Goal: Task Accomplishment & Management: Use online tool/utility

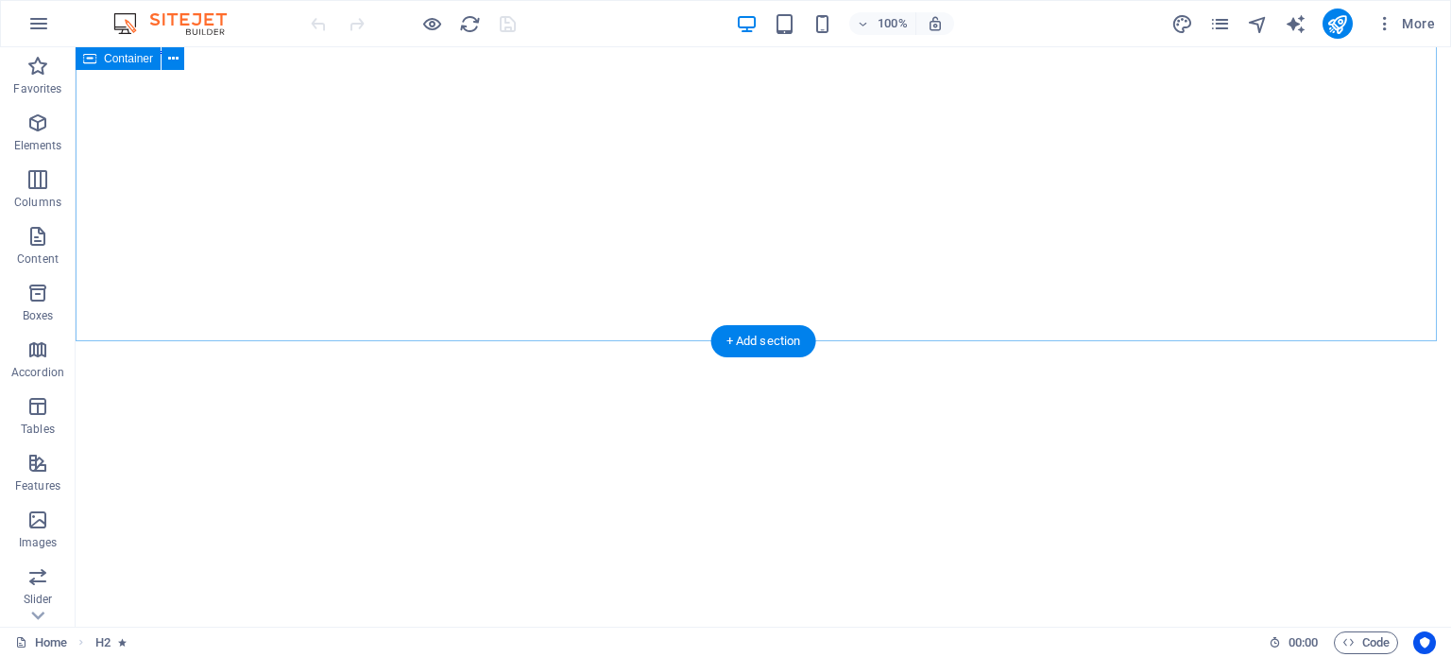
scroll to position [2362, 0]
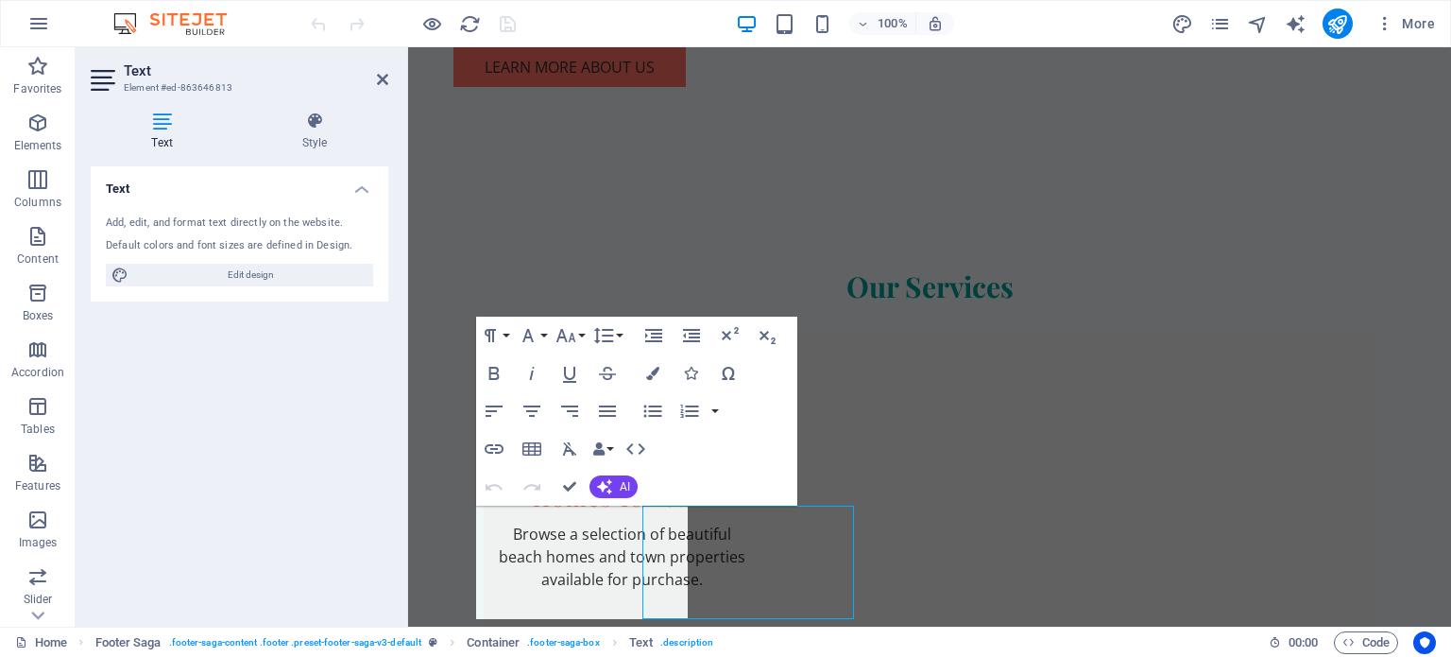
scroll to position [2321, 0]
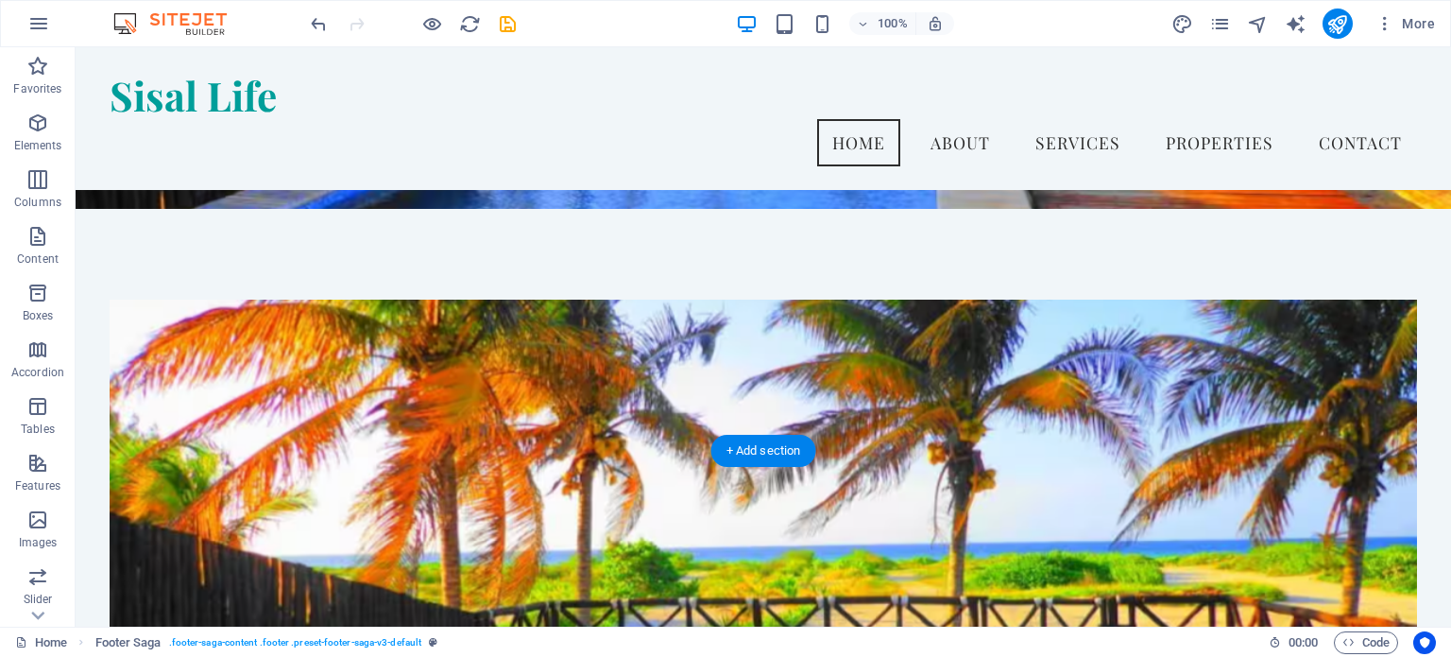
scroll to position [0, 0]
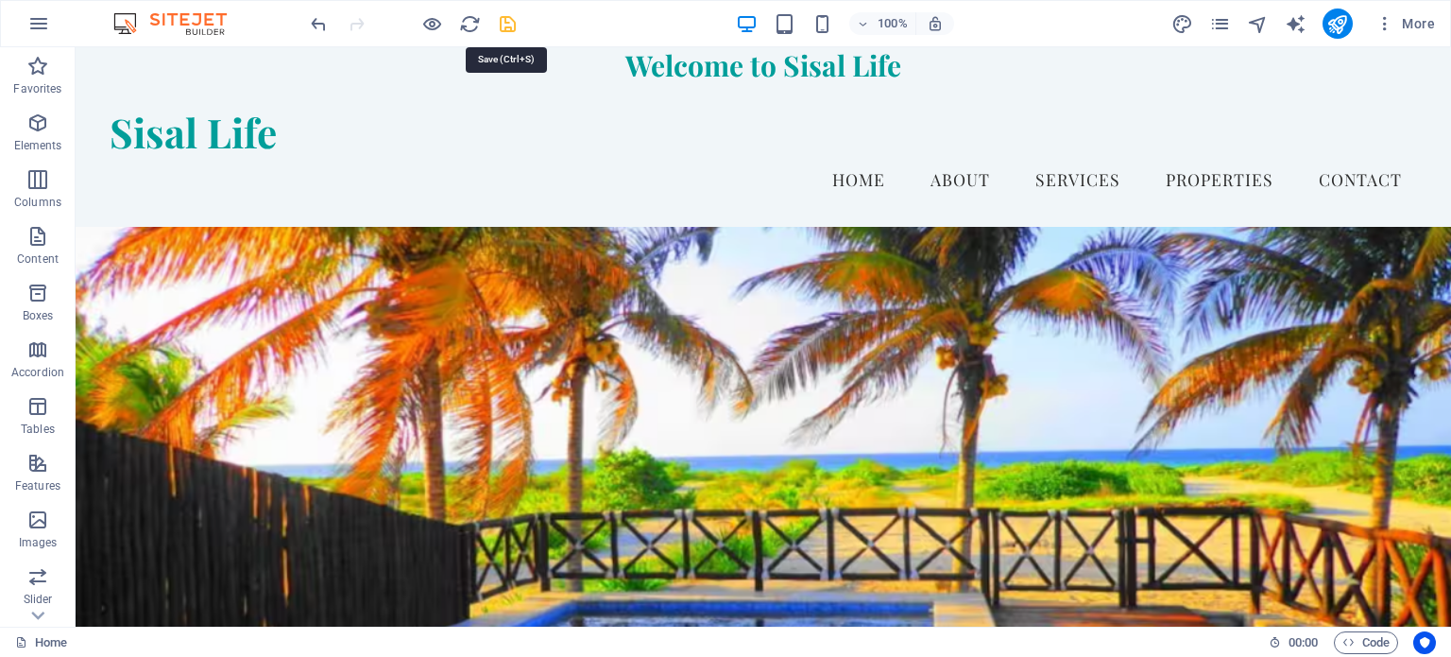
click at [514, 26] on icon "save" at bounding box center [508, 24] width 22 height 22
click at [1217, 24] on icon "pages" at bounding box center [1220, 24] width 22 height 22
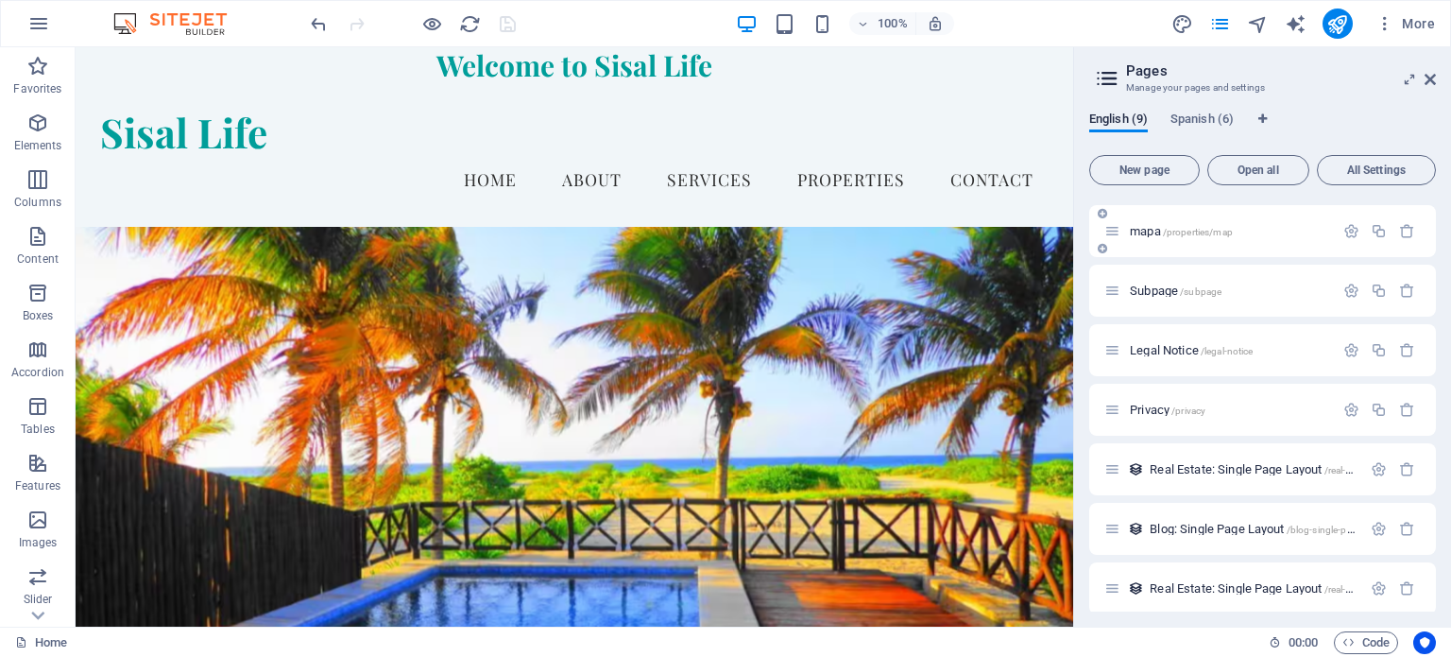
scroll to position [125, 0]
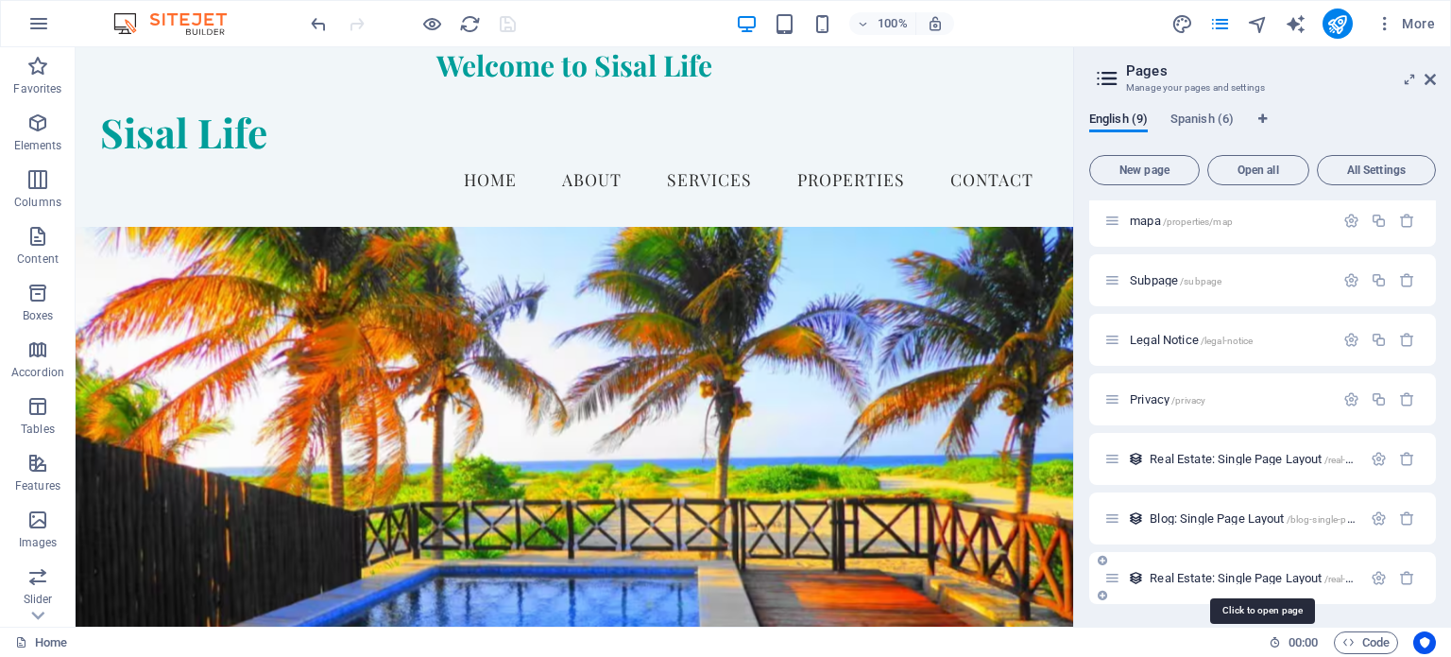
click at [1223, 573] on span "Real Estate: Single Page Layout /real-estate" at bounding box center [1260, 578] width 221 height 14
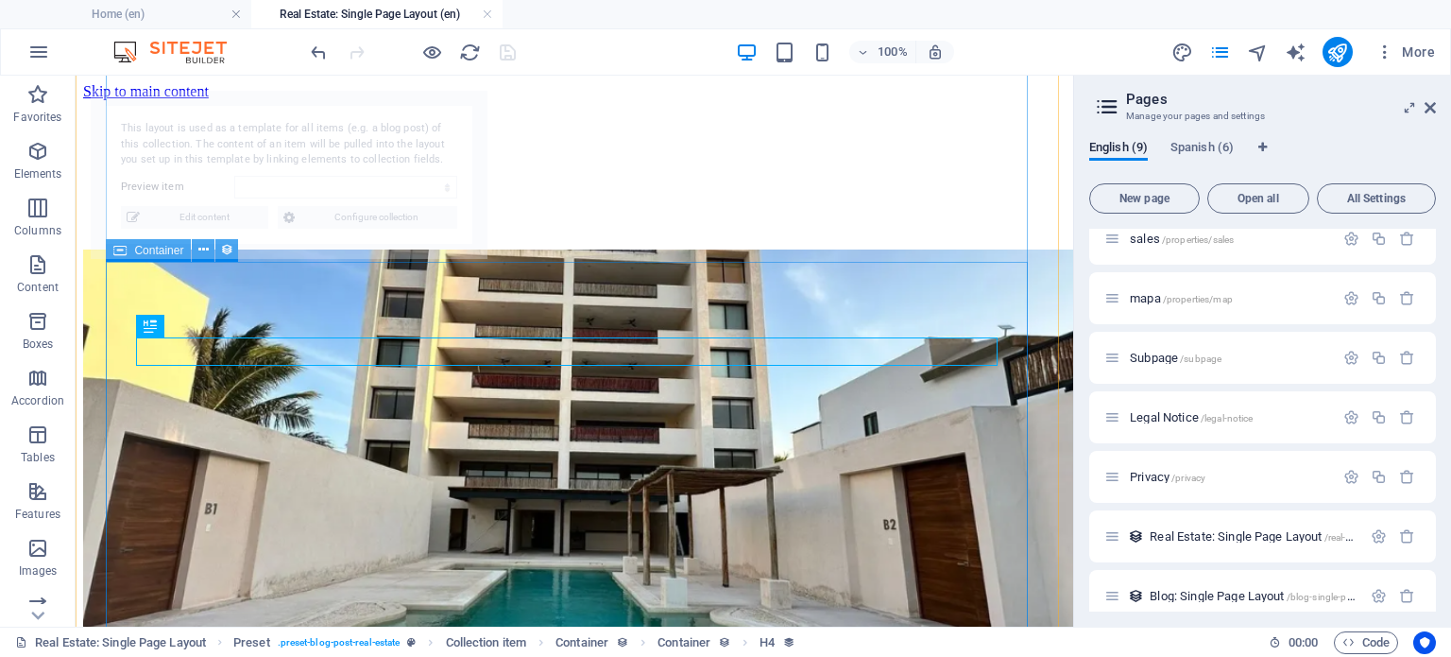
scroll to position [341, 0]
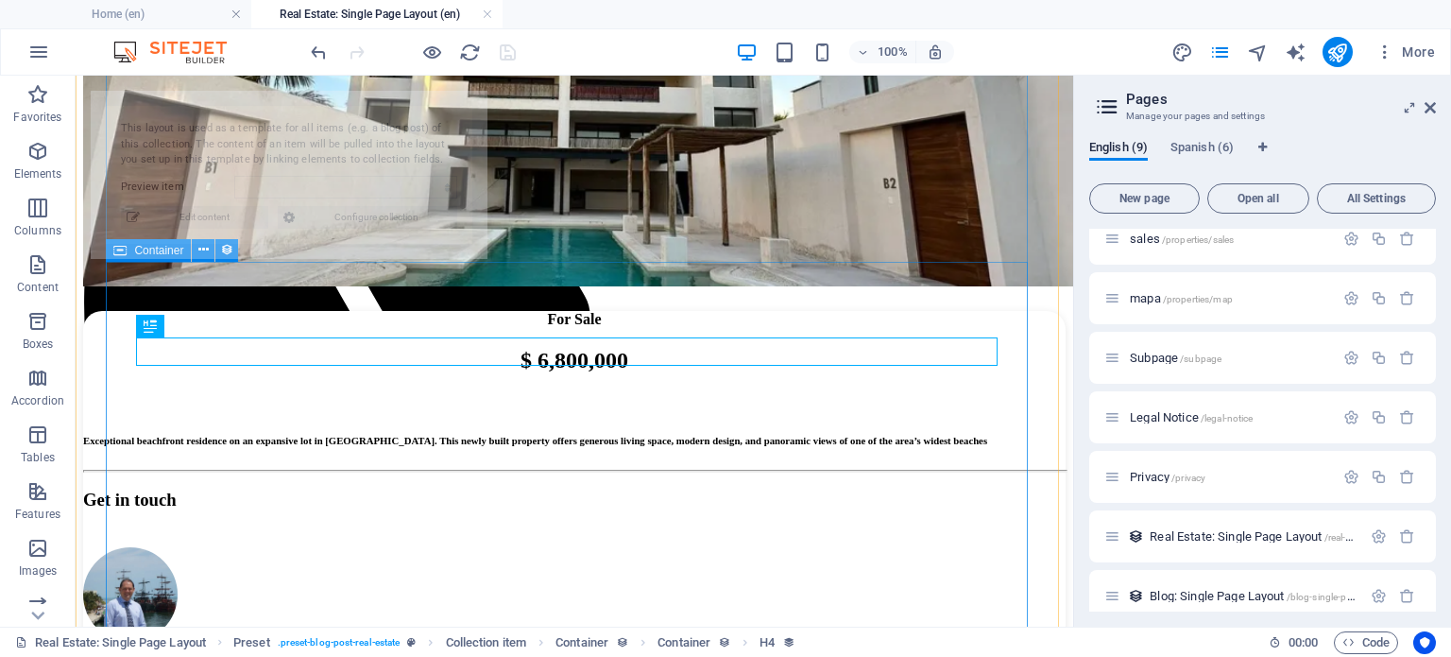
select select "68b52b8fd119522a2205e3dc"
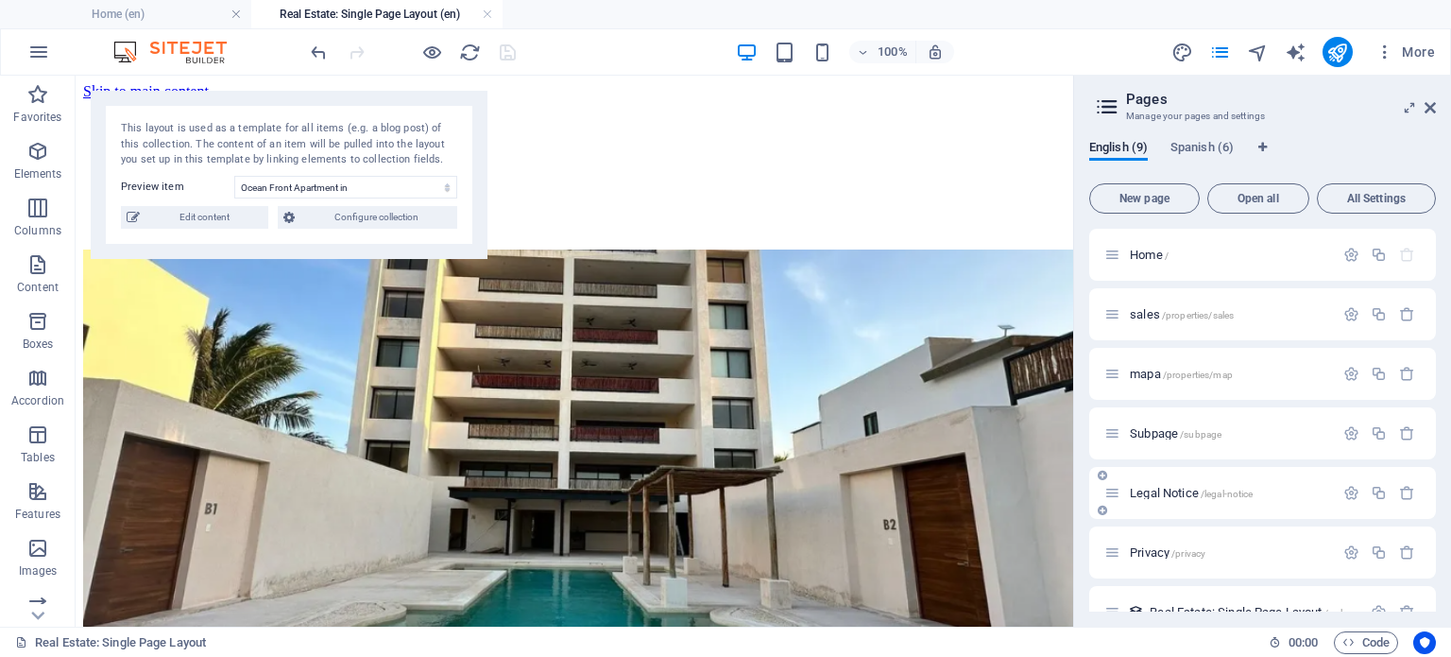
scroll to position [152, 0]
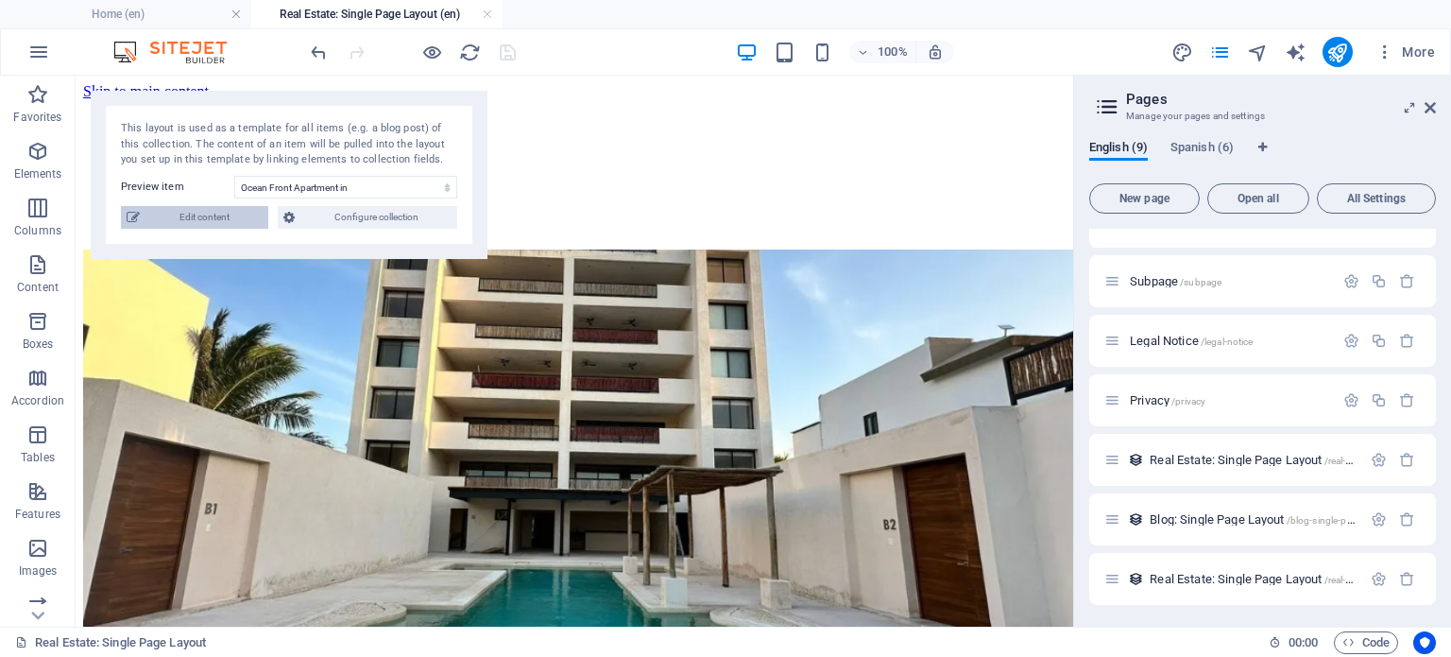
click at [223, 211] on span "Edit content" at bounding box center [203, 217] width 117 height 23
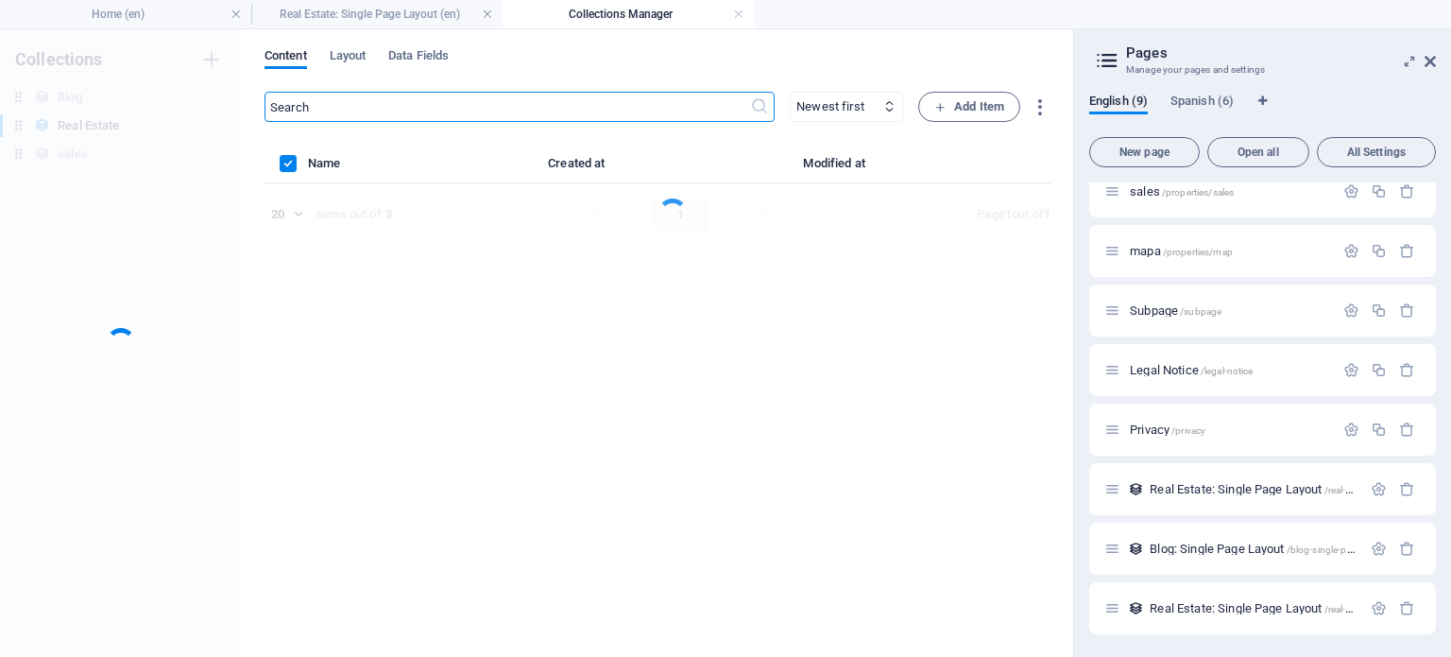
scroll to position [76, 0]
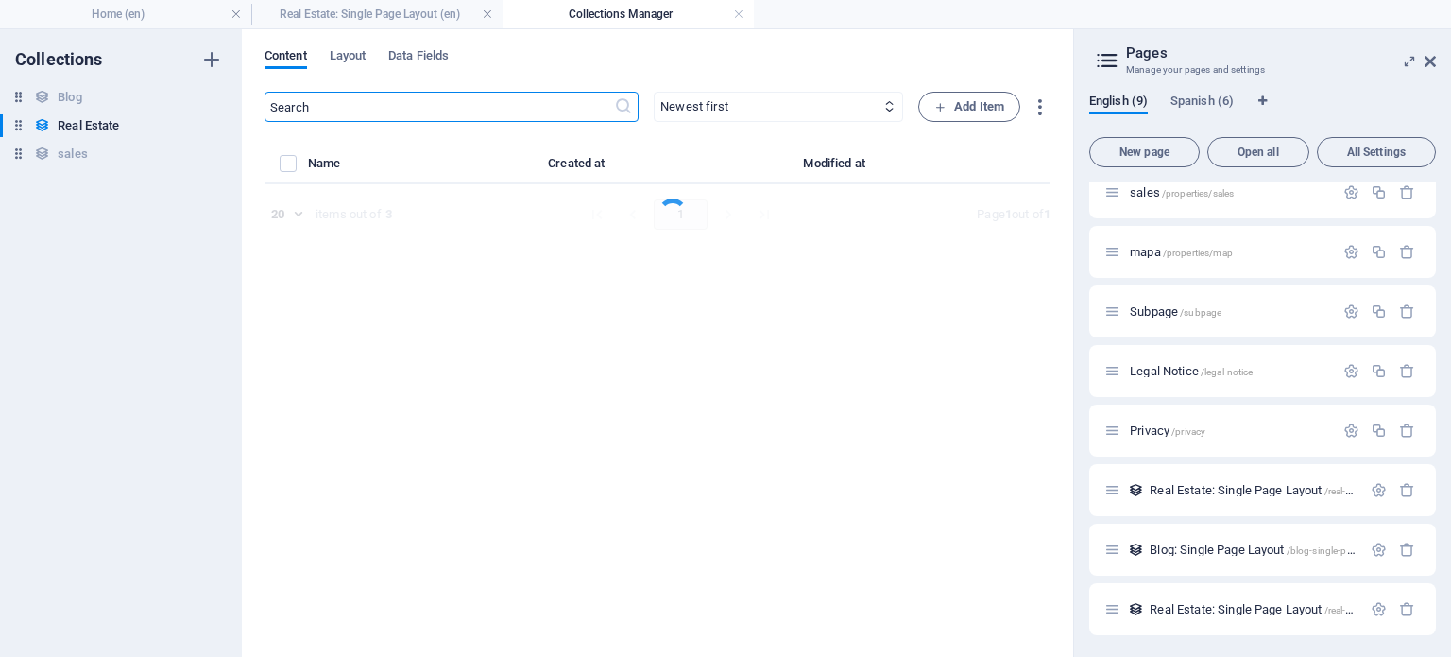
select select "Apartment"
select select "For Sale"
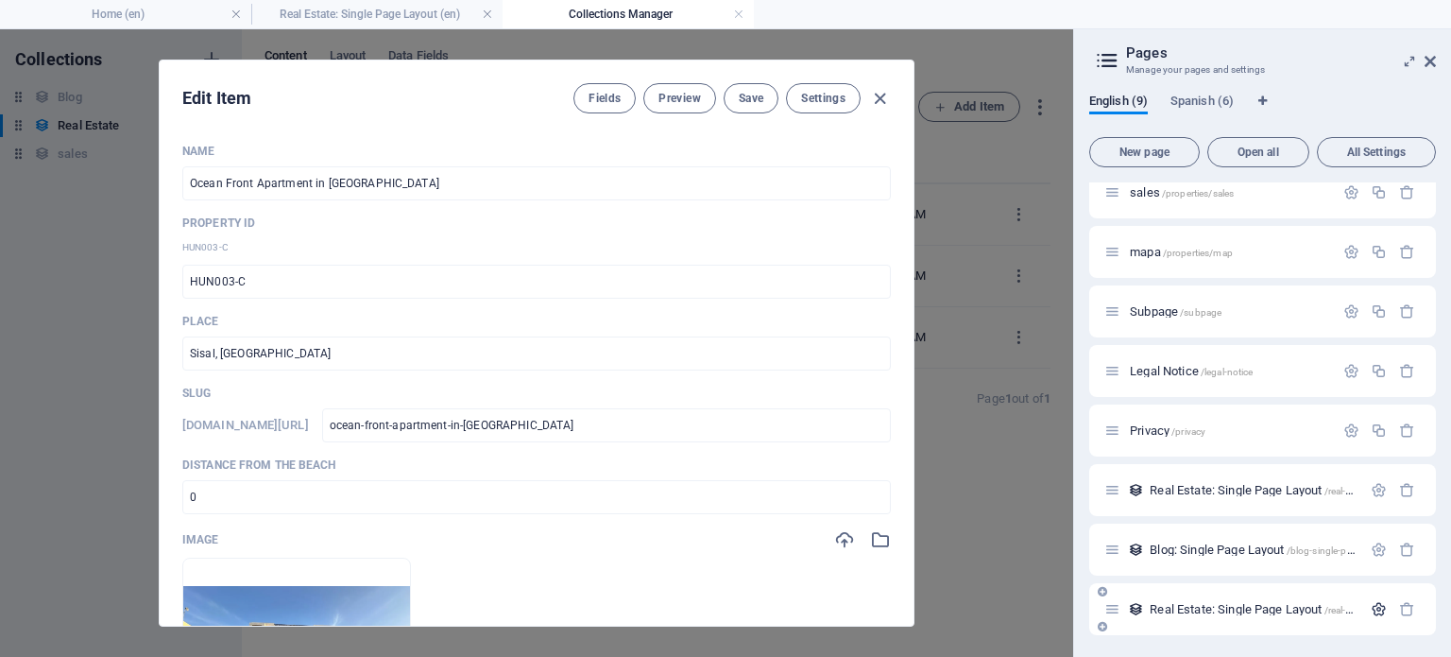
click at [1373, 612] on icon "button" at bounding box center [1379, 609] width 16 height 16
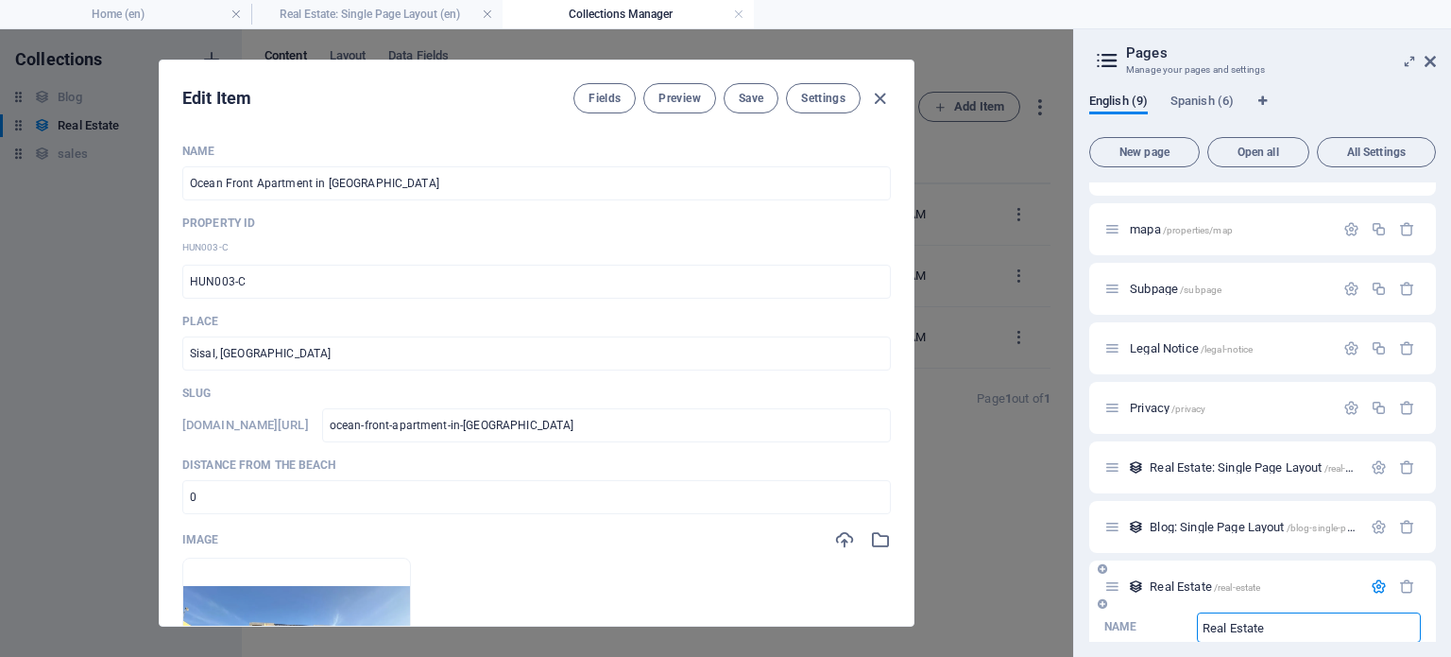
type input "Real Estate"
click at [1188, 626] on div "Name" at bounding box center [1146, 626] width 85 height 28
click at [1197, 626] on input "Real Estate" at bounding box center [1309, 627] width 224 height 30
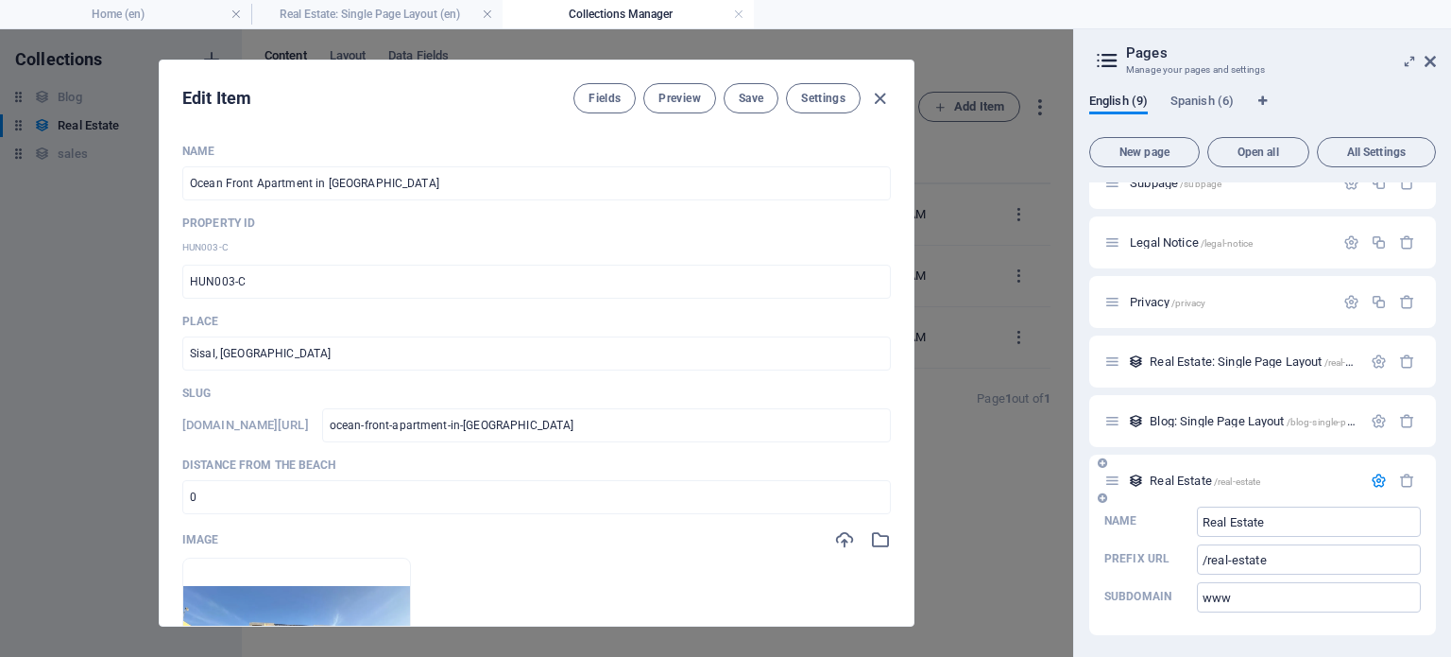
click at [1176, 514] on div "Name" at bounding box center [1146, 520] width 85 height 28
click at [1197, 514] on input "Real Estate" at bounding box center [1309, 521] width 224 height 30
click at [1176, 514] on div "Name" at bounding box center [1146, 520] width 85 height 28
click at [1197, 514] on input "Real Estate" at bounding box center [1309, 521] width 224 height 30
click at [1267, 616] on div "Name Real Estate ​ Prefix URL /real-estate ​ Subdomain www ​" at bounding box center [1262, 570] width 347 height 128
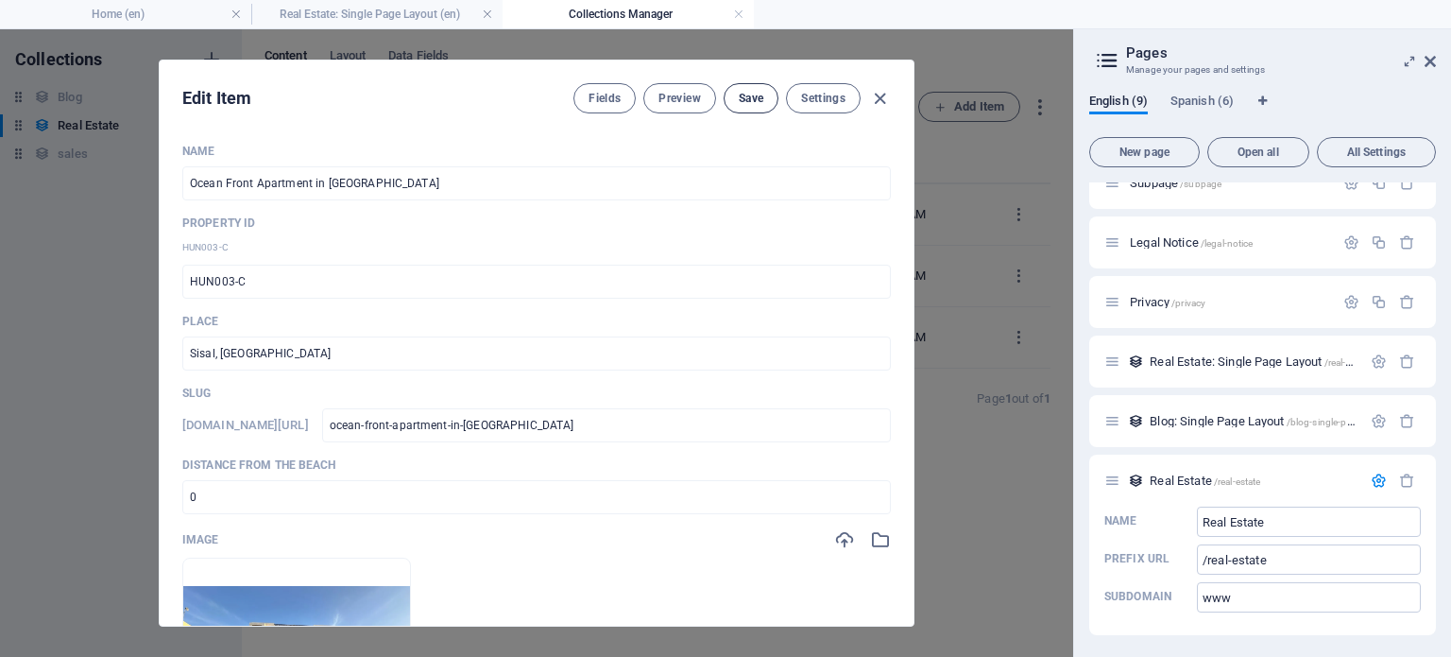
click at [736, 99] on button "Save" at bounding box center [751, 98] width 55 height 30
click at [1379, 482] on icon "button" at bounding box center [1379, 480] width 16 height 16
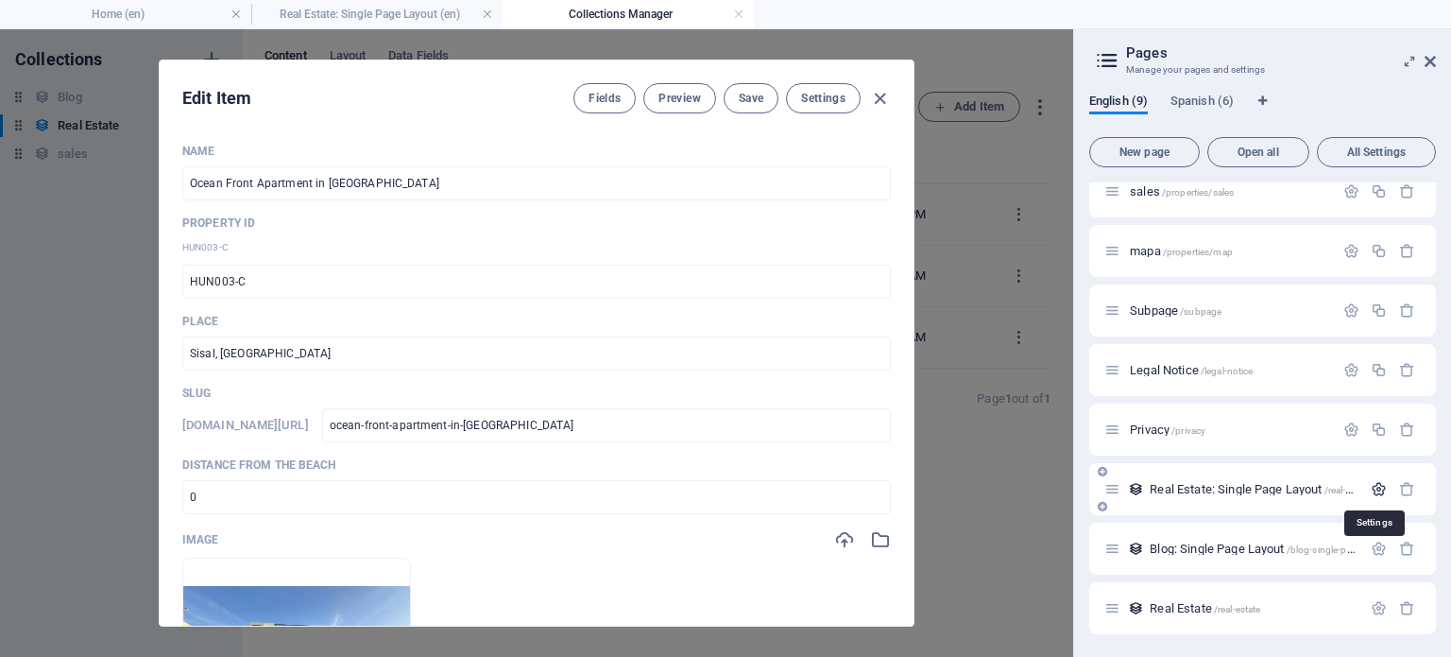
scroll to position [76, 0]
click at [879, 97] on icon "button" at bounding box center [880, 99] width 22 height 22
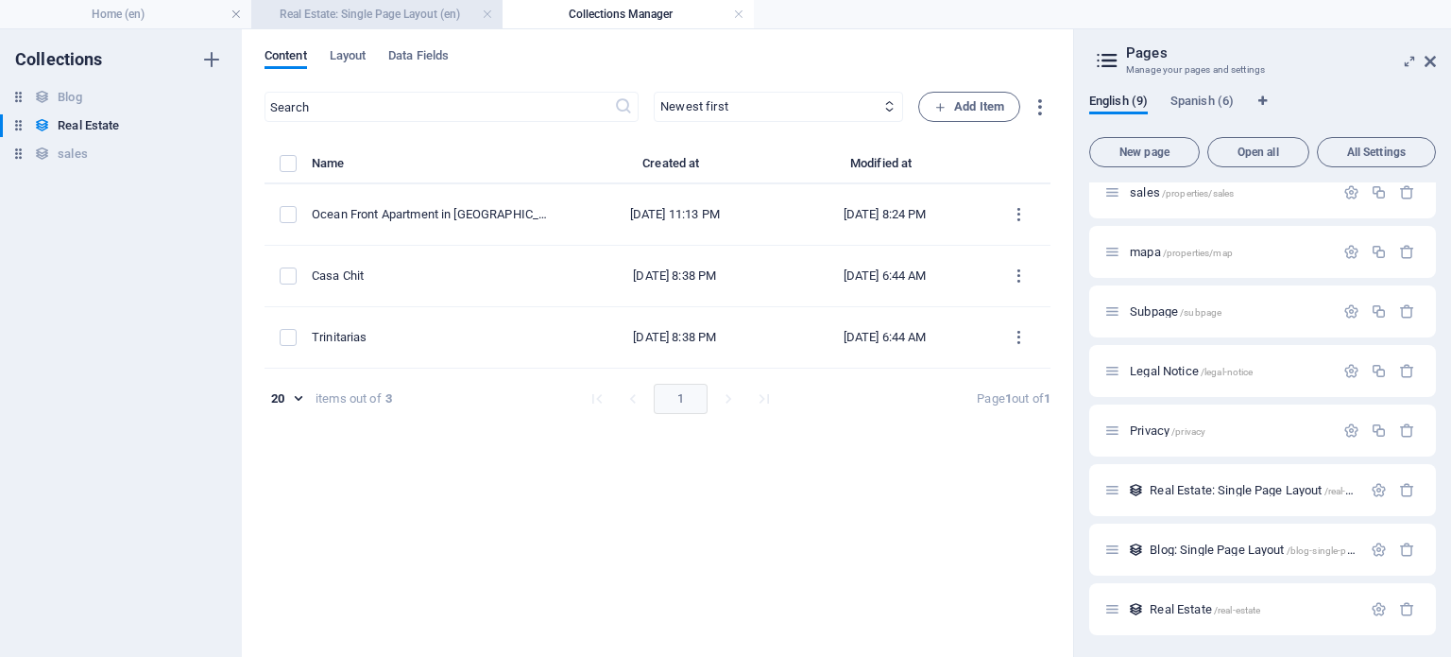
click at [430, 10] on h4 "Real Estate: Single Page Layout (en)" at bounding box center [376, 14] width 251 height 21
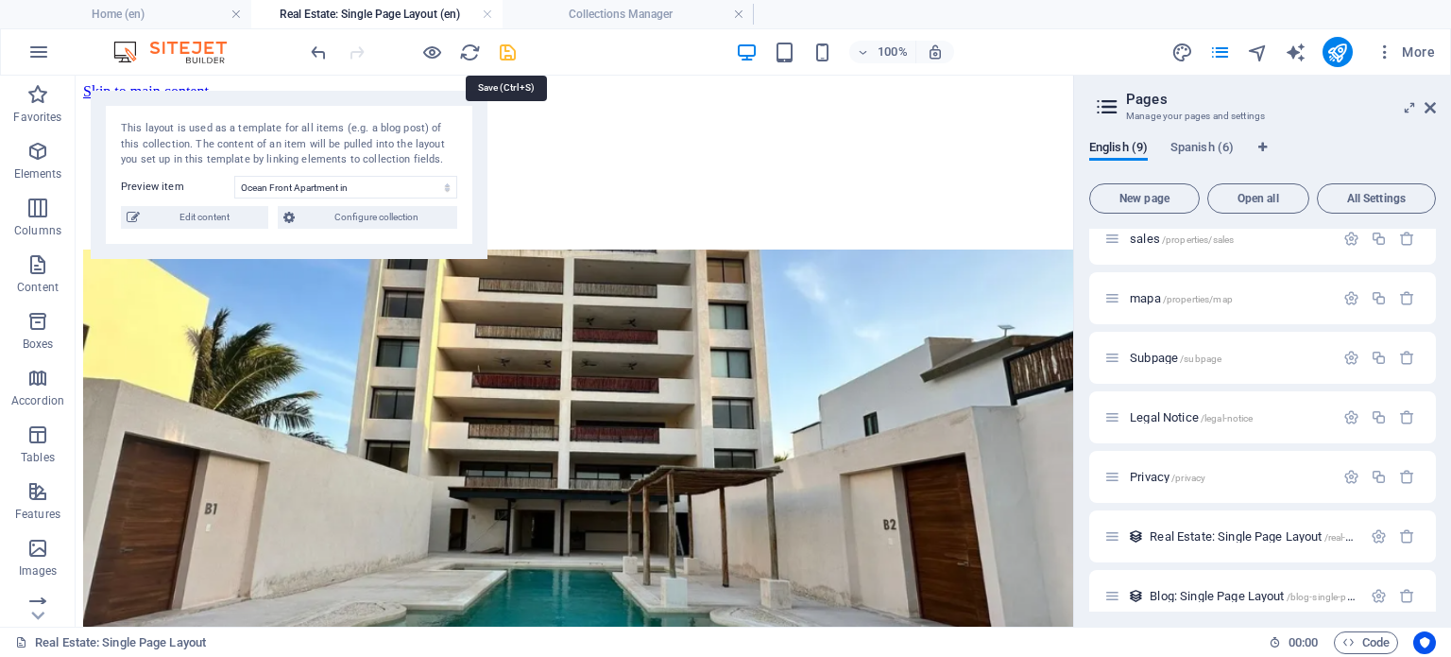
click at [510, 46] on icon "save" at bounding box center [508, 53] width 22 height 22
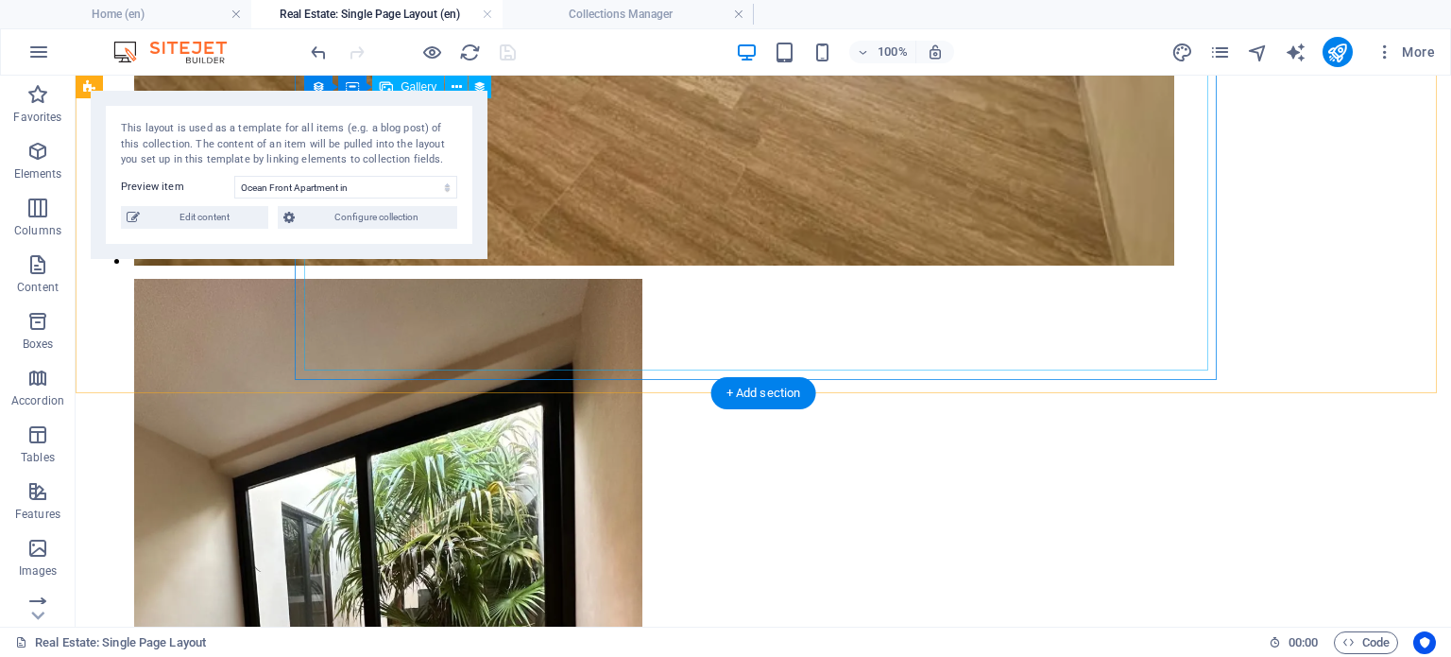
scroll to position [2773, 0]
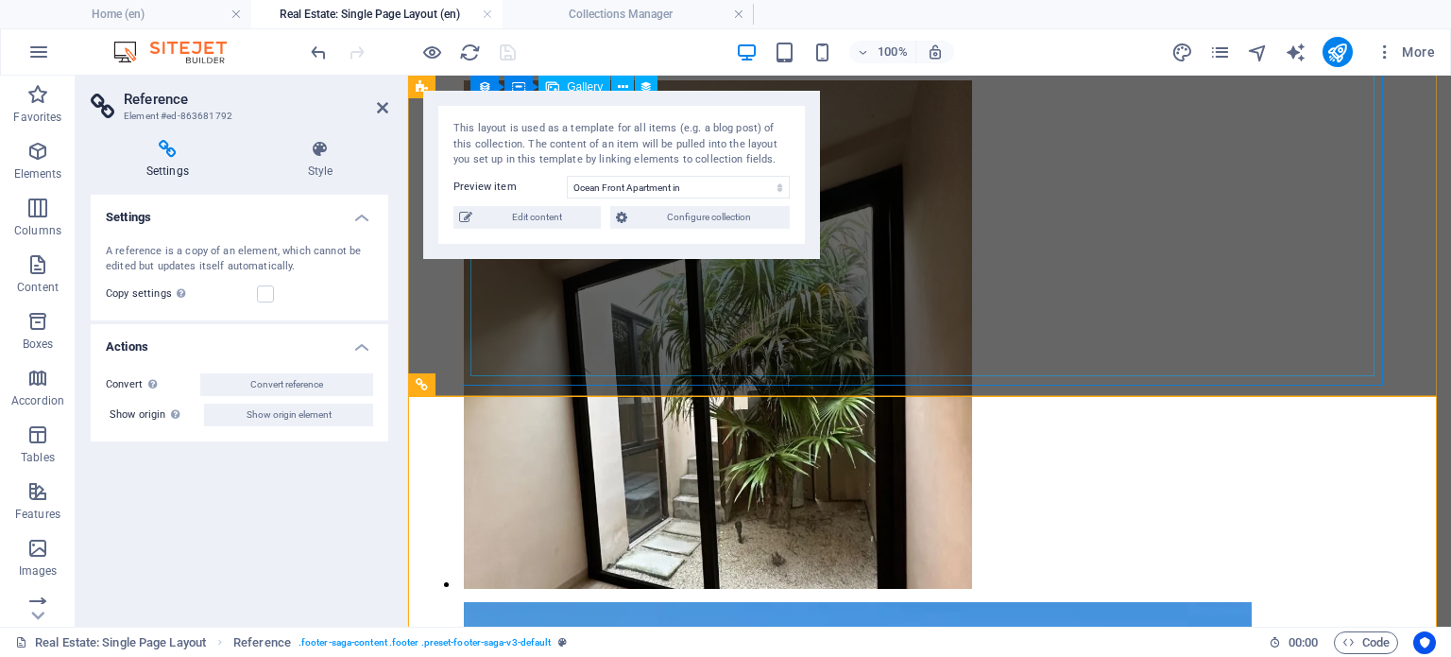
scroll to position [2432, 0]
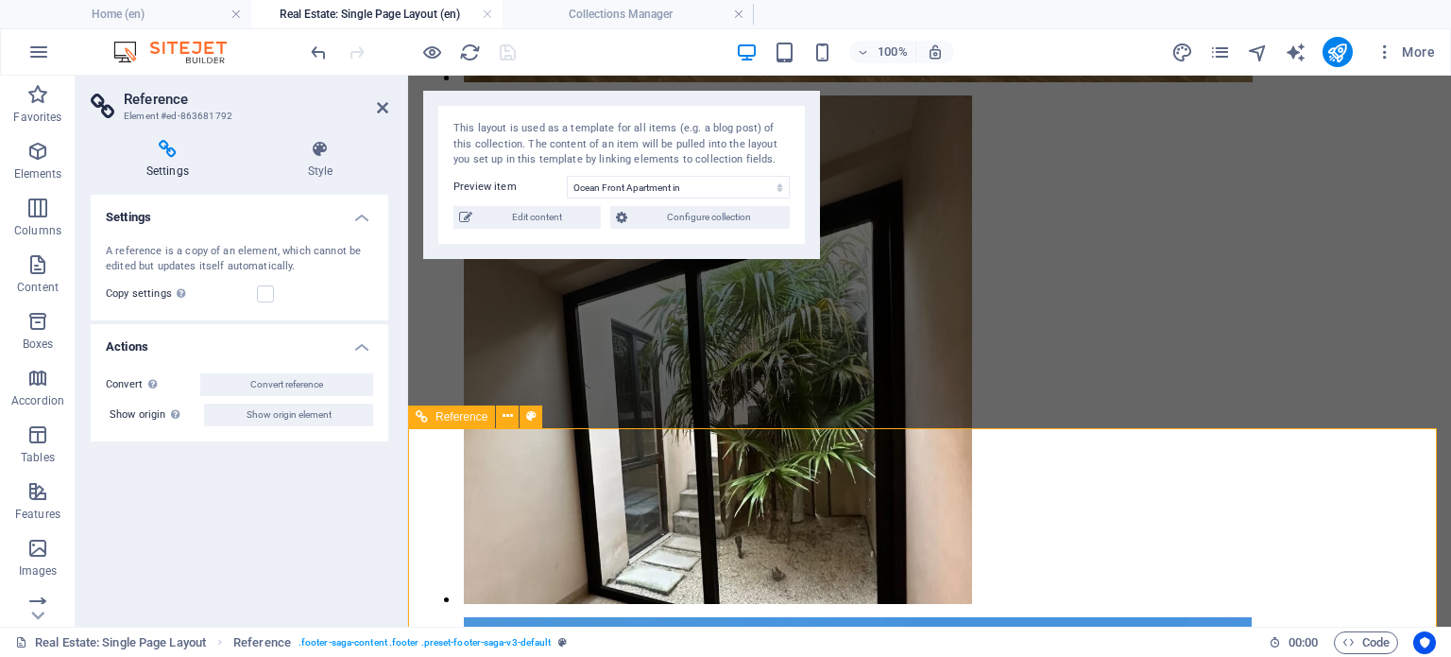
click at [456, 412] on span "Reference" at bounding box center [462, 416] width 52 height 11
click at [321, 163] on h4 "Style" at bounding box center [320, 160] width 136 height 40
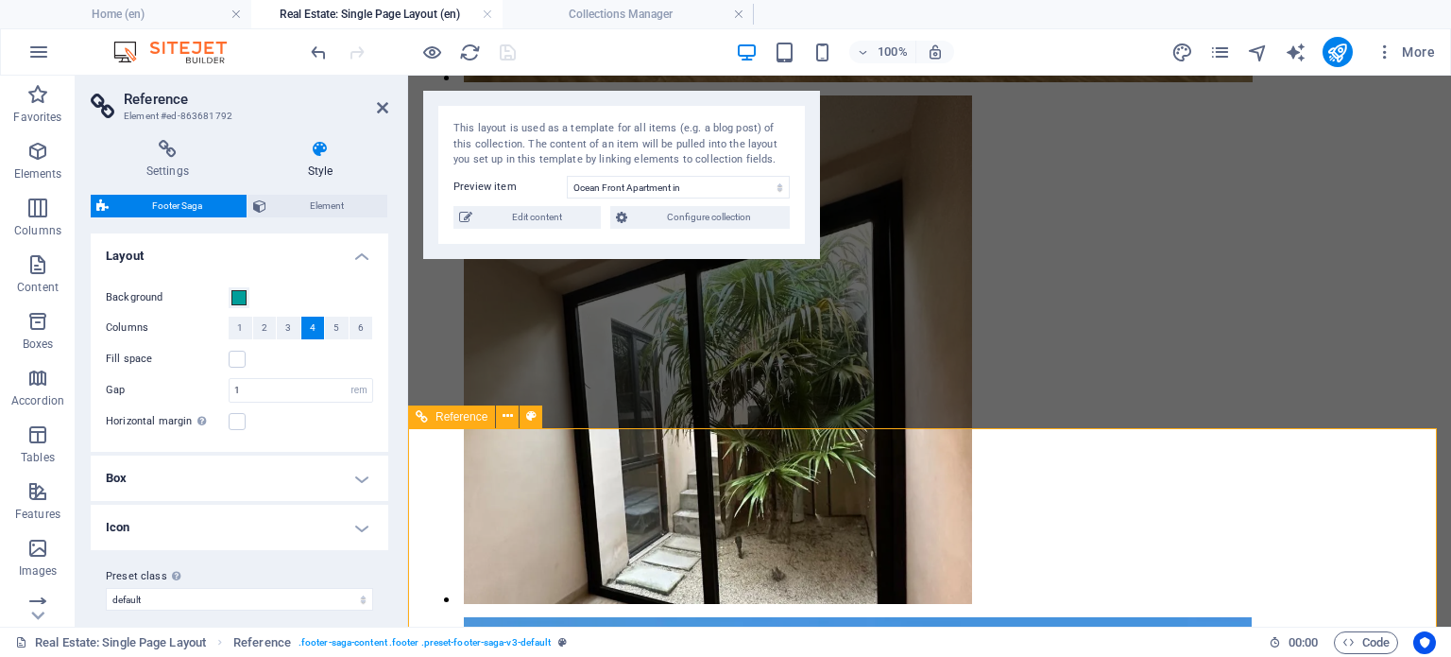
scroll to position [2589, 0]
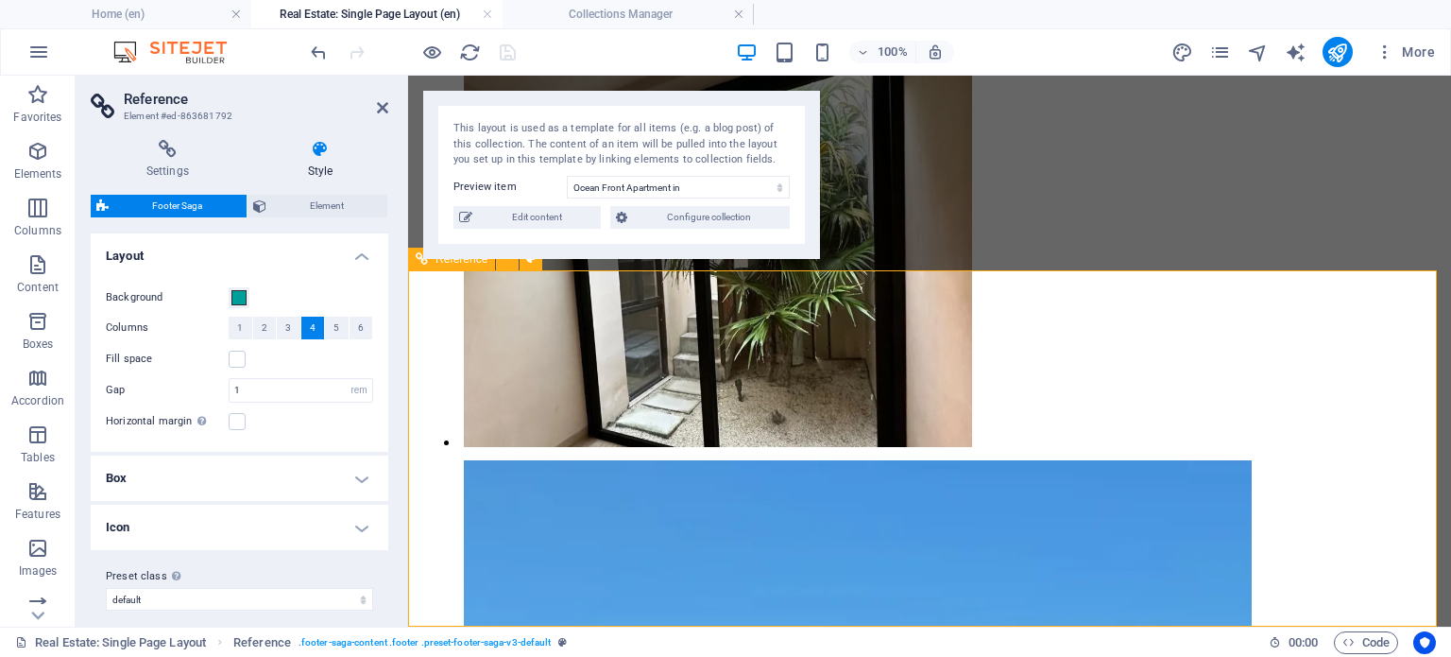
click at [669, 228] on span "Configure collection" at bounding box center [708, 217] width 151 height 23
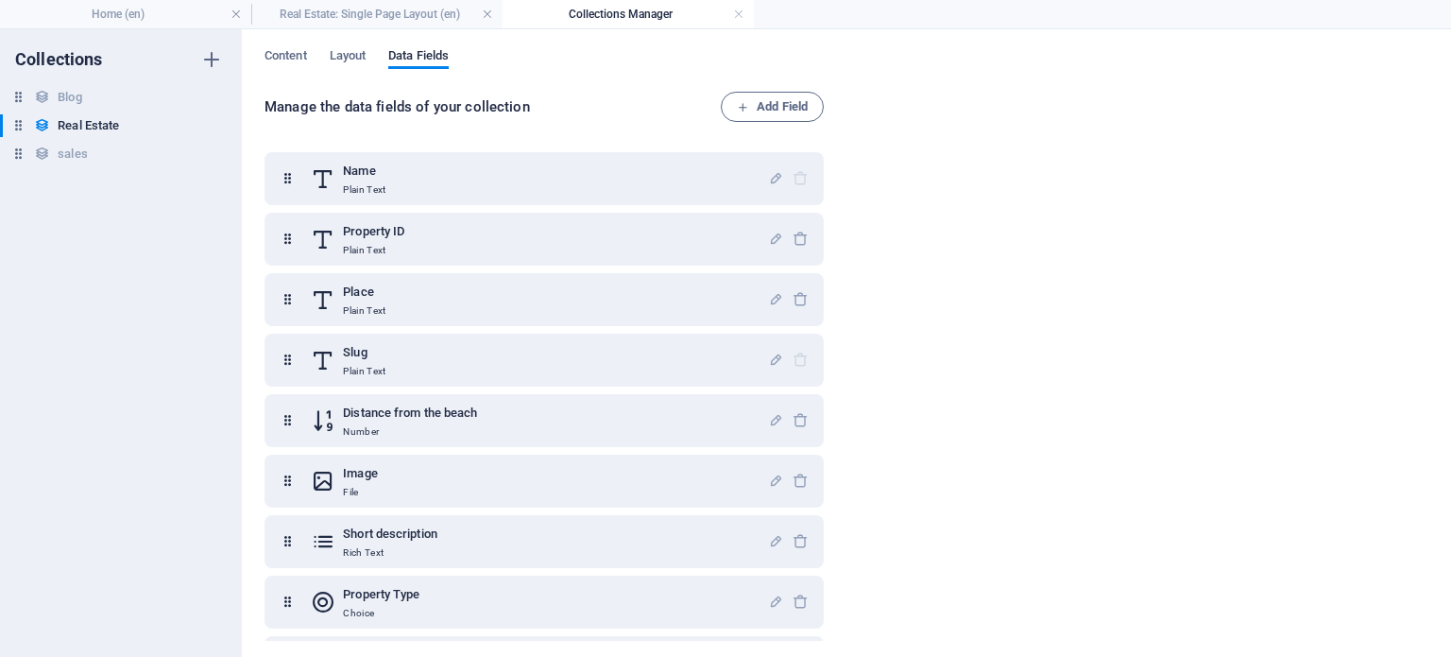
scroll to position [0, 0]
click at [351, 47] on span "Layout" at bounding box center [348, 57] width 37 height 26
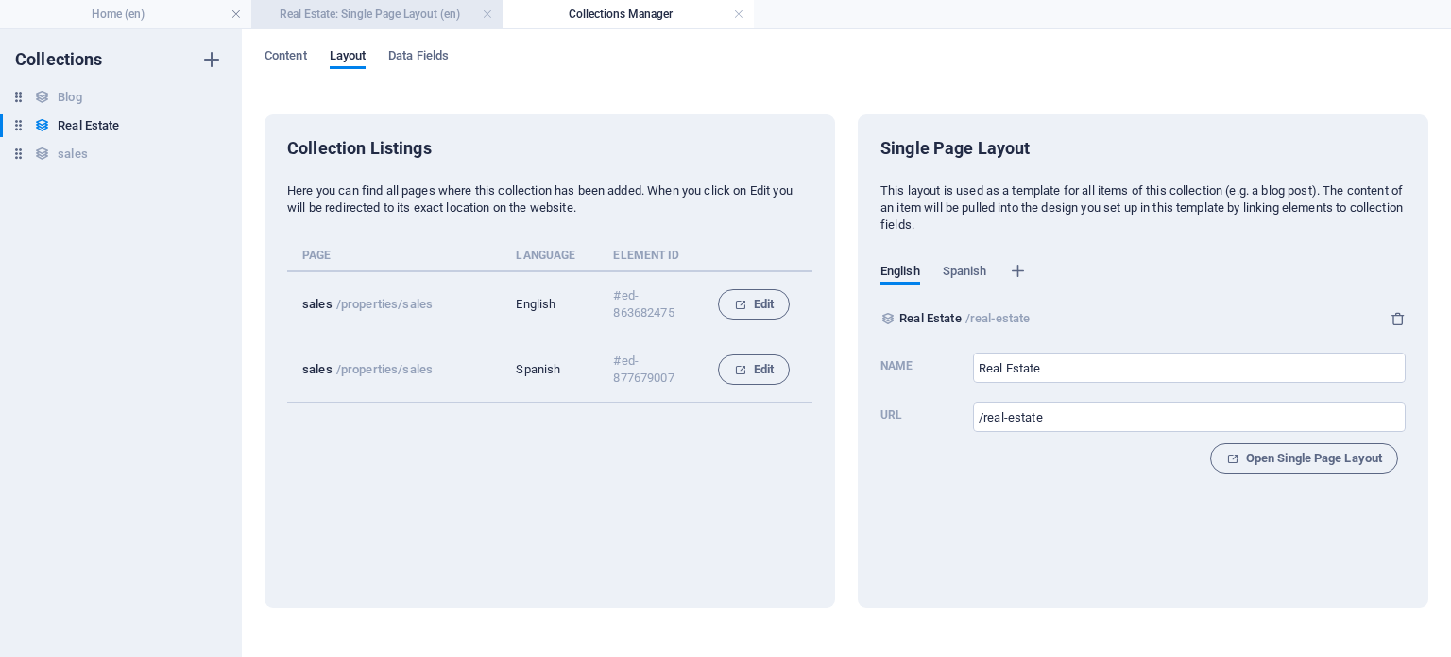
click at [391, 3] on li "Real Estate: Single Page Layout (en)" at bounding box center [376, 14] width 251 height 28
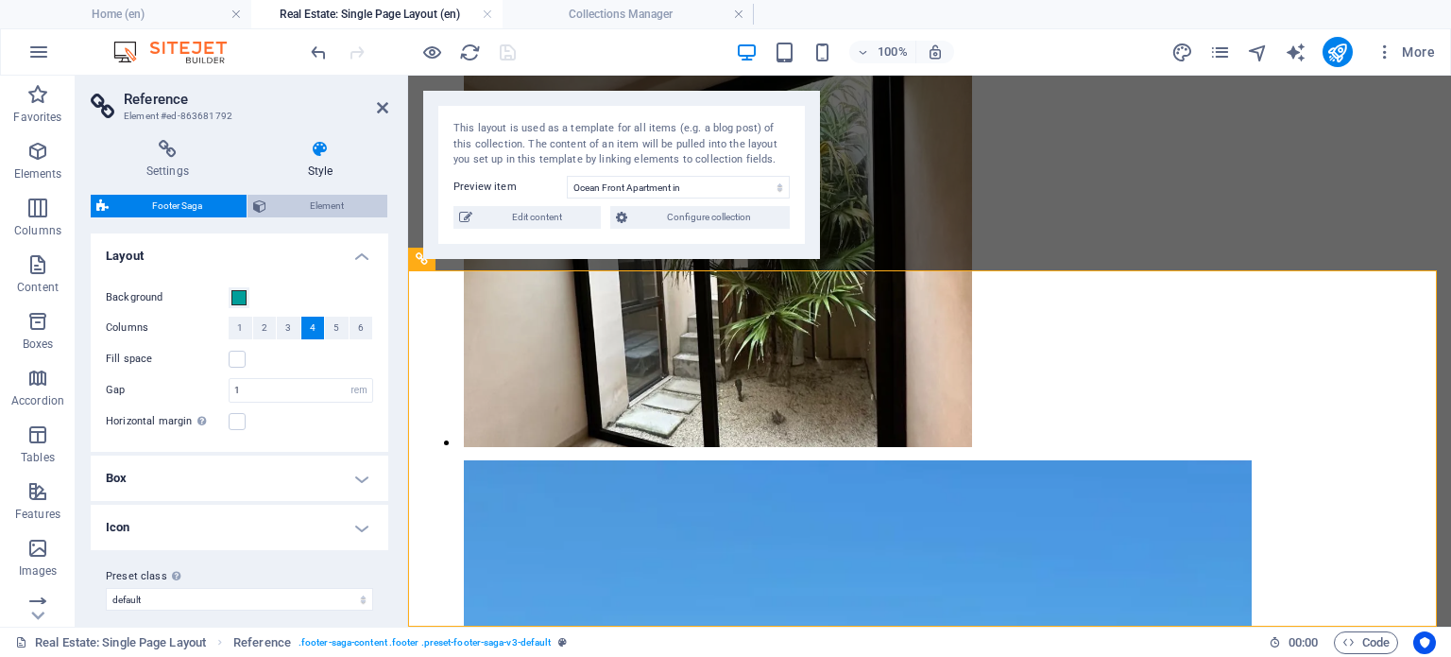
click at [322, 204] on span "Element" at bounding box center [327, 206] width 111 height 23
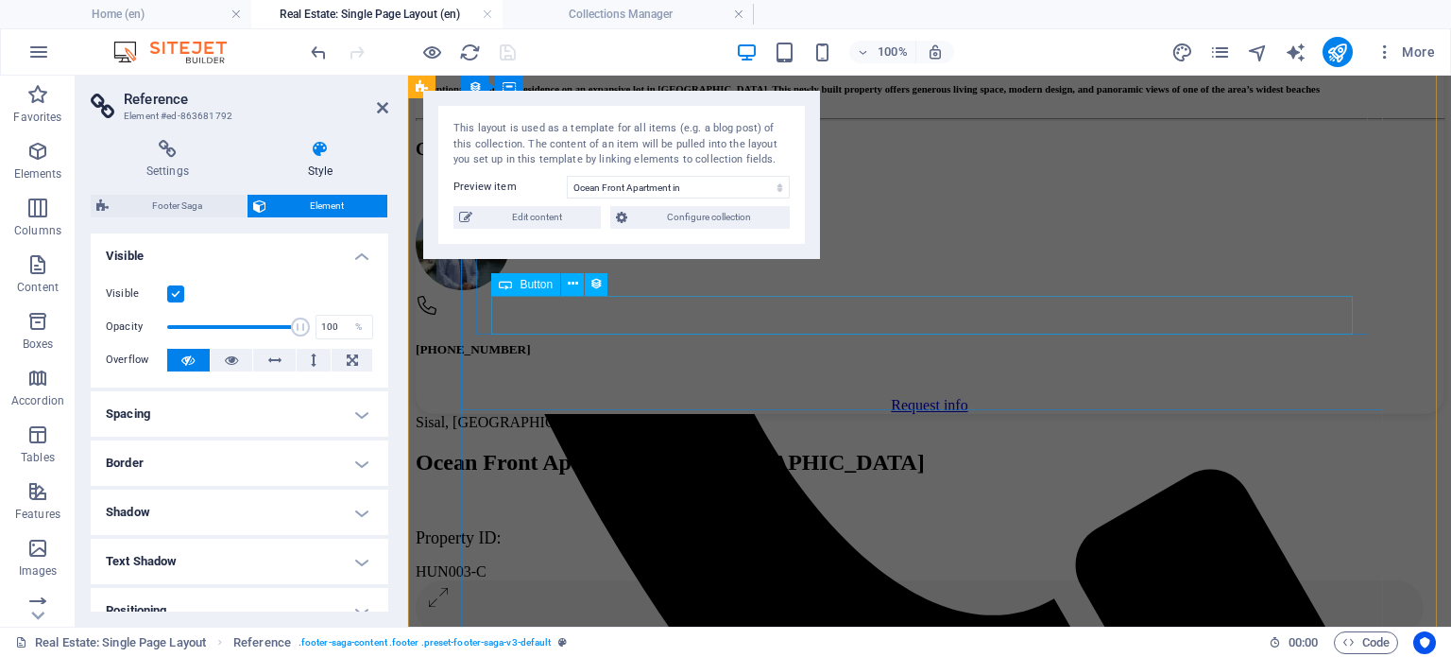
scroll to position [0, 0]
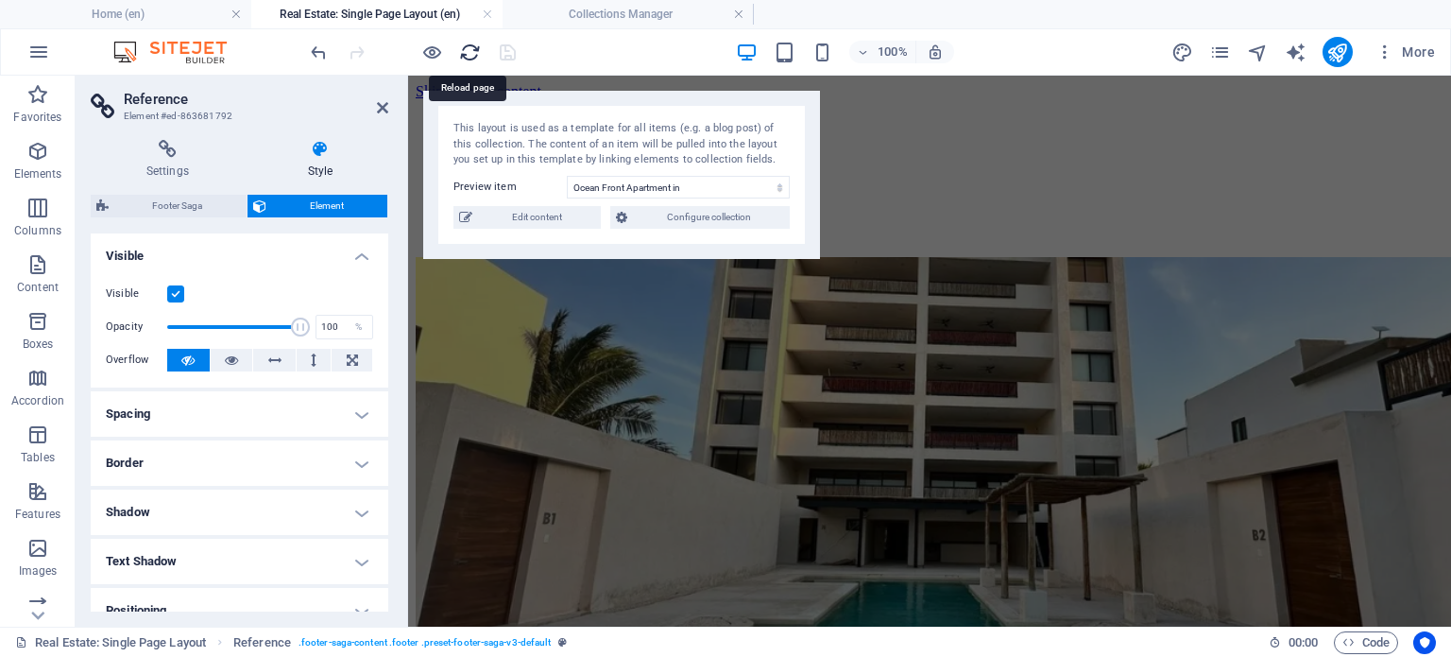
click at [461, 48] on icon "reload" at bounding box center [470, 53] width 22 height 22
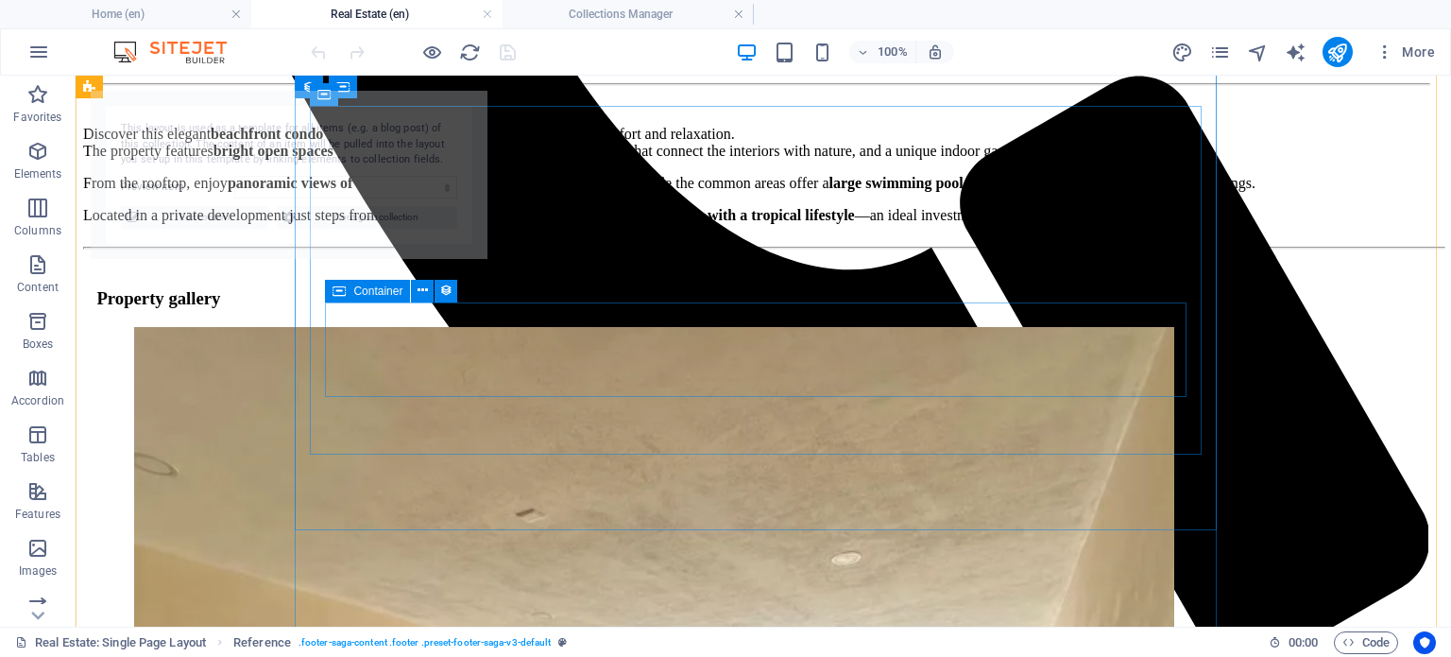
select select "68b52b8fd119522a2205e3dc"
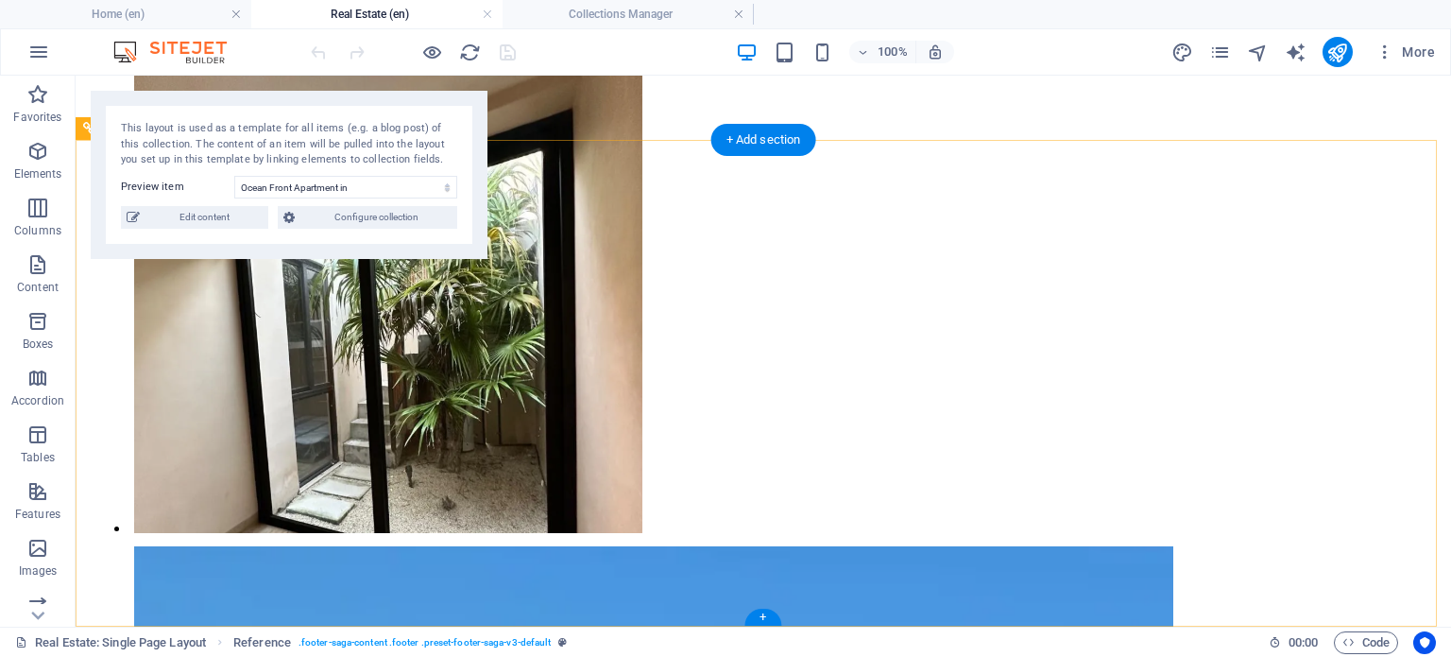
scroll to position [2615, 0]
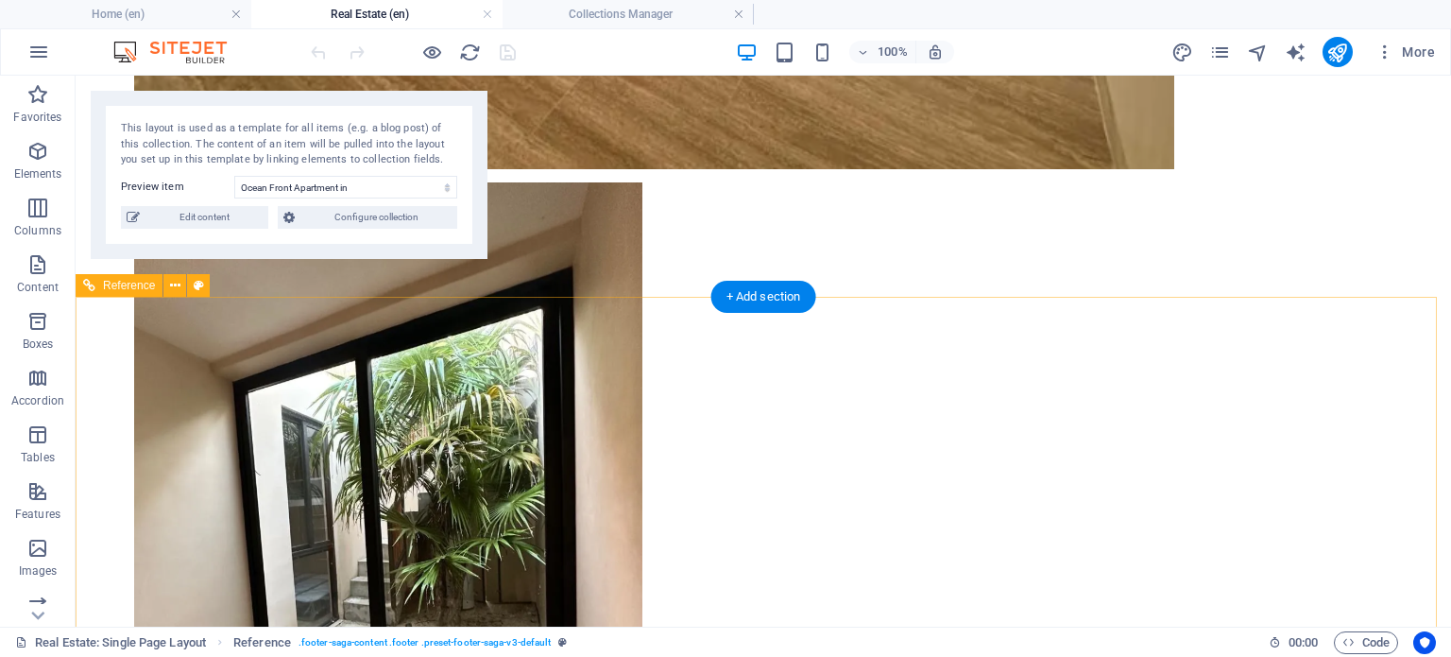
click at [171, 284] on icon at bounding box center [175, 286] width 10 height 20
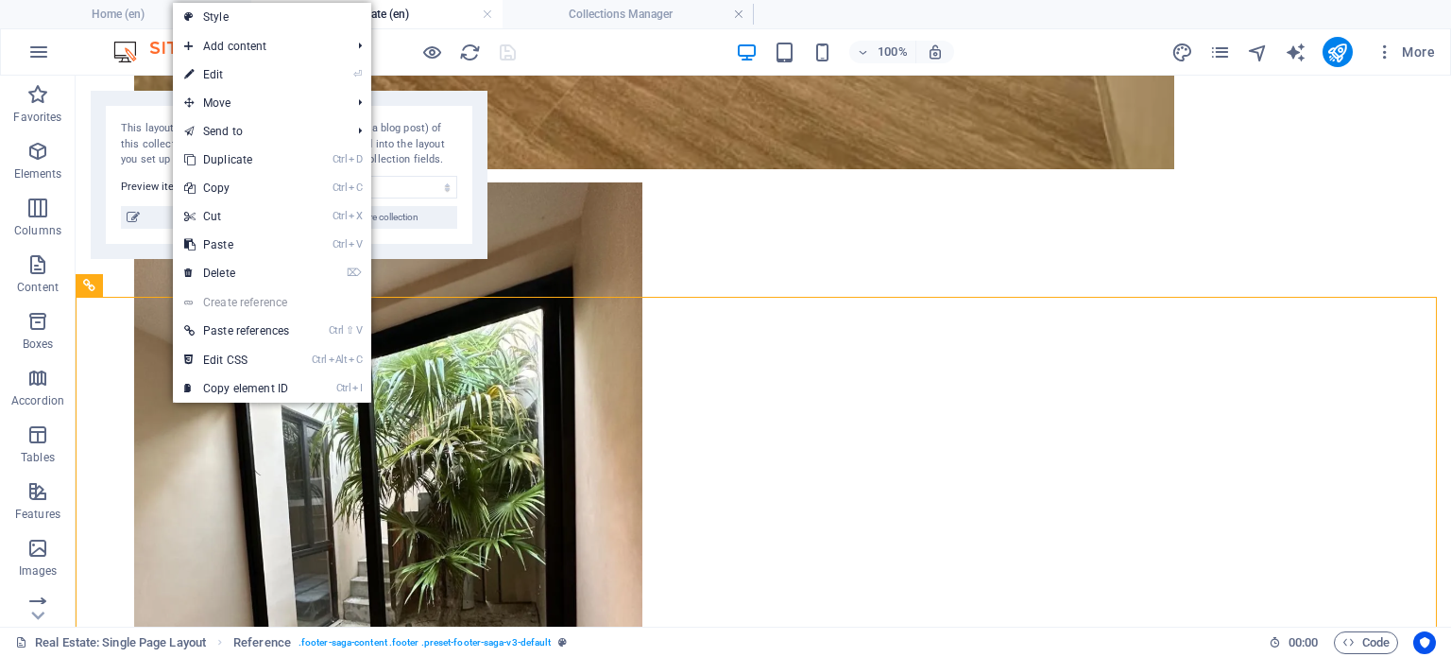
click at [292, 72] on link "⏎ Edit" at bounding box center [237, 74] width 128 height 28
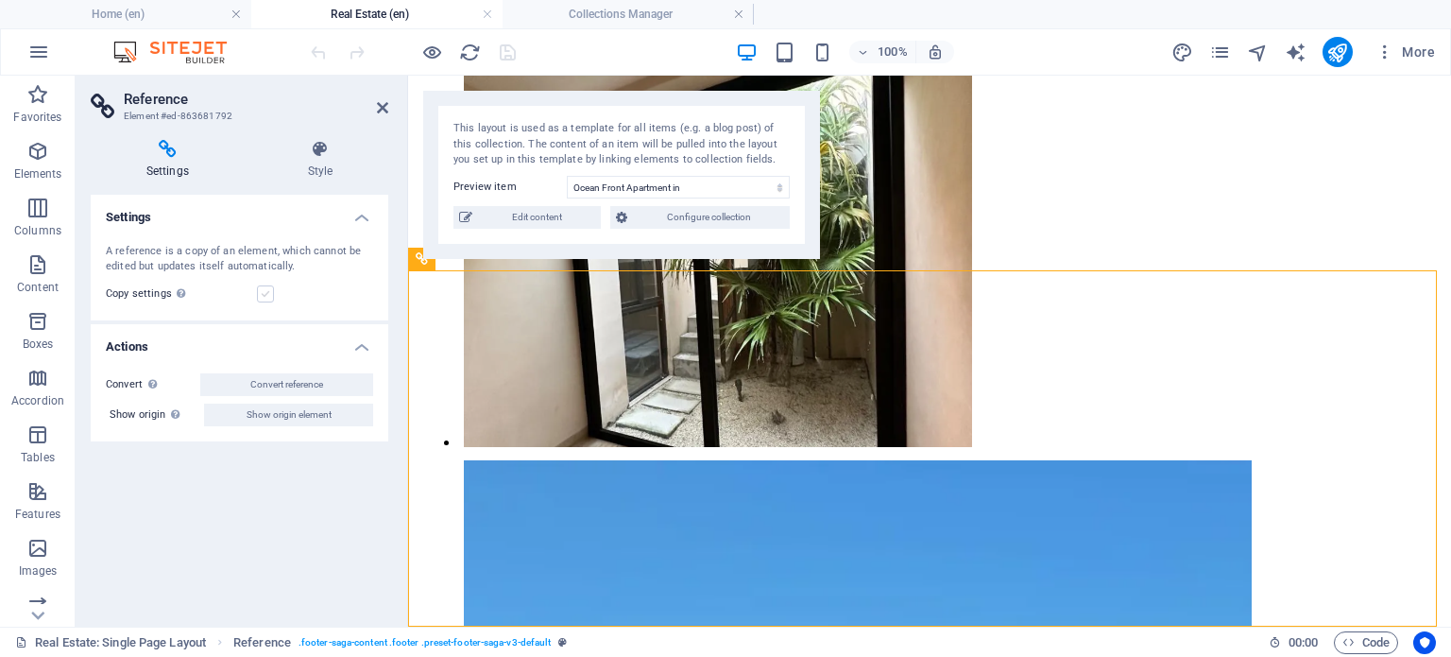
click at [264, 294] on label at bounding box center [265, 293] width 17 height 17
click at [0, 0] on input "Copy settings Use the same settings (flex, animation, position, style) as for t…" at bounding box center [0, 0] width 0 height 0
click at [511, 60] on icon "save" at bounding box center [508, 53] width 22 height 22
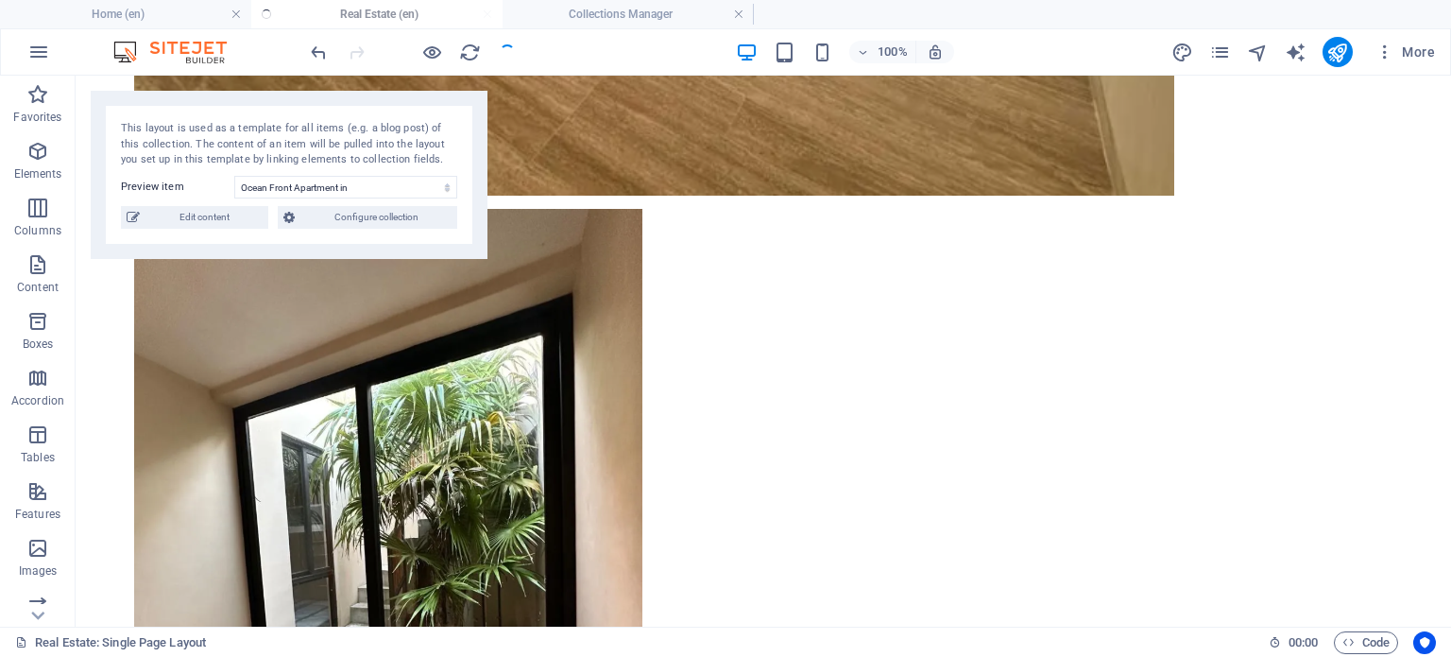
scroll to position [2639, 0]
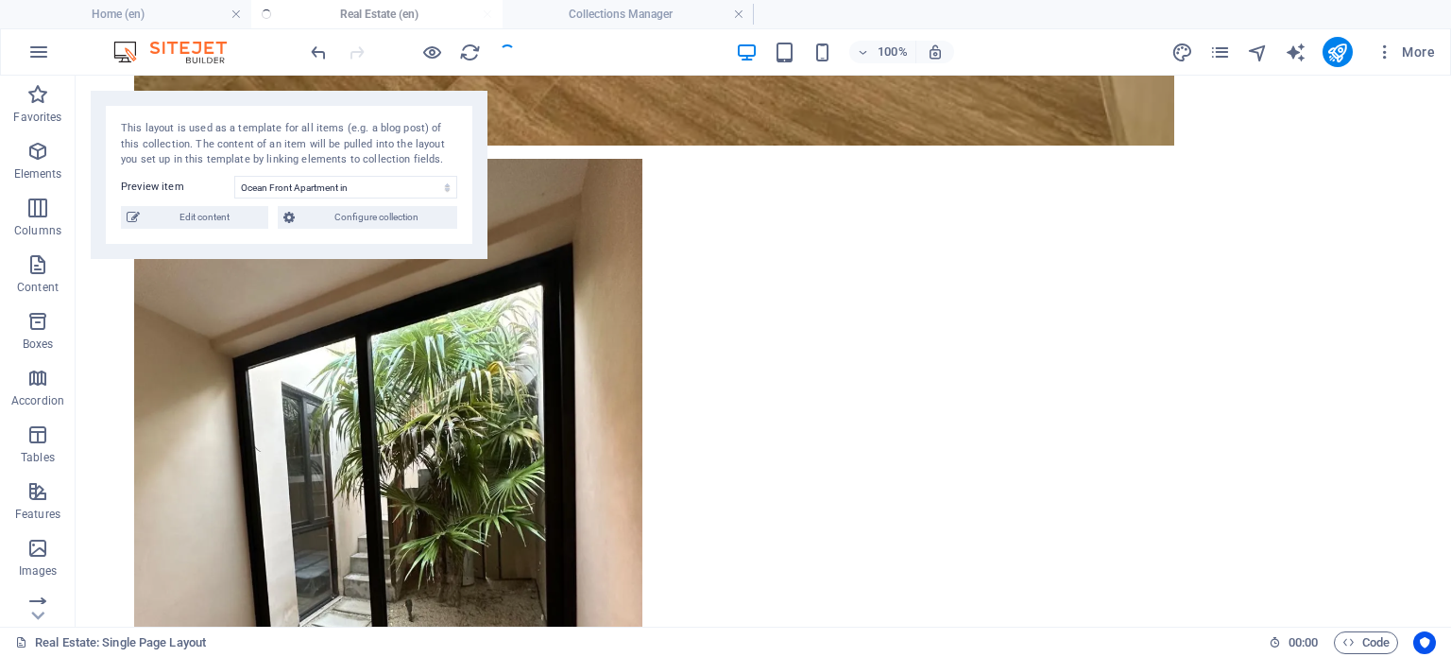
click at [506, 50] on div at bounding box center [413, 52] width 212 height 30
click at [471, 49] on icon "reload" at bounding box center [470, 53] width 22 height 22
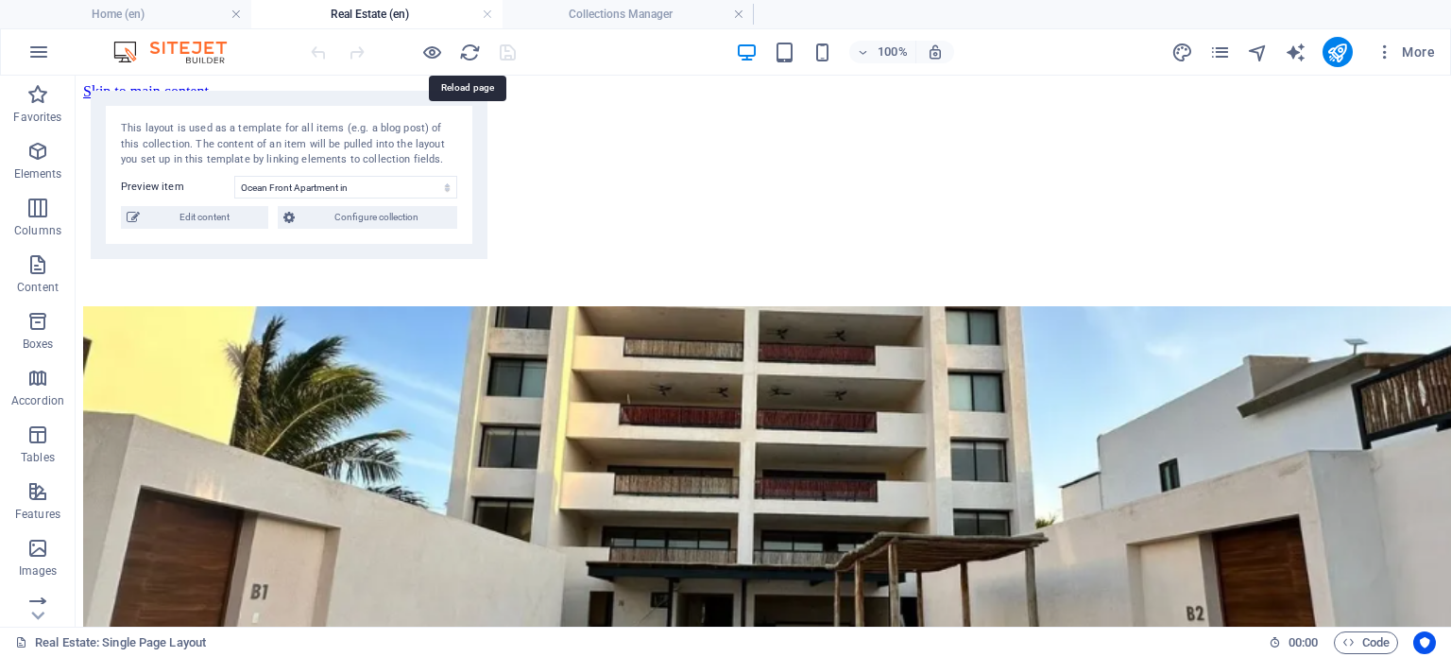
scroll to position [0, 0]
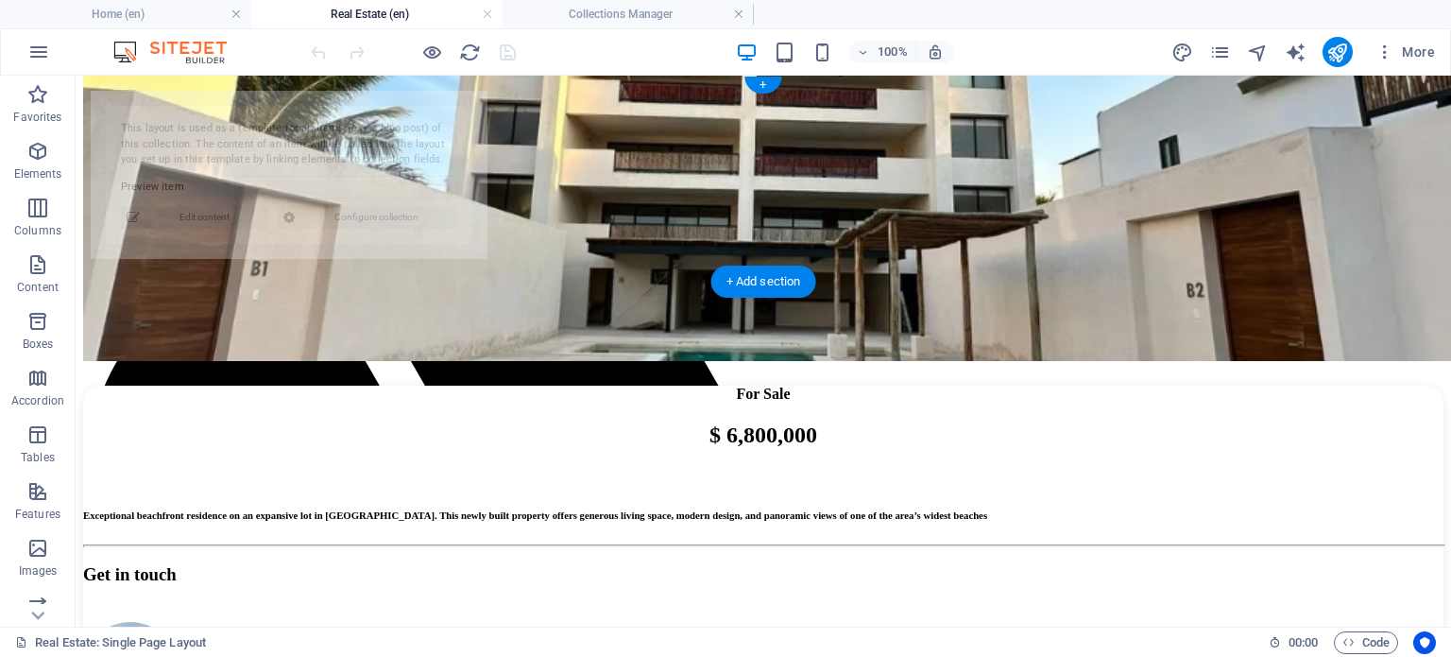
select select "68b52b8fd119522a2205e3dc"
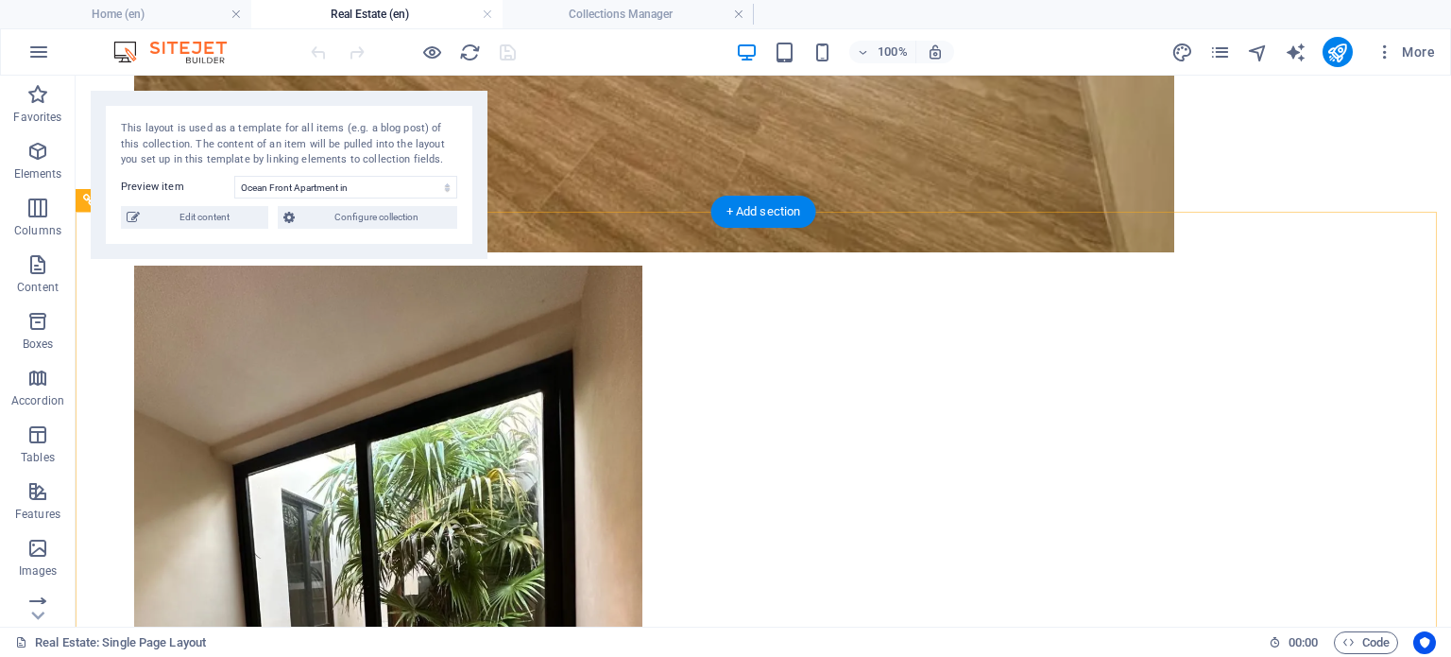
scroll to position [2457, 0]
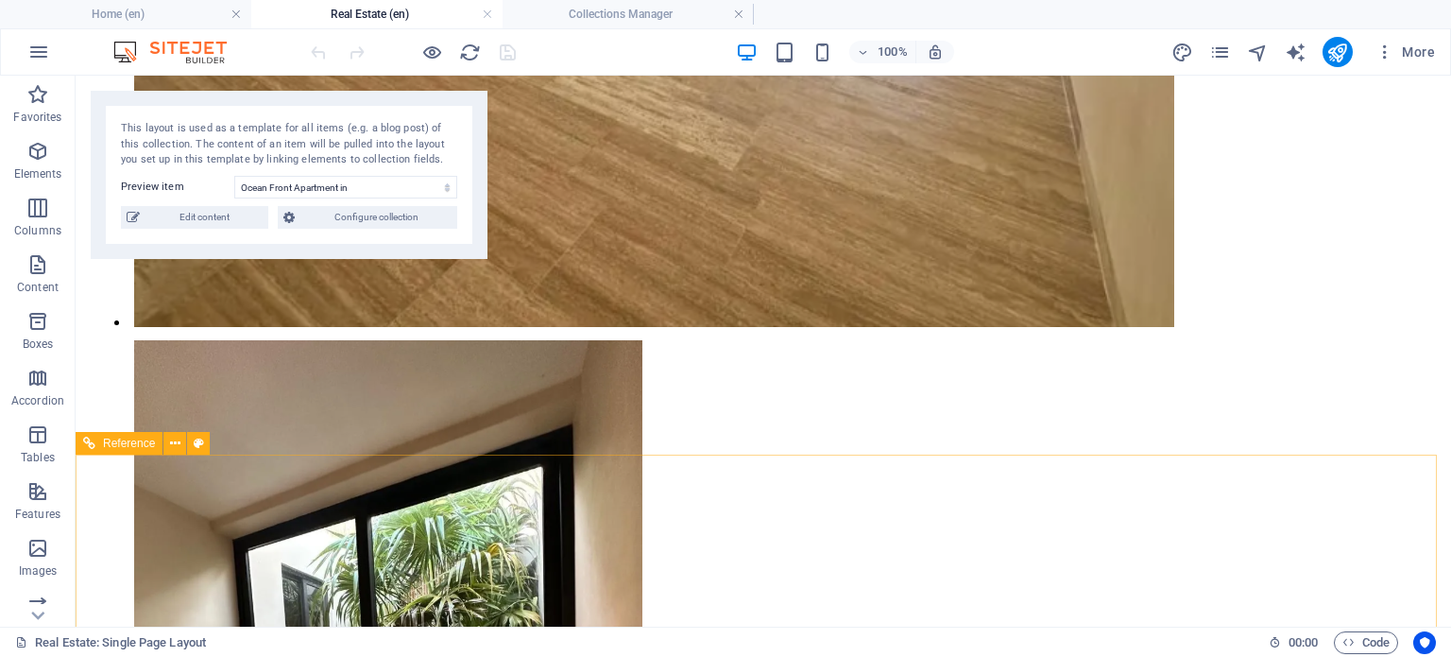
click at [126, 446] on span "Reference" at bounding box center [129, 442] width 52 height 11
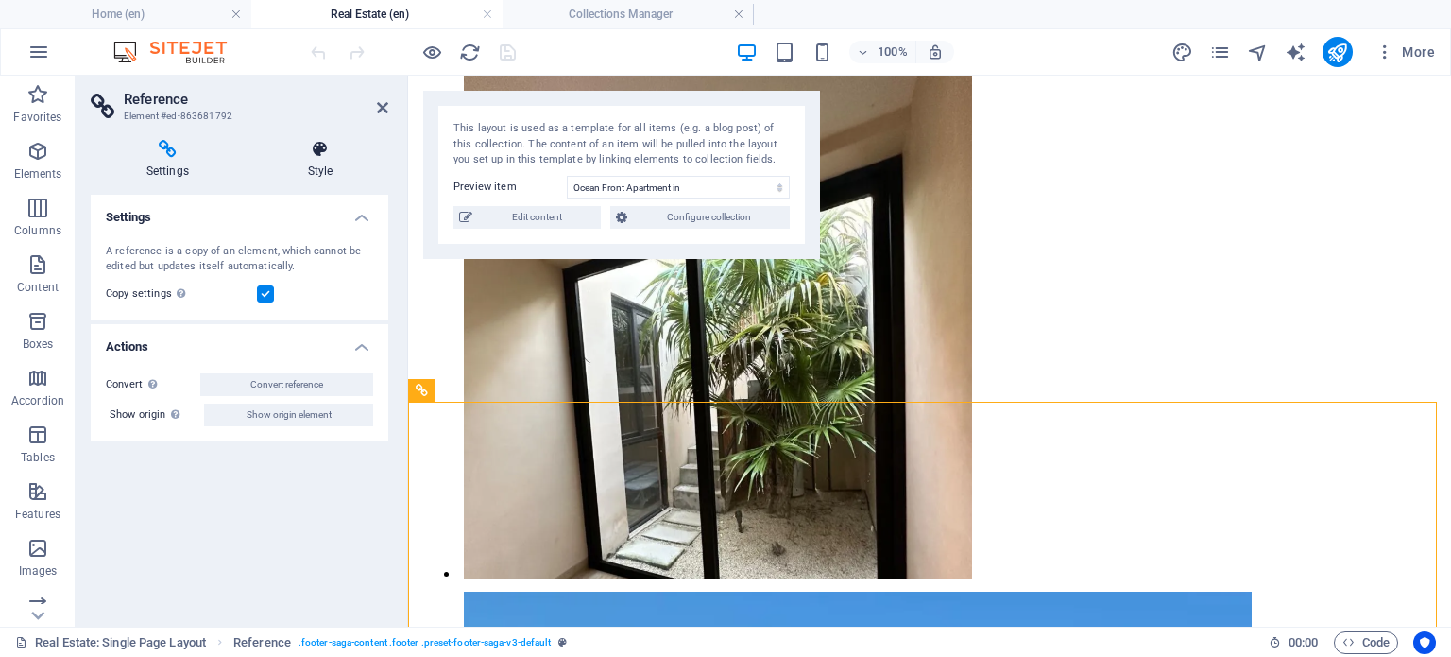
click at [326, 160] on h4 "Style" at bounding box center [320, 160] width 136 height 40
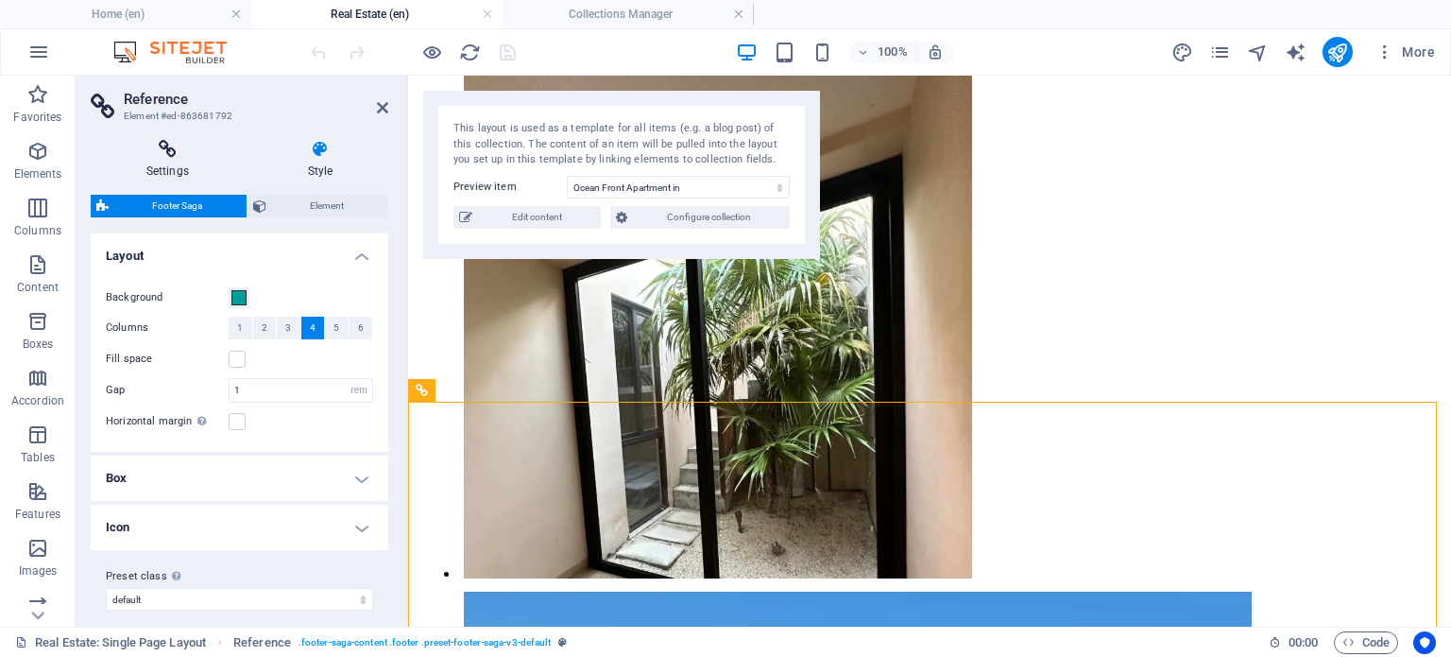
click at [152, 158] on h4 "Settings" at bounding box center [172, 160] width 162 height 40
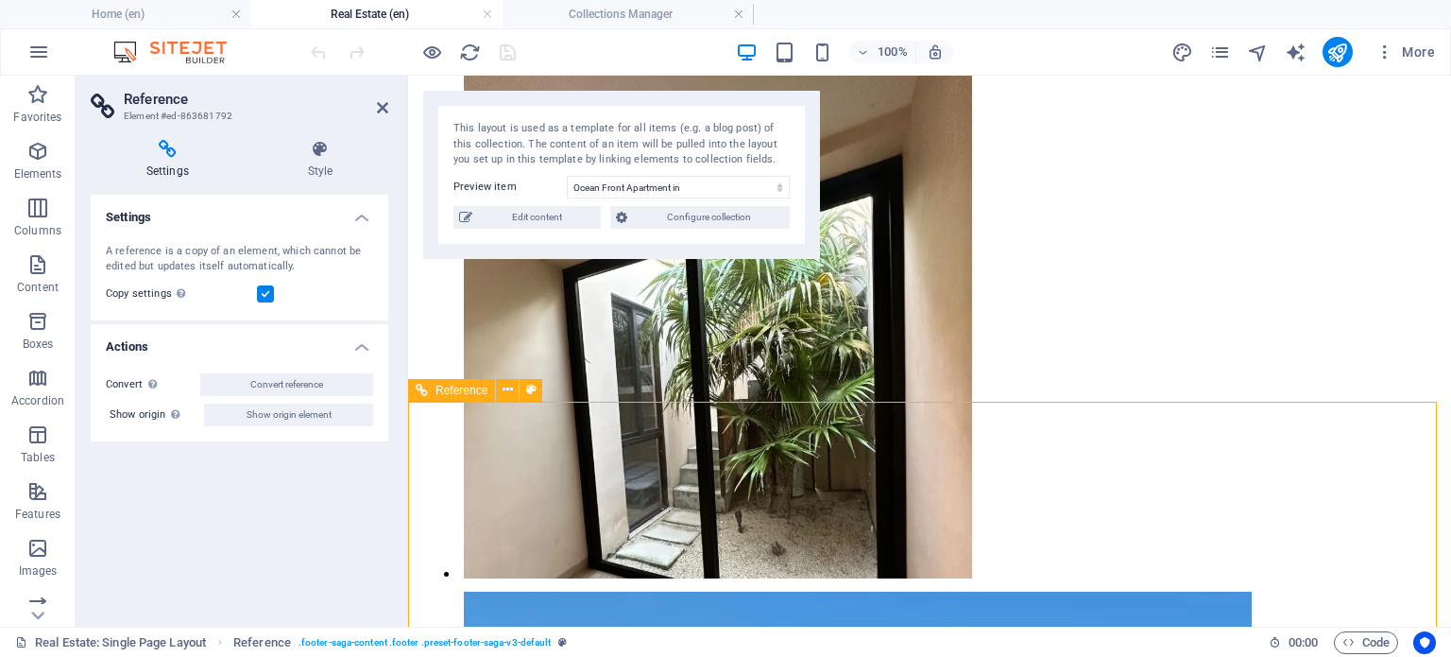
click at [442, 391] on span "Reference" at bounding box center [462, 390] width 52 height 11
click at [442, 390] on span "Reference" at bounding box center [462, 390] width 52 height 11
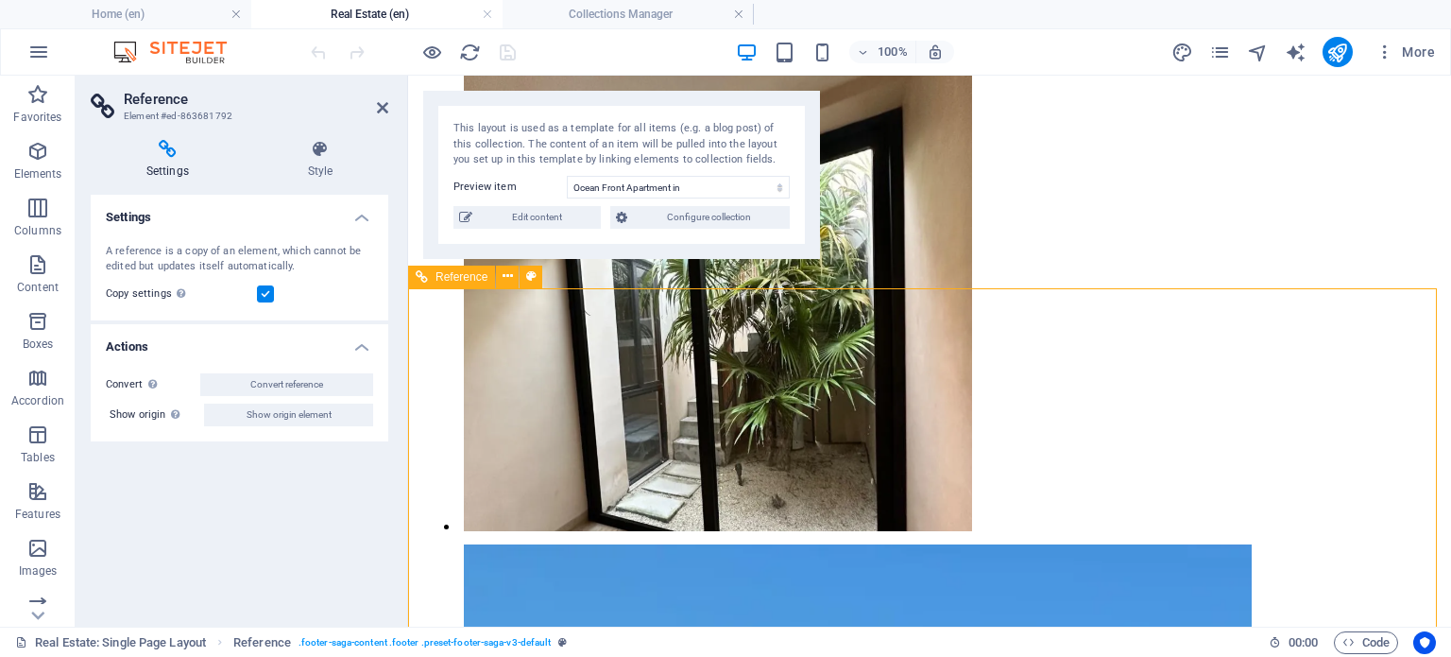
scroll to position [2589, 0]
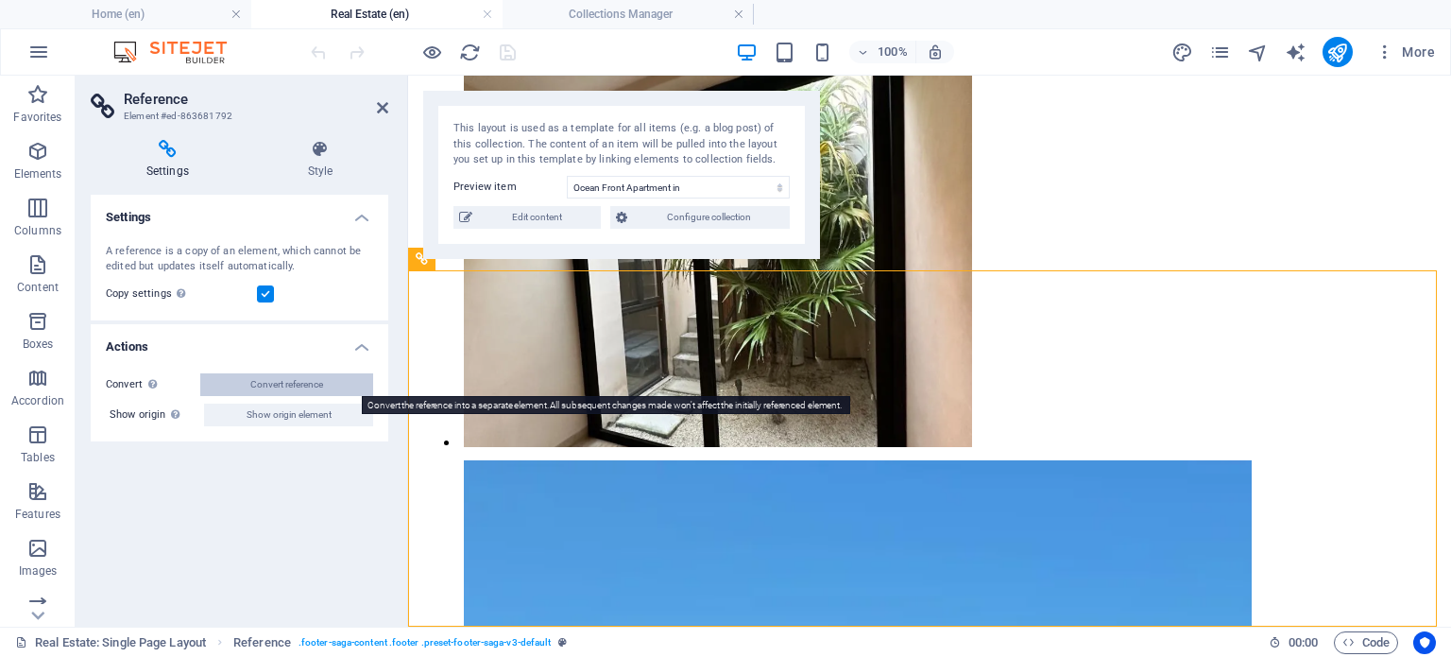
click at [302, 378] on span "Convert reference" at bounding box center [286, 384] width 73 height 23
select select "footer"
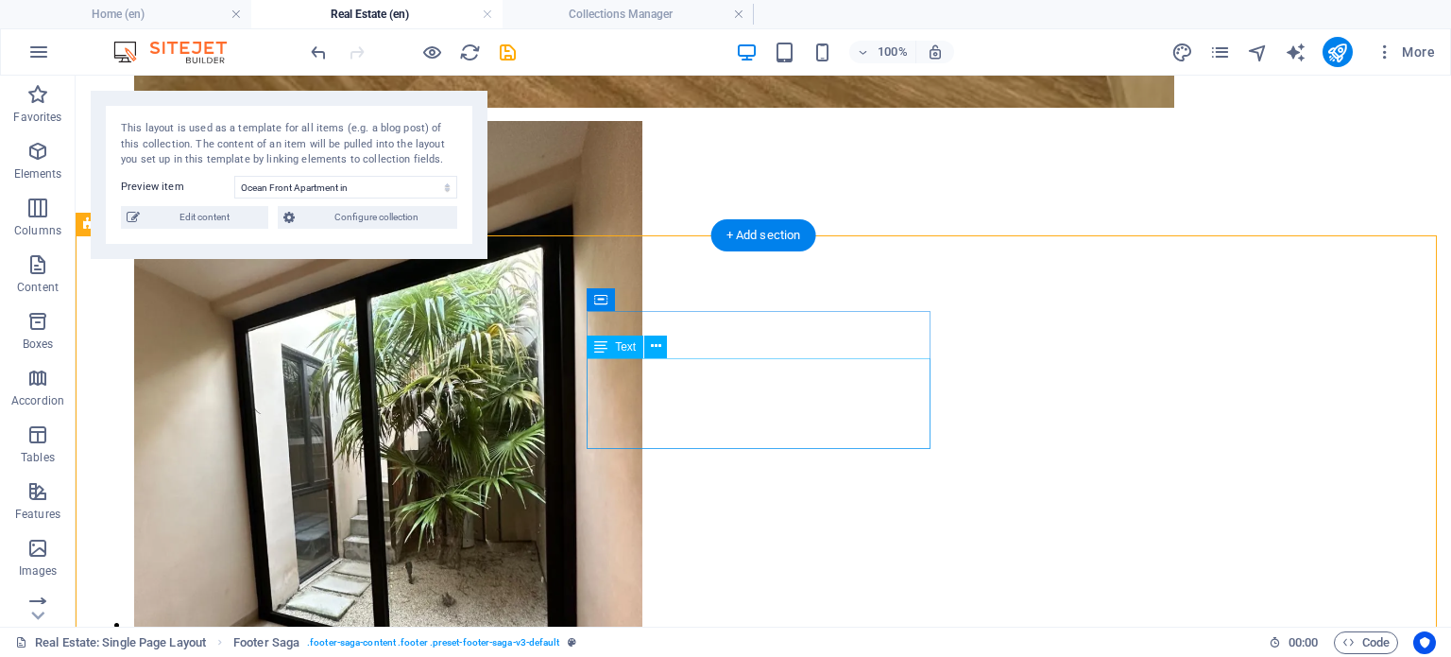
scroll to position [2773, 0]
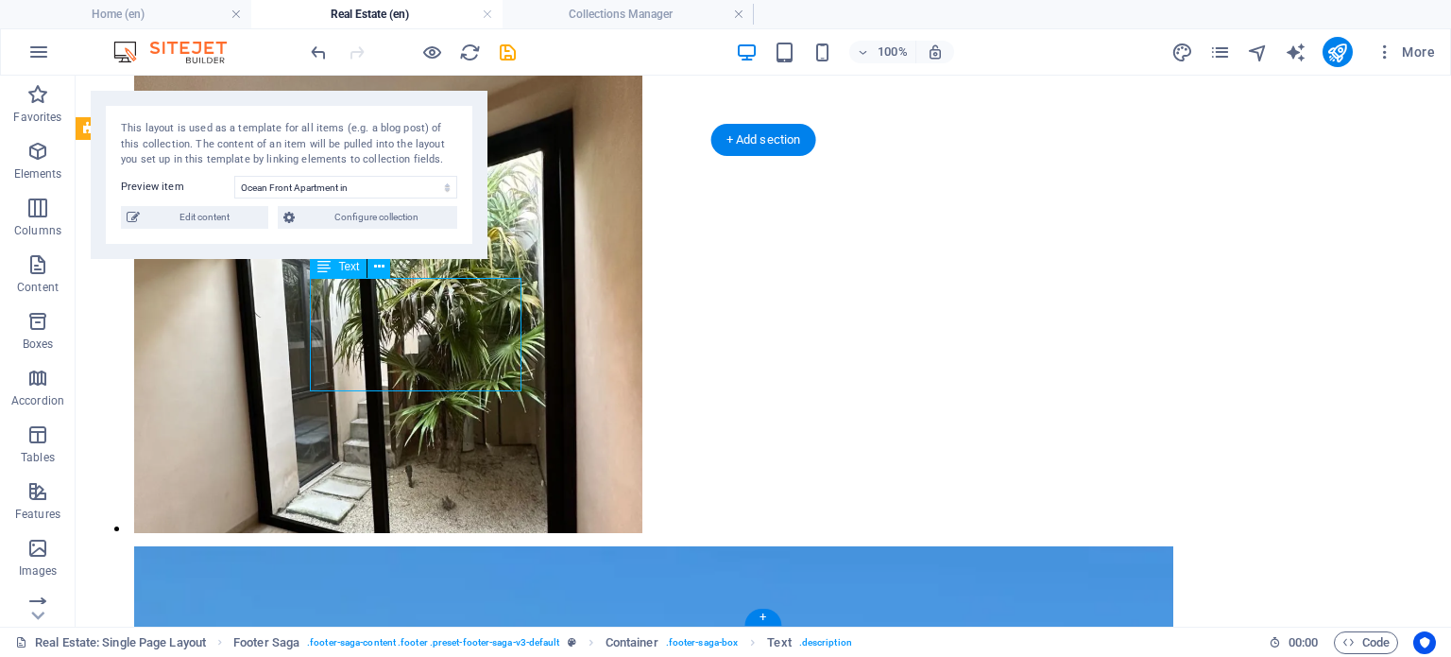
drag, startPoint x: 462, startPoint y: 358, endPoint x: 129, endPoint y: 361, distance: 332.6
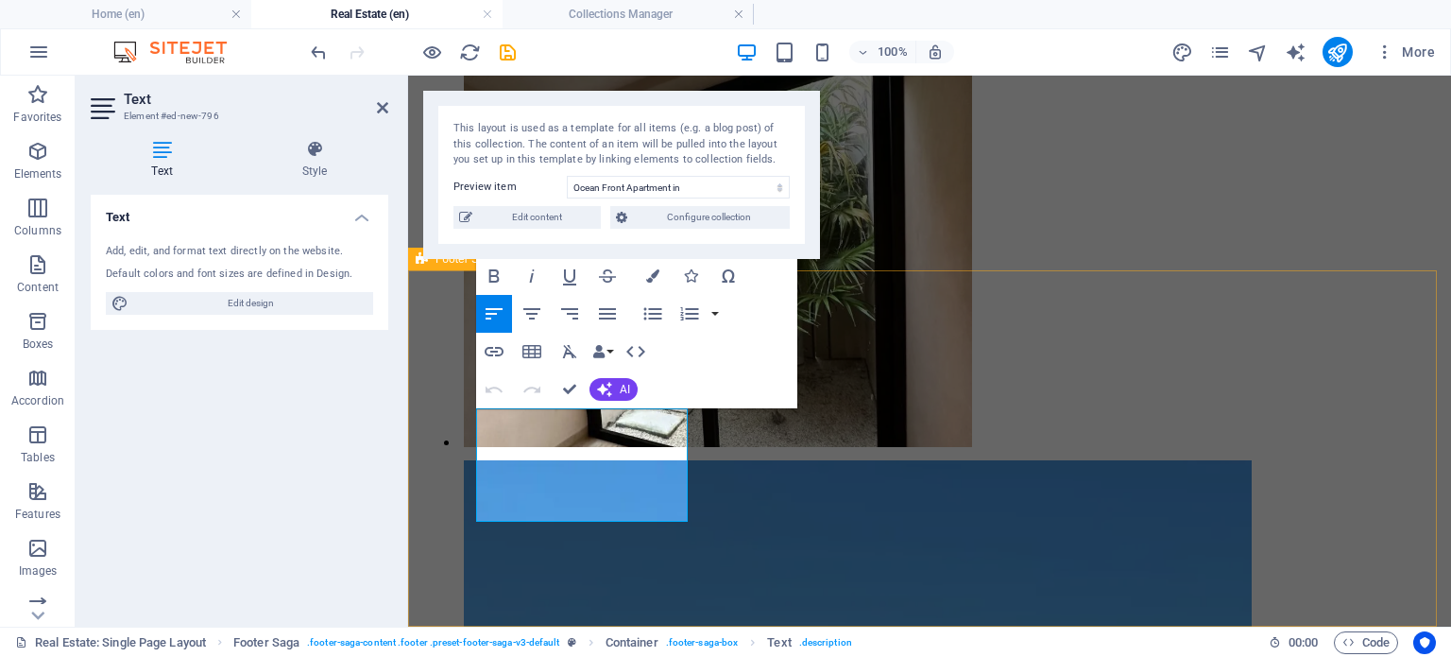
scroll to position [2432, 0]
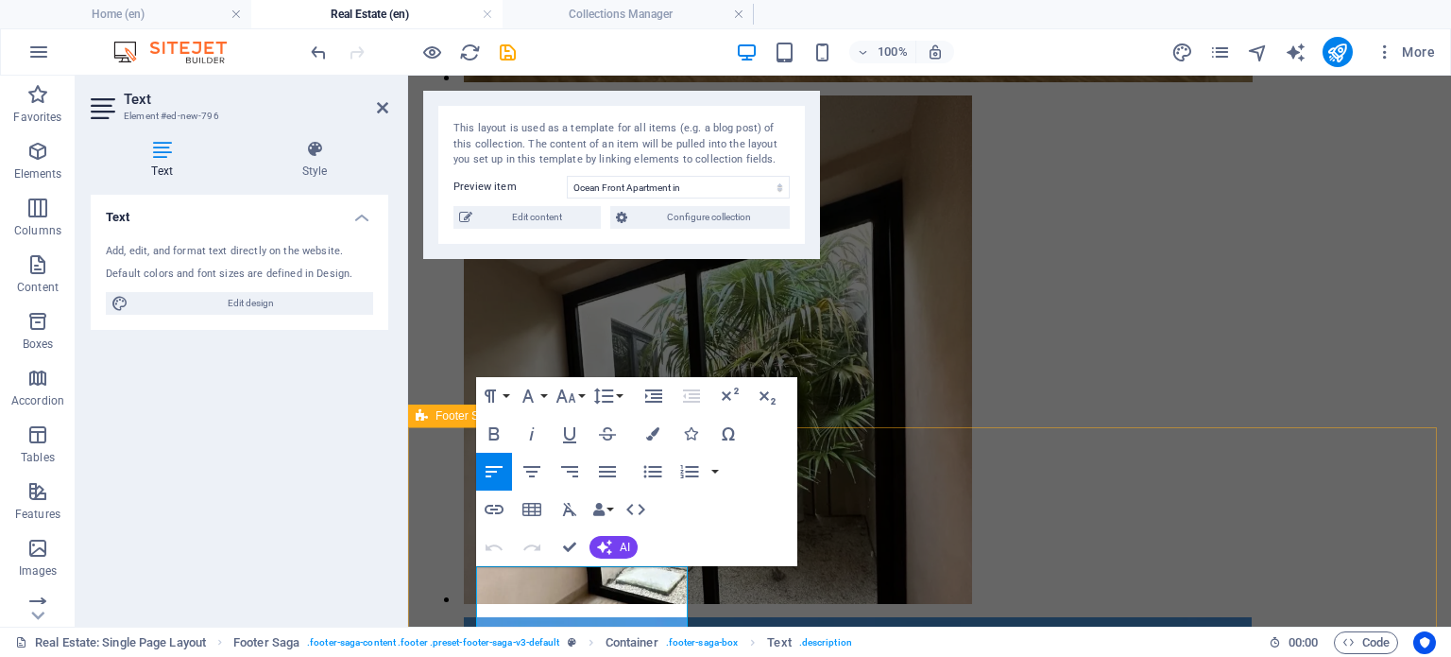
click at [436, 419] on span "Footer Saga" at bounding box center [467, 415] width 62 height 11
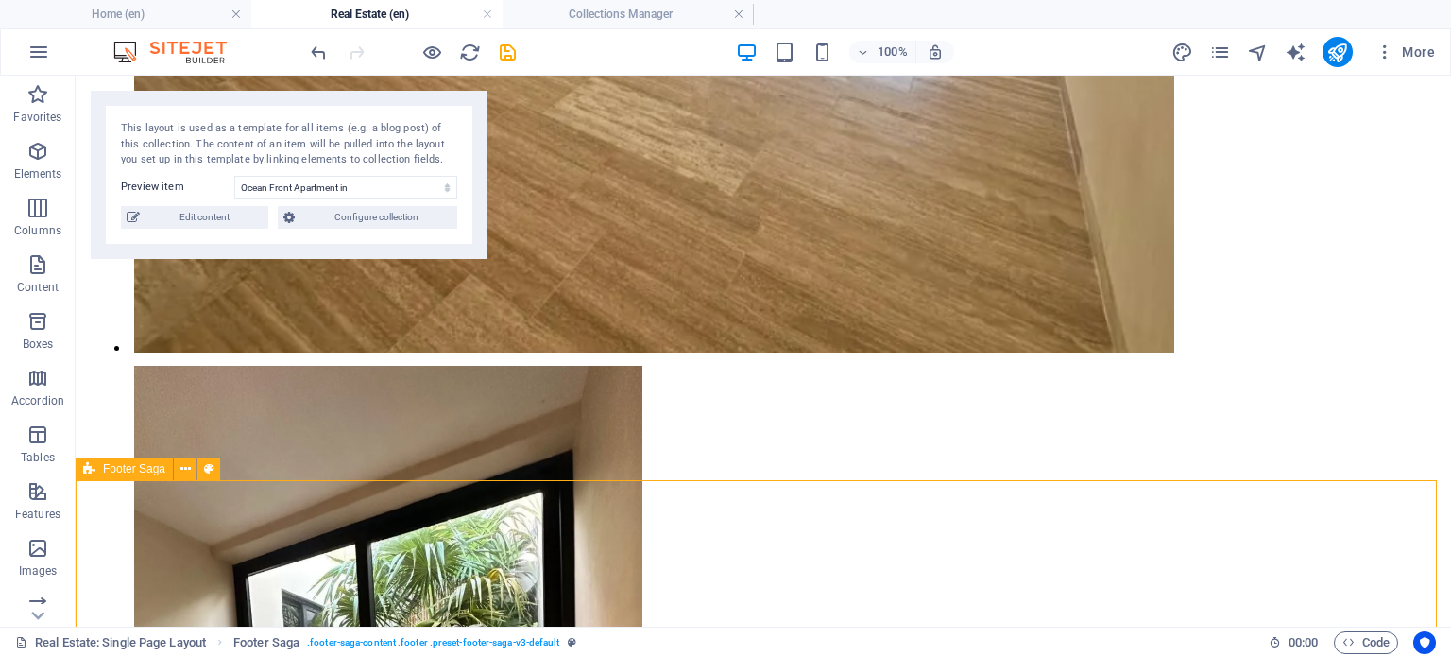
click at [117, 472] on span "Footer Saga" at bounding box center [134, 468] width 62 height 11
click at [117, 473] on span "Footer Saga" at bounding box center [134, 468] width 62 height 11
select select "footer"
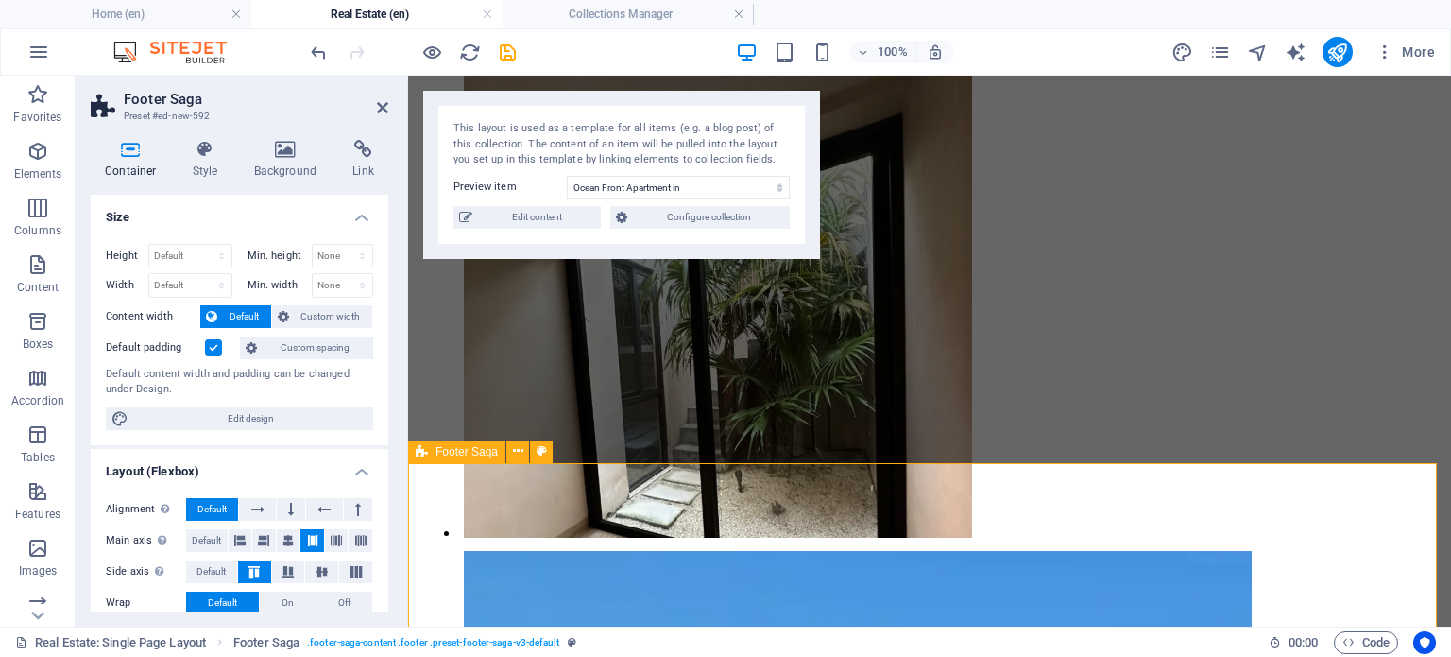
scroll to position [2540, 0]
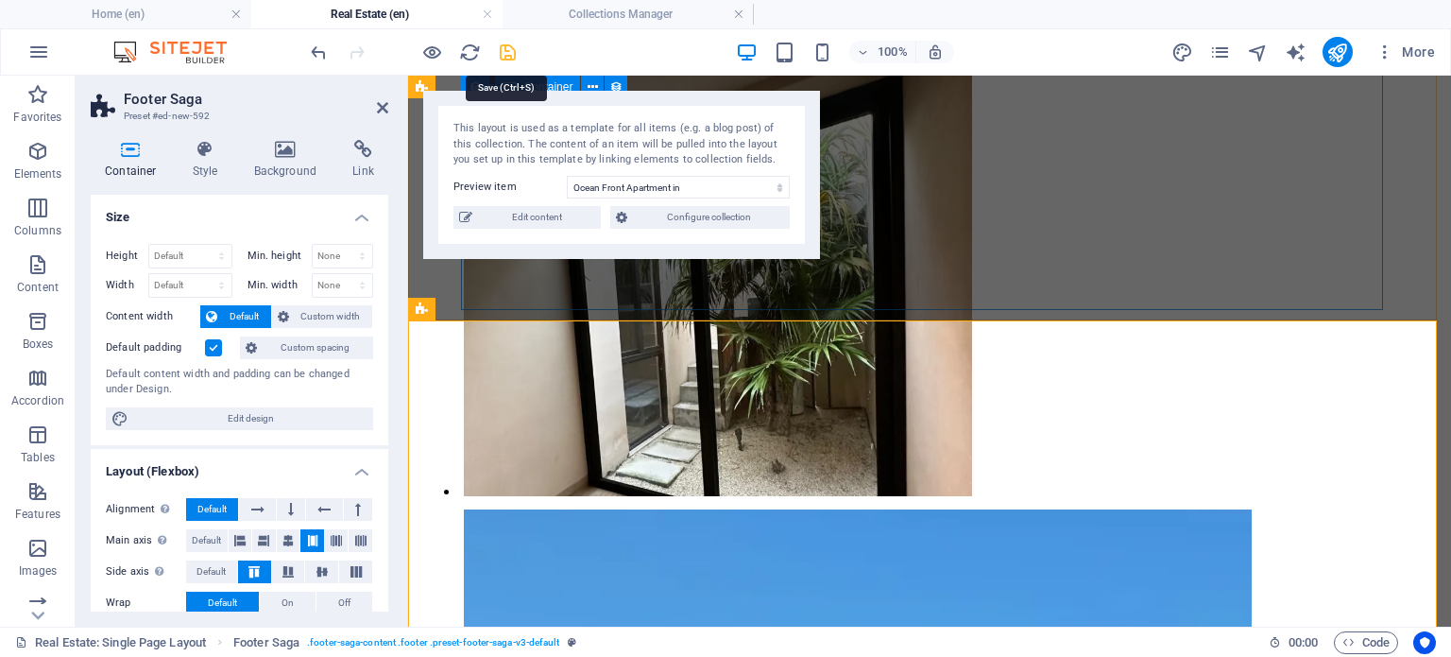
click at [506, 46] on icon "save" at bounding box center [508, 53] width 22 height 22
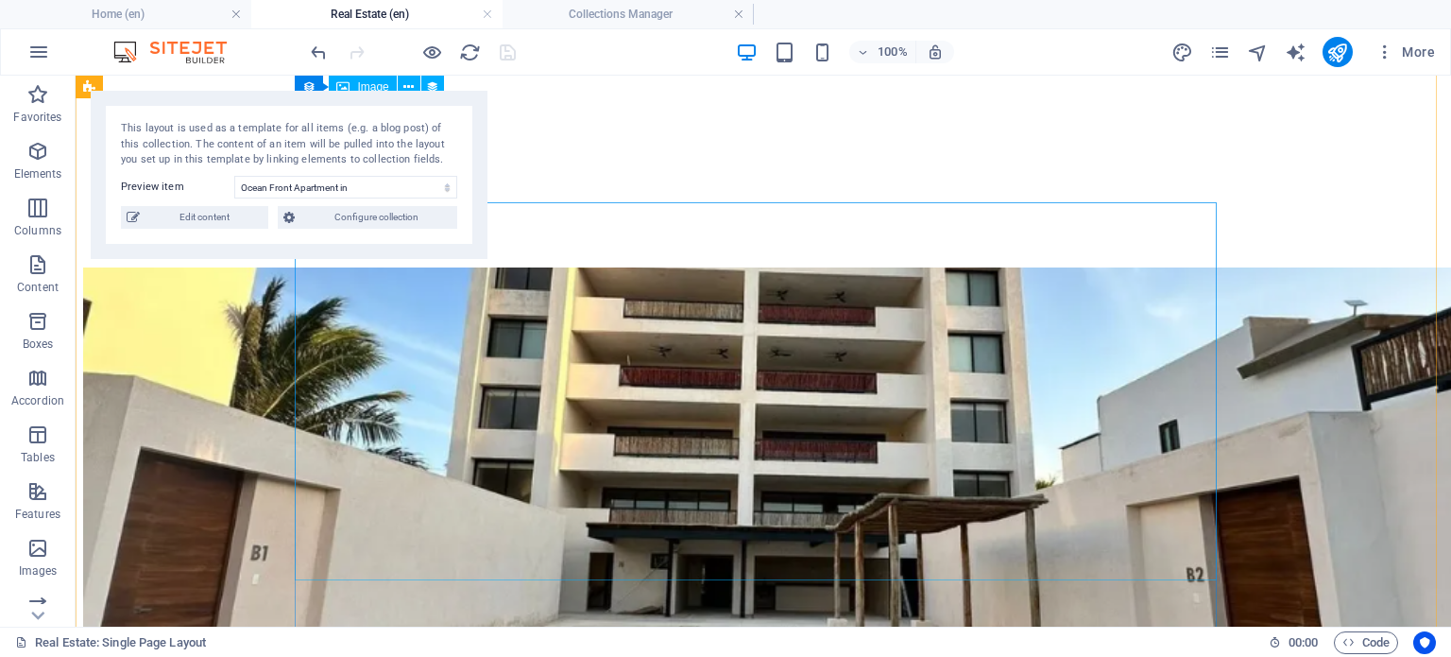
scroll to position [0, 0]
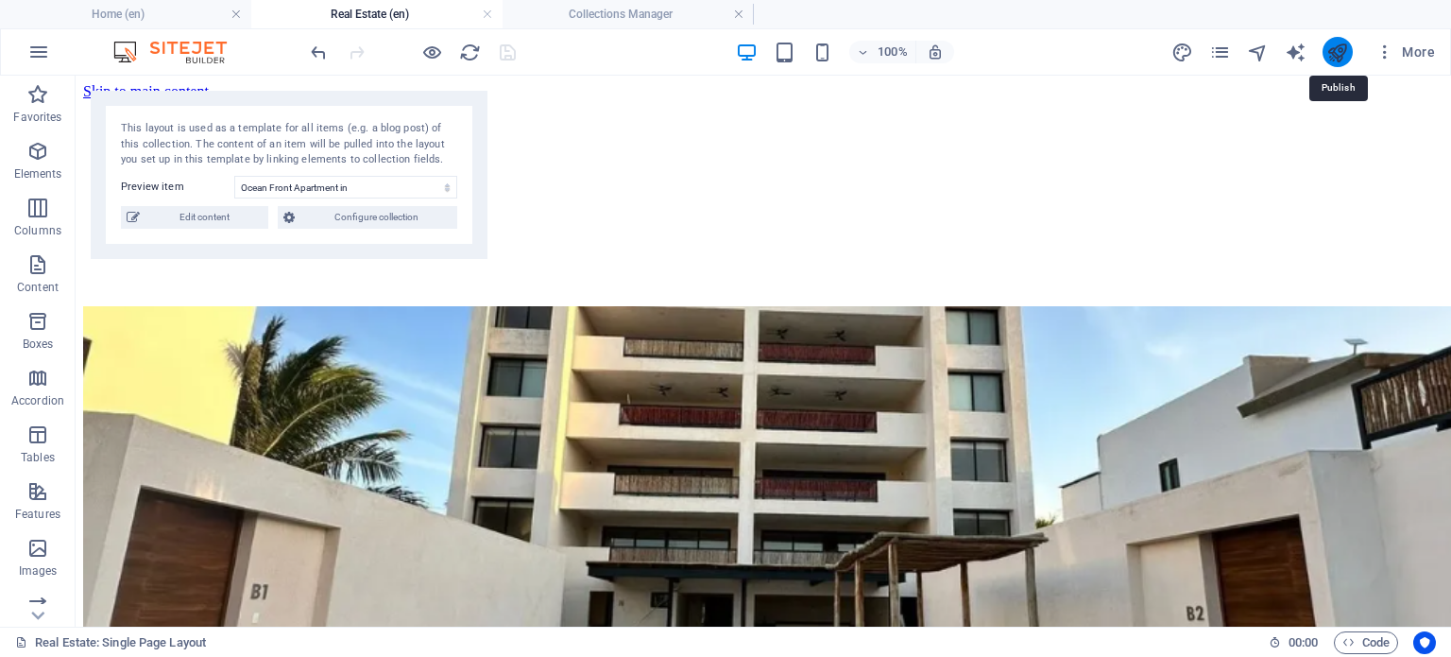
click at [1342, 51] on icon "publish" at bounding box center [1337, 53] width 22 height 22
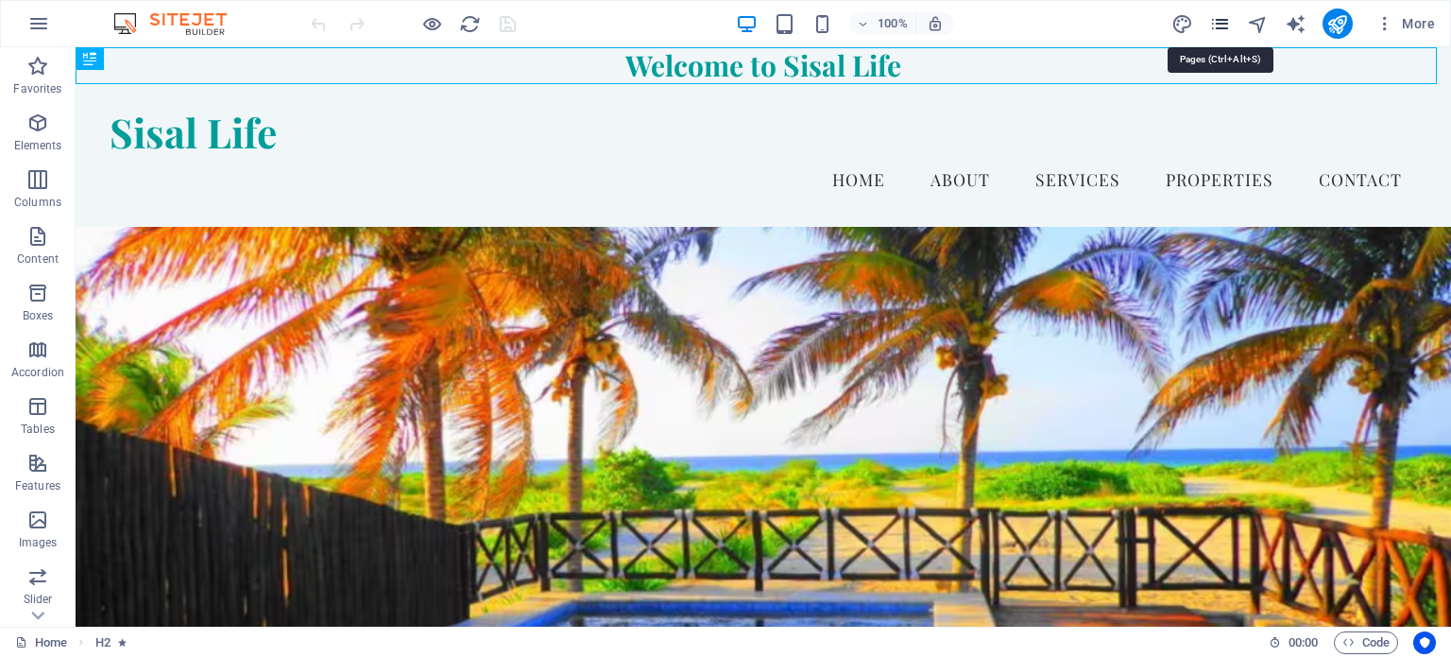
click at [1223, 20] on icon "pages" at bounding box center [1220, 24] width 22 height 22
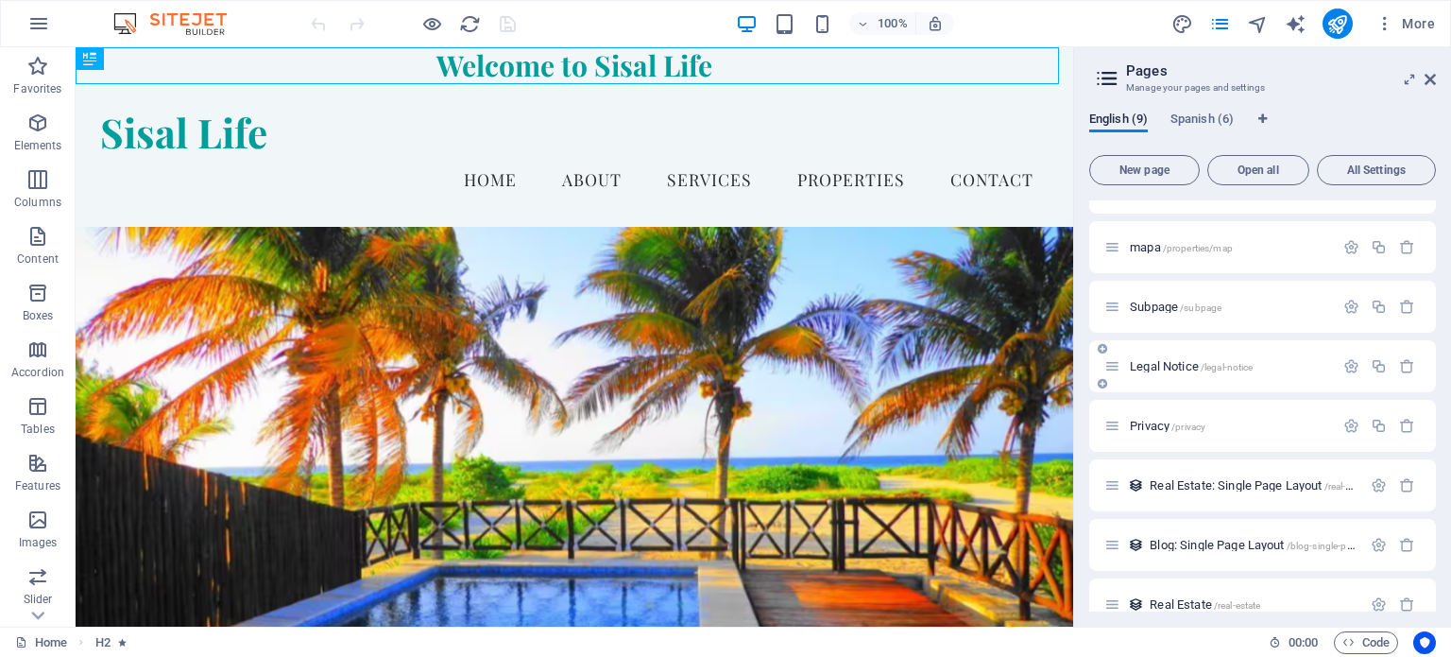
scroll to position [125, 0]
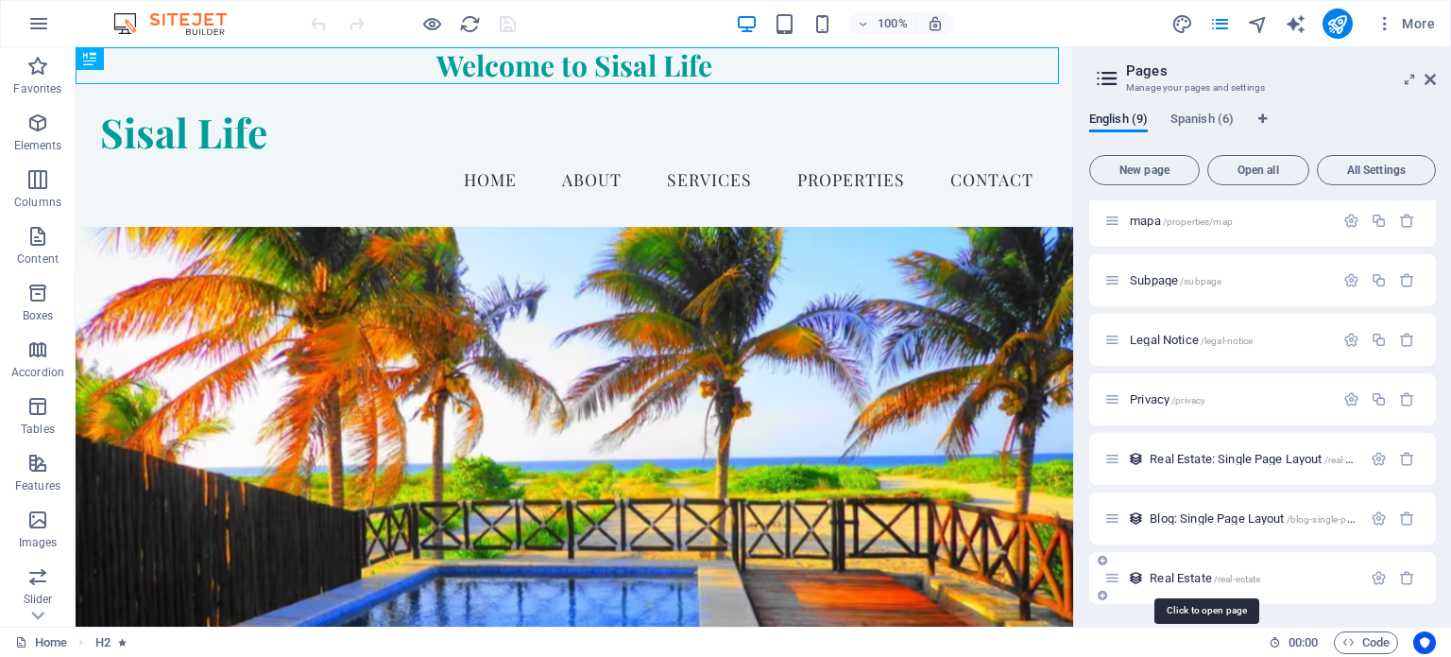
click at [1194, 573] on span "Real Estate /real-estate" at bounding box center [1205, 578] width 111 height 14
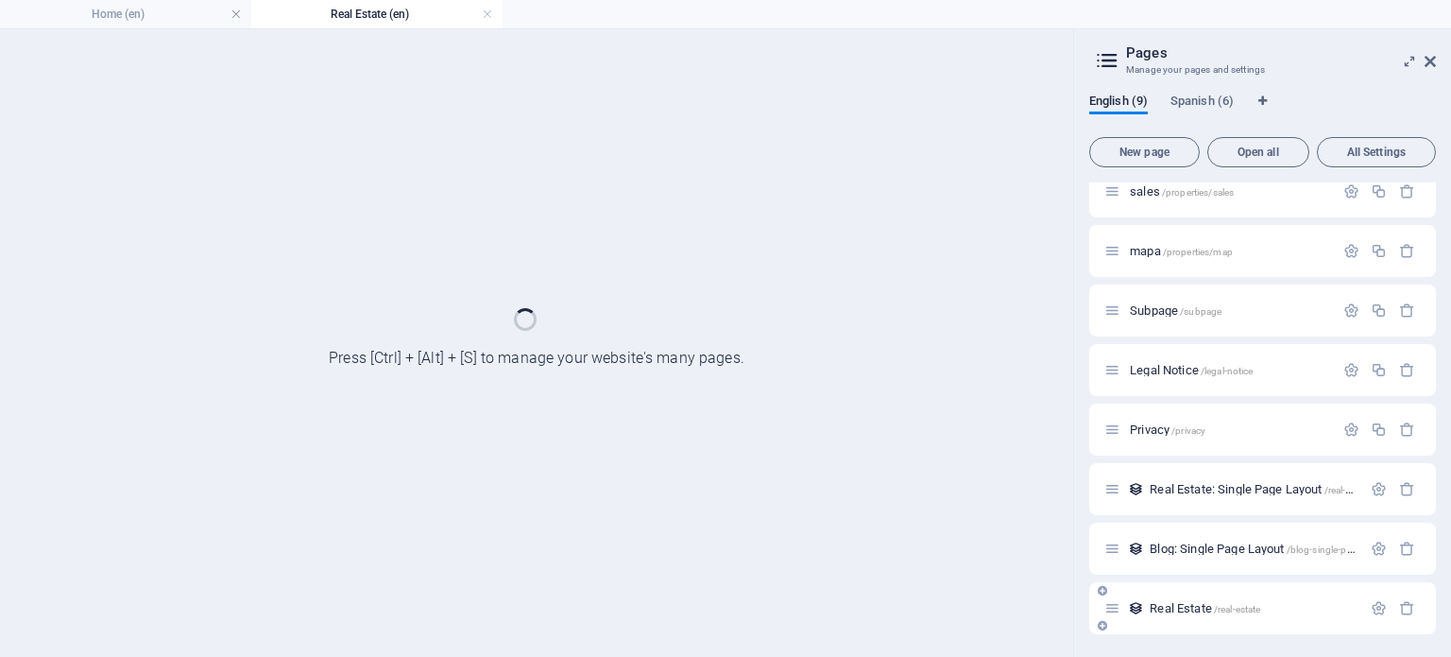
scroll to position [76, 0]
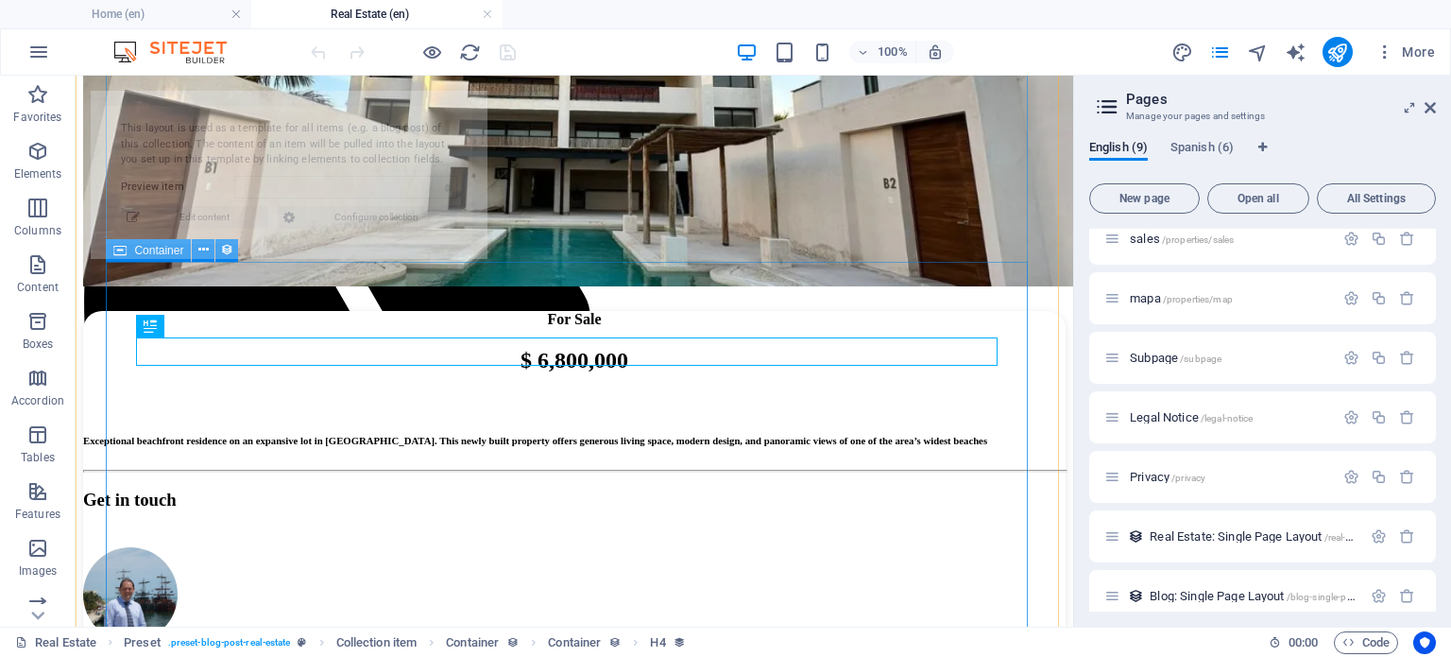
select select "68b52b8fd119522a2205e3dc"
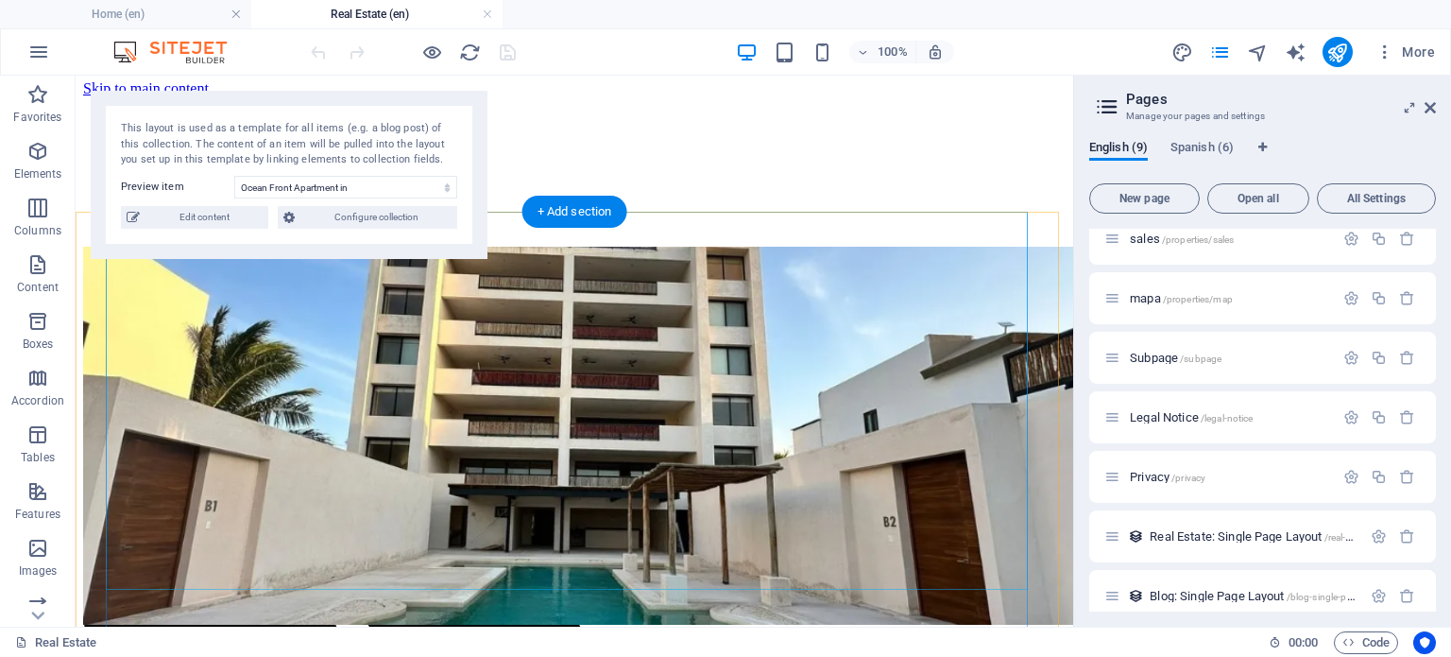
scroll to position [0, 0]
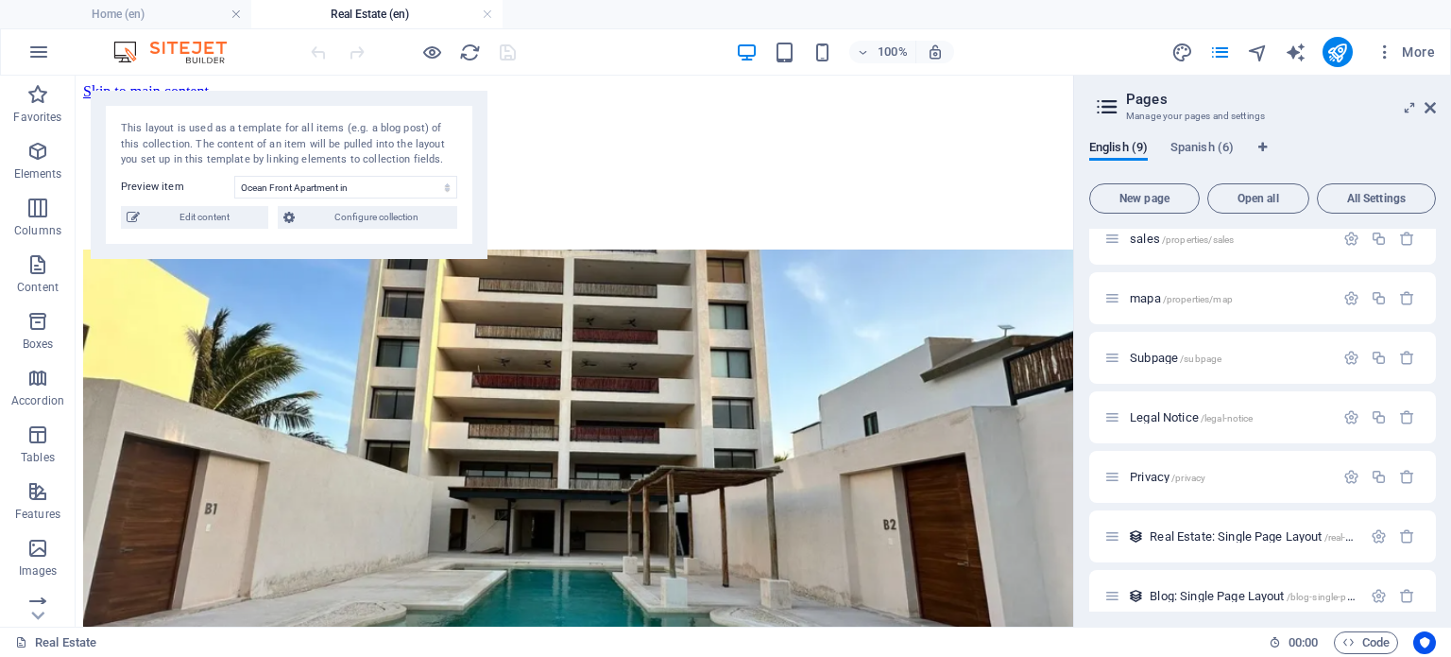
click at [694, 100] on figure at bounding box center [574, 100] width 983 height 0
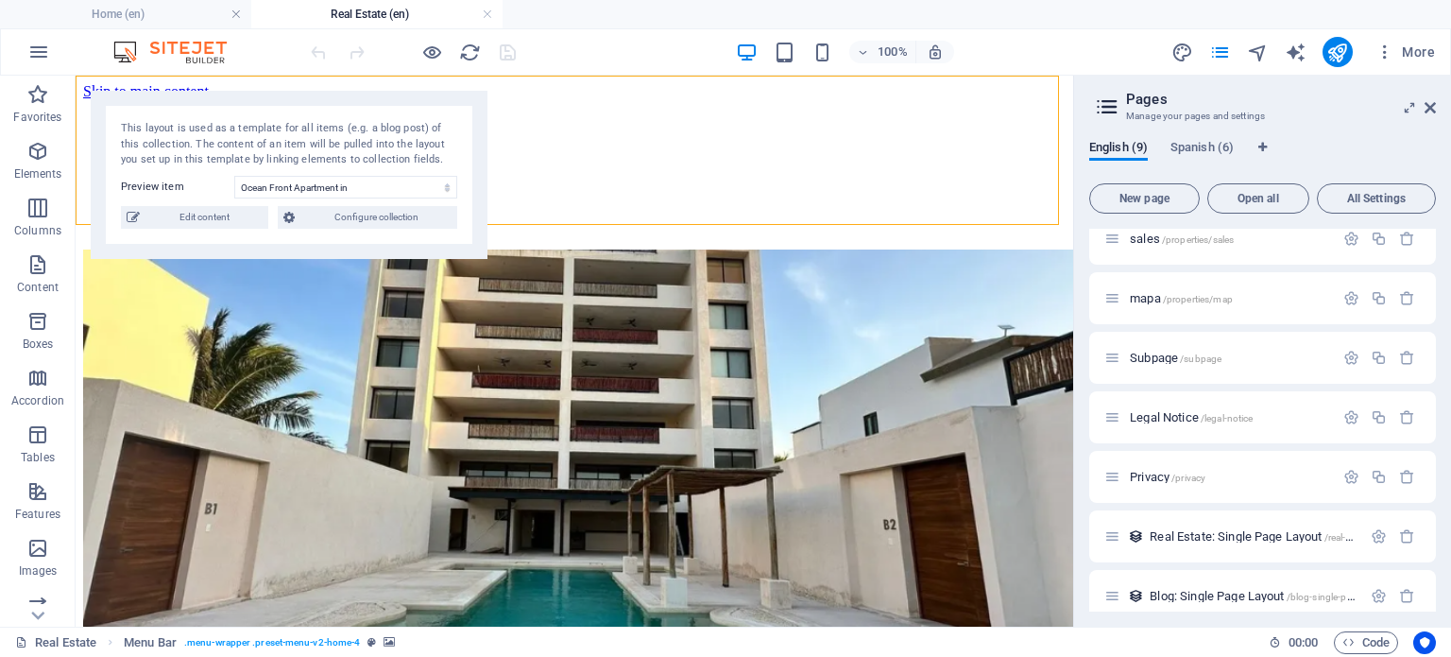
click at [694, 100] on figure at bounding box center [574, 100] width 983 height 0
click at [762, 100] on figure at bounding box center [574, 100] width 983 height 0
select select "vw"
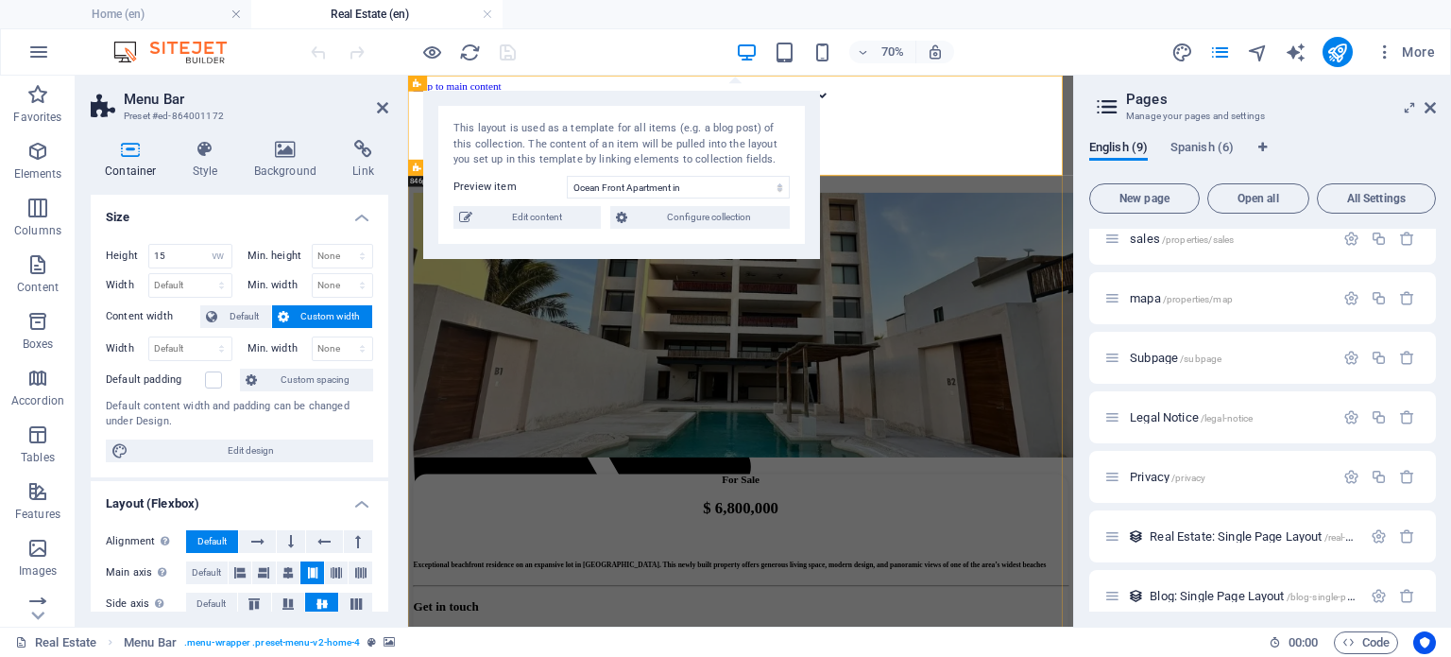
click at [414, 170] on icon at bounding box center [418, 168] width 9 height 16
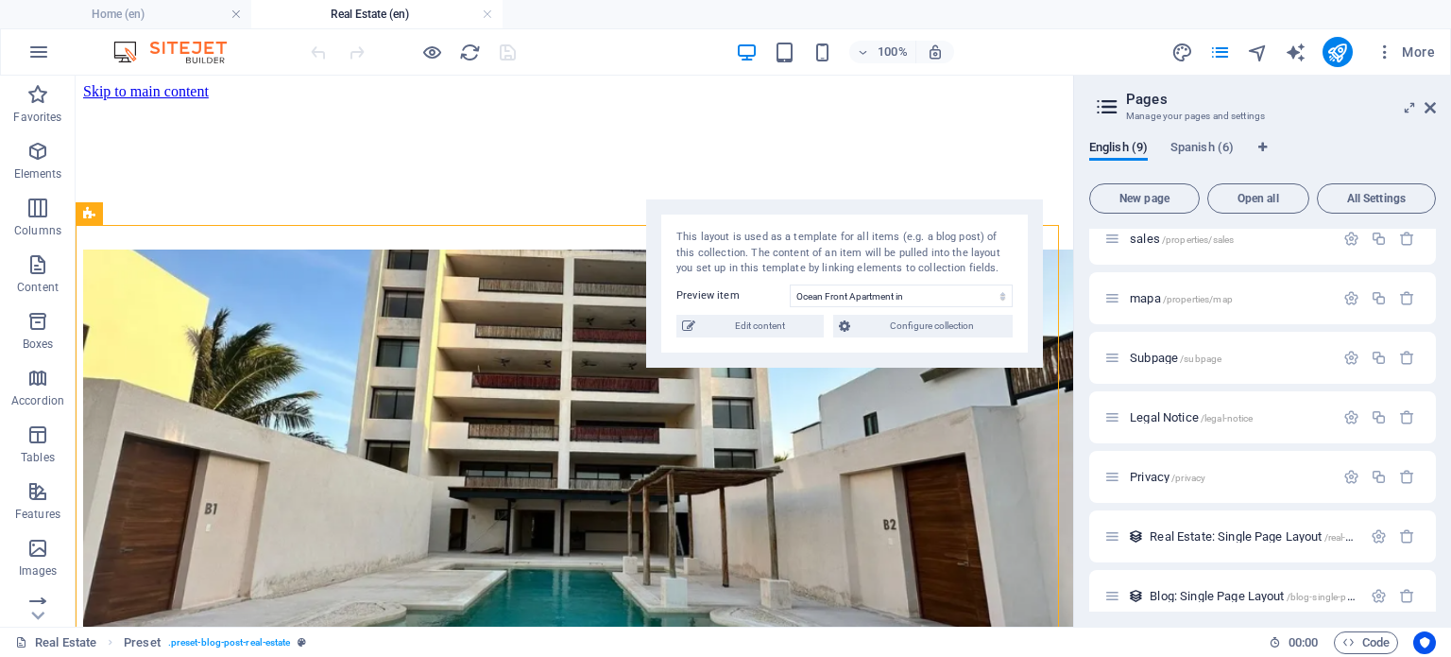
drag, startPoint x: 242, startPoint y: 101, endPoint x: 797, endPoint y: 210, distance: 566.1
click at [797, 210] on div "This layout is used as a template for all items (e.g. a blog post) of this coll…" at bounding box center [844, 283] width 397 height 168
click at [84, 212] on icon at bounding box center [89, 213] width 12 height 23
click at [152, 218] on icon at bounding box center [155, 214] width 10 height 20
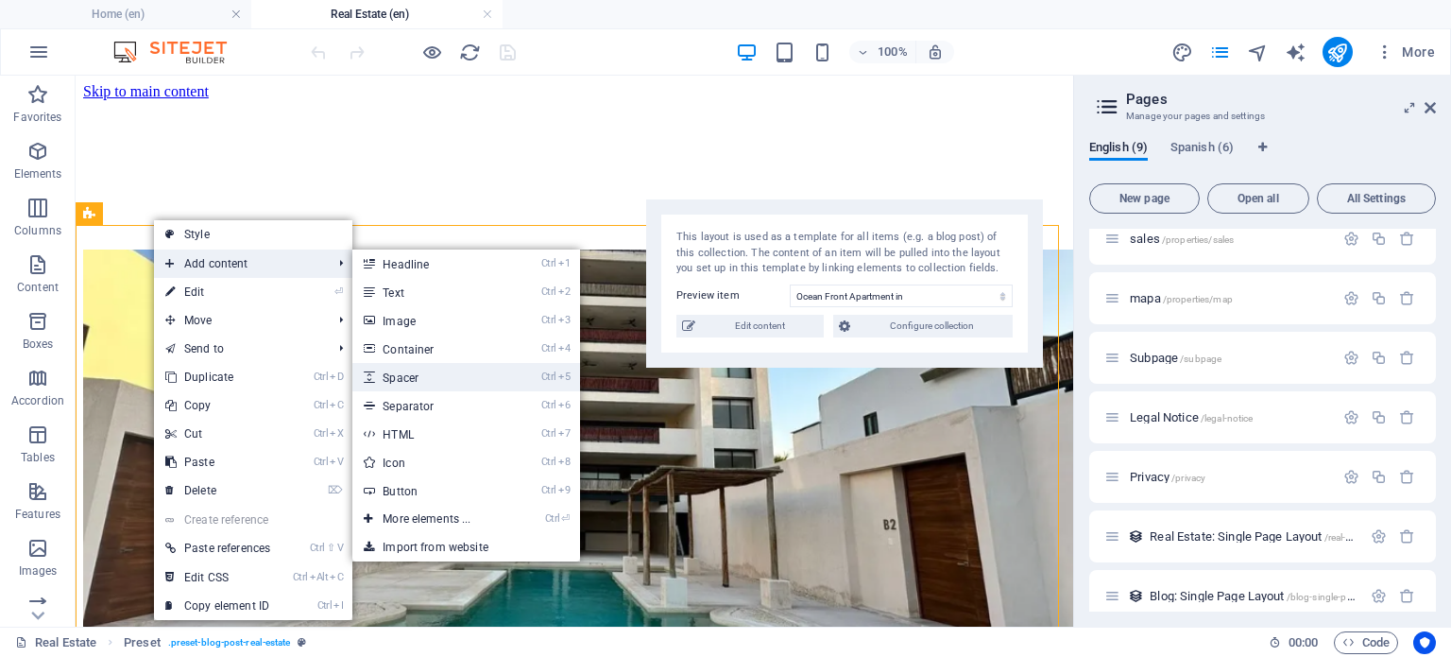
click at [450, 373] on link "Ctrl 5 Spacer" at bounding box center [430, 377] width 156 height 28
select select "px"
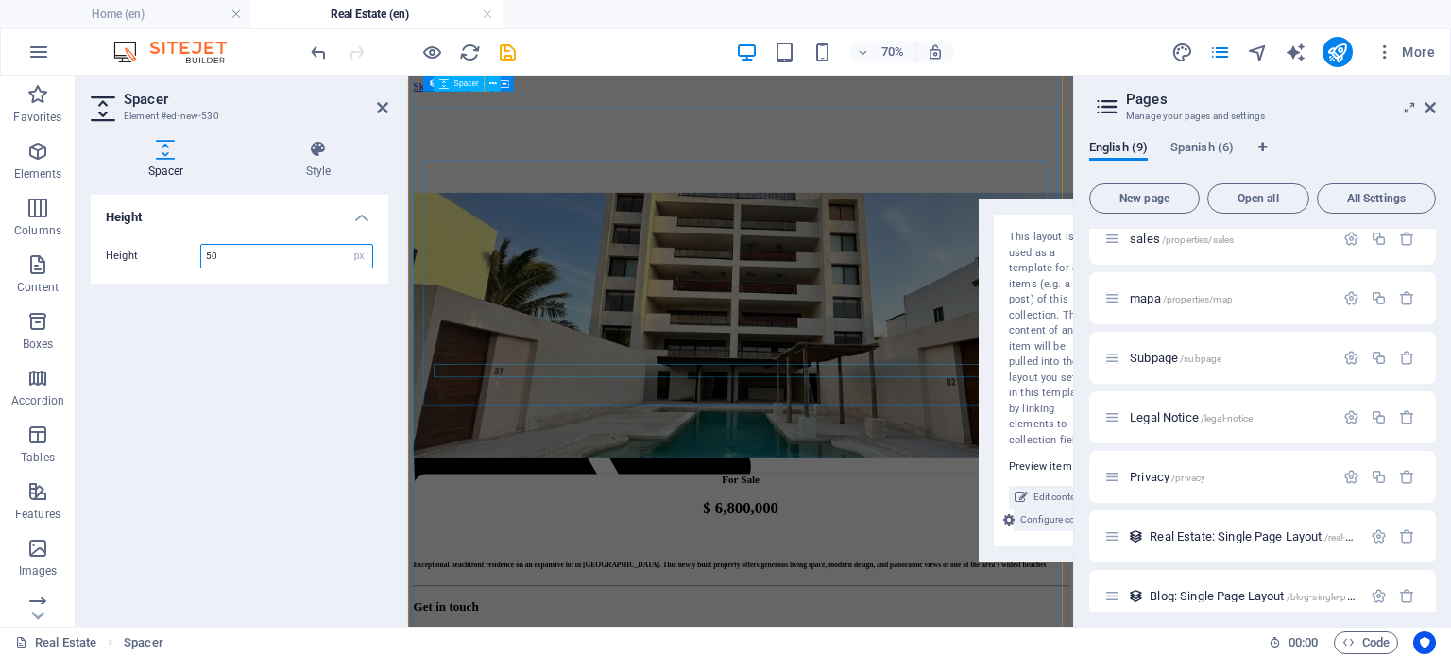
scroll to position [2386, 0]
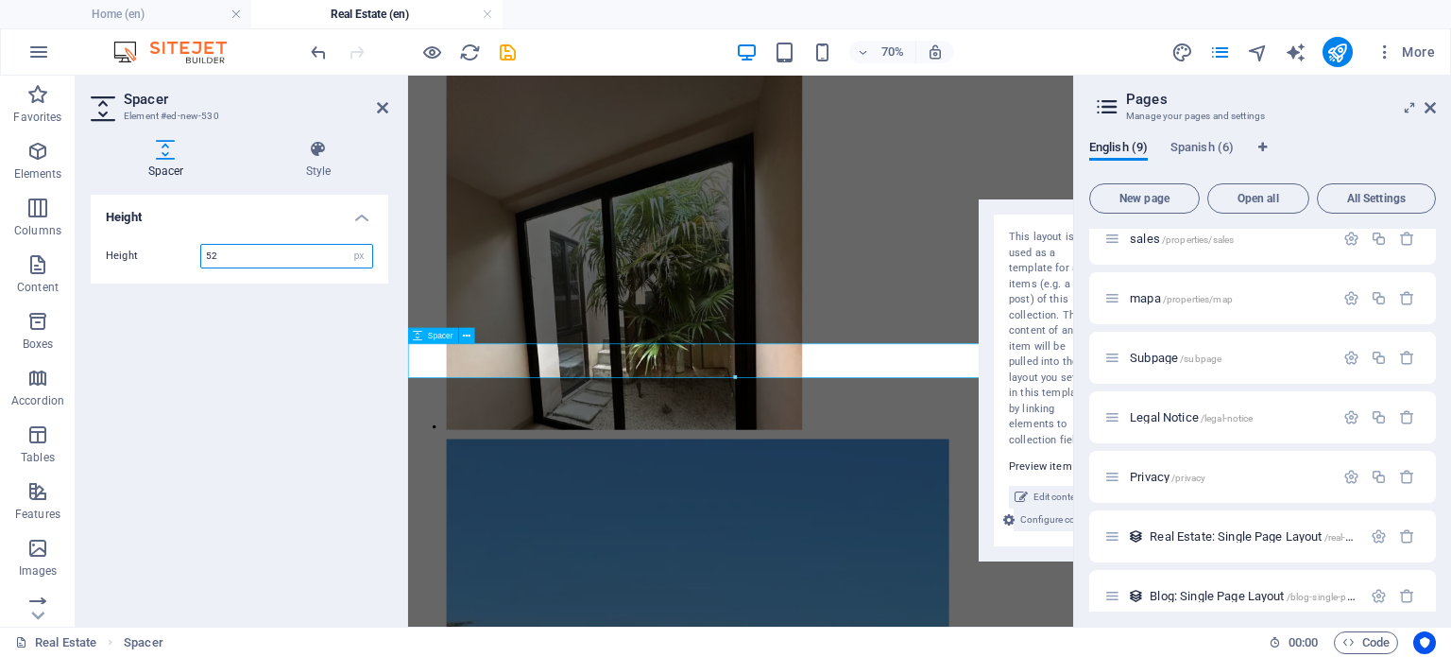
type input "5"
click at [268, 298] on div "Height Height 50 px rem vh vw" at bounding box center [240, 403] width 298 height 417
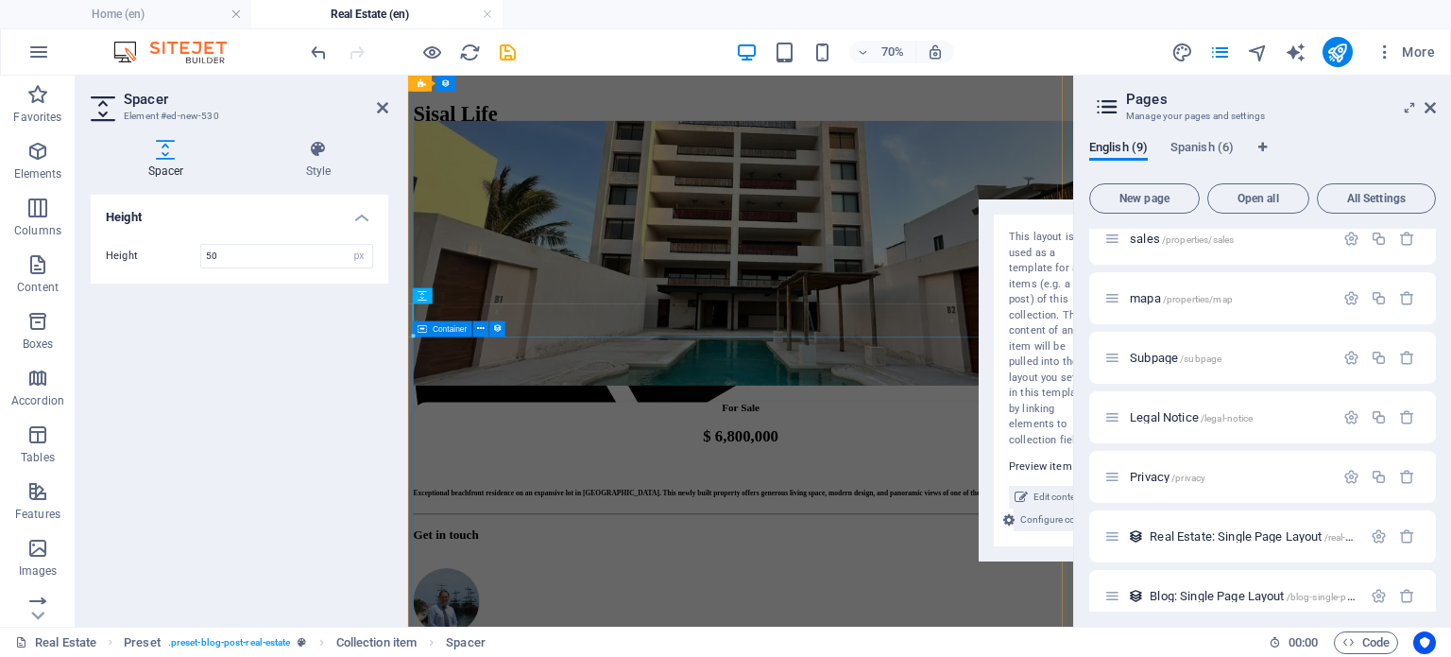
scroll to position [0, 0]
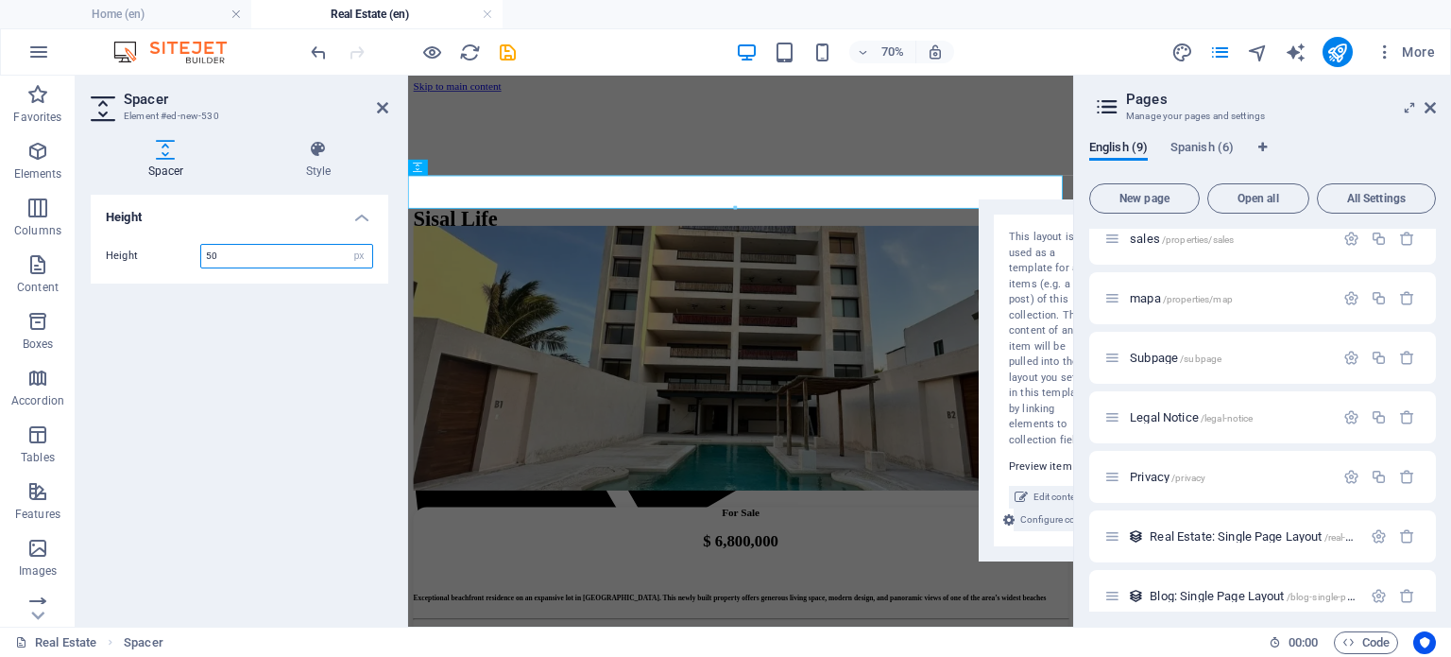
click at [257, 249] on input "50" at bounding box center [286, 256] width 171 height 23
click at [257, 248] on input "50" at bounding box center [286, 256] width 171 height 23
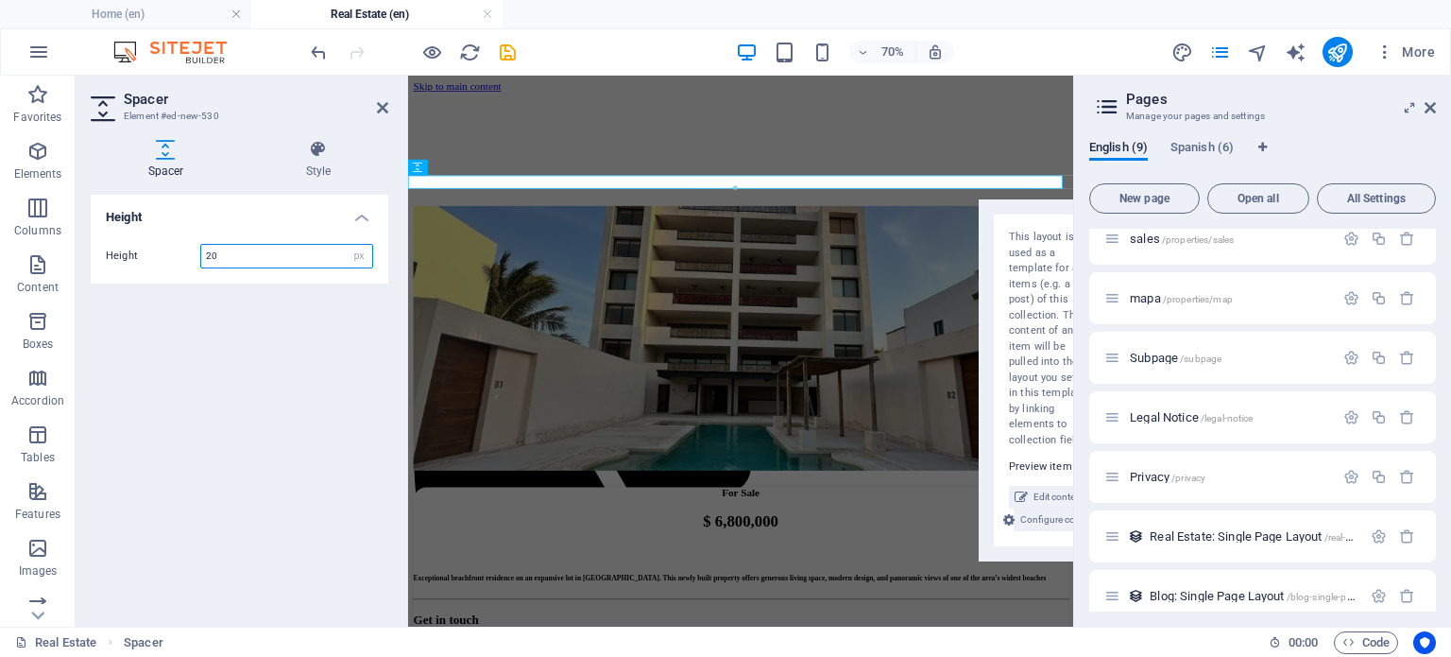
type input "20"
click at [378, 385] on div "Height Height 20 px rem vh vw" at bounding box center [240, 403] width 298 height 417
click at [727, 382] on figure at bounding box center [883, 453] width 935 height 382
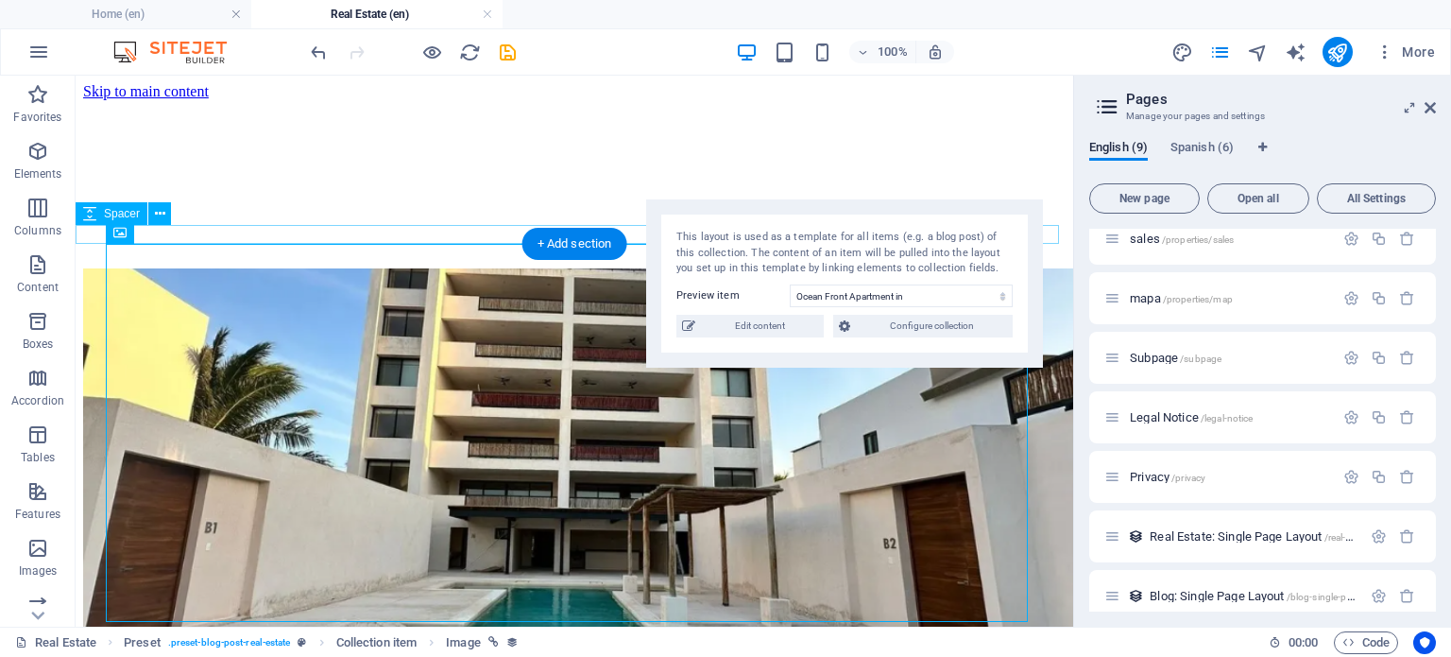
click at [404, 249] on div at bounding box center [574, 258] width 983 height 19
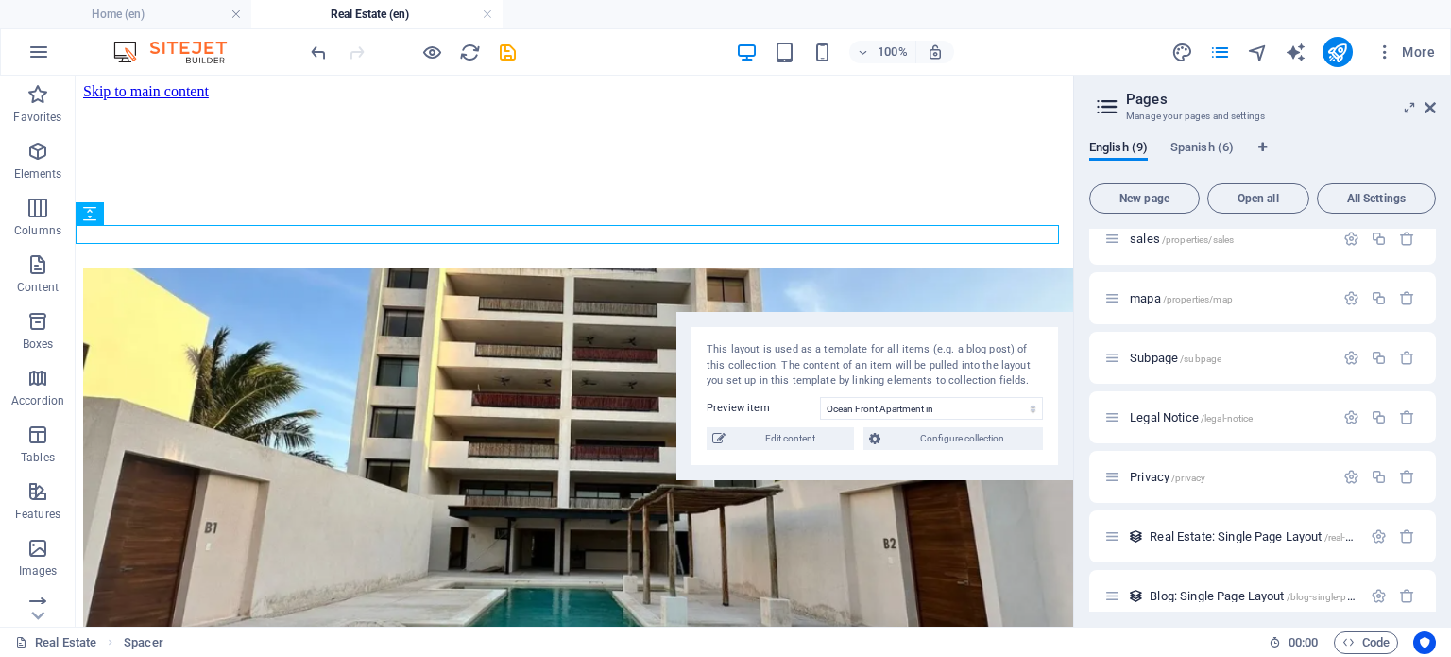
drag, startPoint x: 783, startPoint y: 200, endPoint x: 849, endPoint y: 313, distance: 130.4
click at [849, 313] on div "This layout is used as a template for all items (e.g. a blog post) of this coll…" at bounding box center [874, 396] width 397 height 168
click at [512, 50] on icon "save" at bounding box center [508, 53] width 22 height 22
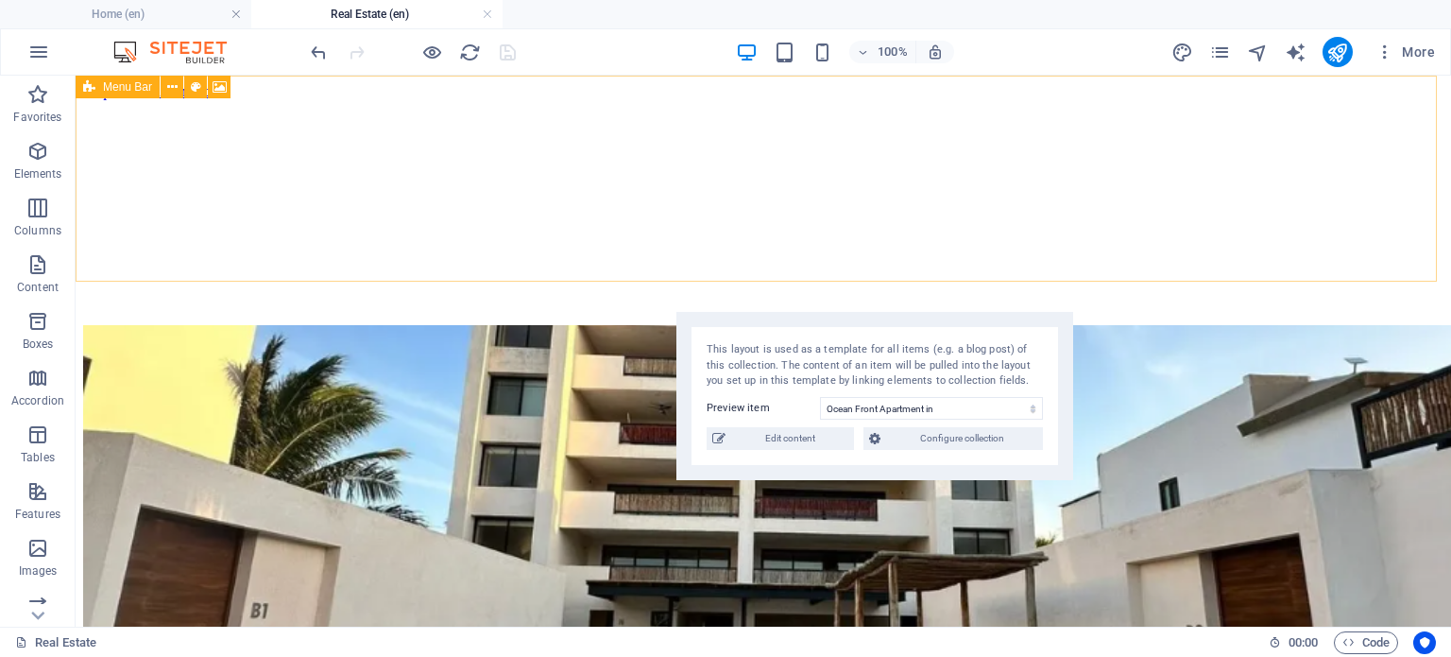
click at [430, 37] on div at bounding box center [413, 52] width 212 height 30
click at [431, 43] on icon "button" at bounding box center [432, 53] width 22 height 22
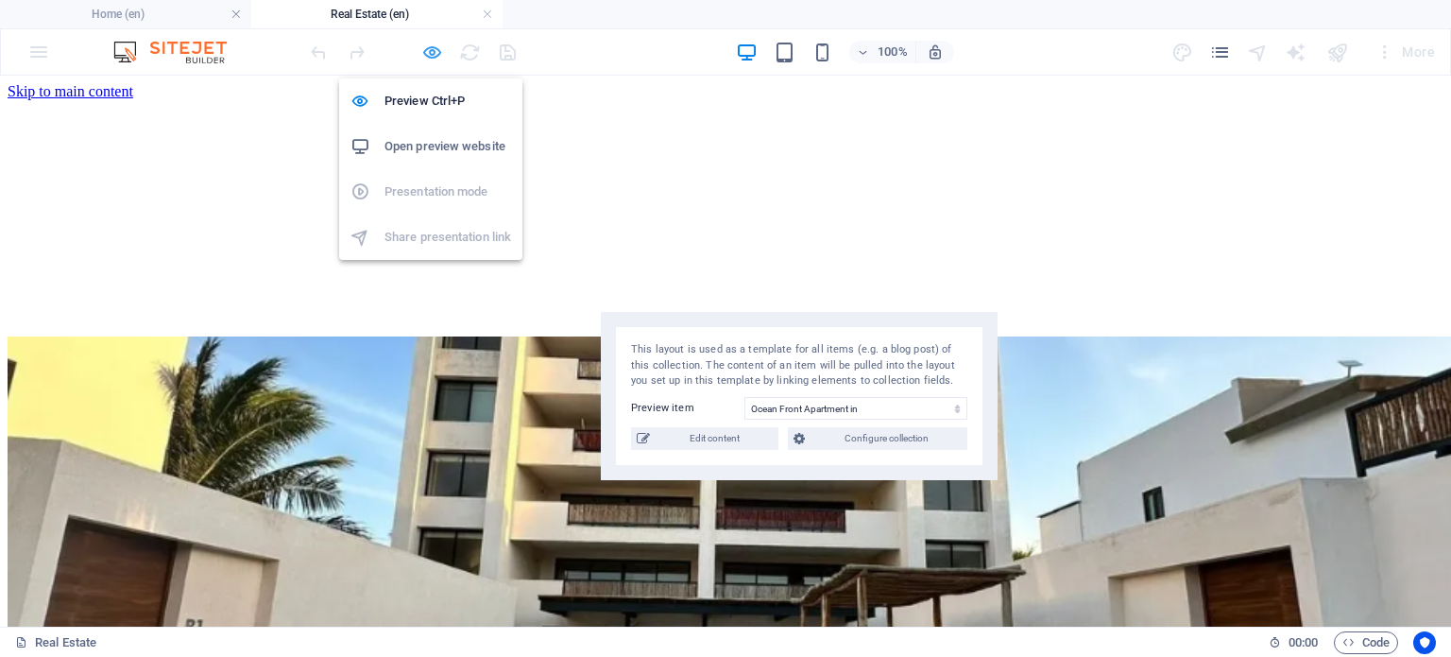
click at [423, 52] on icon "button" at bounding box center [432, 53] width 22 height 22
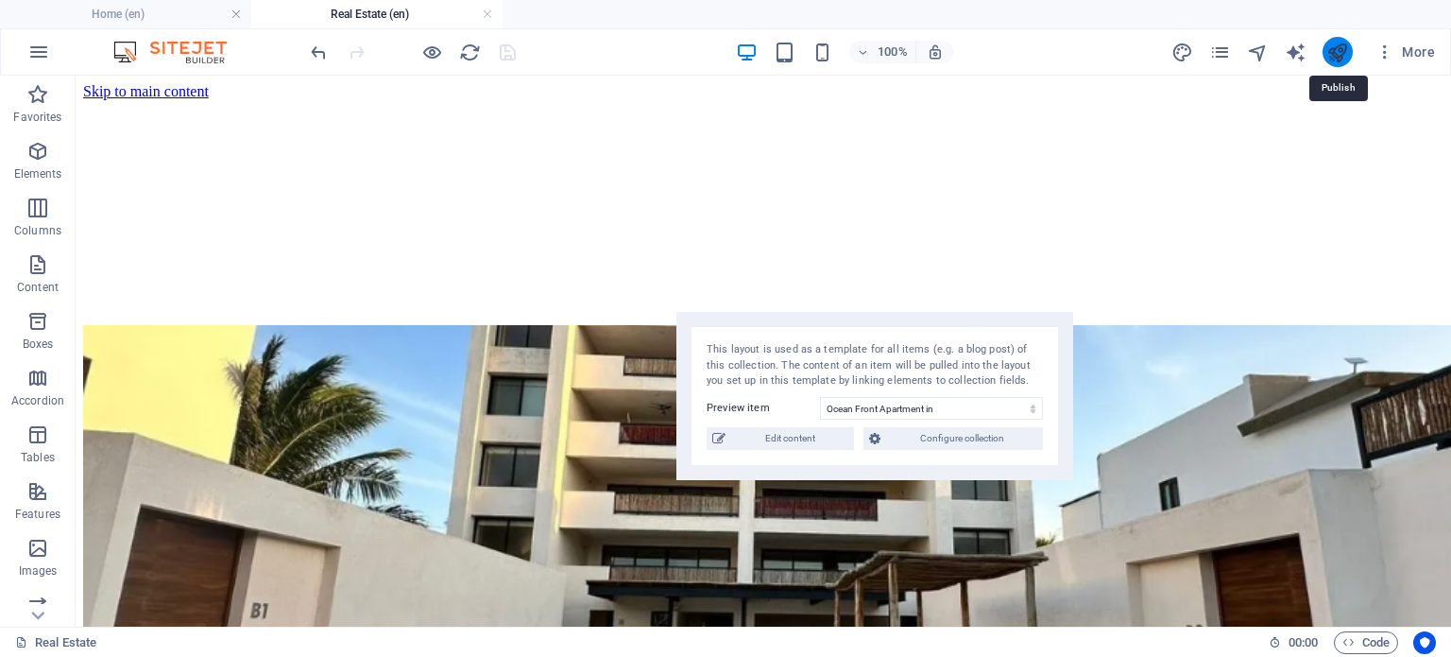
click at [1343, 54] on icon "publish" at bounding box center [1337, 53] width 22 height 22
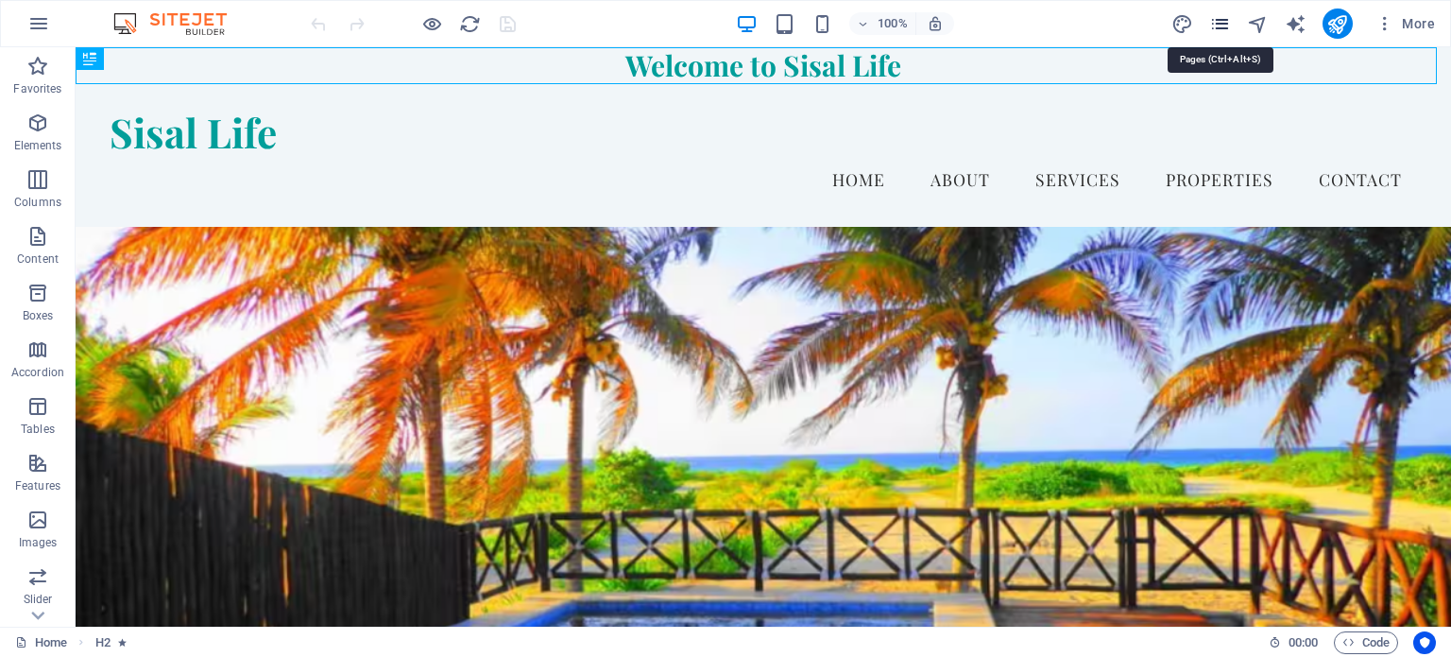
click at [1218, 24] on icon "pages" at bounding box center [1220, 24] width 22 height 22
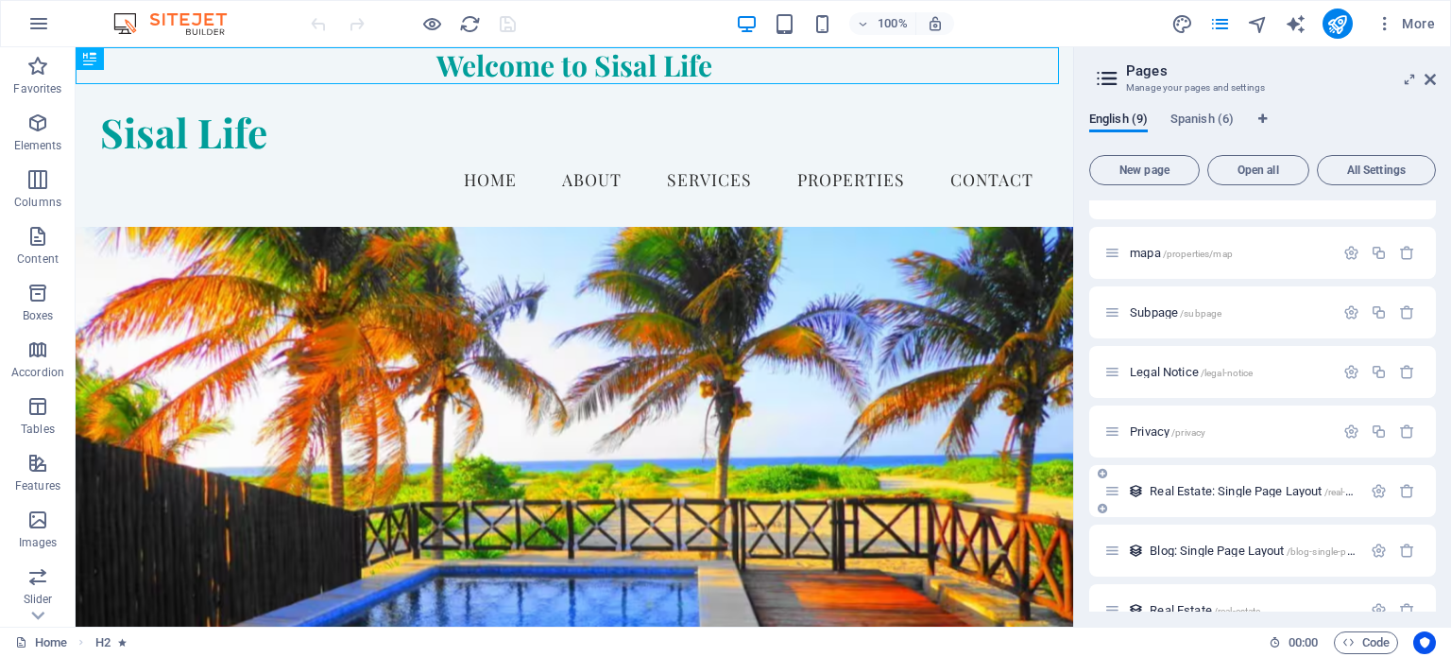
scroll to position [125, 0]
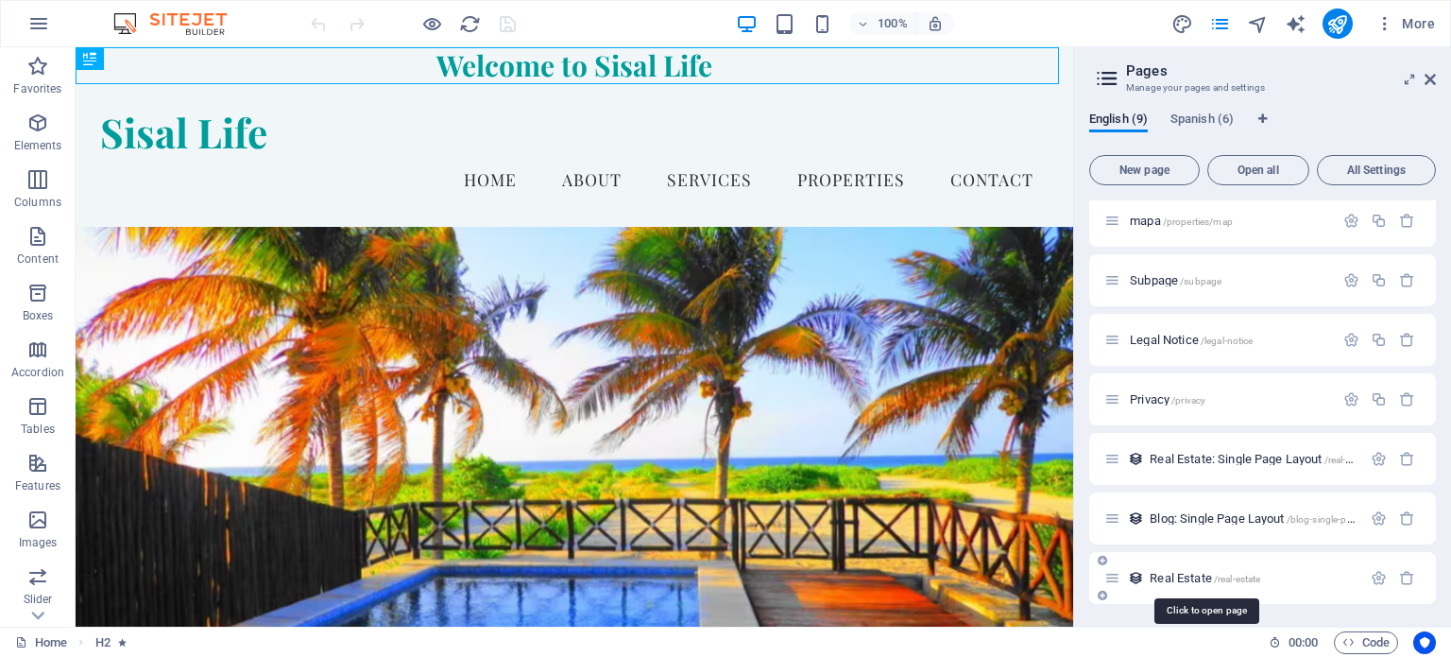
click at [1206, 573] on span "Real Estate /real-estate" at bounding box center [1205, 578] width 111 height 14
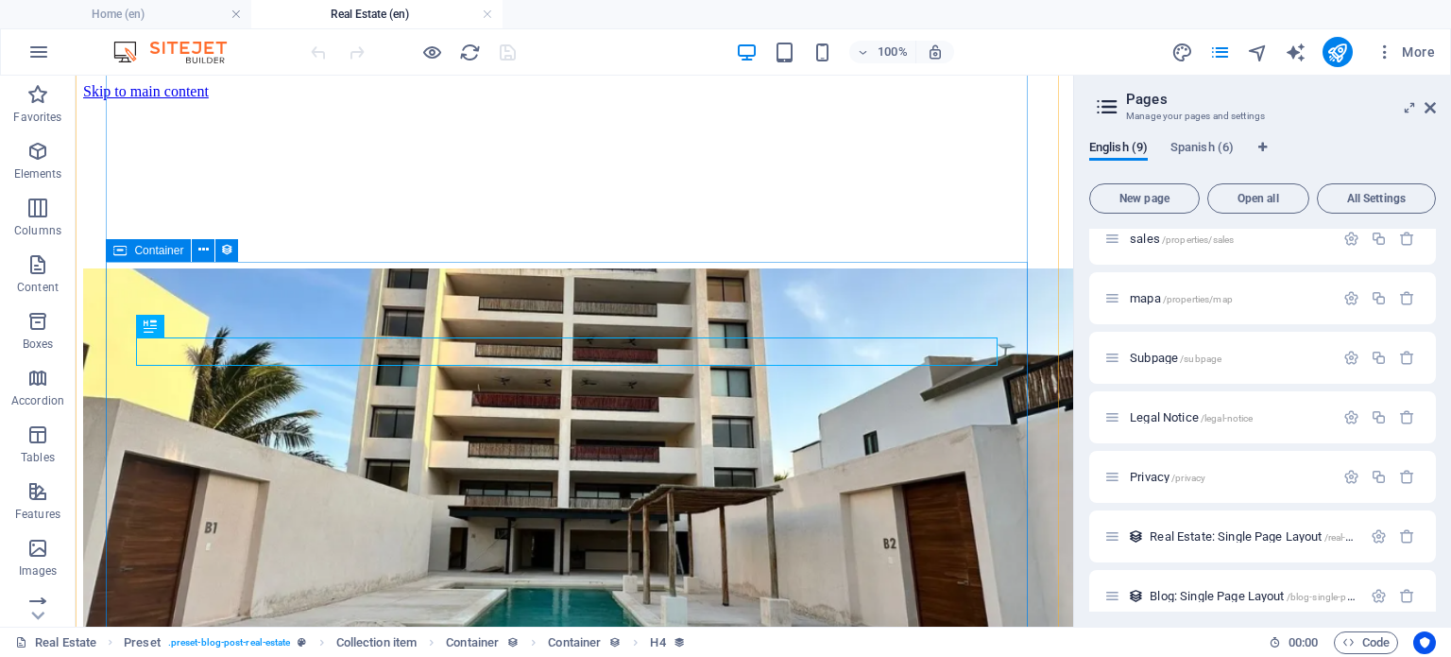
scroll to position [360, 0]
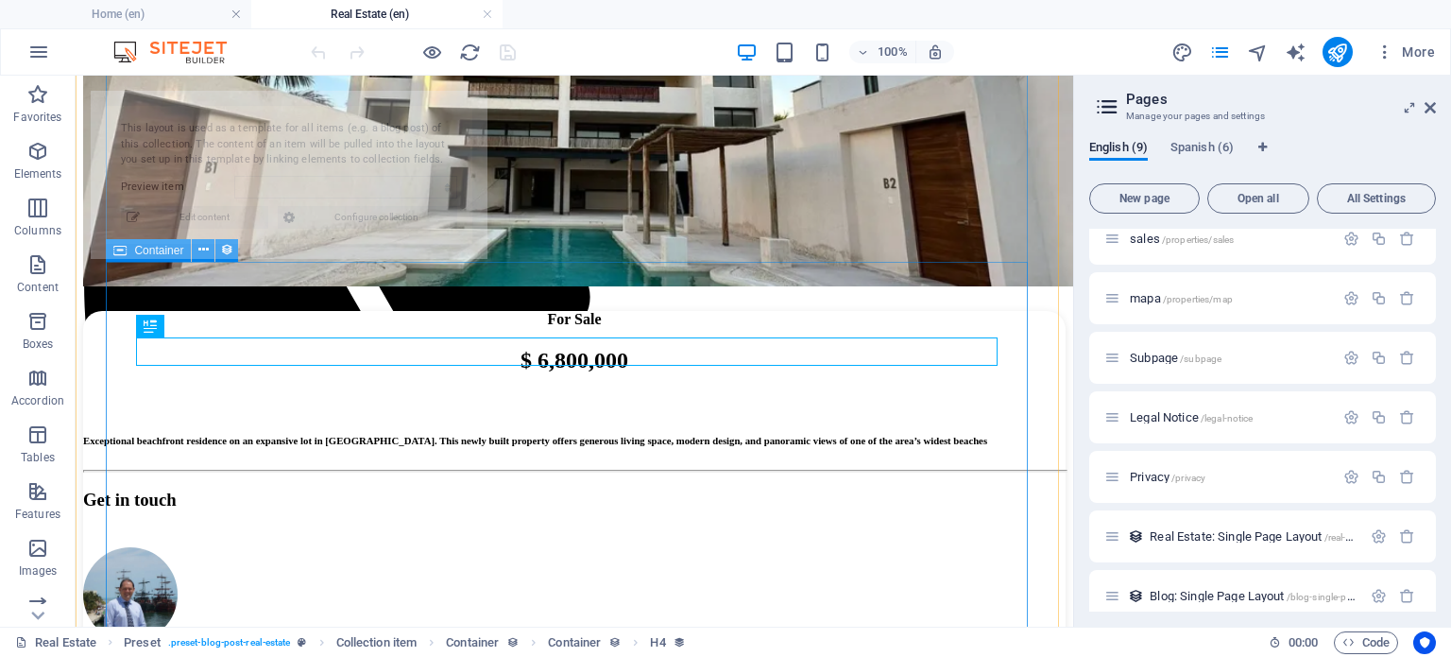
select select "68b52b8fd119522a2205e3dc"
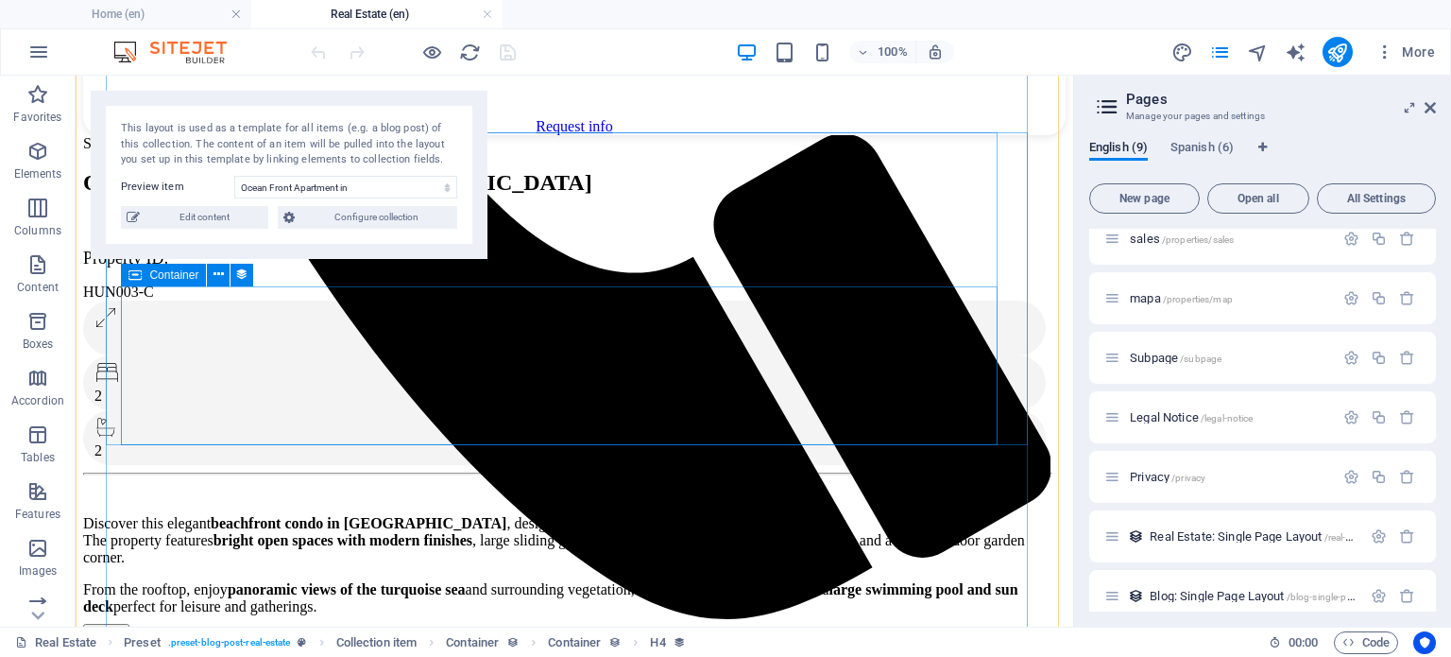
scroll to position [676, 0]
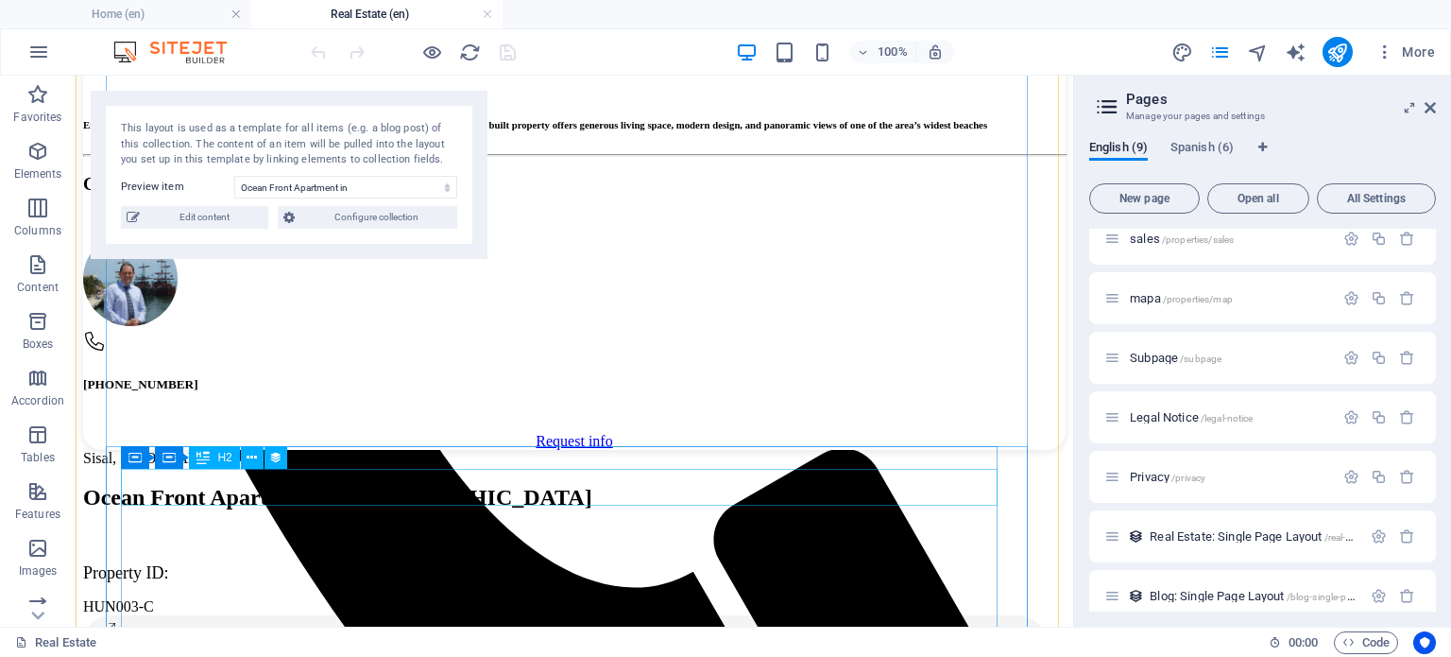
click at [457, 492] on div "Ocean Front Apartment in [GEOGRAPHIC_DATA]" at bounding box center [566, 498] width 967 height 26
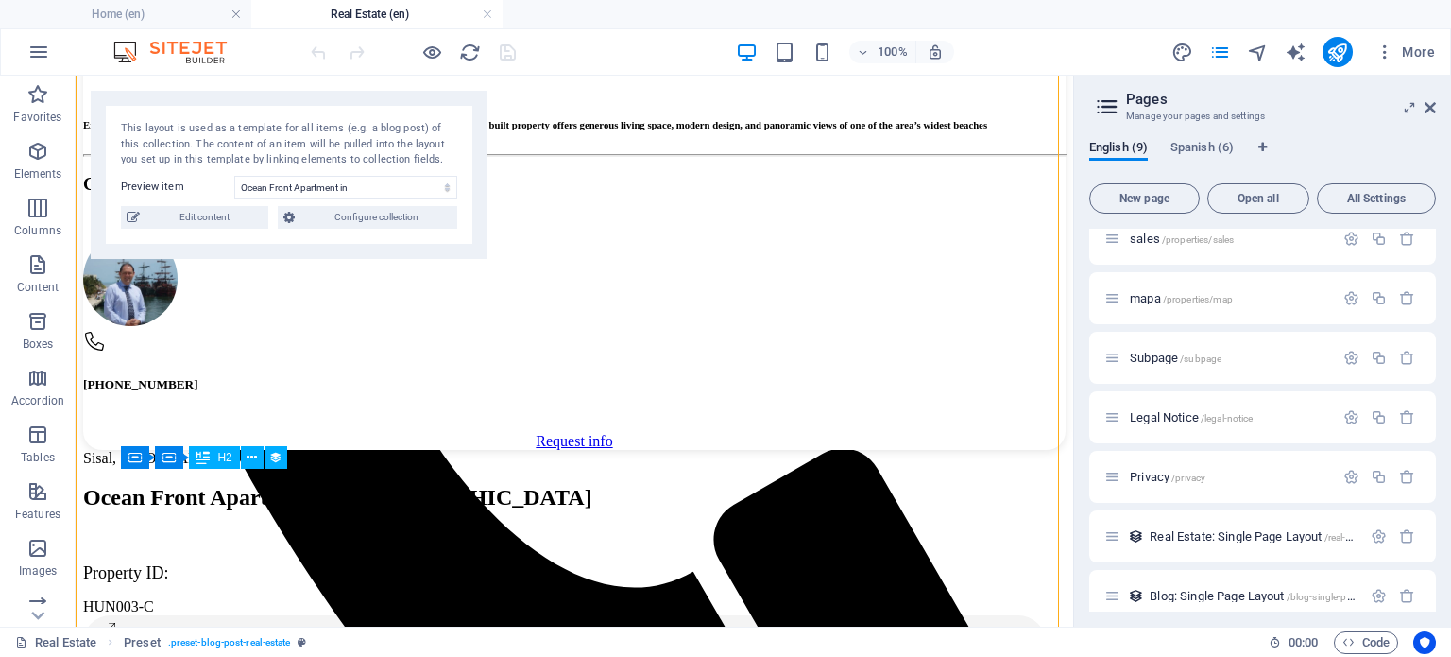
click at [540, 488] on div "Ocean Front Apartment in [GEOGRAPHIC_DATA]" at bounding box center [566, 498] width 967 height 26
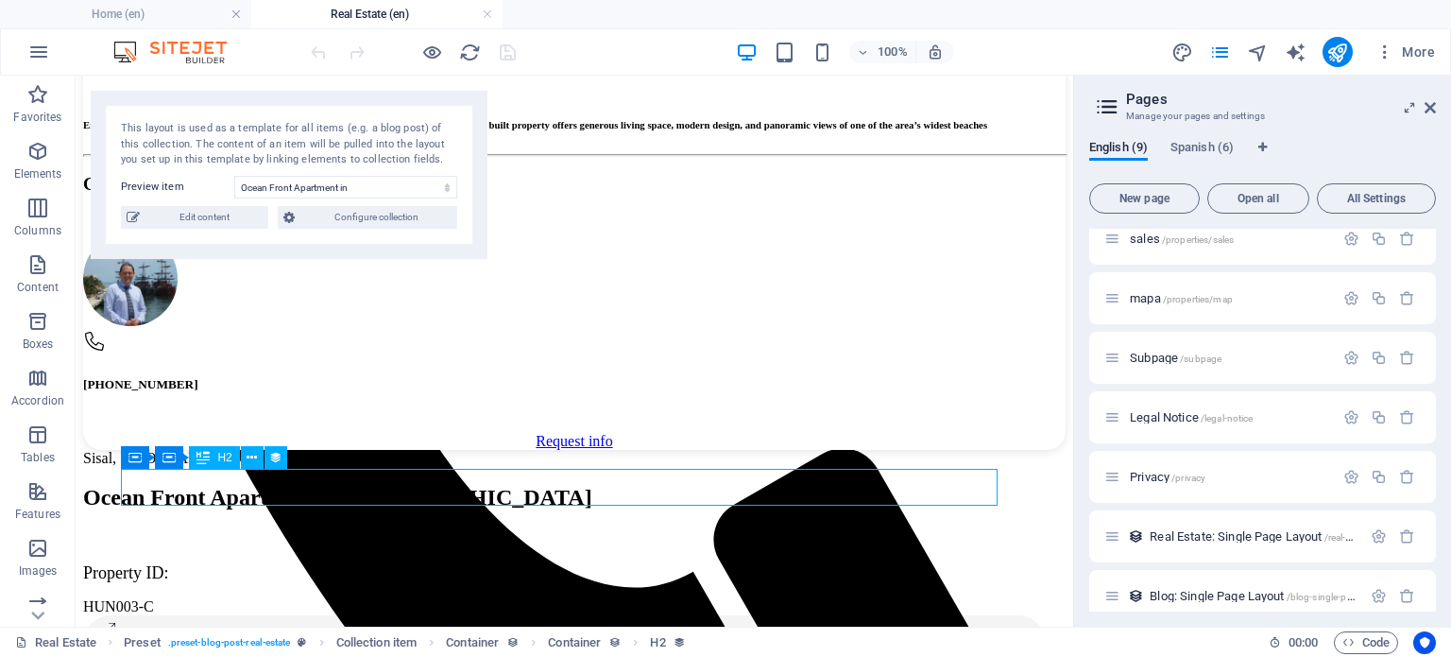
click at [540, 488] on div "Ocean Front Apartment in [GEOGRAPHIC_DATA]" at bounding box center [566, 498] width 967 height 26
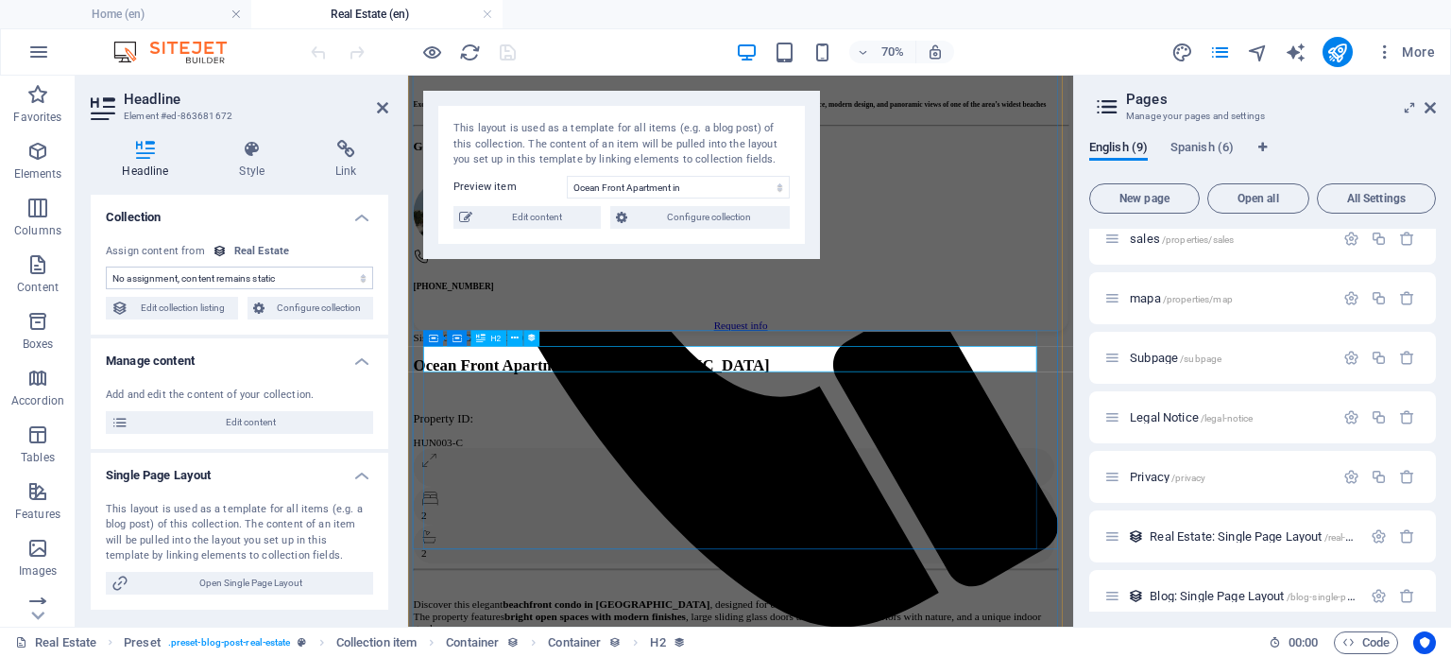
select select "name"
click at [258, 363] on h4 "Manage content" at bounding box center [240, 355] width 298 height 34
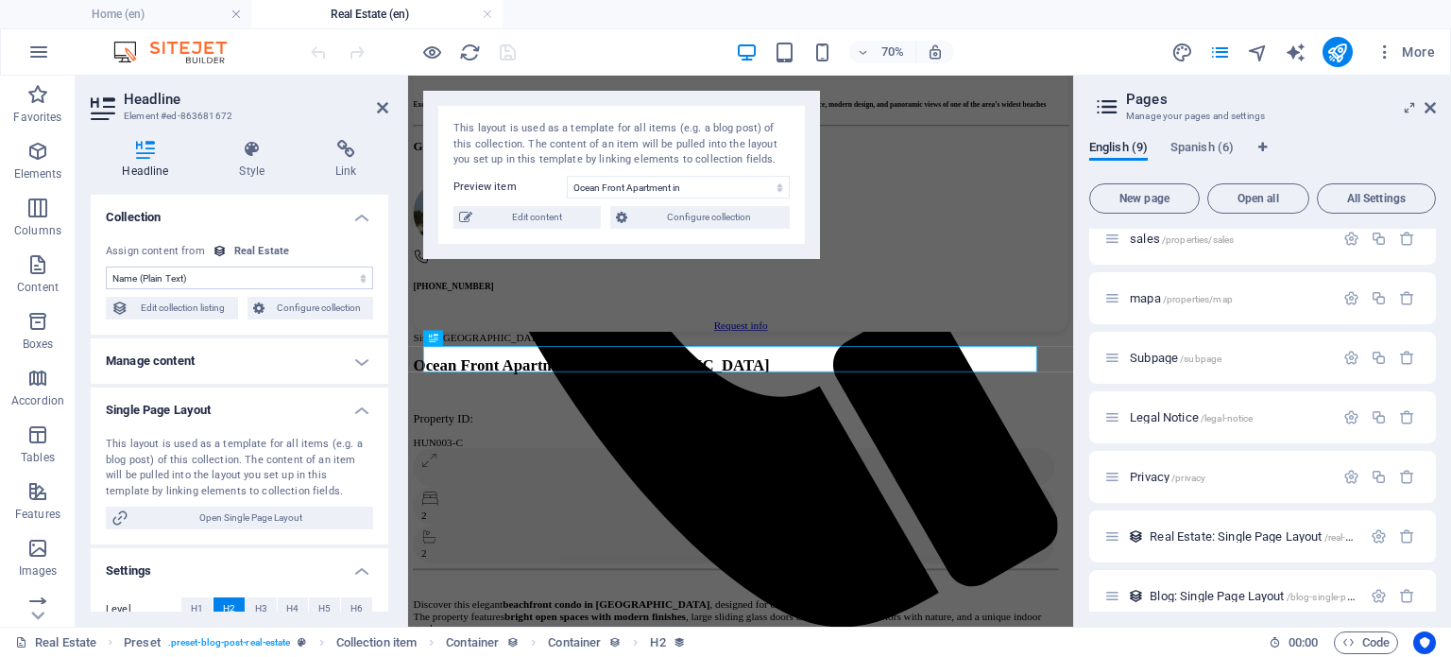
click at [272, 411] on h4 "Single Page Layout" at bounding box center [240, 404] width 298 height 34
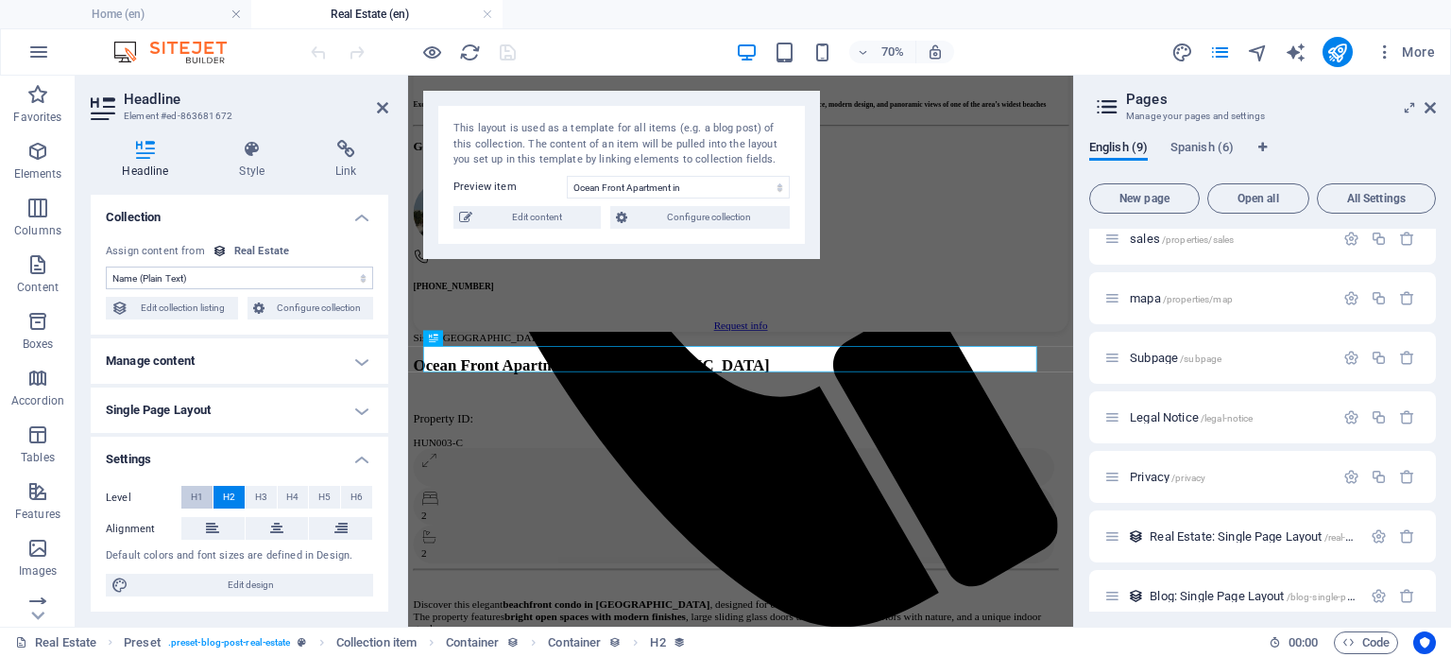
click at [197, 488] on span "H1" at bounding box center [197, 497] width 12 height 23
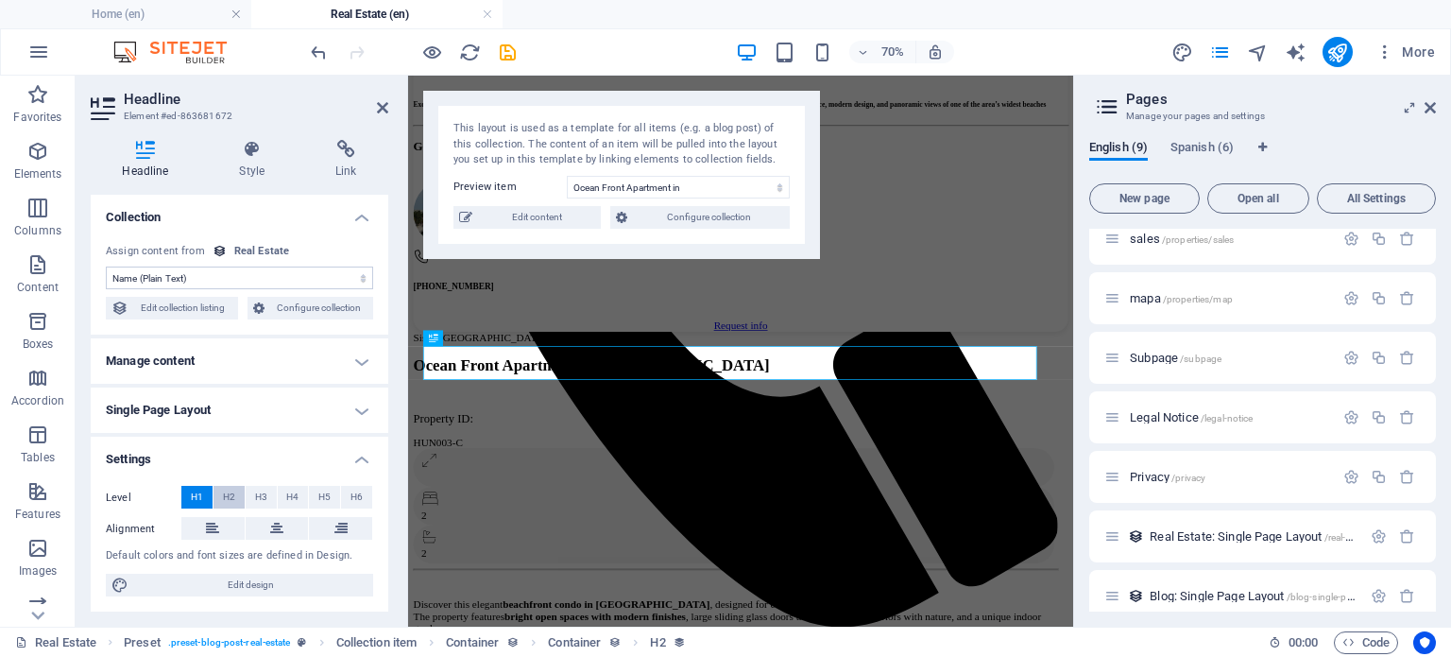
click at [233, 495] on span "H2" at bounding box center [229, 497] width 12 height 23
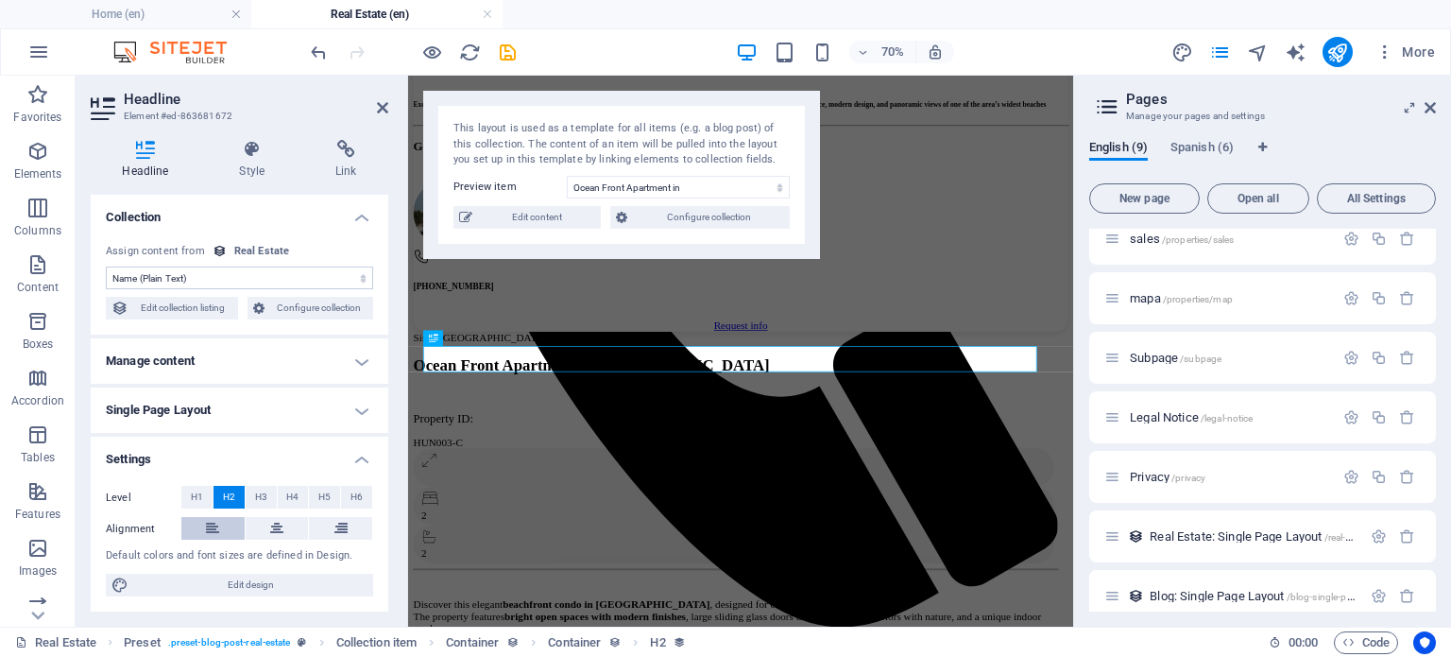
click at [214, 524] on icon at bounding box center [212, 528] width 13 height 23
drag, startPoint x: 252, startPoint y: 577, endPoint x: 17, endPoint y: 380, distance: 307.1
click at [252, 577] on span "Edit design" at bounding box center [250, 584] width 233 height 23
select select "px"
select select "200"
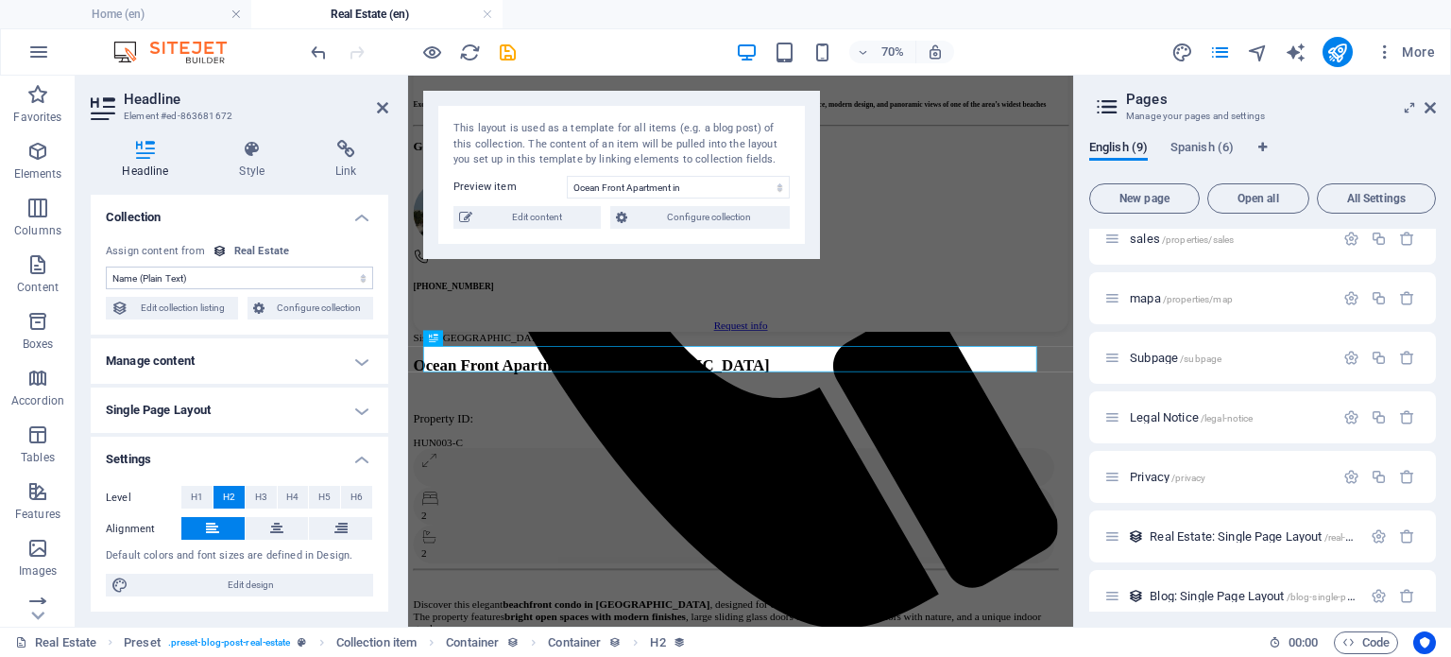
select select "px"
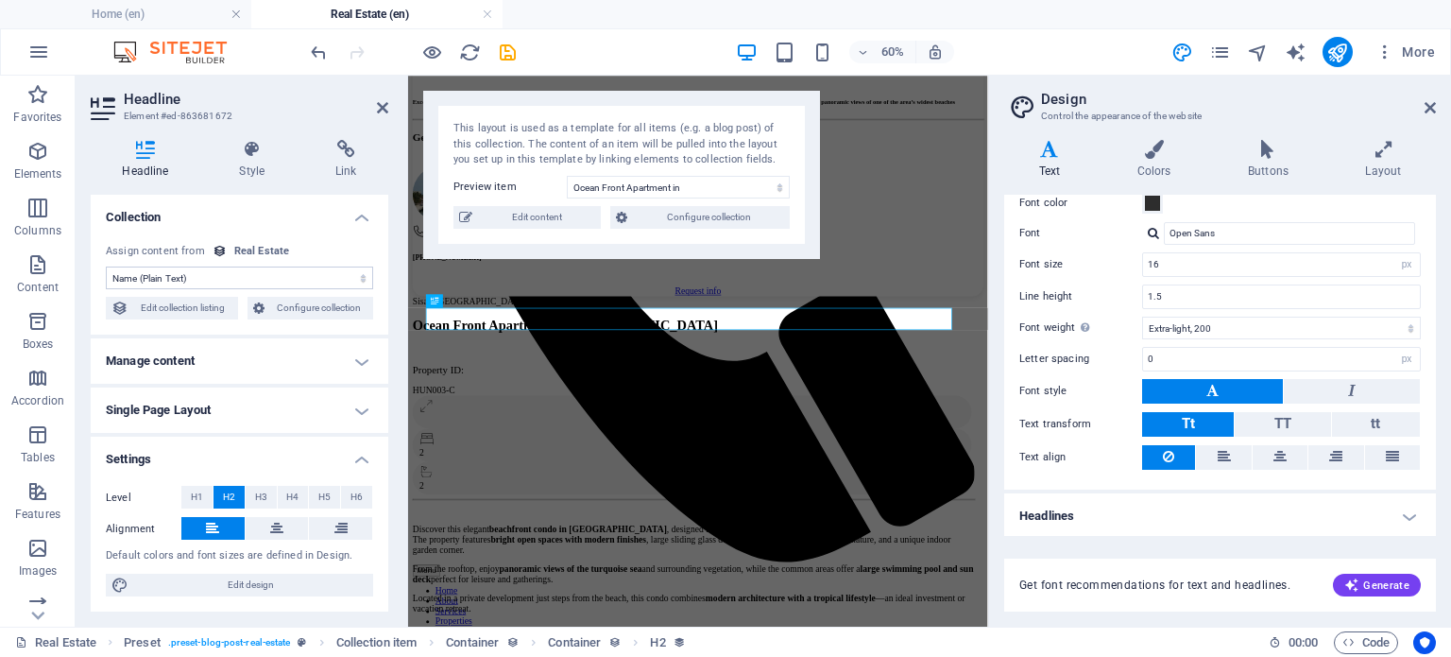
scroll to position [0, 0]
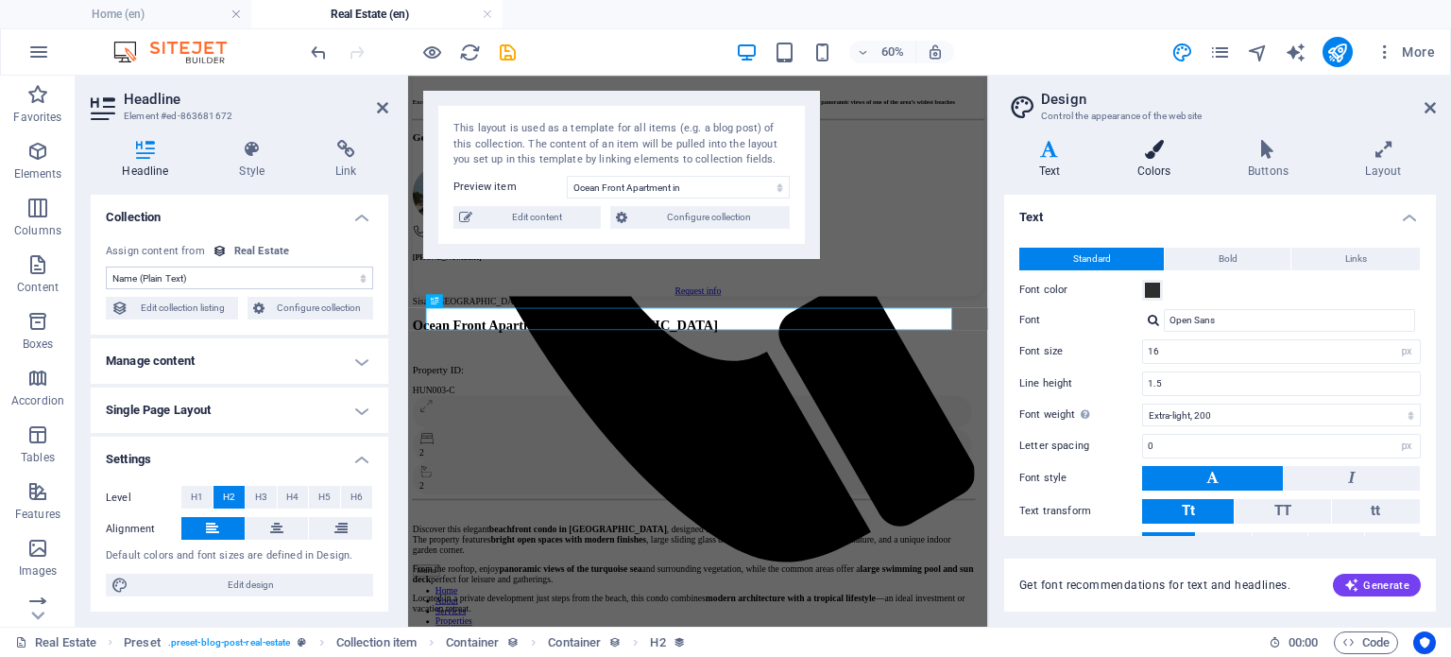
click at [1153, 158] on h4 "Colors" at bounding box center [1158, 160] width 111 height 40
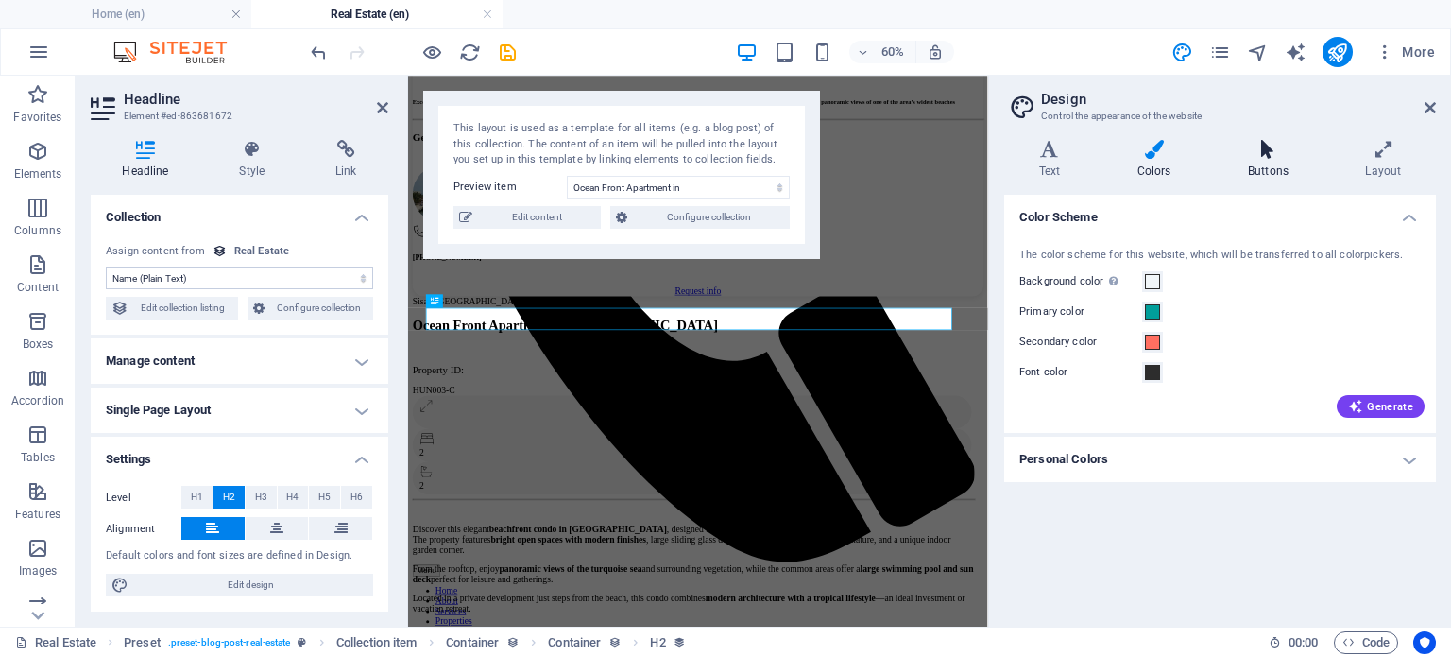
click at [1265, 162] on h4 "Buttons" at bounding box center [1271, 160] width 117 height 40
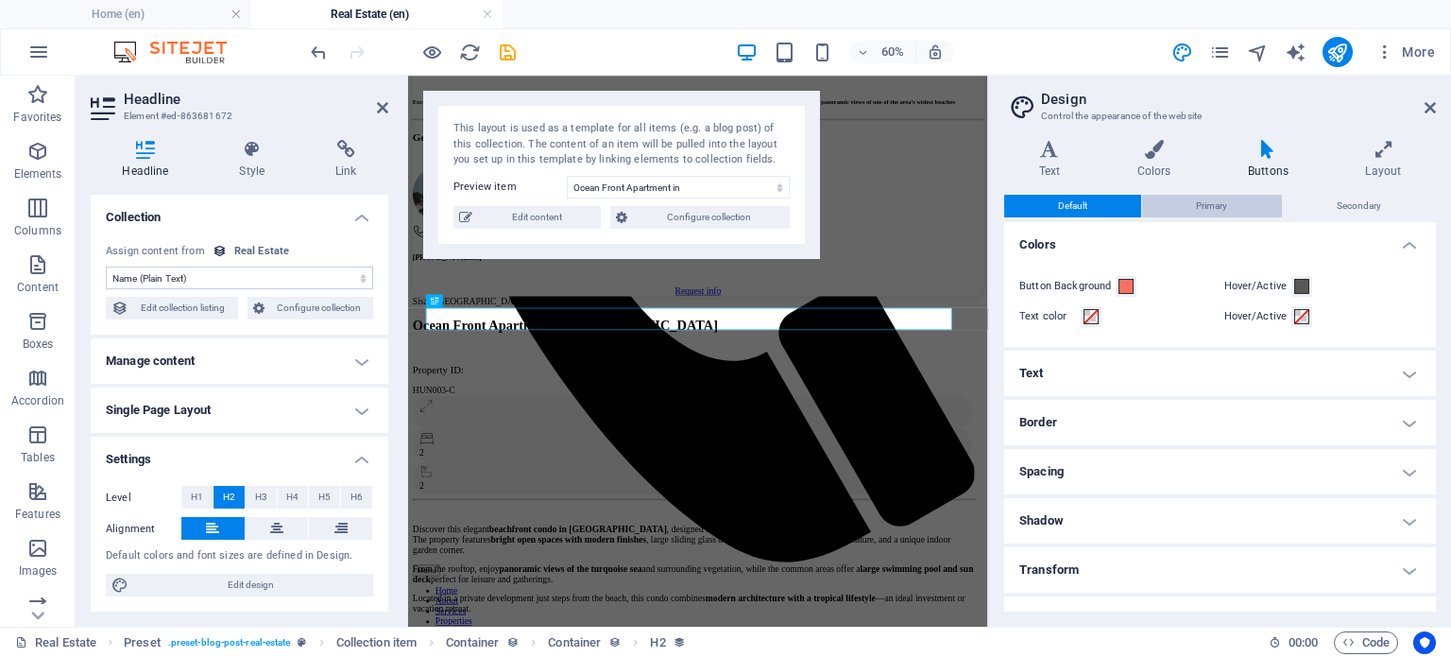
click at [1219, 203] on span "Primary" at bounding box center [1211, 206] width 31 height 23
click at [1387, 152] on icon at bounding box center [1383, 149] width 105 height 19
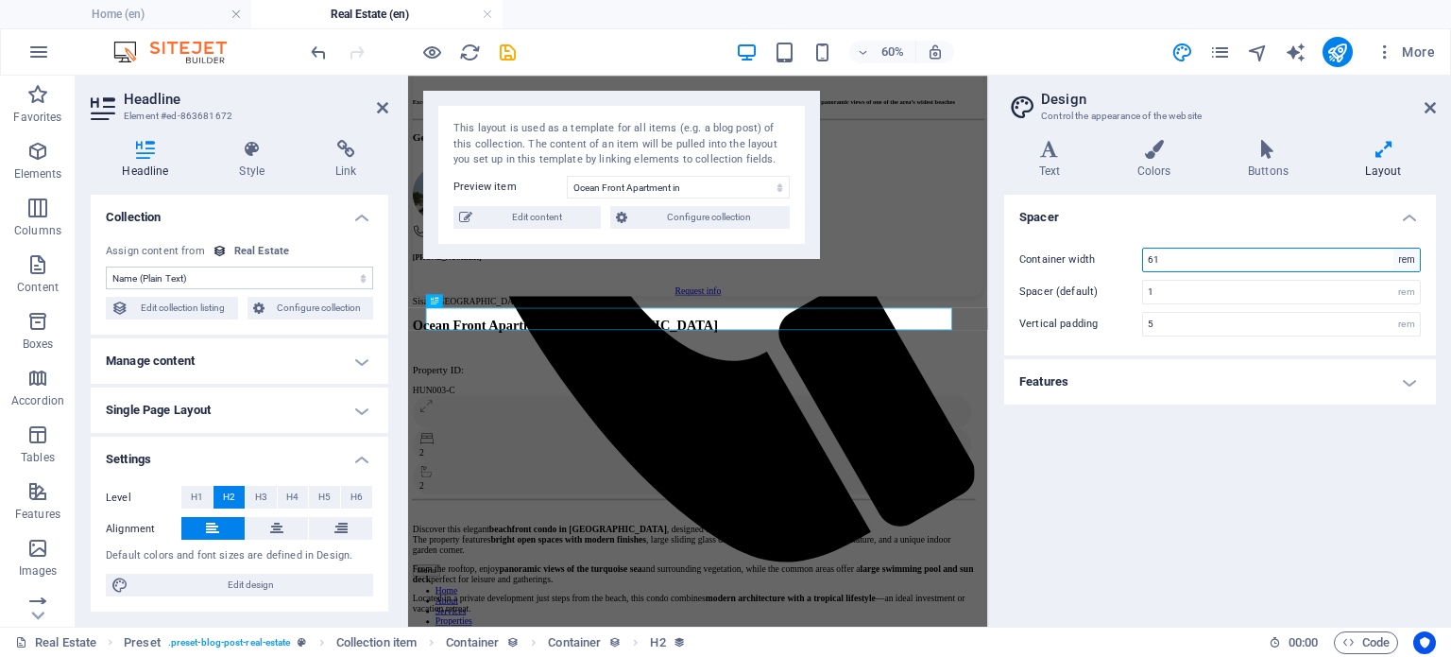
click at [1409, 264] on select "rem px" at bounding box center [1407, 259] width 26 height 23
click at [1394, 248] on select "rem px" at bounding box center [1407, 259] width 26 height 23
click at [1343, 255] on input "61" at bounding box center [1281, 259] width 277 height 23
type input "6"
click at [1104, 290] on label "Spacer (default)" at bounding box center [1080, 291] width 123 height 10
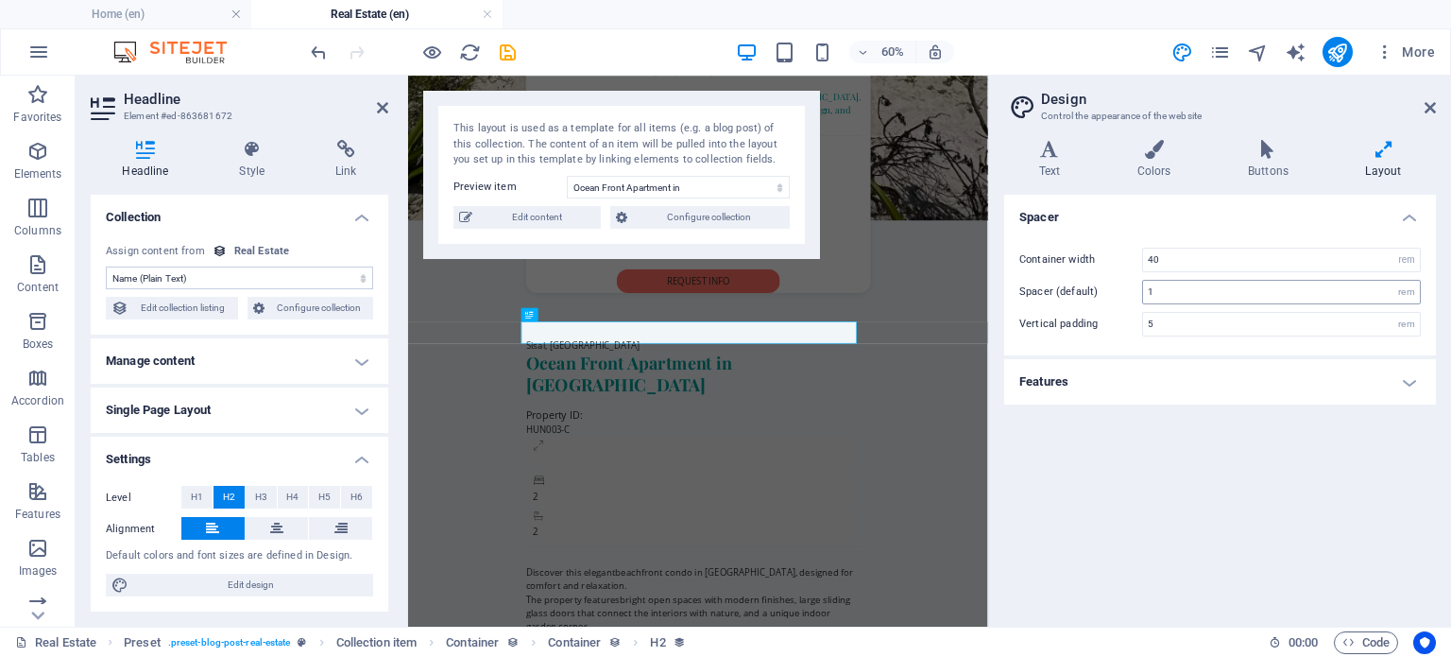
type input "61"
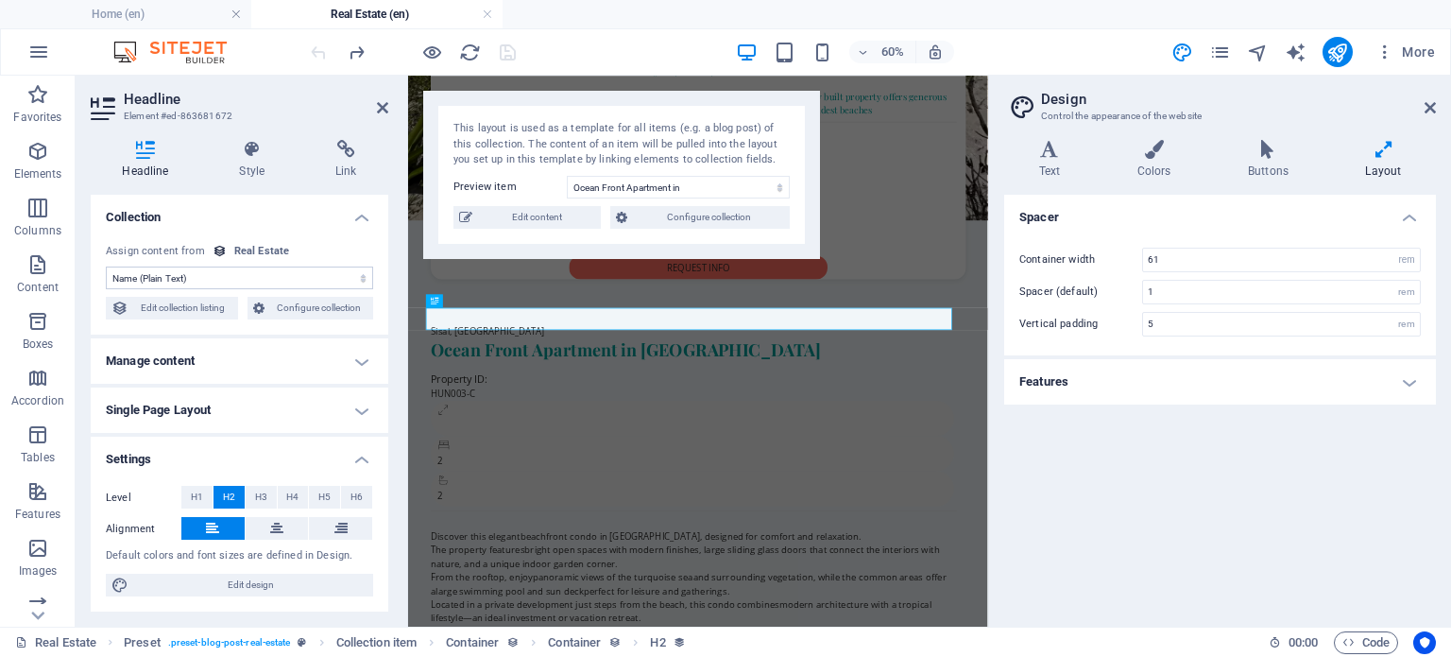
click at [1080, 246] on div "Container width 61 rem px Spacer (default) 1 rem Vertical padding 5 rem" at bounding box center [1220, 292] width 439 height 127
click at [243, 150] on icon at bounding box center [252, 149] width 89 height 19
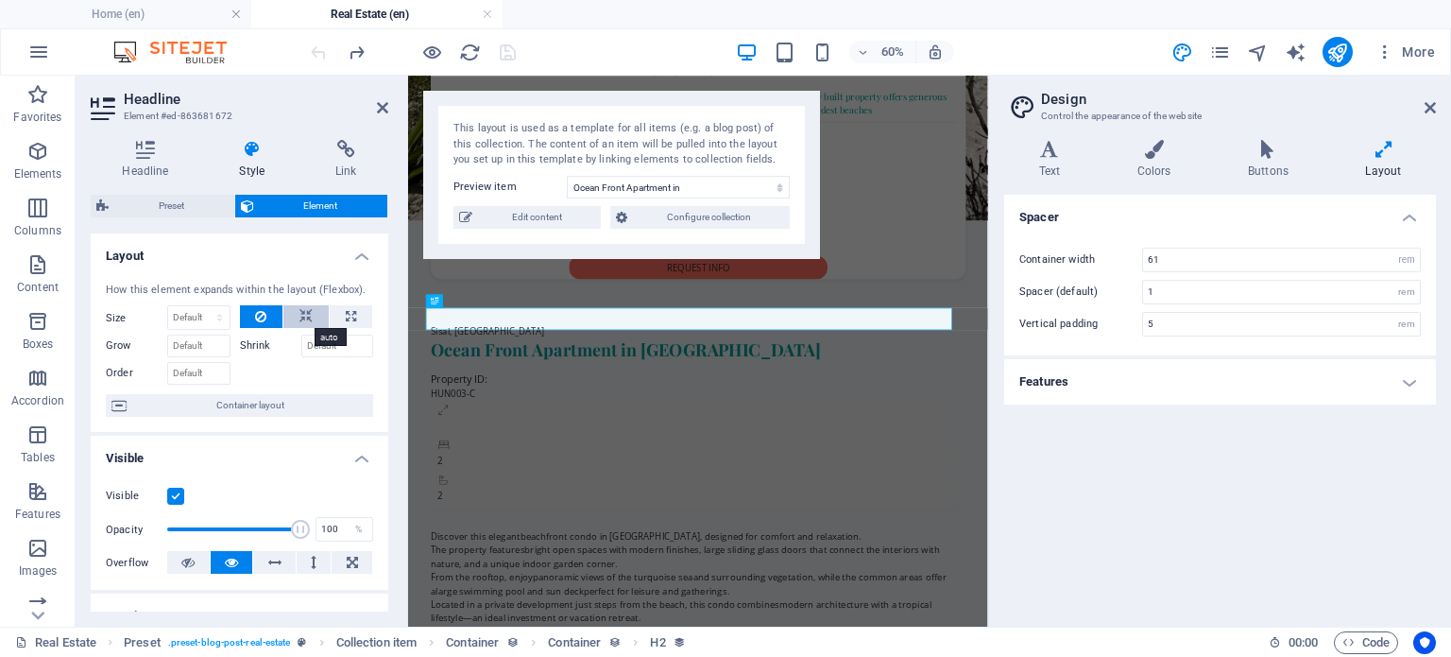
click at [295, 316] on button at bounding box center [305, 316] width 45 height 23
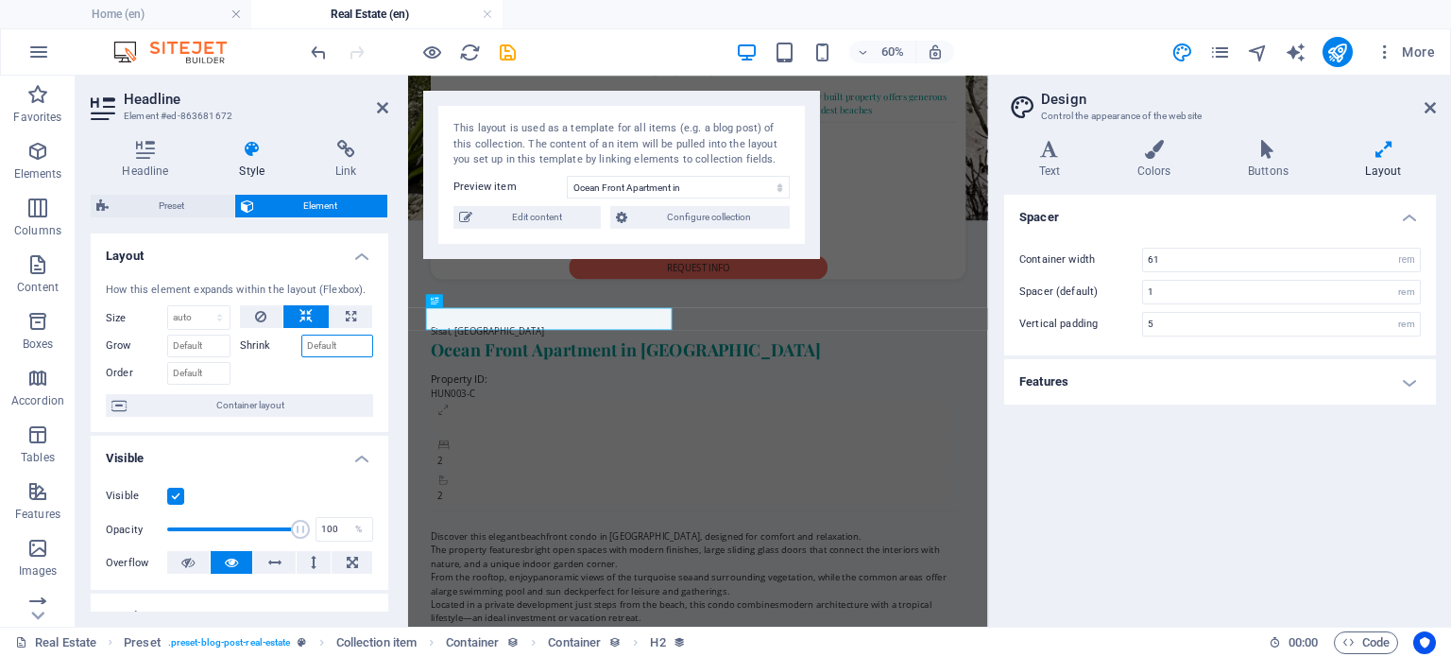
click at [325, 342] on input "Shrink" at bounding box center [337, 345] width 73 height 23
type input "1"
click at [317, 378] on div at bounding box center [307, 370] width 134 height 27
click at [278, 395] on span "Container layout" at bounding box center [249, 405] width 235 height 23
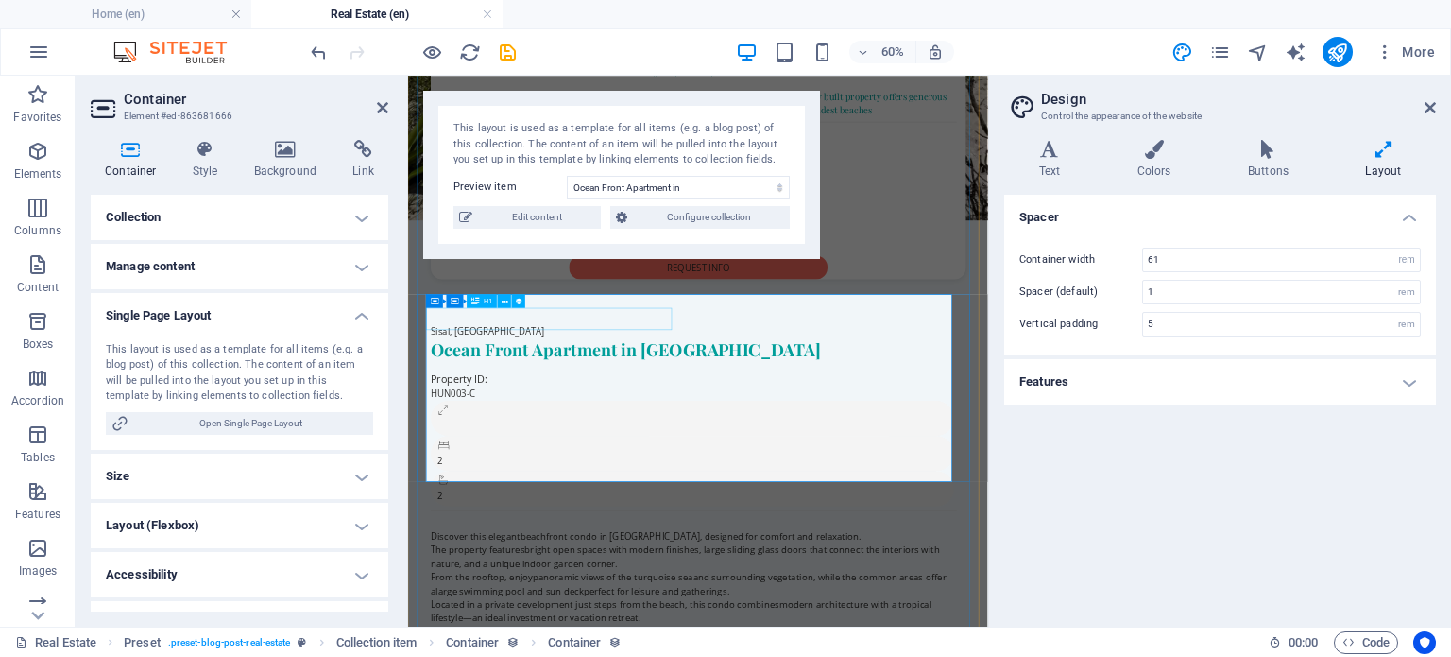
click at [598, 513] on div "Ocean Front Apartment in [GEOGRAPHIC_DATA]" at bounding box center [884, 531] width 877 height 37
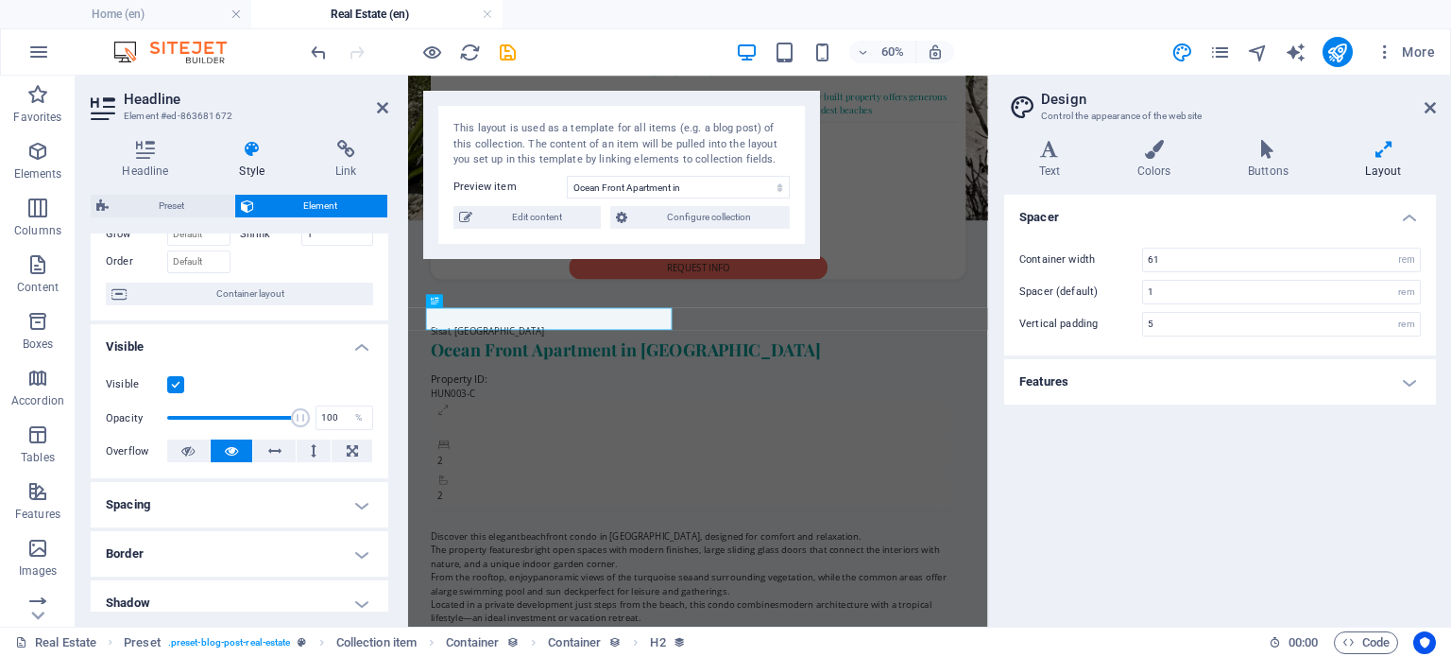
scroll to position [157, 0]
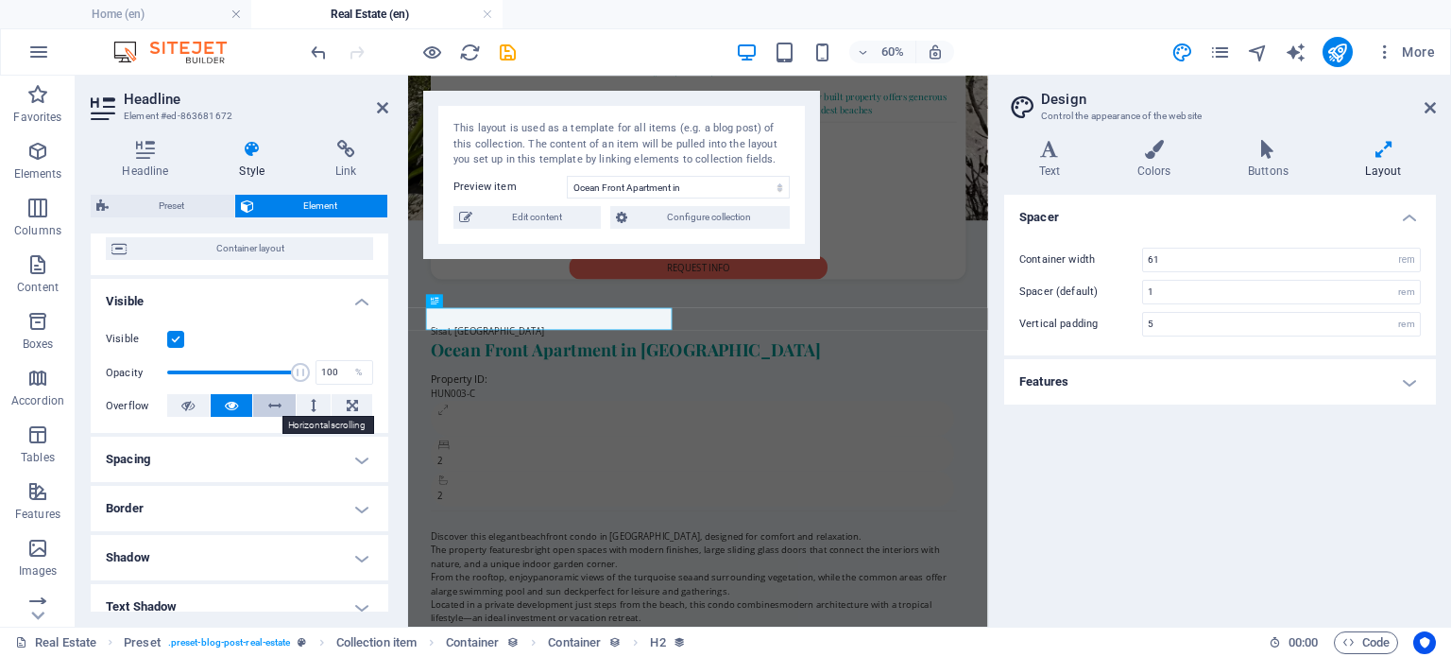
click at [268, 399] on icon at bounding box center [274, 405] width 13 height 23
click at [336, 405] on button at bounding box center [352, 405] width 41 height 23
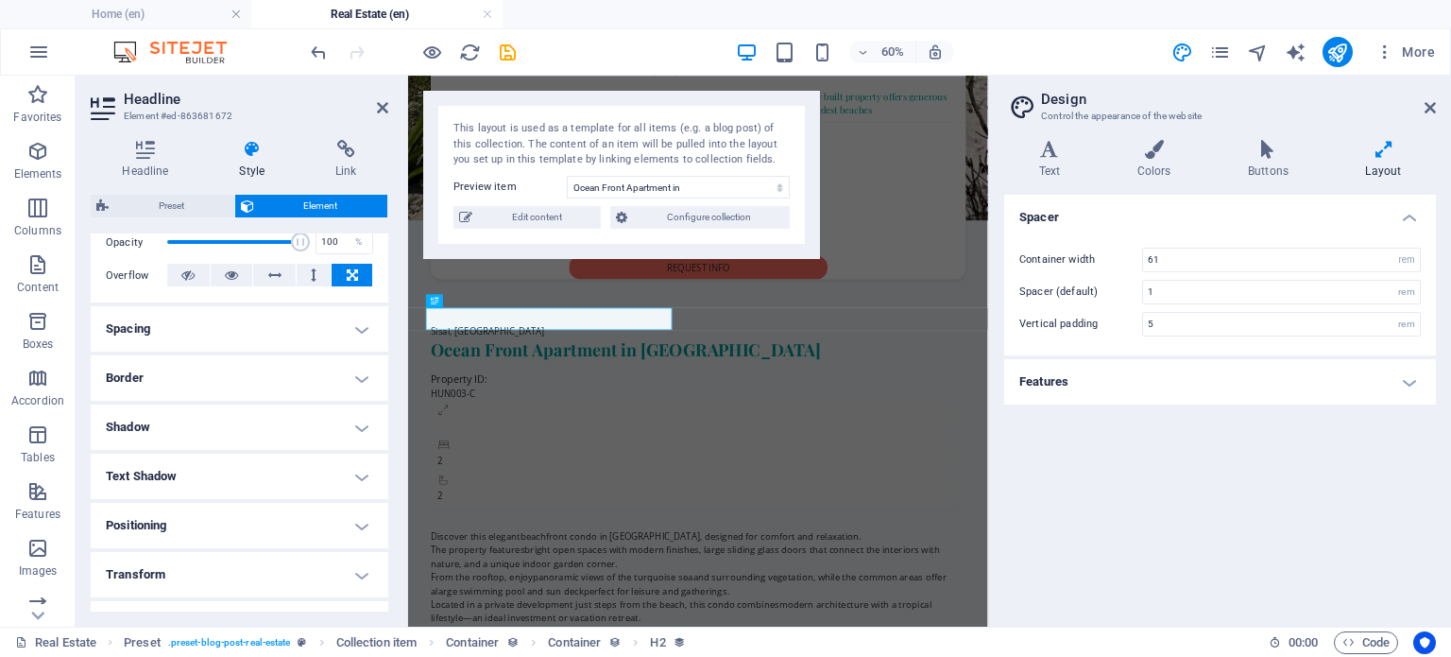
scroll to position [315, 0]
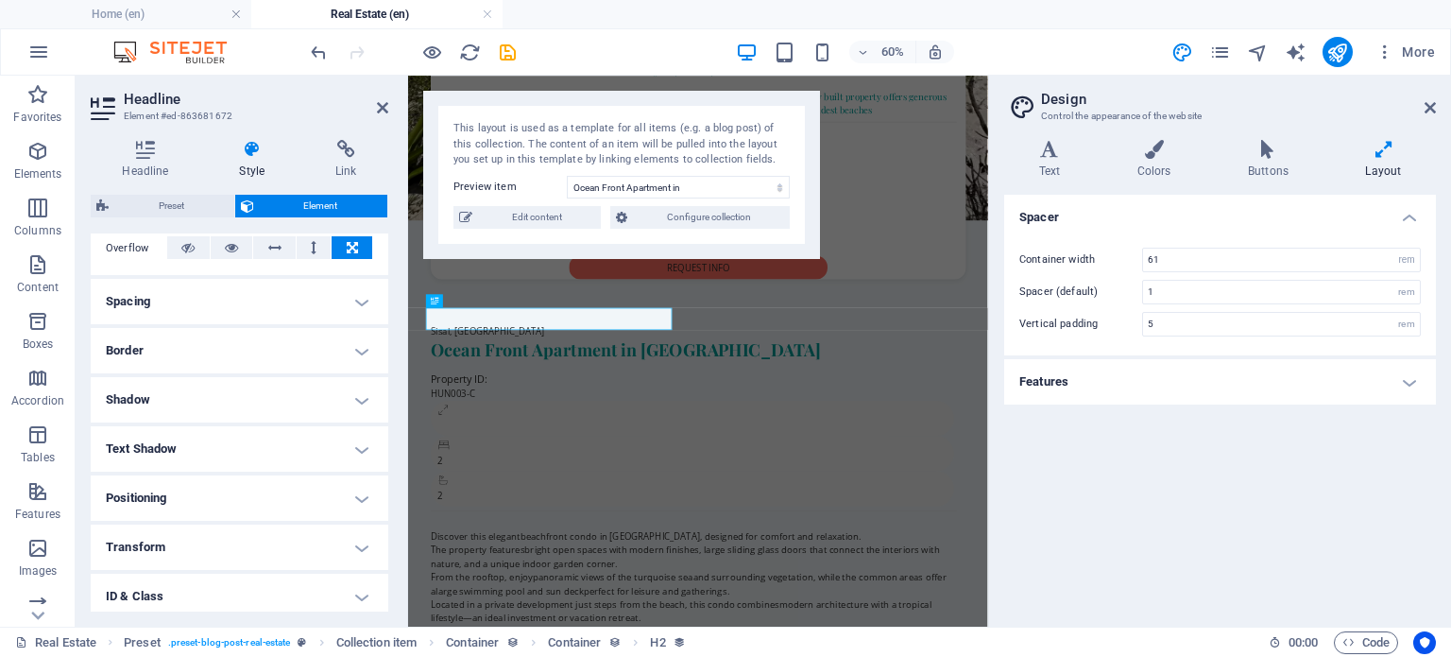
click at [330, 305] on h4 "Spacing" at bounding box center [240, 301] width 298 height 45
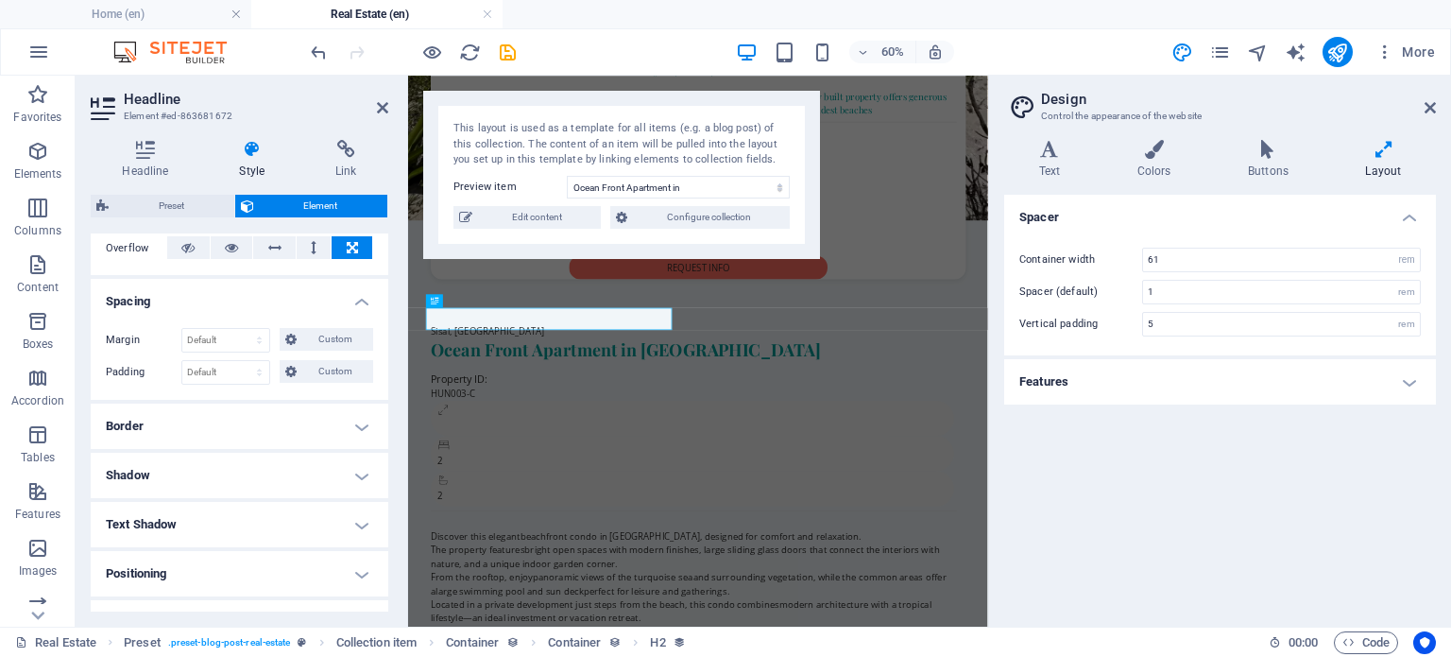
click at [335, 301] on h4 "Spacing" at bounding box center [240, 296] width 298 height 34
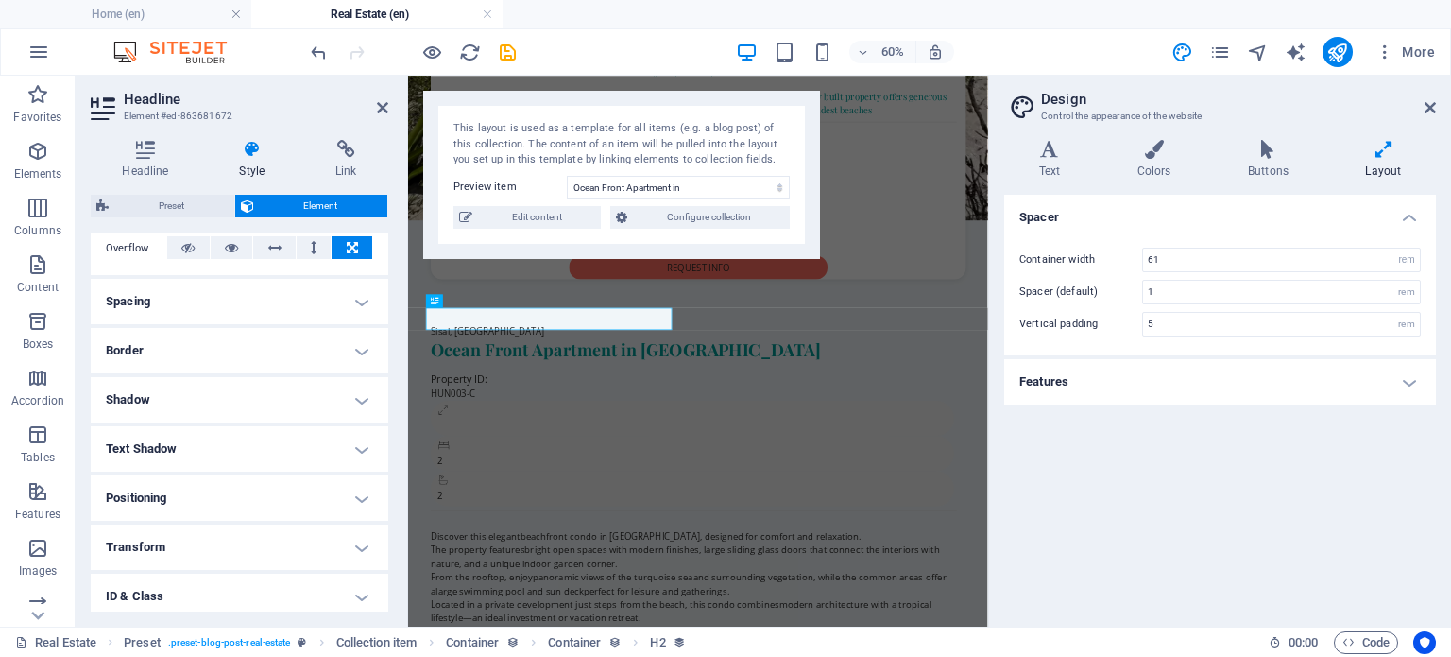
click at [329, 487] on h4 "Positioning" at bounding box center [240, 497] width 298 height 45
click at [329, 487] on h4 "Positioning" at bounding box center [240, 492] width 298 height 34
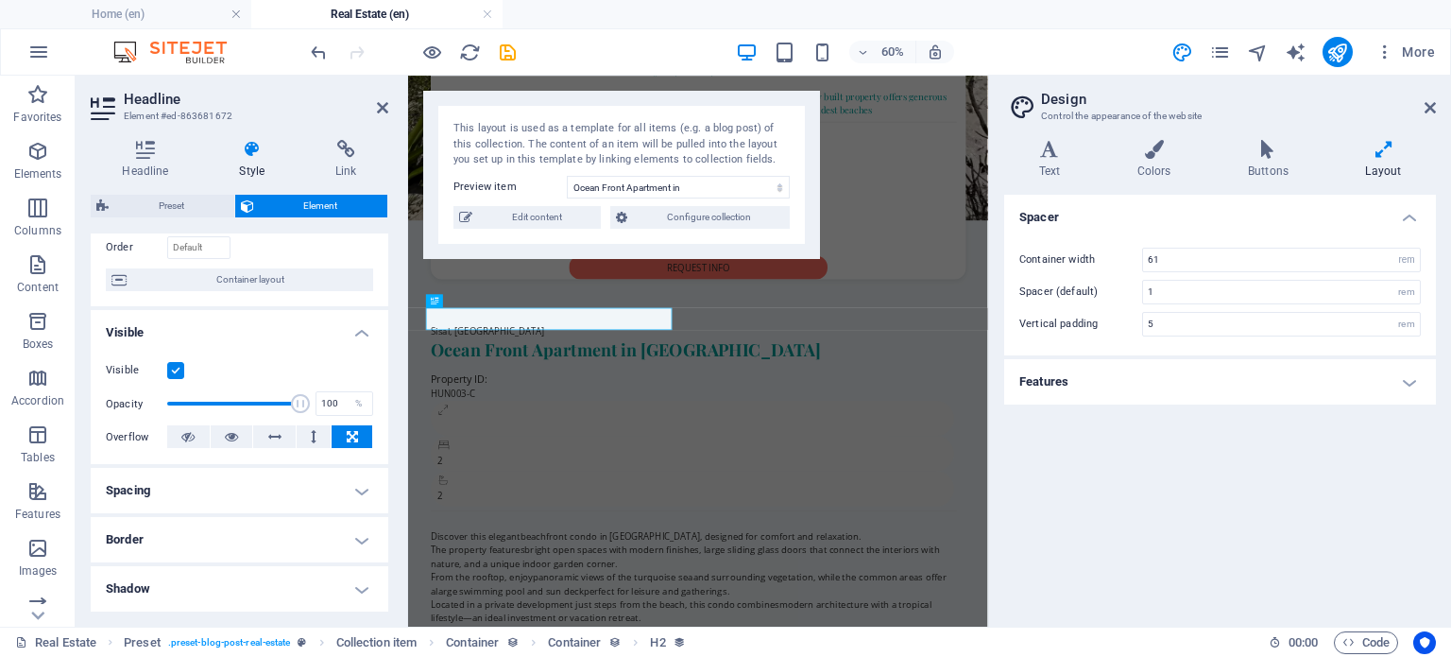
scroll to position [0, 0]
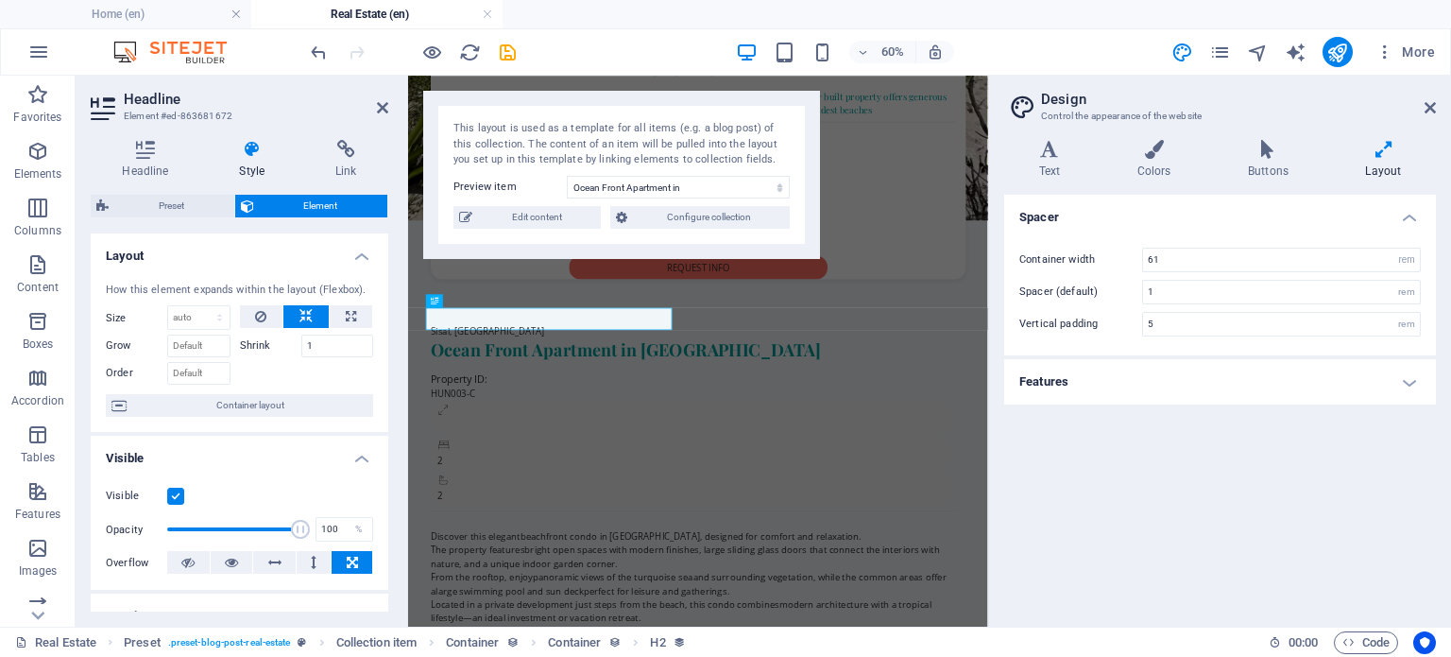
click at [241, 245] on h4 "Layout" at bounding box center [240, 250] width 298 height 34
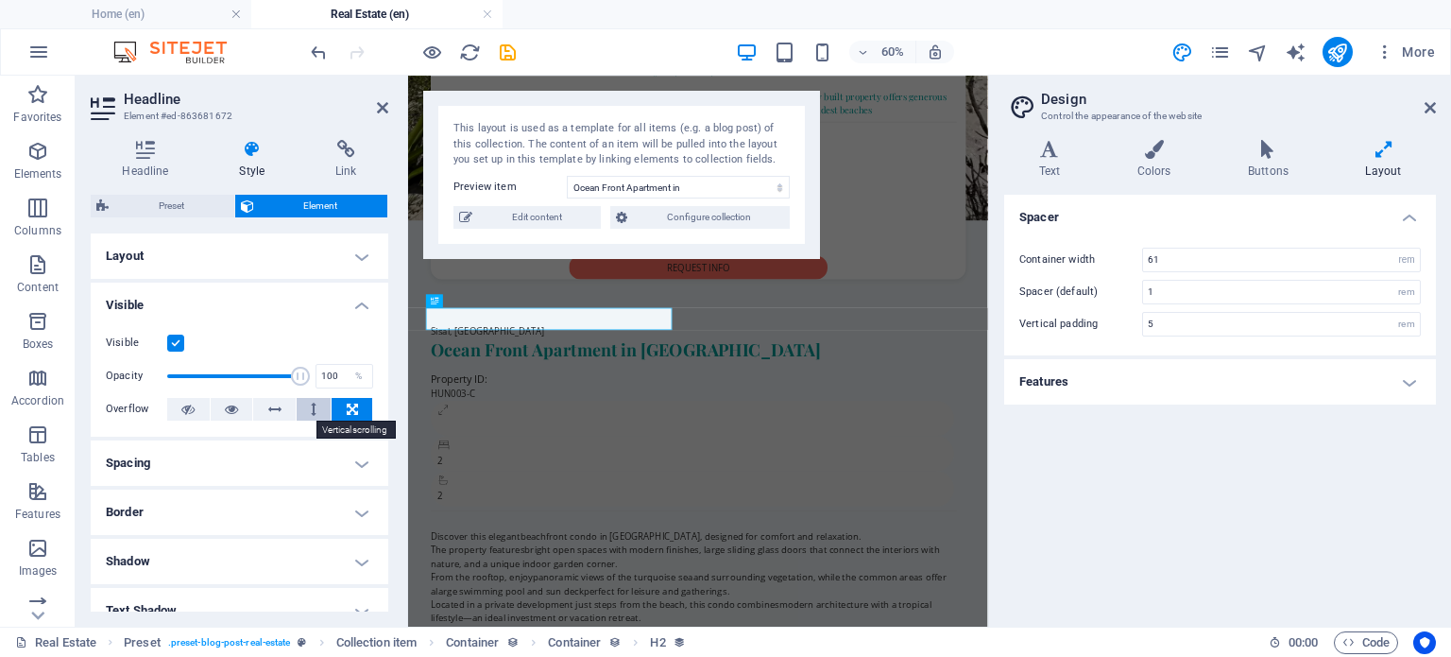
click at [305, 403] on button at bounding box center [314, 409] width 35 height 23
click at [340, 411] on button at bounding box center [352, 409] width 41 height 23
click at [282, 296] on h4 "Visible" at bounding box center [240, 299] width 298 height 34
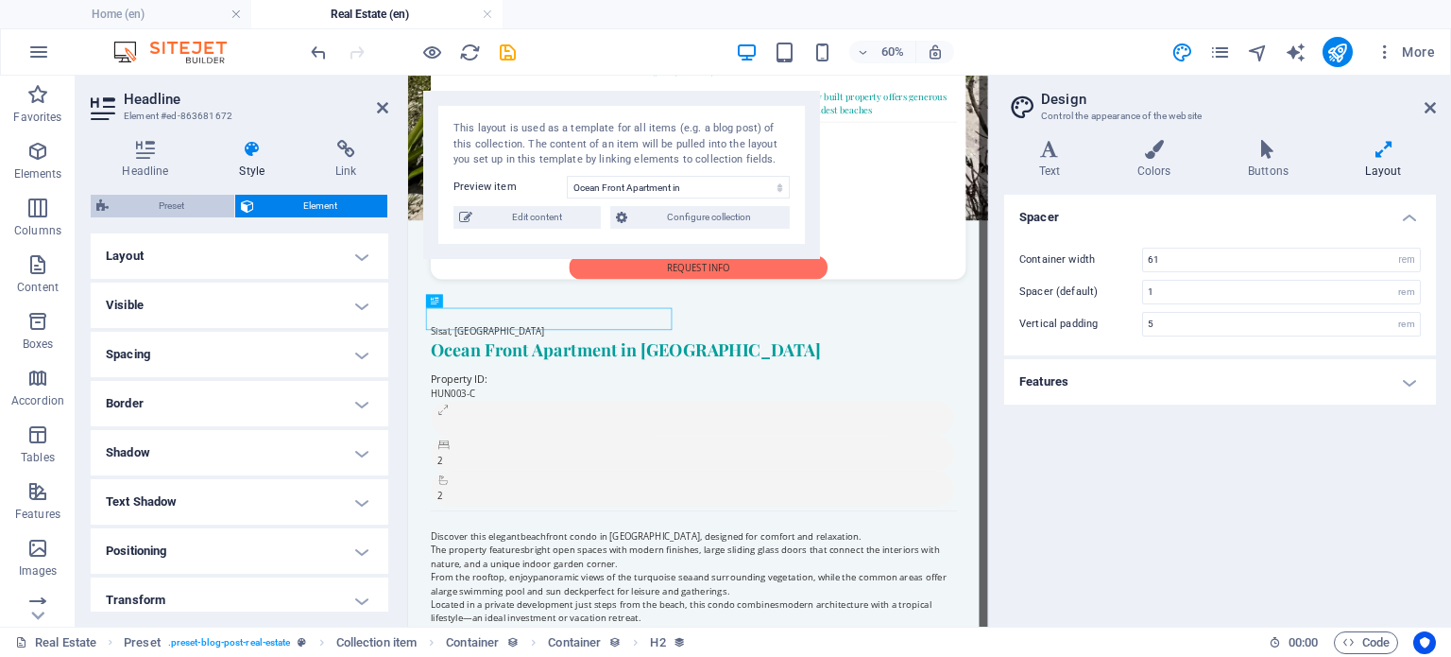
click at [158, 198] on span "Preset" at bounding box center [171, 206] width 114 height 23
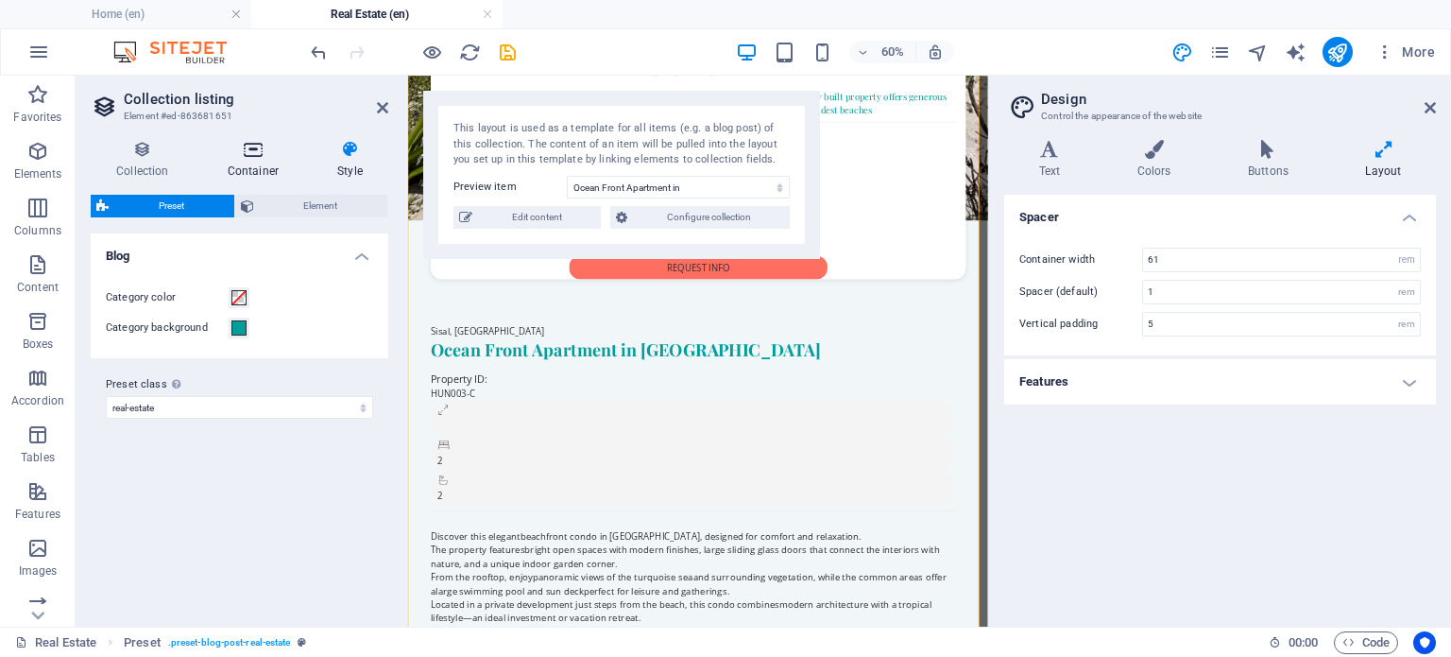
click at [249, 150] on icon at bounding box center [253, 149] width 102 height 19
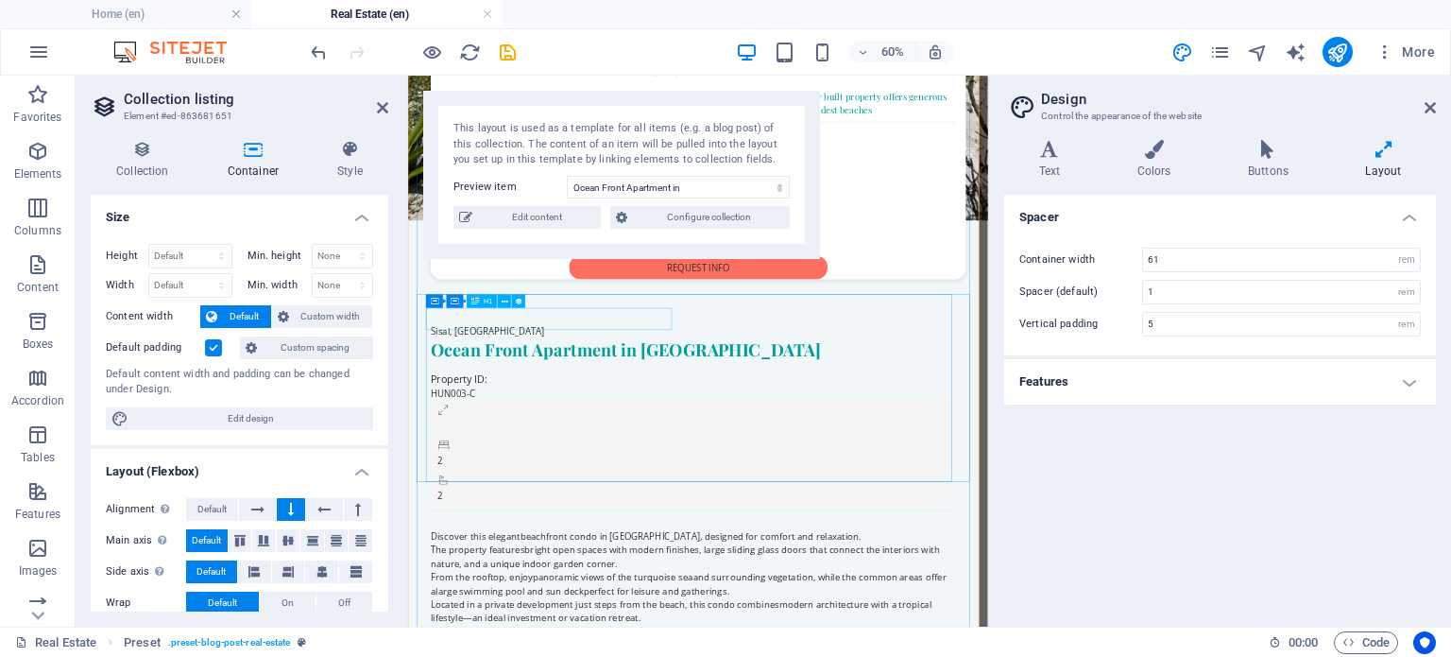
click at [556, 513] on div "Ocean Front Apartment in [GEOGRAPHIC_DATA]" at bounding box center [884, 531] width 877 height 37
click at [873, 56] on span "60%" at bounding box center [882, 52] width 51 height 23
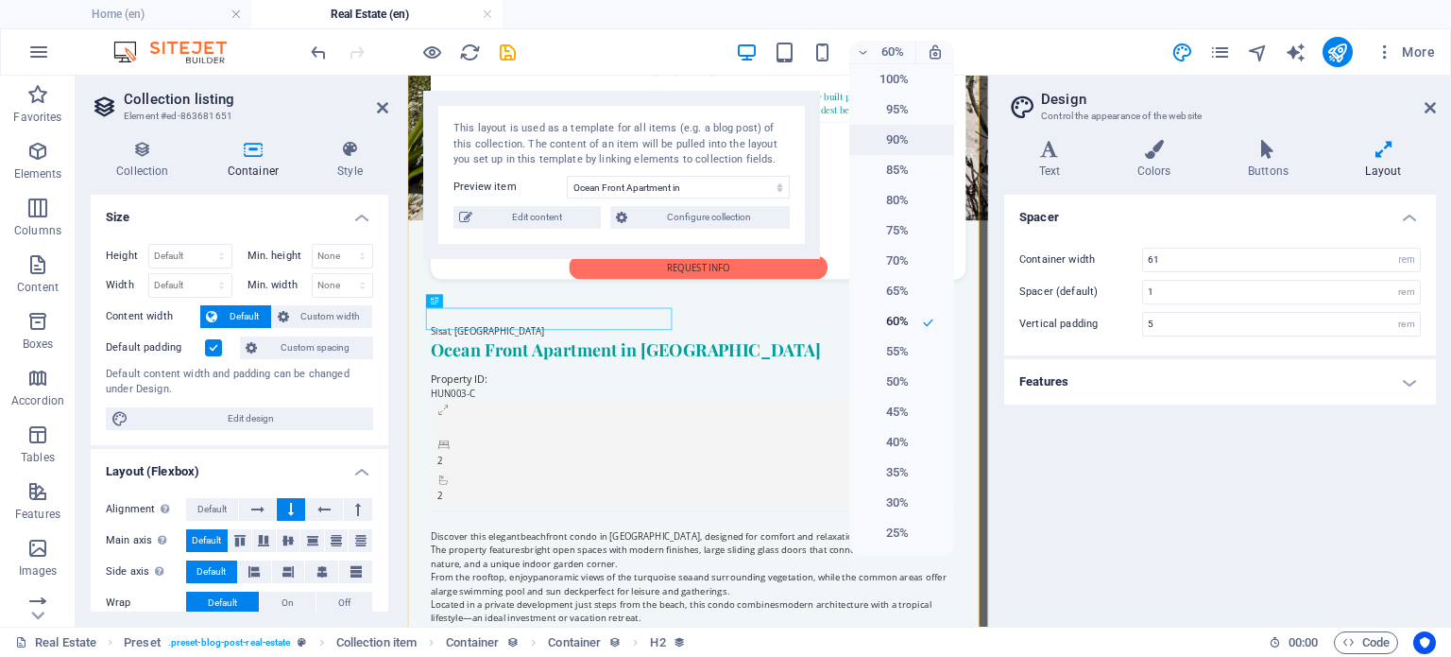
click at [903, 131] on h6 "90%" at bounding box center [885, 139] width 48 height 23
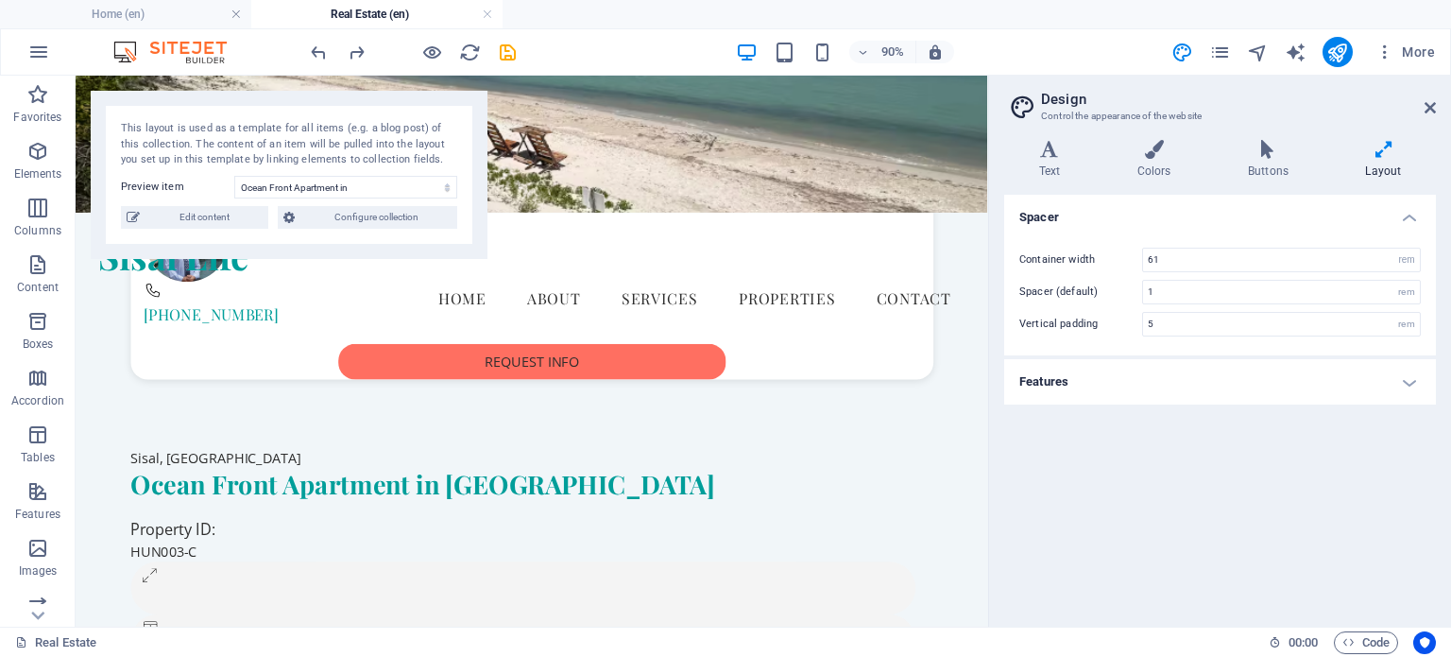
scroll to position [642, 0]
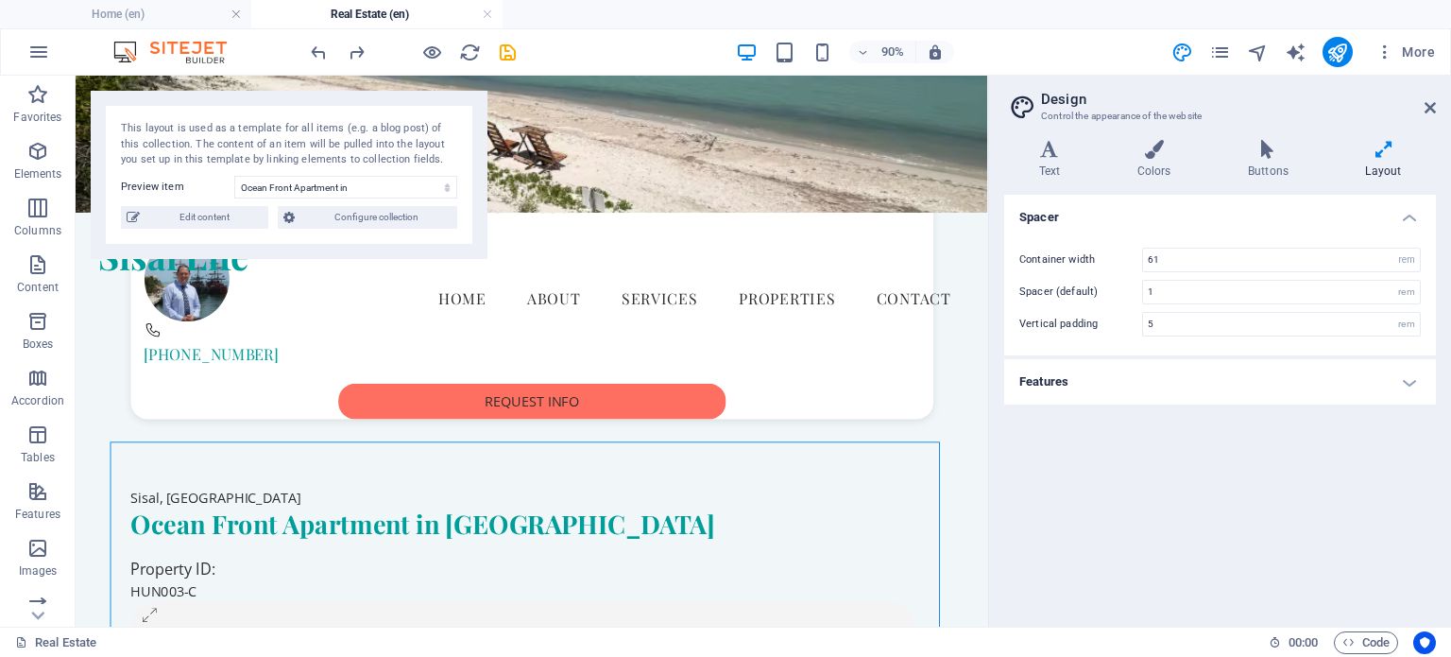
click at [218, 556] on div "Ocean Front Apartment in [GEOGRAPHIC_DATA]" at bounding box center [575, 574] width 877 height 37
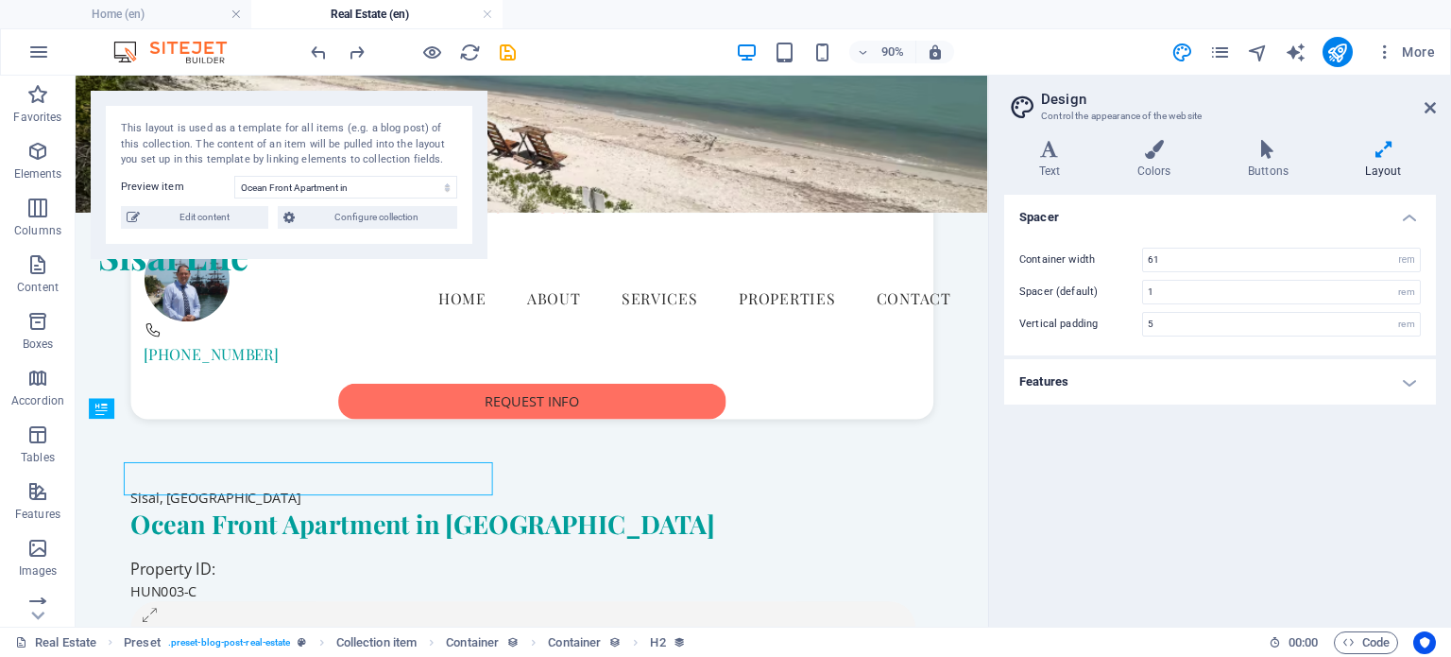
click at [218, 556] on div "Ocean Front Apartment in [GEOGRAPHIC_DATA]" at bounding box center [575, 574] width 877 height 37
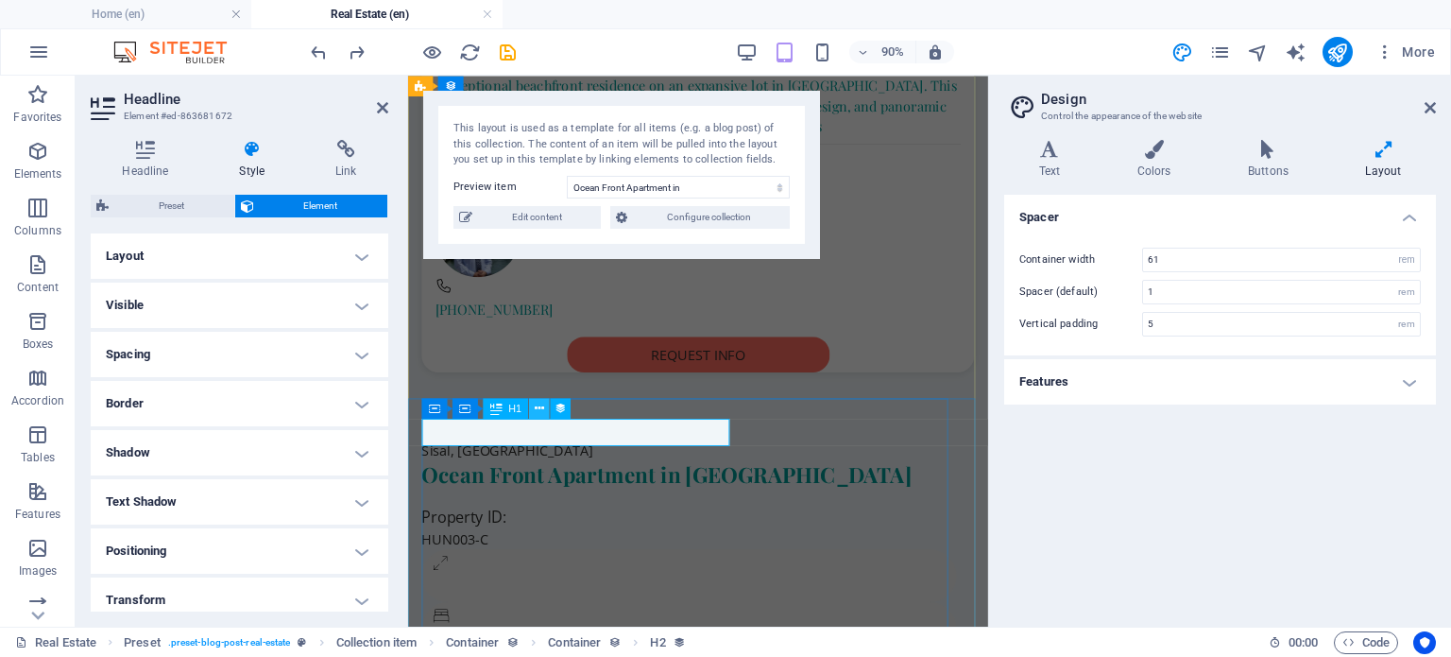
click at [536, 409] on icon at bounding box center [539, 408] width 9 height 18
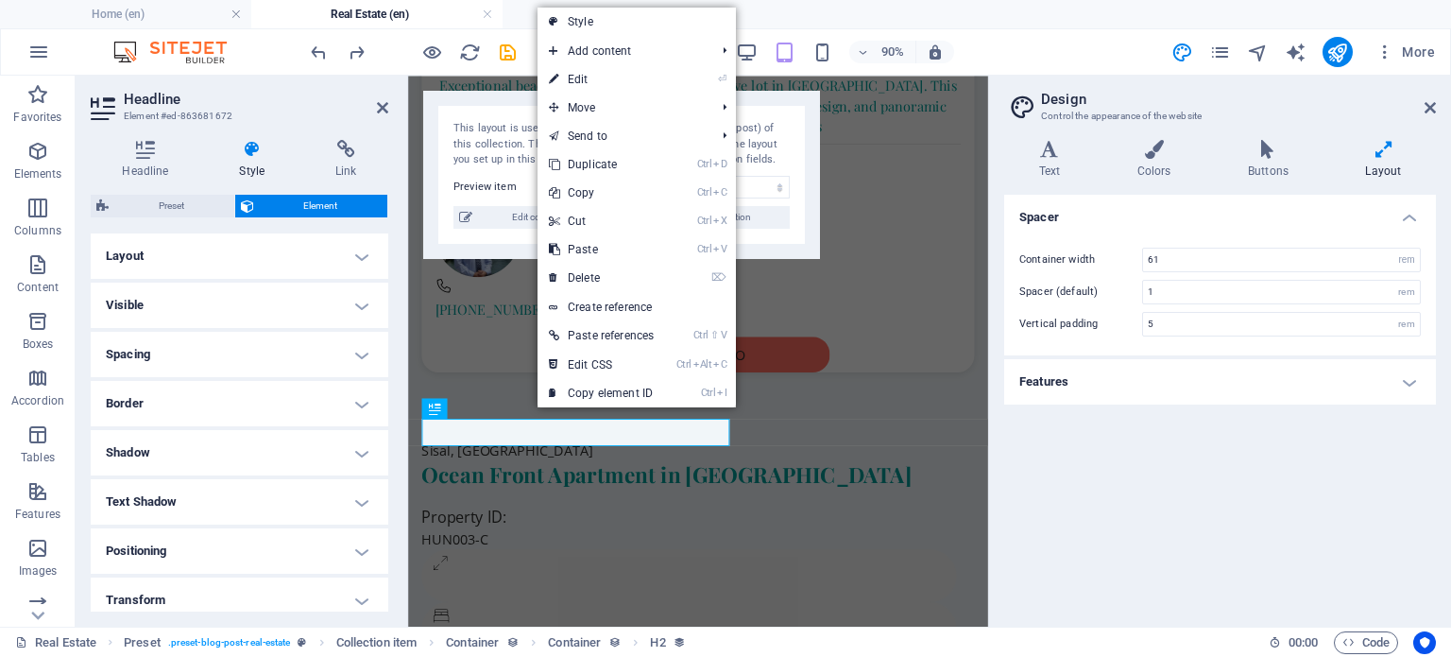
click at [675, 22] on link "Style" at bounding box center [637, 22] width 198 height 28
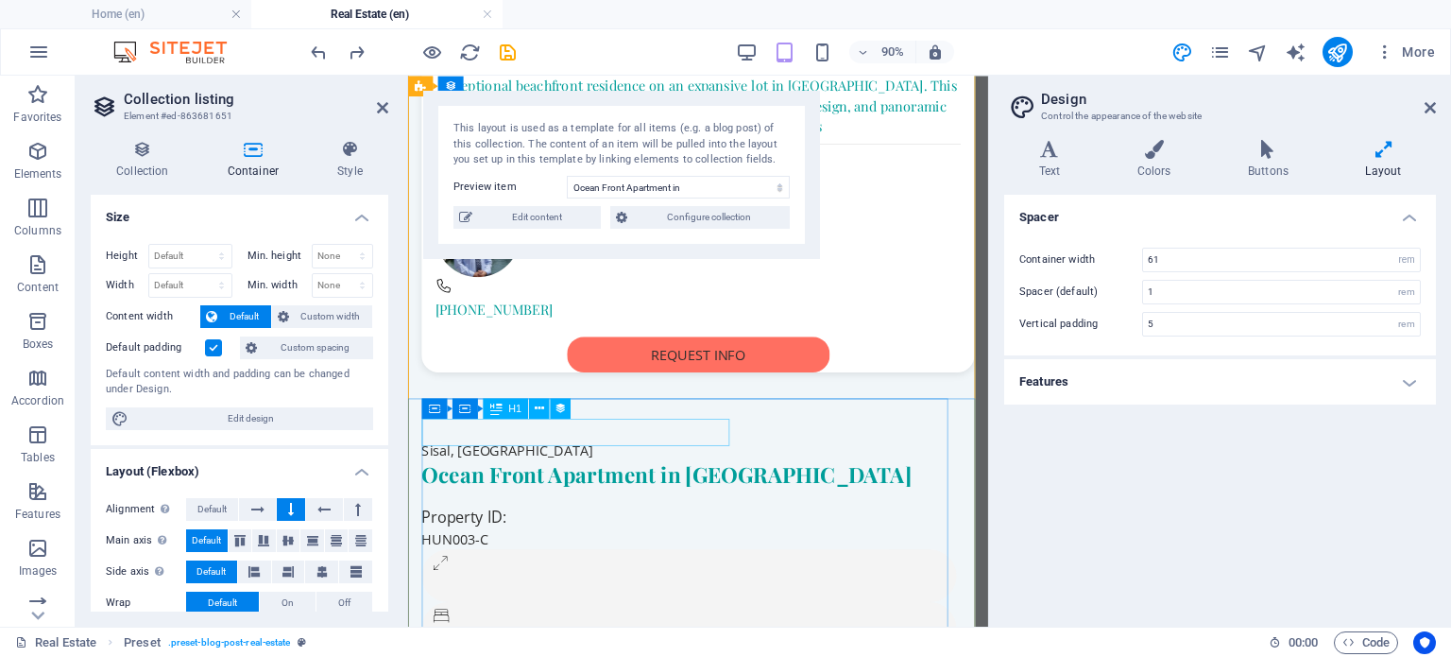
click at [447, 504] on div "Ocean Front Apartment in [GEOGRAPHIC_DATA]" at bounding box center [722, 519] width 599 height 31
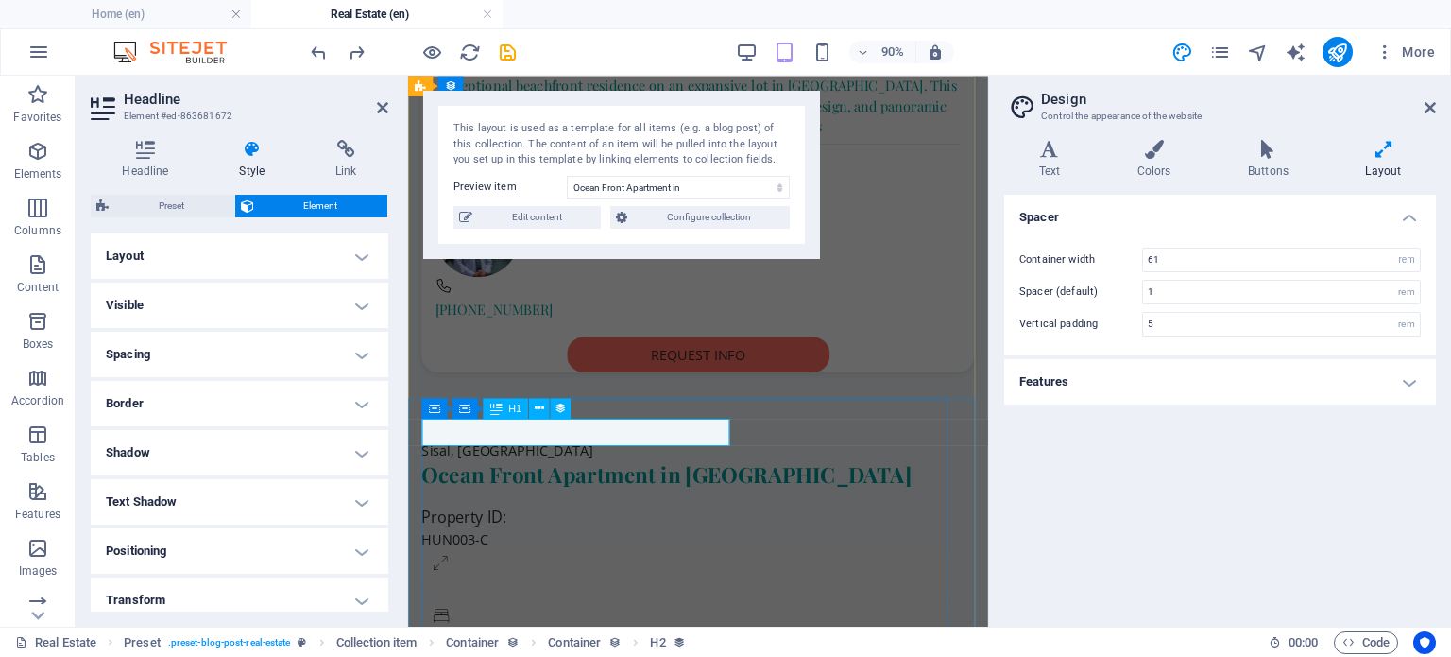
click at [456, 504] on div "Ocean Front Apartment in [GEOGRAPHIC_DATA]" at bounding box center [722, 519] width 599 height 31
click at [193, 251] on h4 "Layout" at bounding box center [240, 255] width 298 height 45
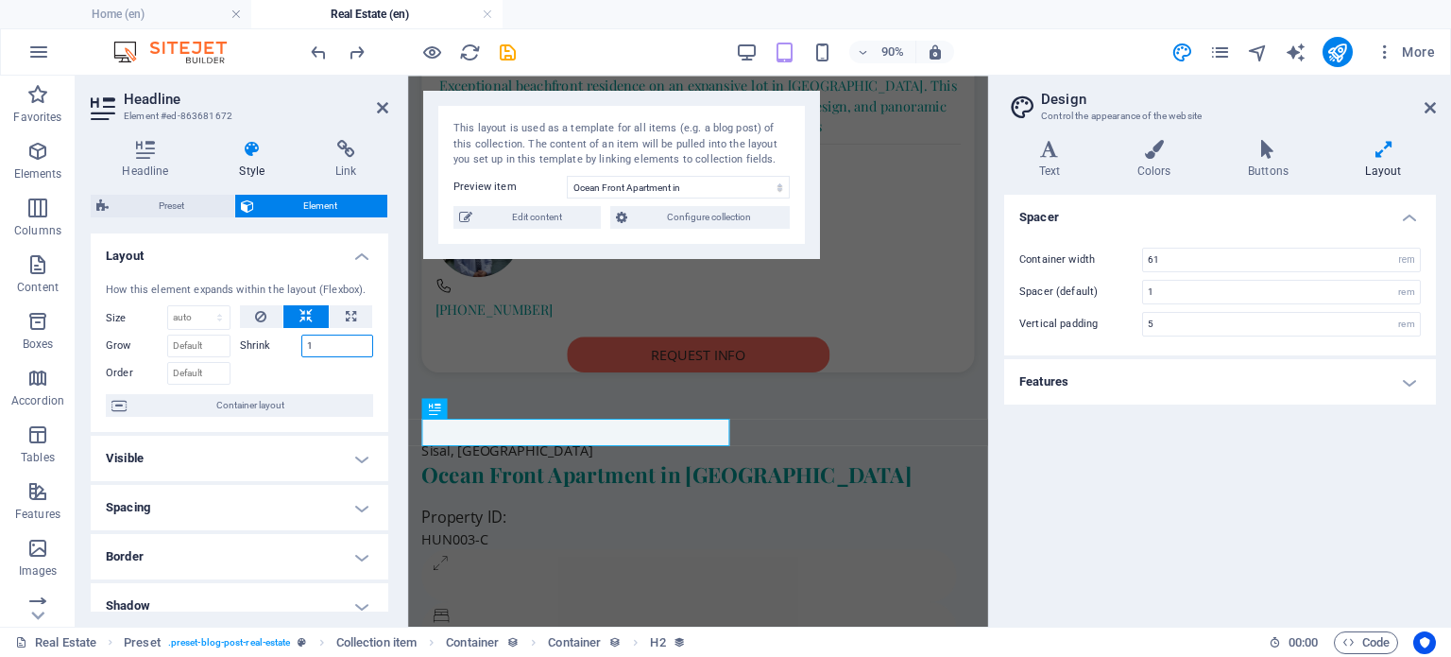
click at [329, 349] on input "1" at bounding box center [337, 345] width 73 height 23
type input "1"
click at [336, 363] on div at bounding box center [307, 370] width 134 height 27
click at [329, 350] on input "1" at bounding box center [337, 345] width 73 height 23
type input "1"
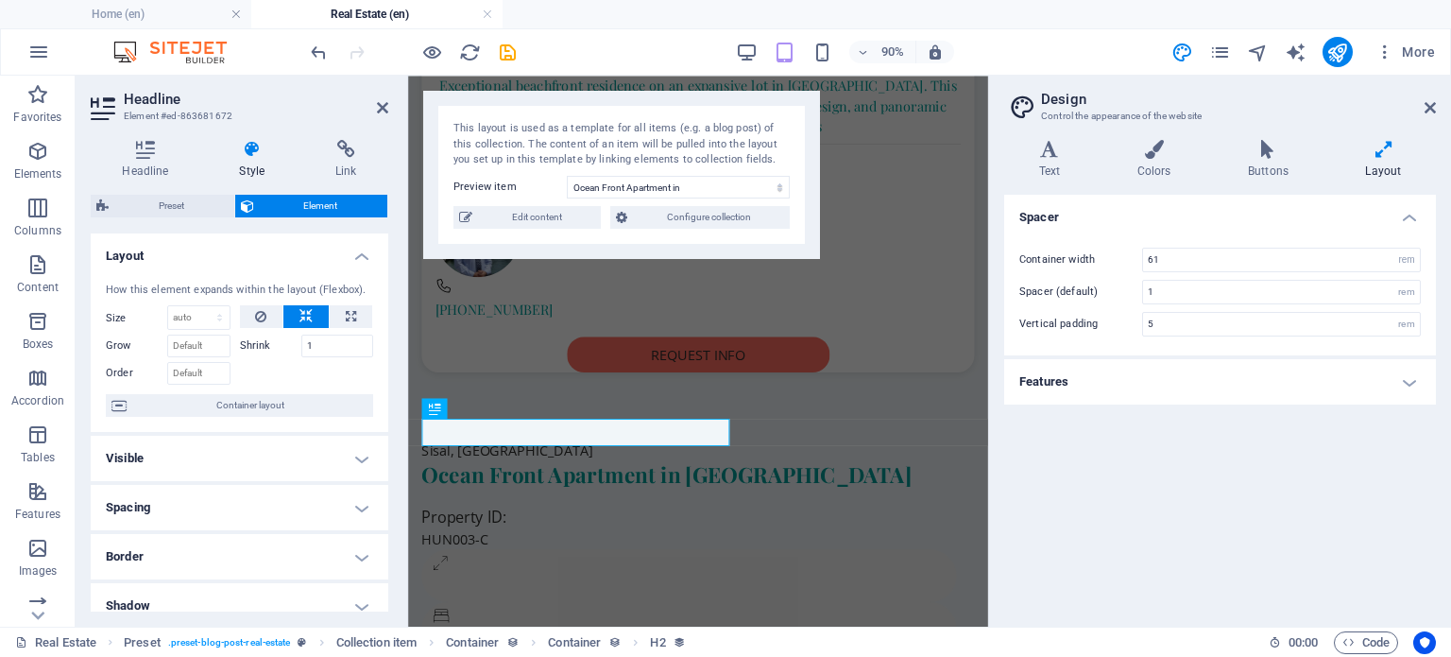
click at [317, 382] on div at bounding box center [307, 370] width 134 height 27
click at [513, 51] on icon "save" at bounding box center [508, 53] width 22 height 22
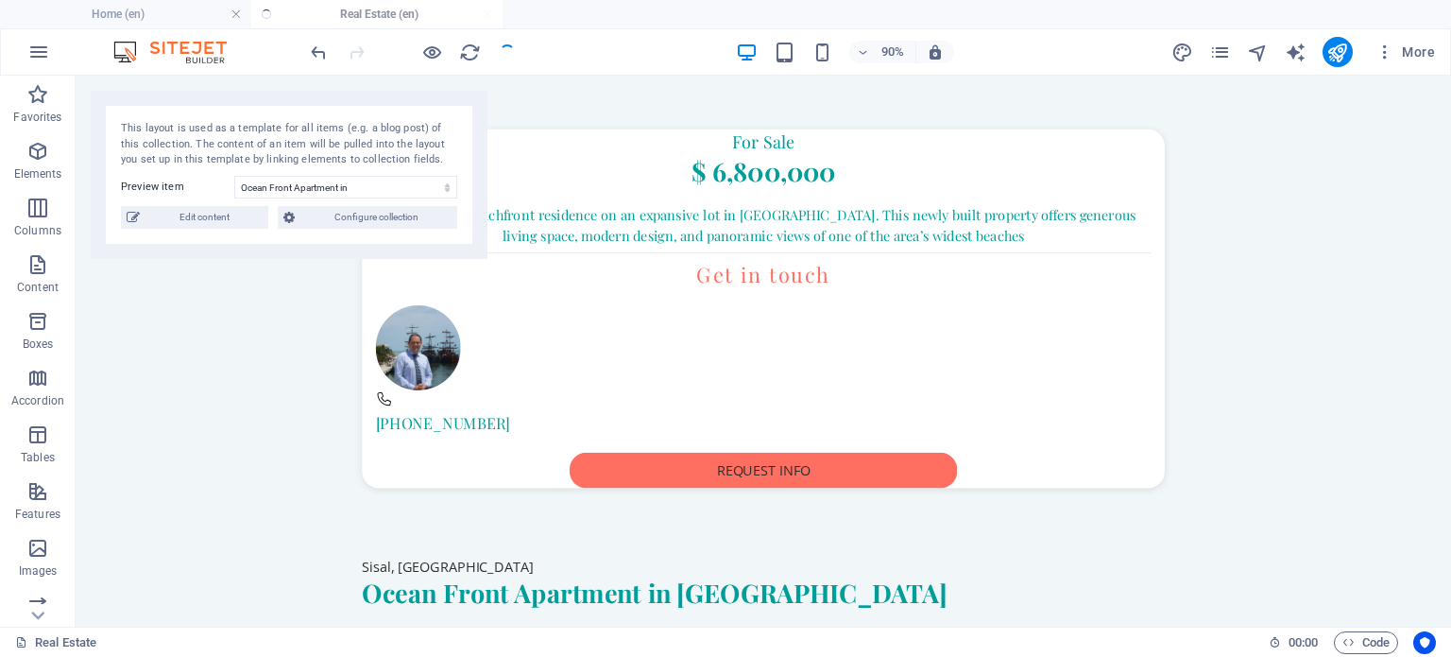
scroll to position [775, 0]
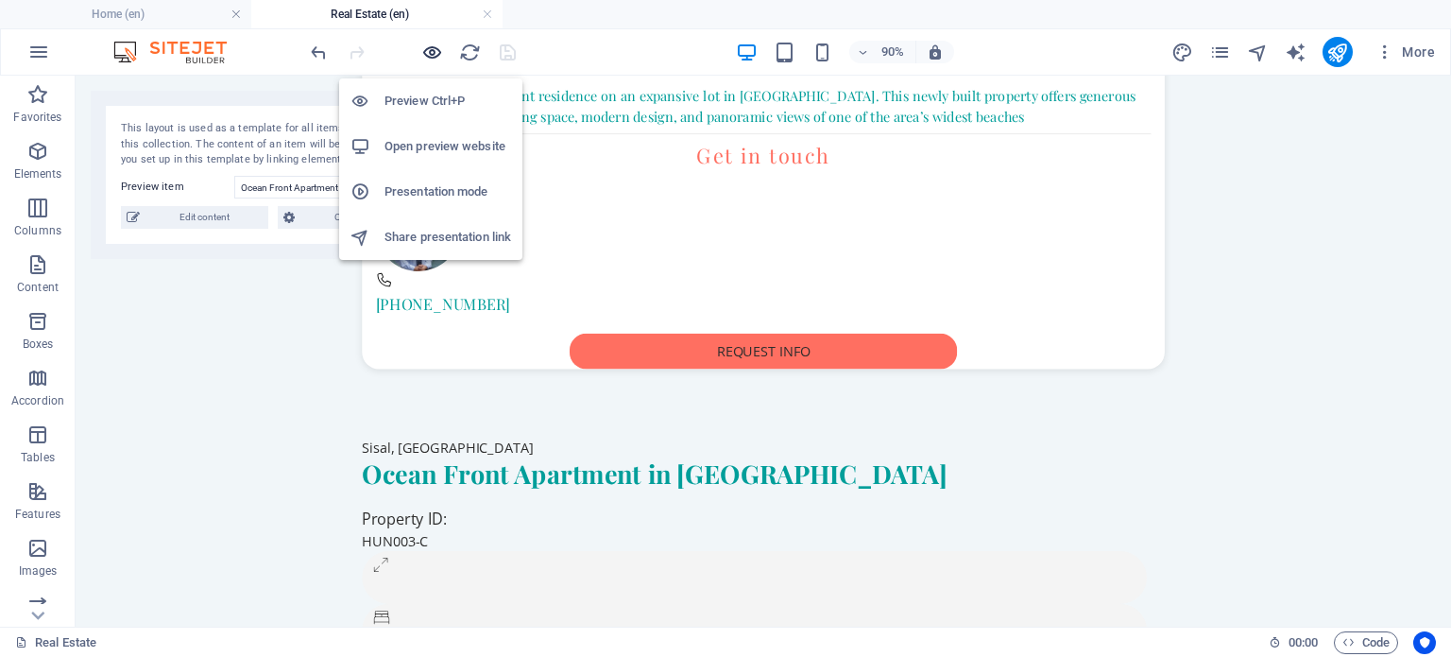
click at [429, 52] on icon "button" at bounding box center [432, 53] width 22 height 22
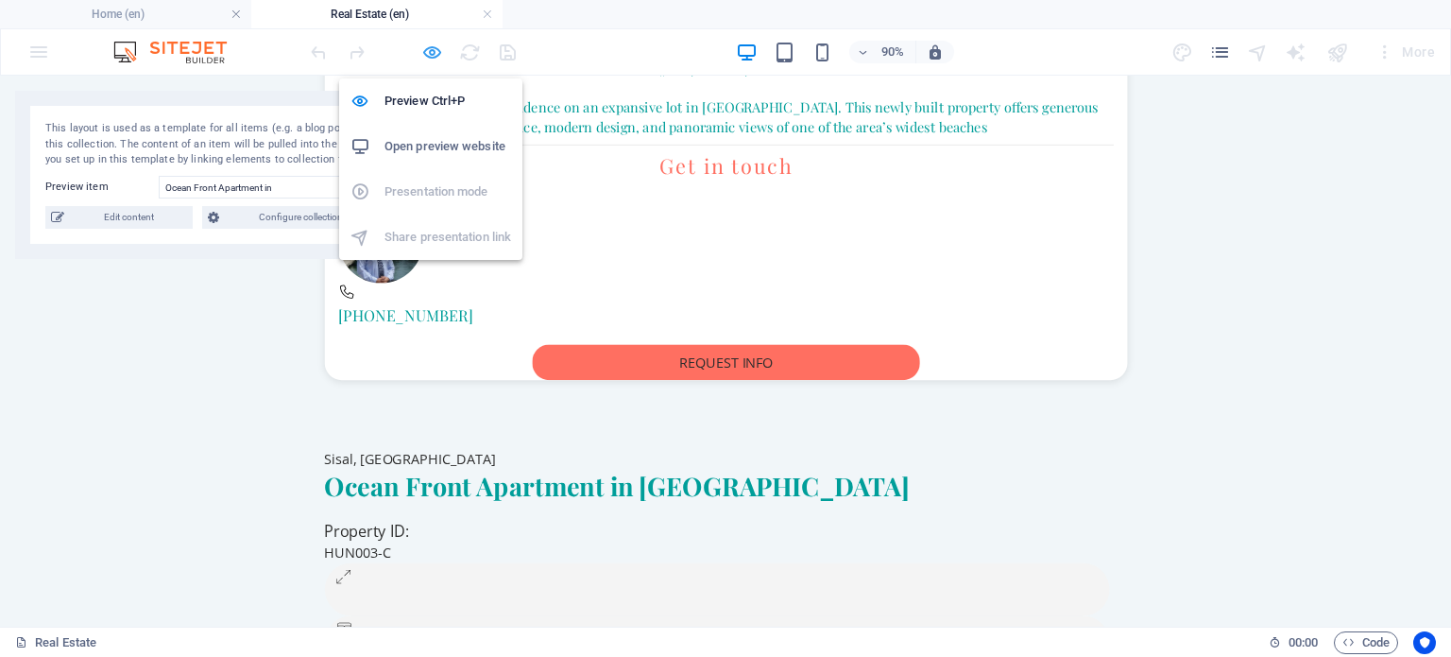
scroll to position [787, 0]
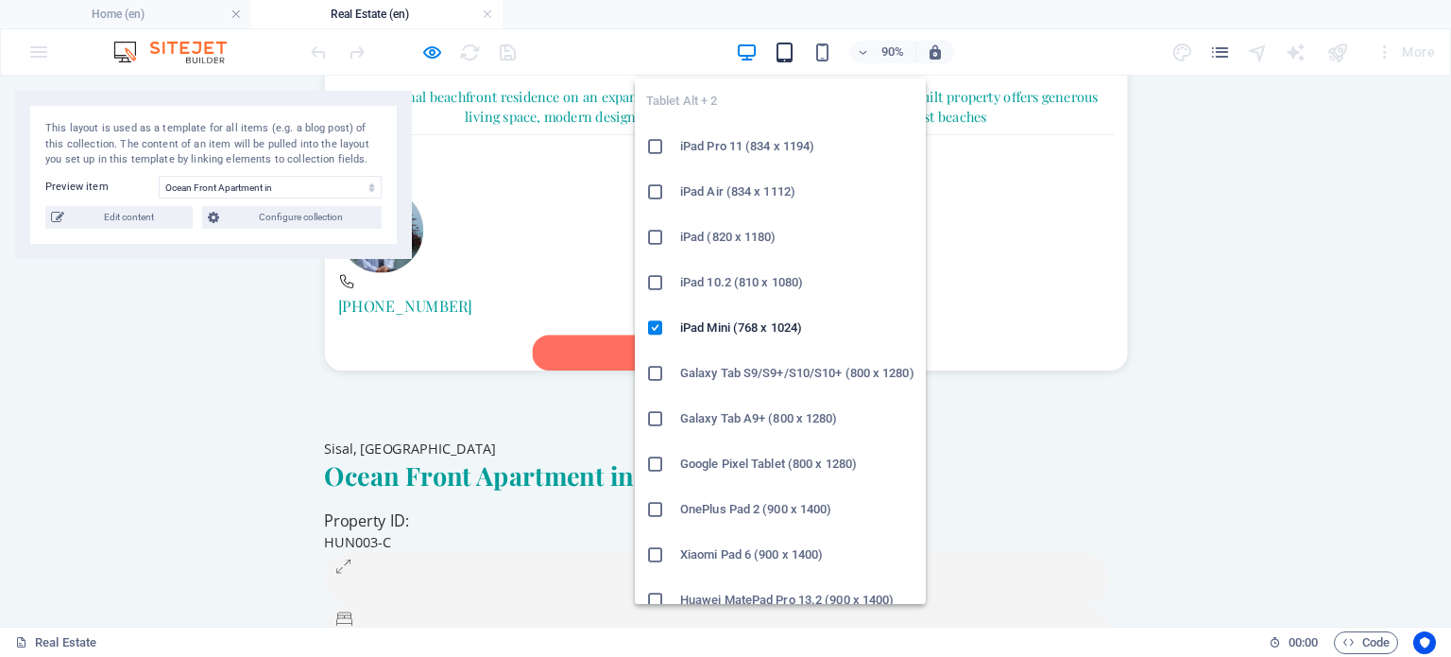
click at [784, 56] on icon "button" at bounding box center [785, 53] width 22 height 22
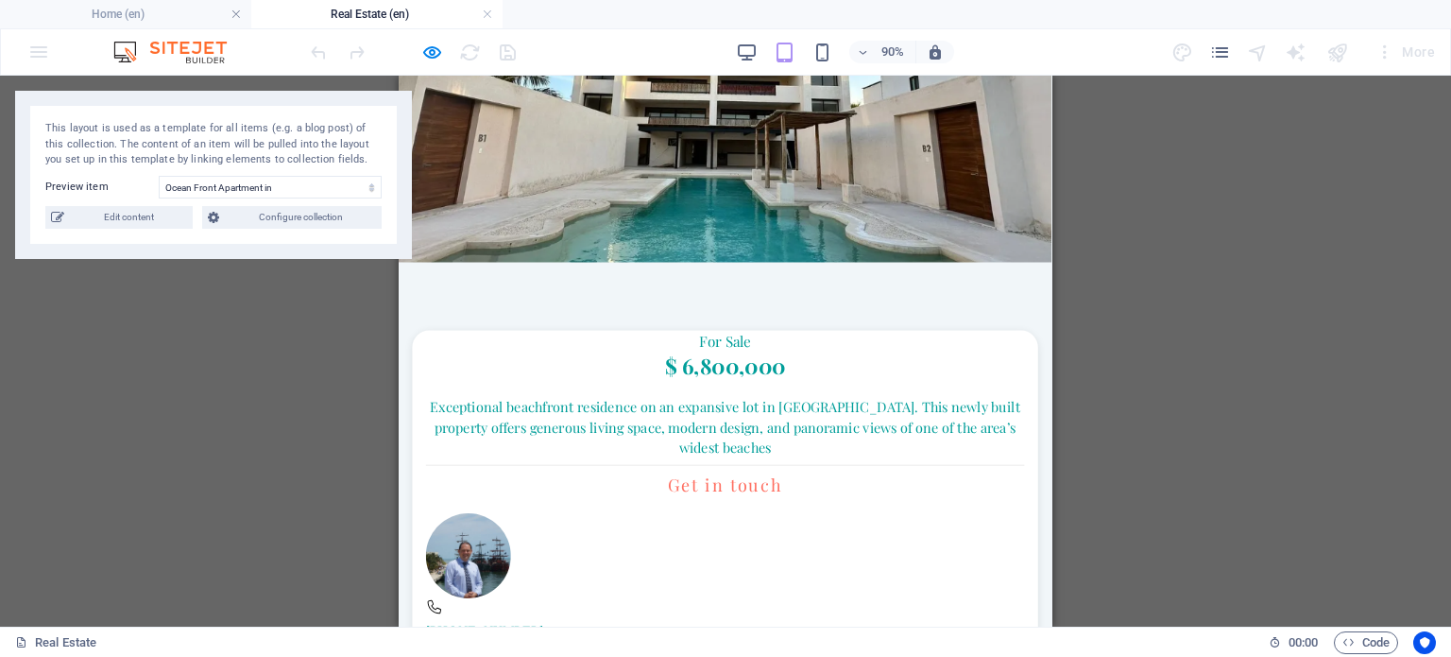
scroll to position [25, 0]
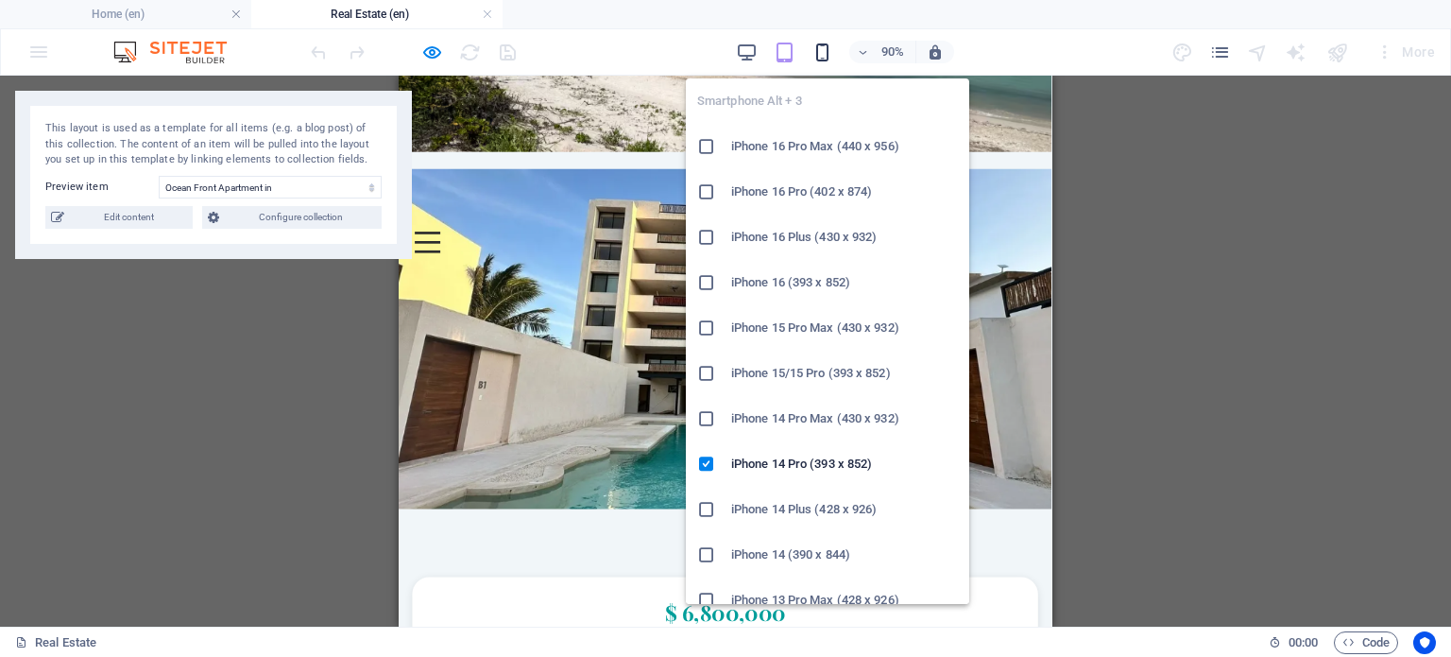
click at [823, 42] on icon "button" at bounding box center [823, 53] width 22 height 22
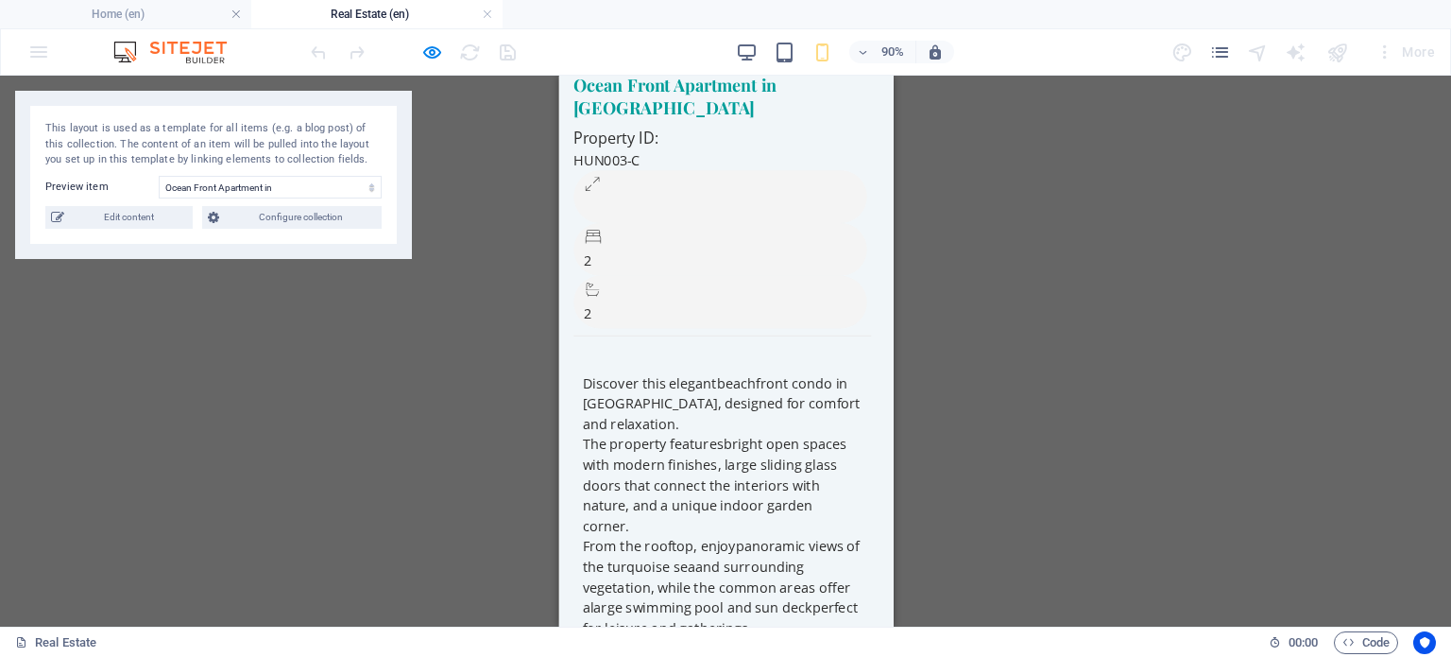
scroll to position [1284, 0]
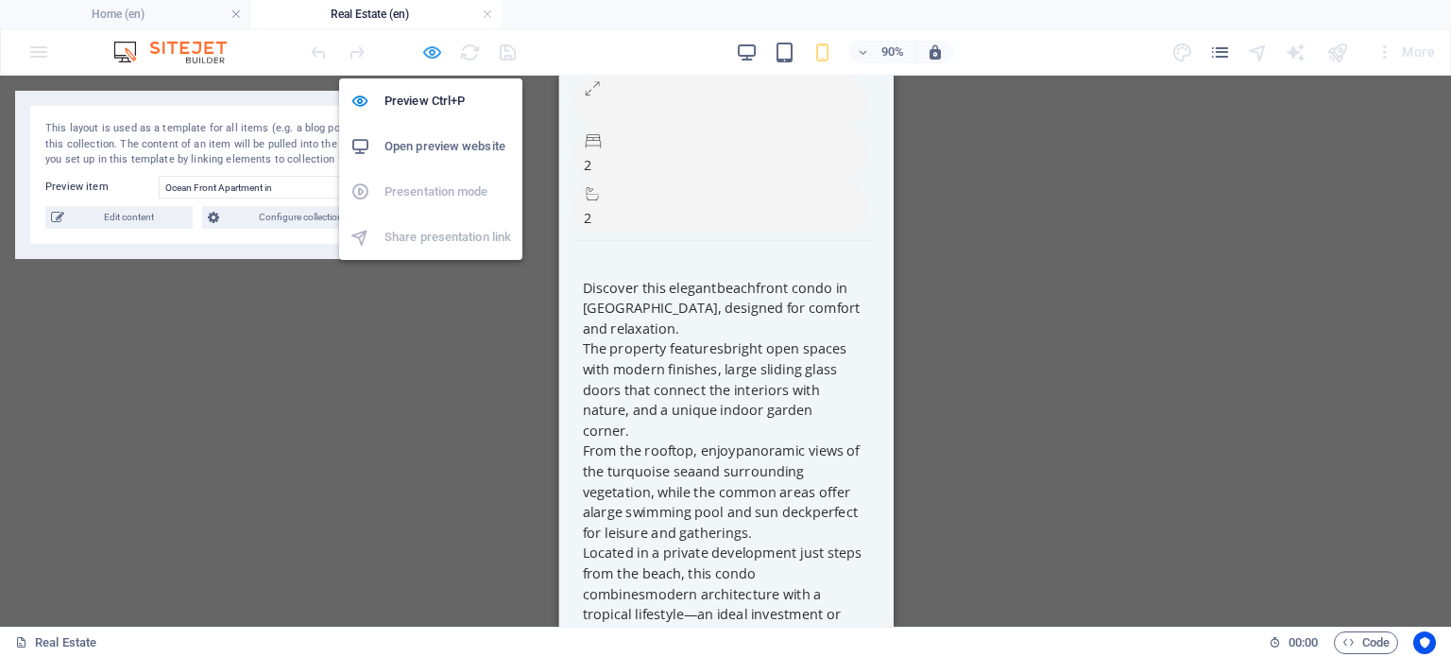
click at [432, 46] on icon "button" at bounding box center [432, 53] width 22 height 22
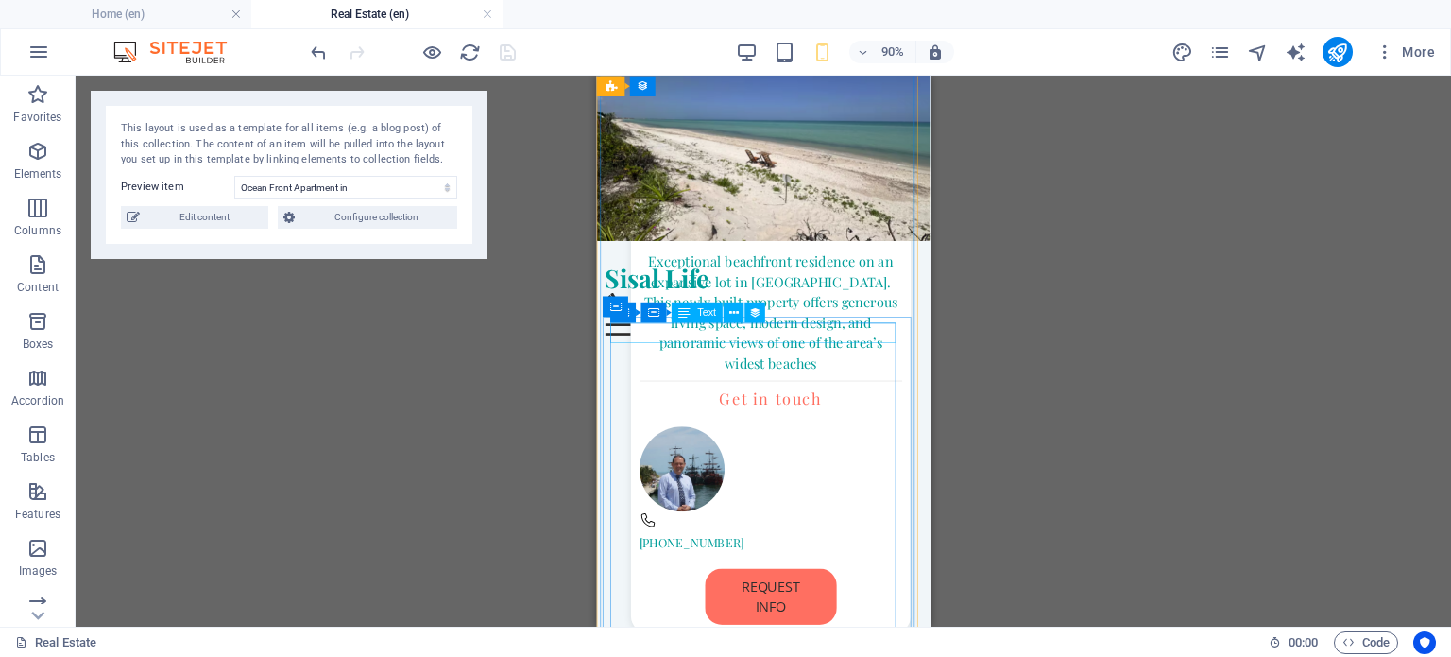
scroll to position [812, 0]
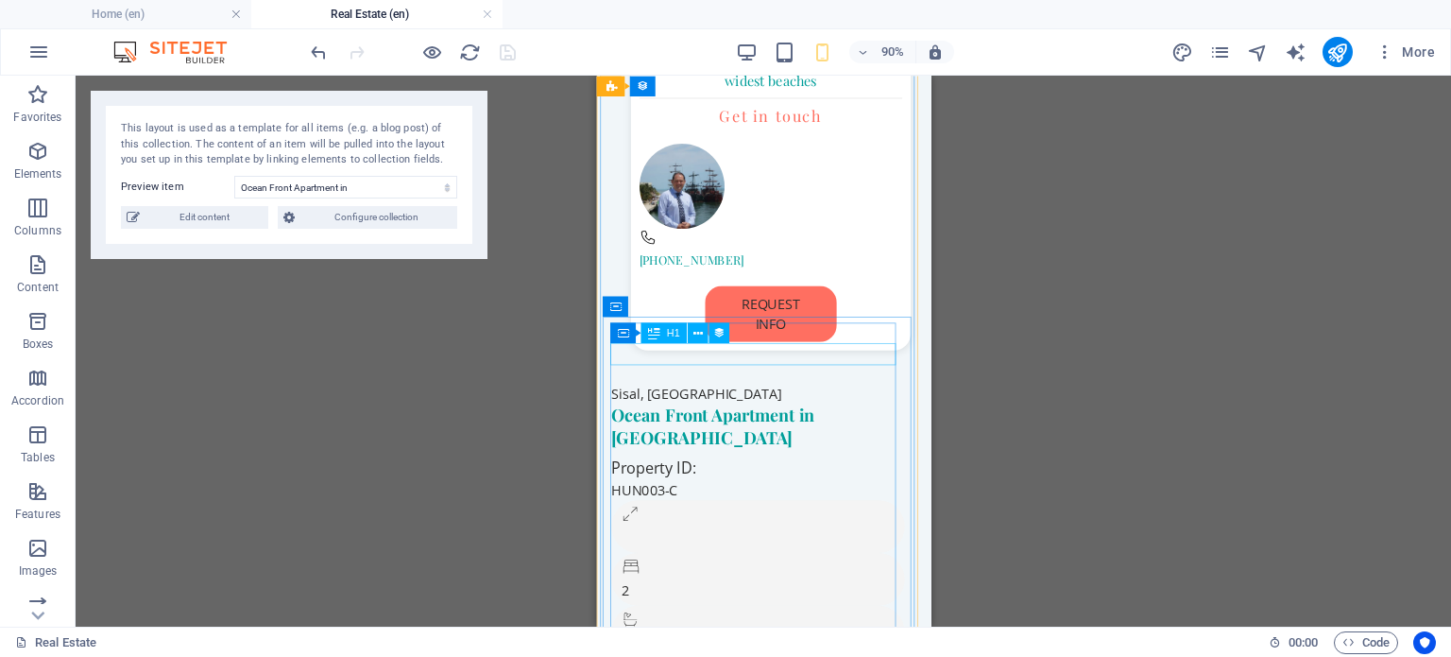
click at [778, 440] on div "Ocean Front Apartment in [GEOGRAPHIC_DATA]" at bounding box center [777, 464] width 331 height 49
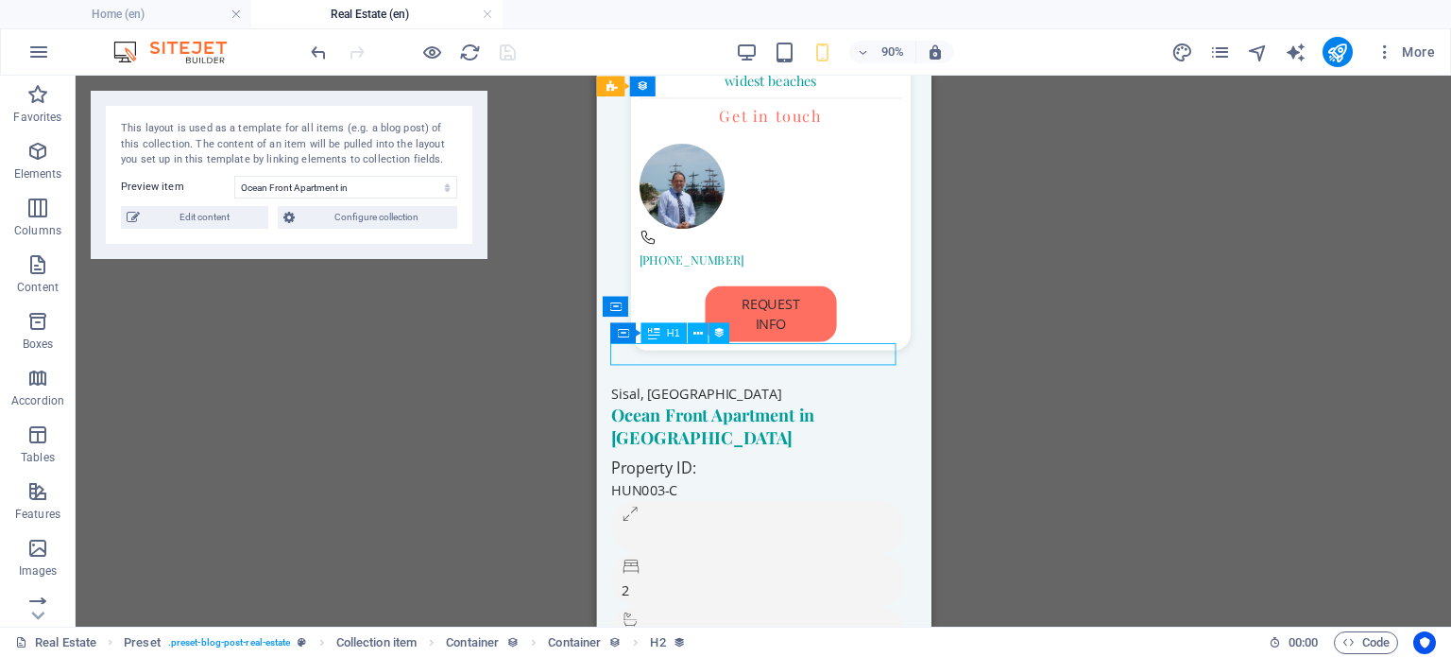
click at [778, 440] on div "Ocean Front Apartment in [GEOGRAPHIC_DATA]" at bounding box center [777, 464] width 331 height 49
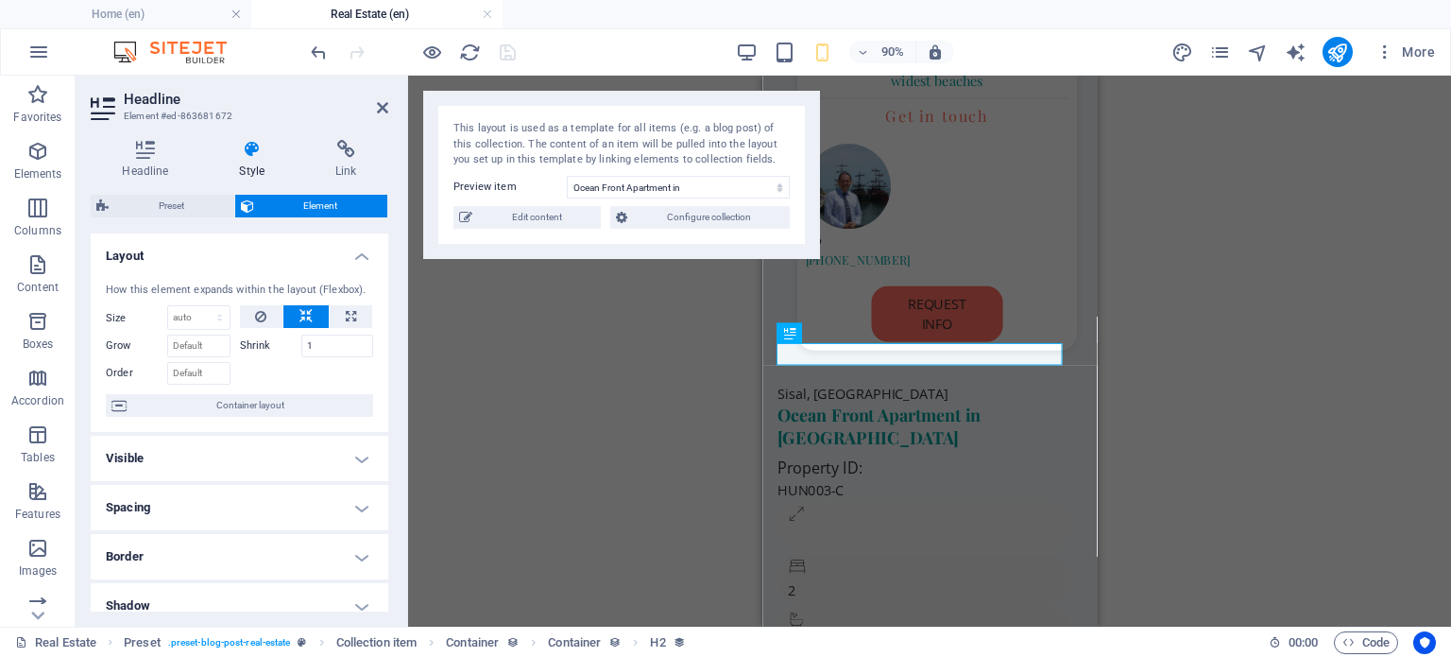
type input "1"
click at [1218, 55] on icon "pages" at bounding box center [1220, 53] width 22 height 22
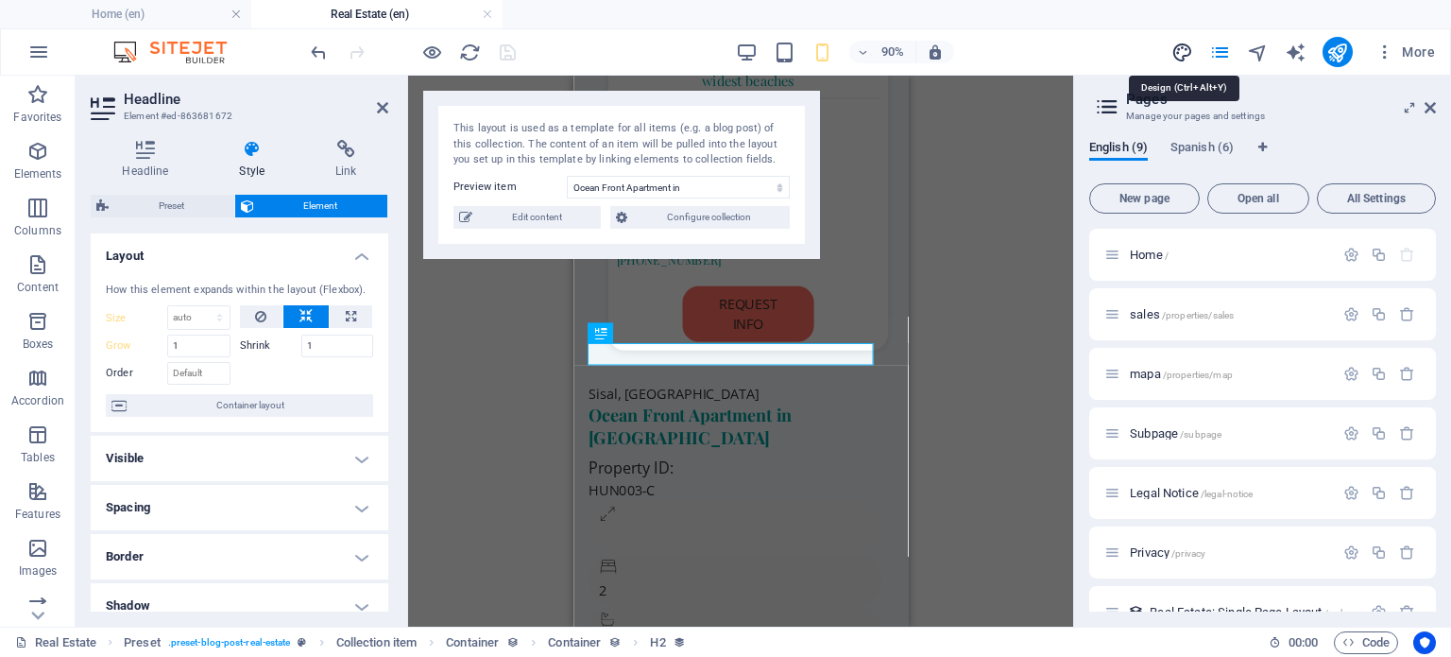
click at [1185, 50] on icon "design" at bounding box center [1183, 53] width 22 height 22
select select "rem"
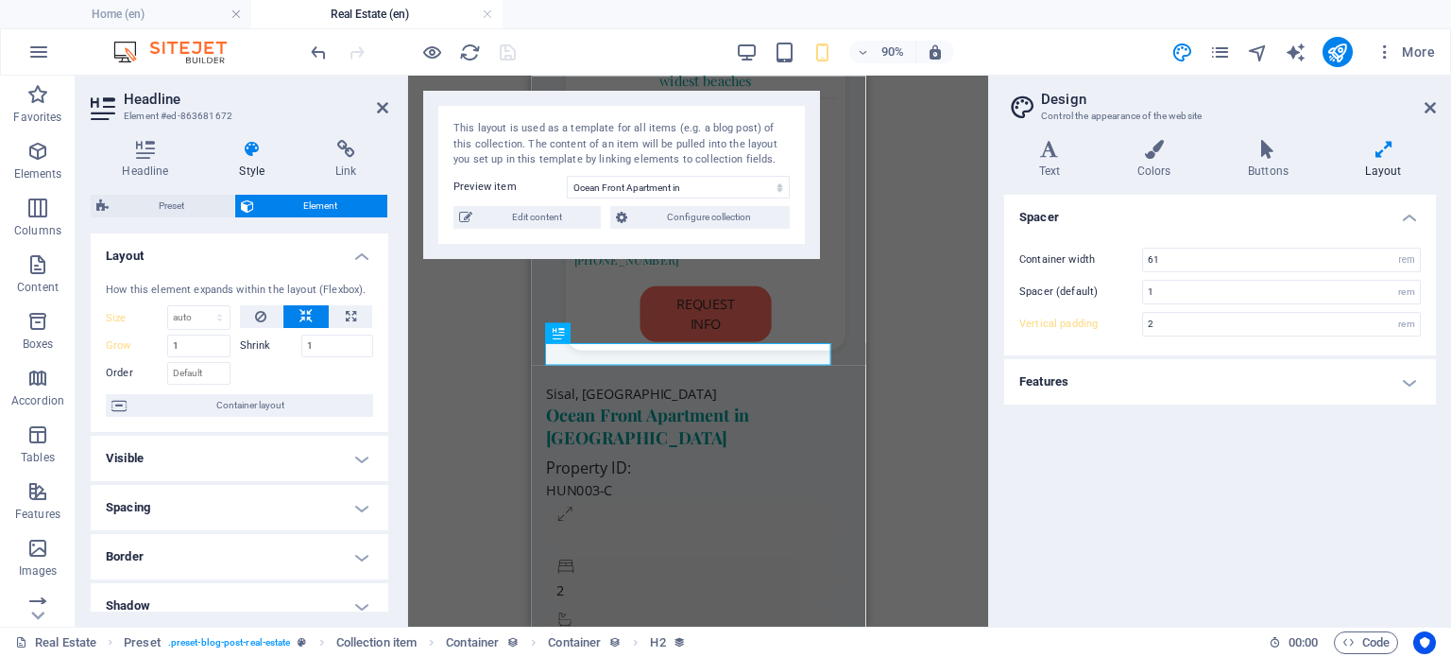
click at [1373, 146] on icon at bounding box center [1383, 149] width 105 height 19
click at [1267, 145] on icon at bounding box center [1268, 149] width 110 height 19
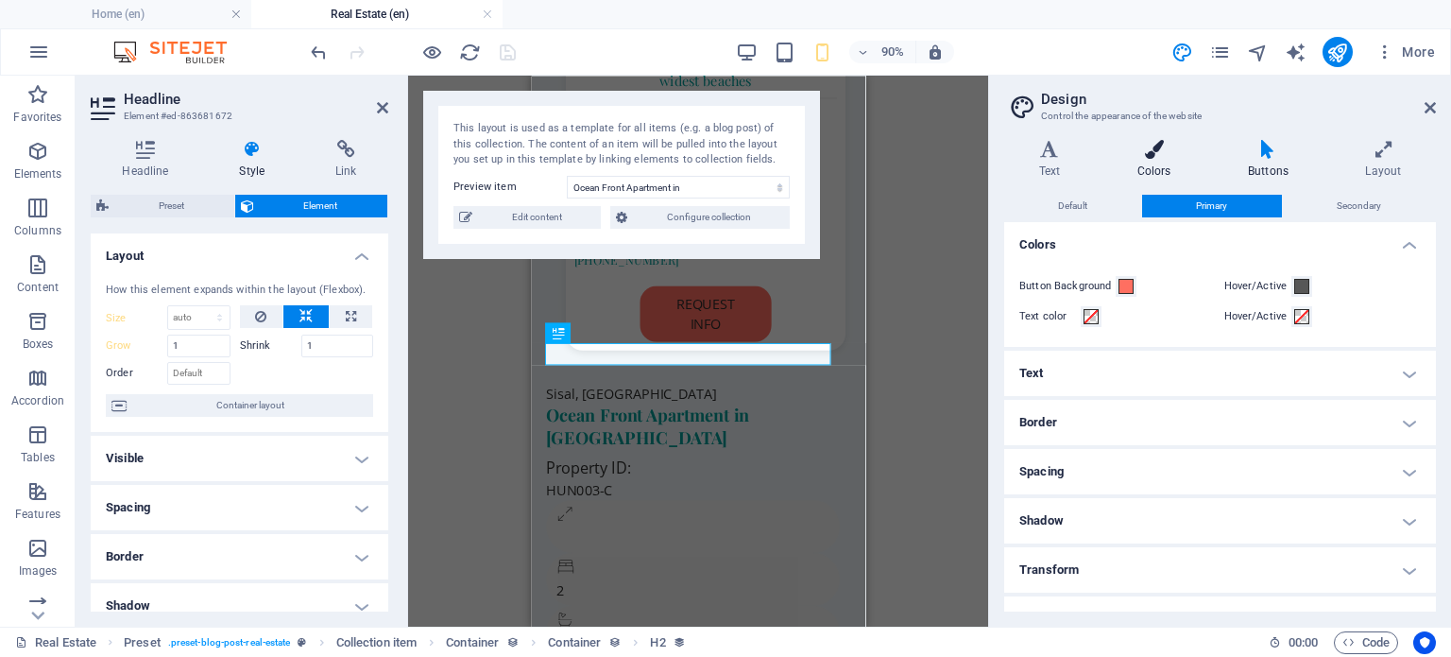
click at [1149, 145] on icon at bounding box center [1154, 149] width 103 height 19
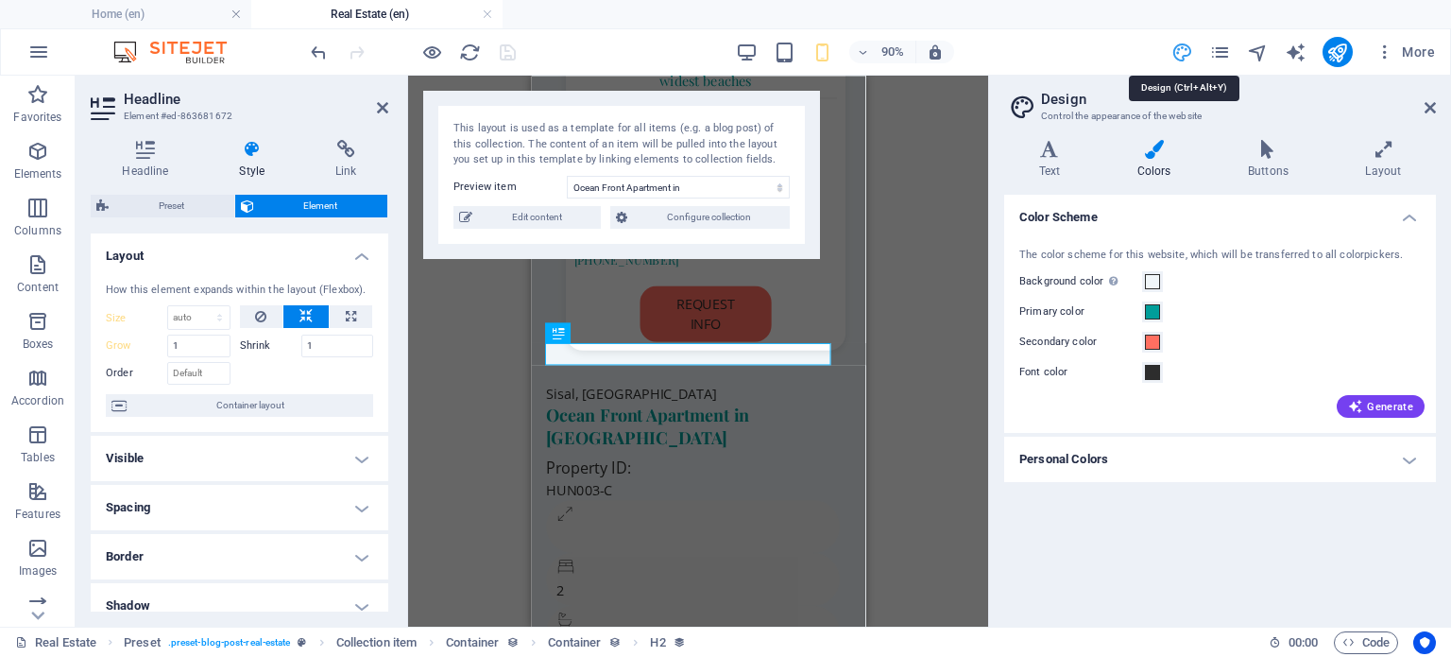
click at [1188, 55] on icon "design" at bounding box center [1183, 53] width 22 height 22
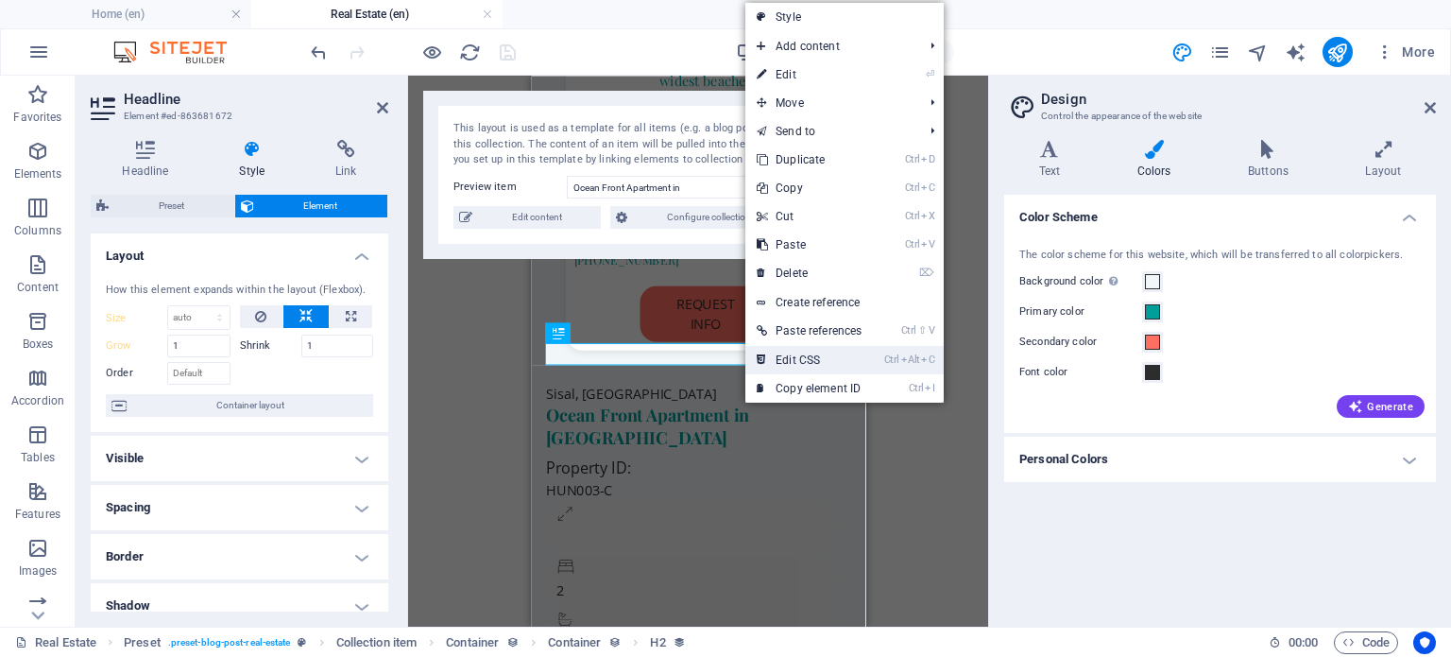
drag, startPoint x: 236, startPoint y: 313, endPoint x: 786, endPoint y: 368, distance: 552.6
click at [786, 368] on link "Ctrl Alt C Edit CSS" at bounding box center [809, 360] width 128 height 28
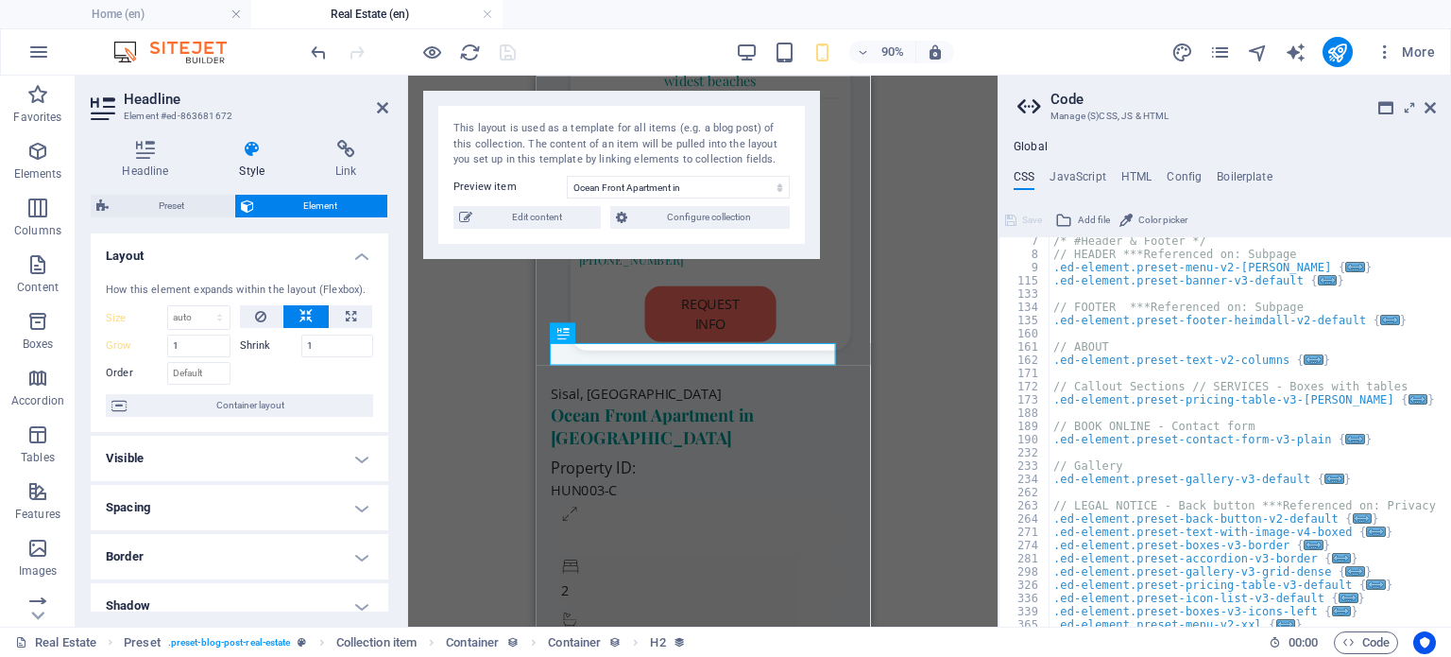
scroll to position [0, 0]
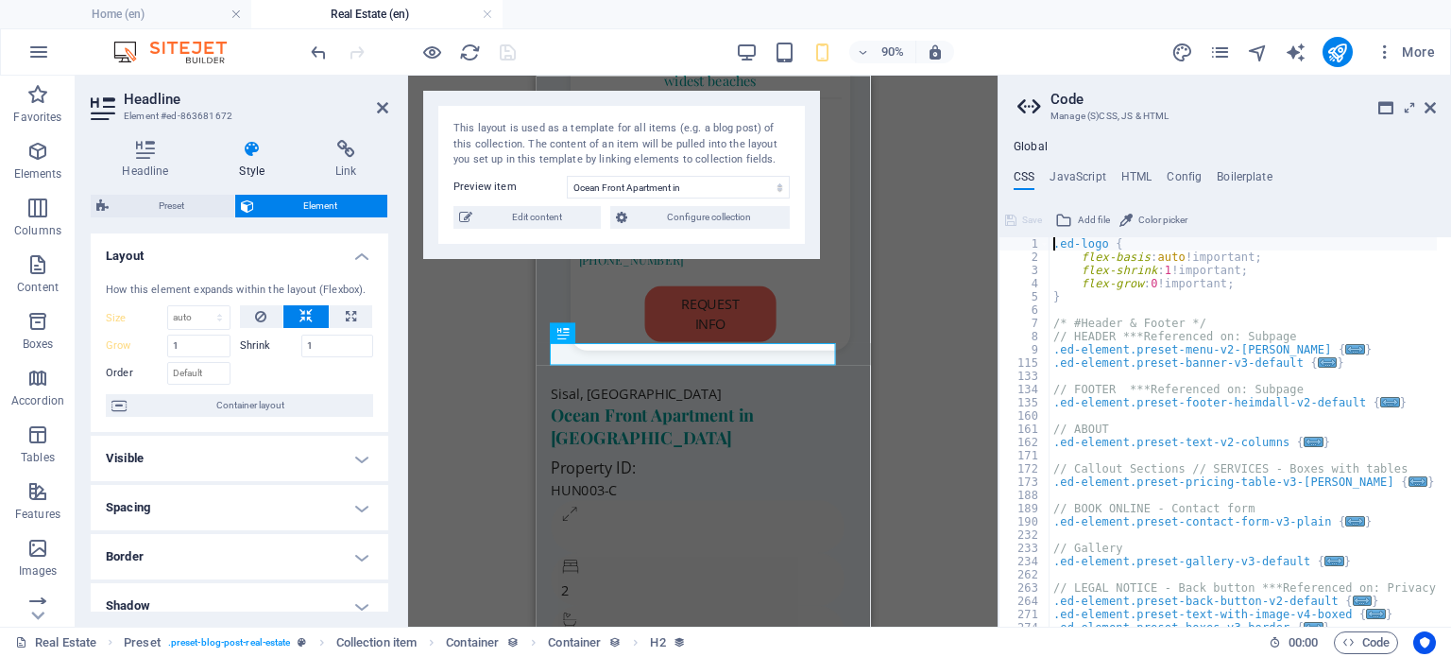
click at [1164, 260] on div ".ed-logo { flex-basis : auto !important; flex-shrink : 1 !important; flex-grow …" at bounding box center [1446, 438] width 792 height 402
click at [1164, 259] on div ".ed-logo { flex-basis : auto !important; flex-shrink : 1 !important; flex-grow …" at bounding box center [1446, 438] width 792 height 402
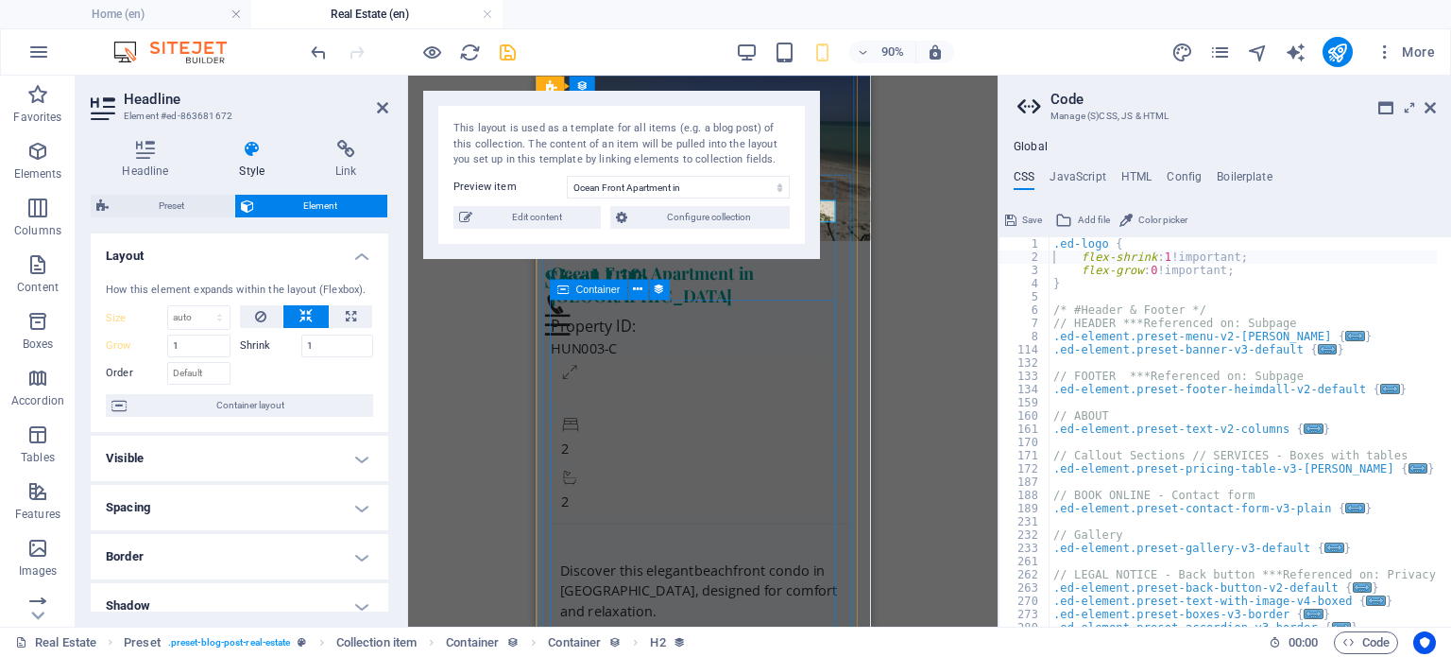
scroll to position [812, 0]
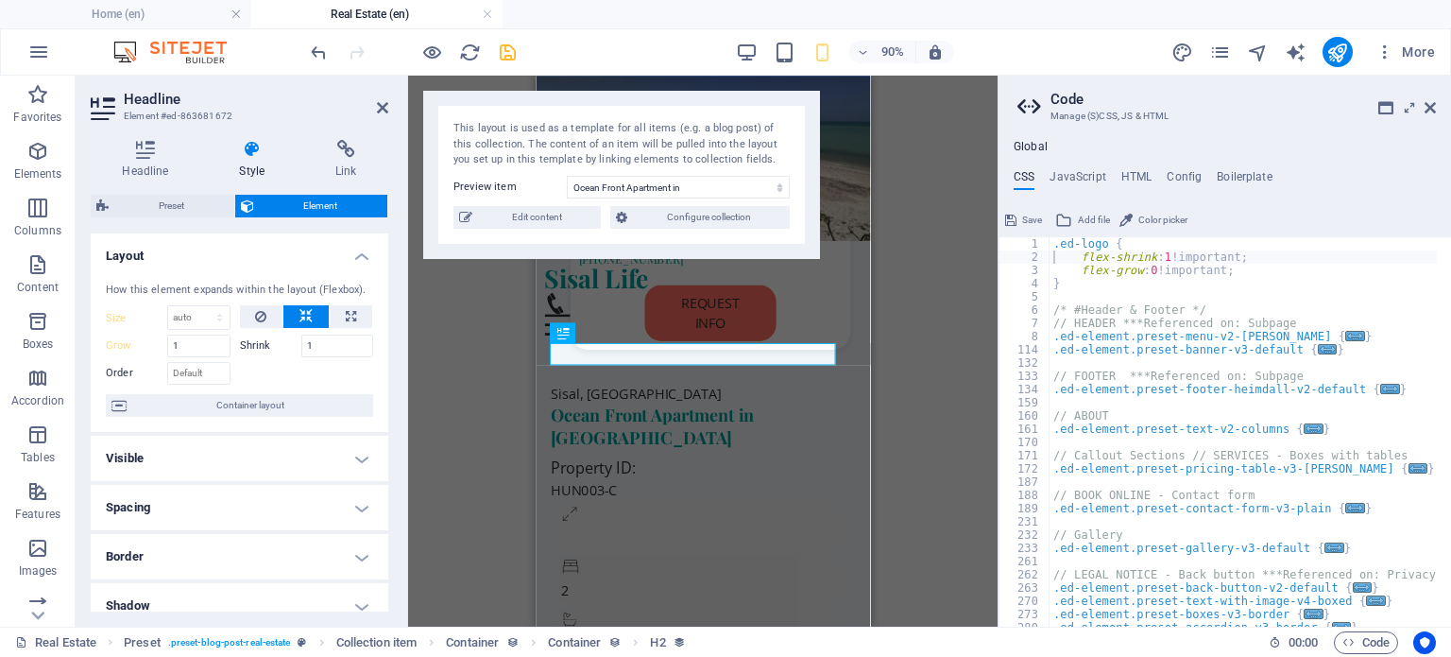
type textarea "}"
click at [1151, 286] on div ".ed-logo { flex-shrink : 1 !important; flex-grow : 0 !important; } /* #Header &…" at bounding box center [1446, 438] width 792 height 402
click at [1024, 220] on span "Save" at bounding box center [1032, 220] width 20 height 23
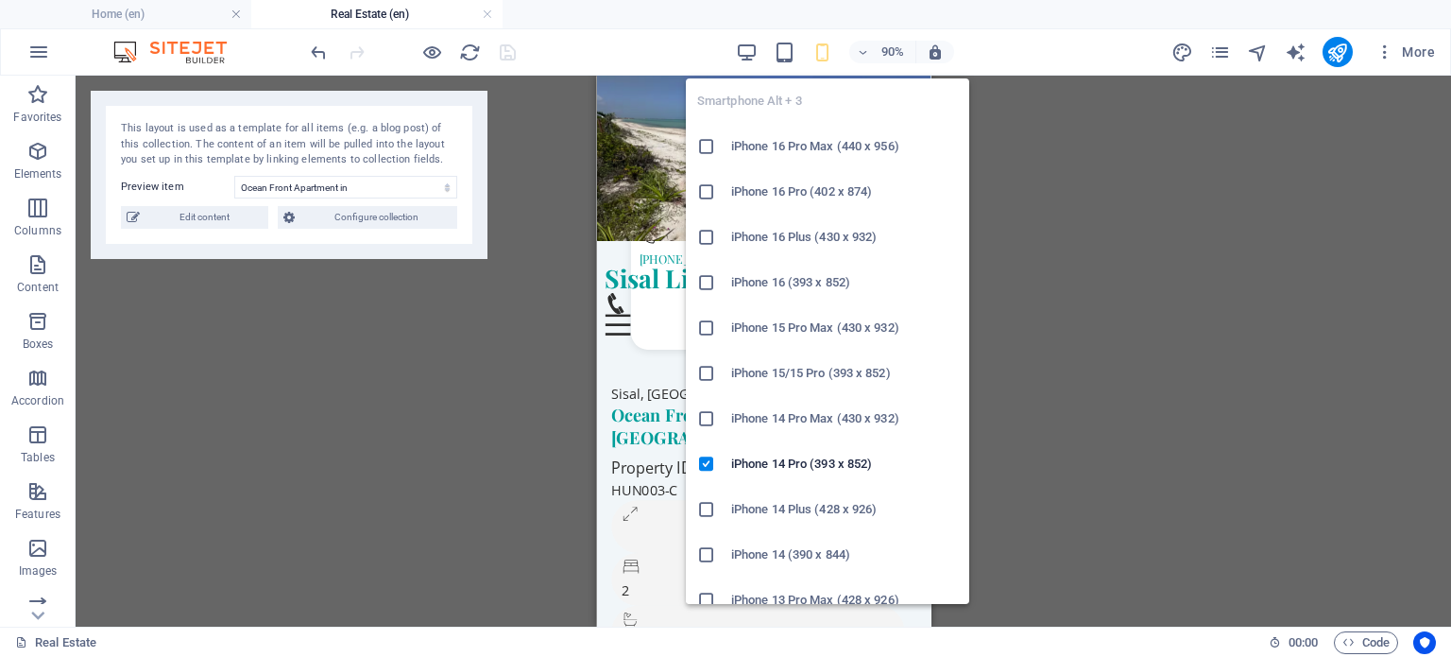
click at [821, 56] on icon "button" at bounding box center [823, 53] width 22 height 22
click at [830, 538] on li "iPhone 14 (390 x 844)" at bounding box center [827, 554] width 283 height 45
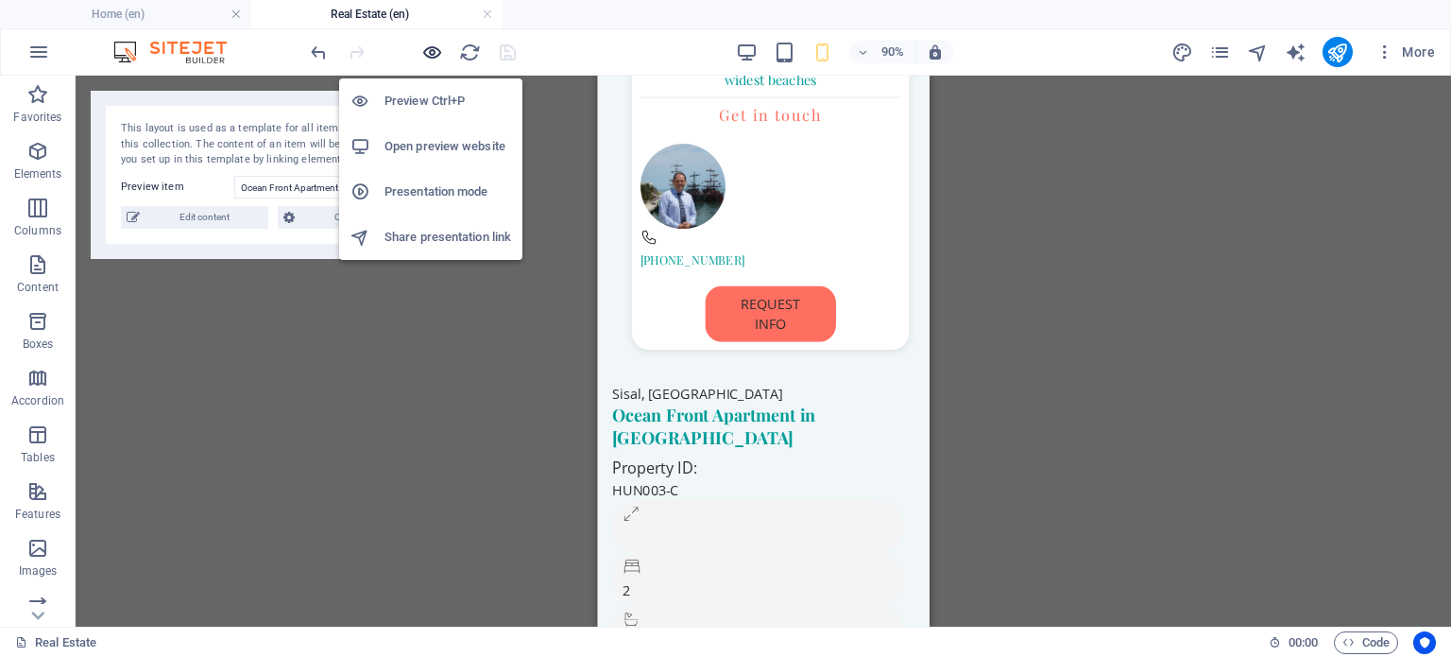
click at [429, 44] on icon "button" at bounding box center [432, 53] width 22 height 22
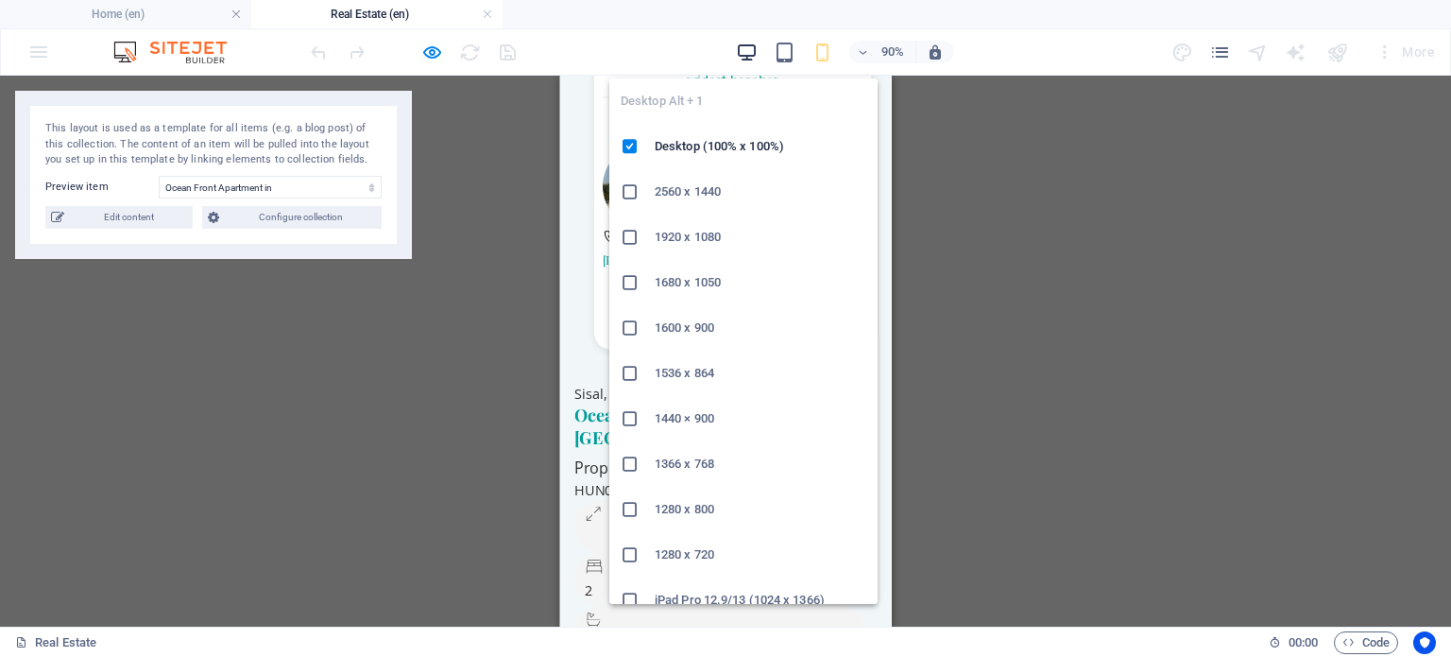
click at [748, 52] on icon "button" at bounding box center [747, 53] width 22 height 22
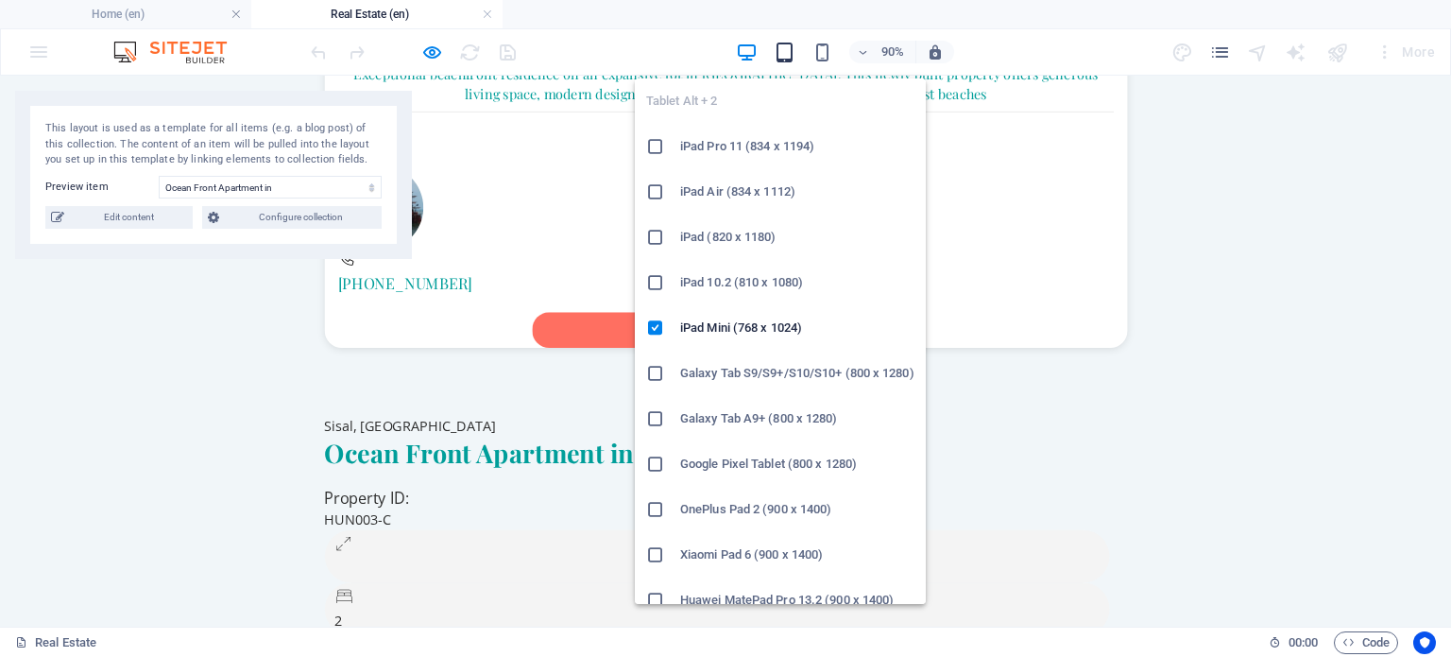
click at [784, 51] on icon "button" at bounding box center [785, 53] width 22 height 22
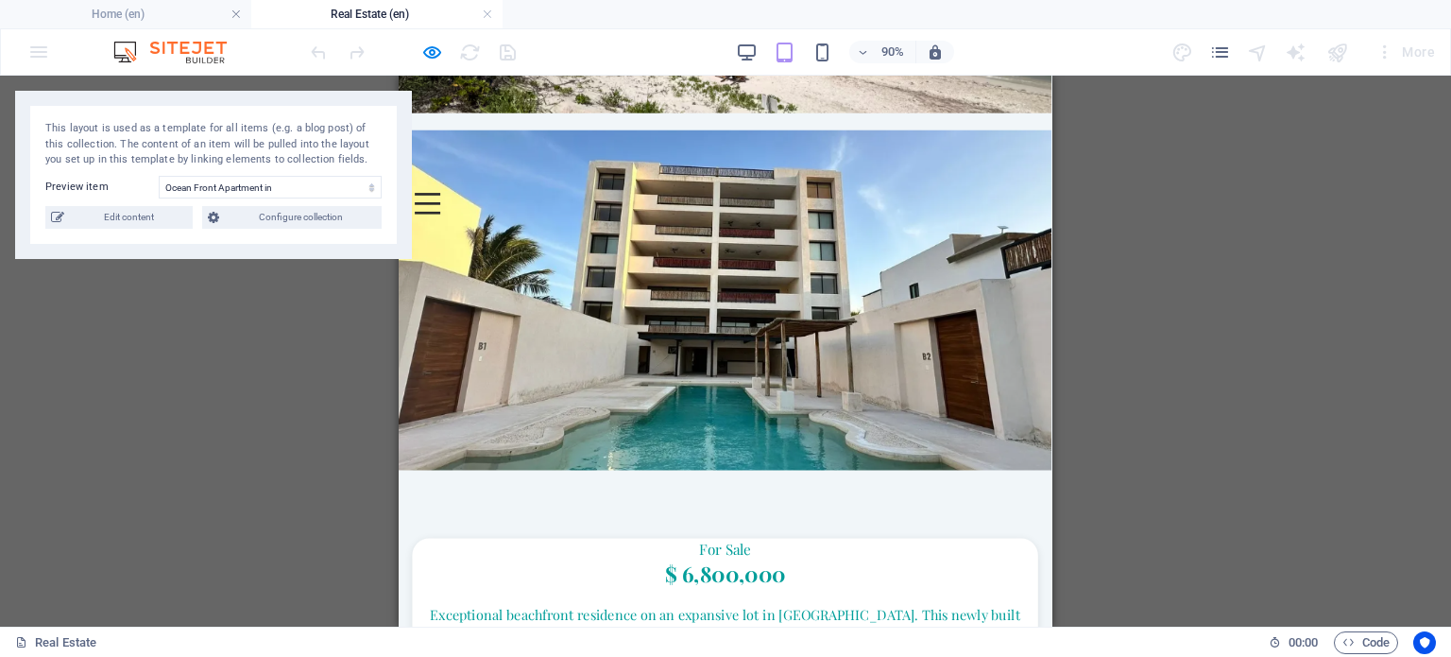
scroll to position [0, 0]
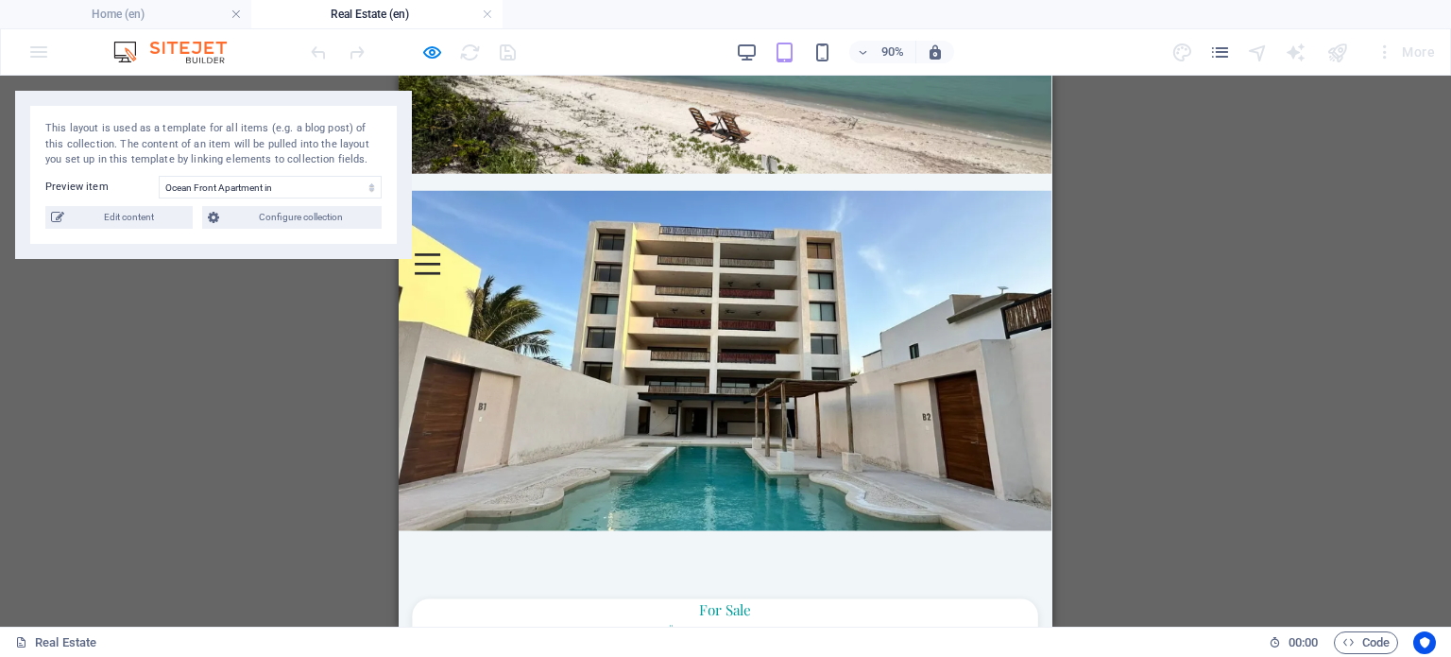
click at [811, 48] on div "90%" at bounding box center [845, 52] width 218 height 30
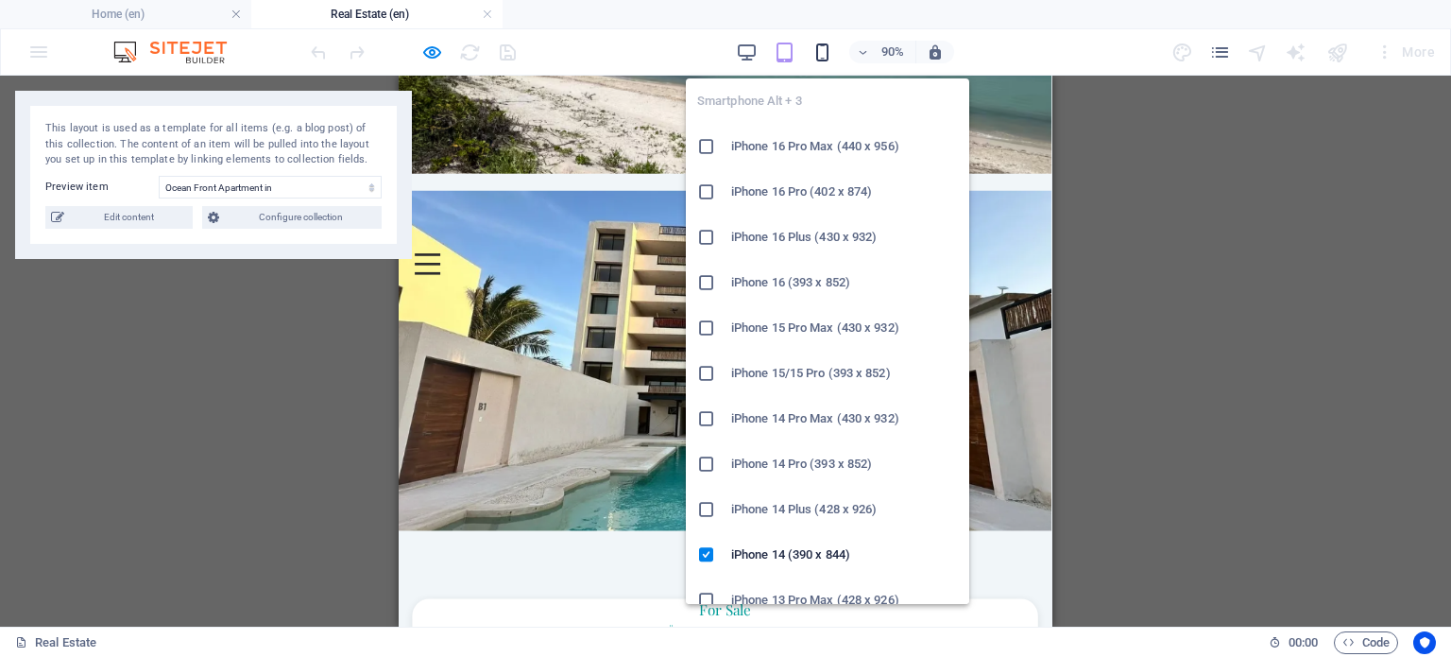
click at [822, 45] on icon "button" at bounding box center [823, 53] width 22 height 22
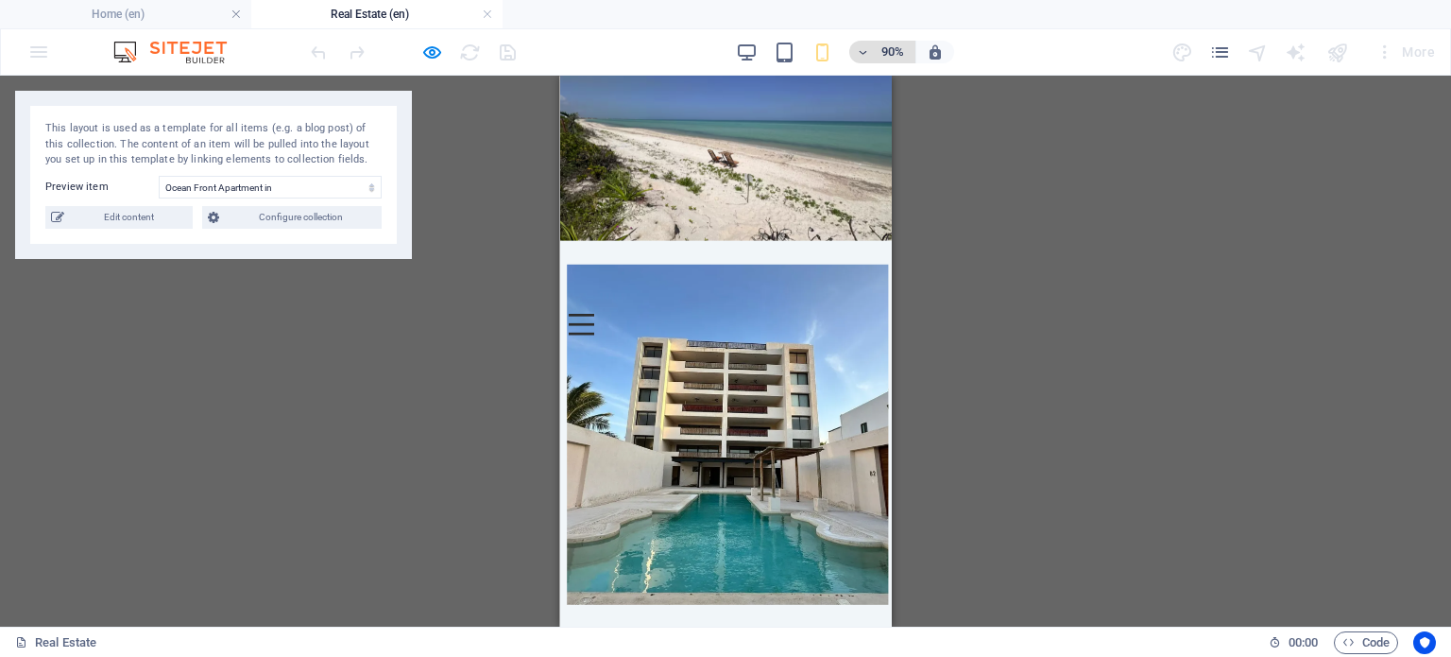
click at [858, 55] on icon "button" at bounding box center [863, 52] width 13 height 12
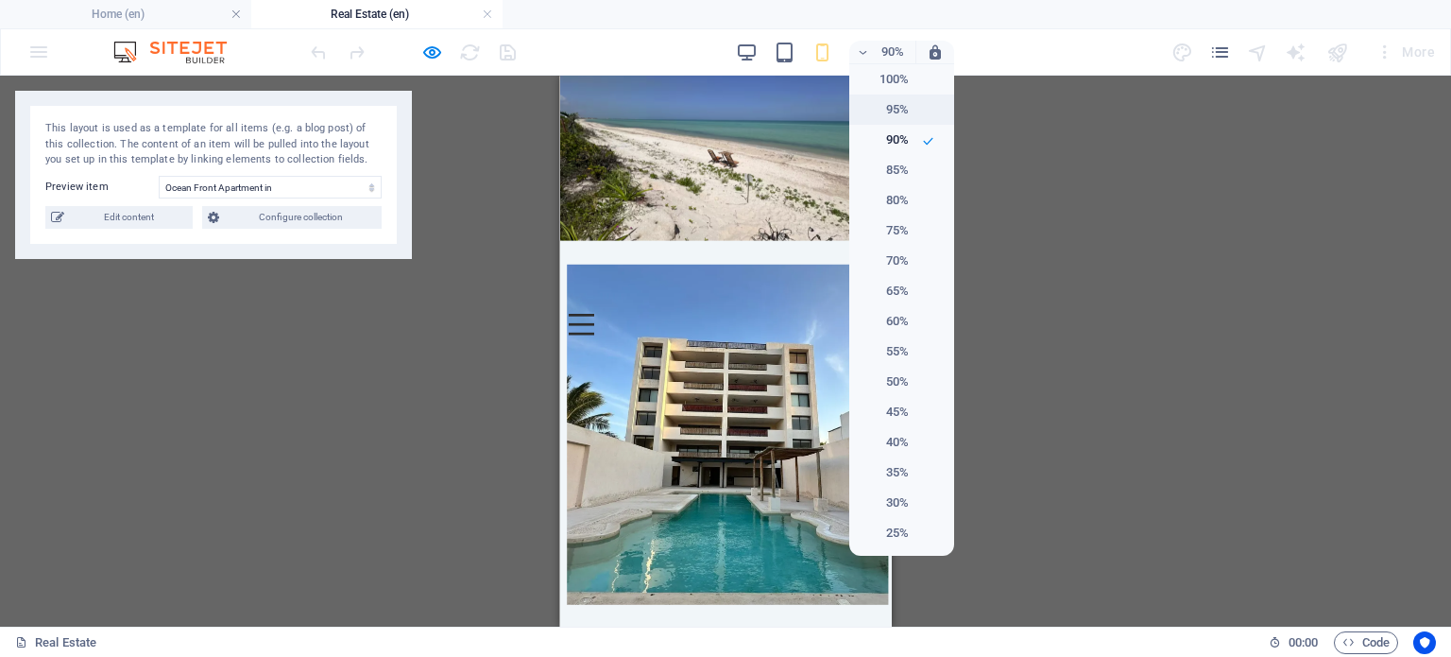
click at [905, 109] on h6 "95%" at bounding box center [885, 109] width 48 height 23
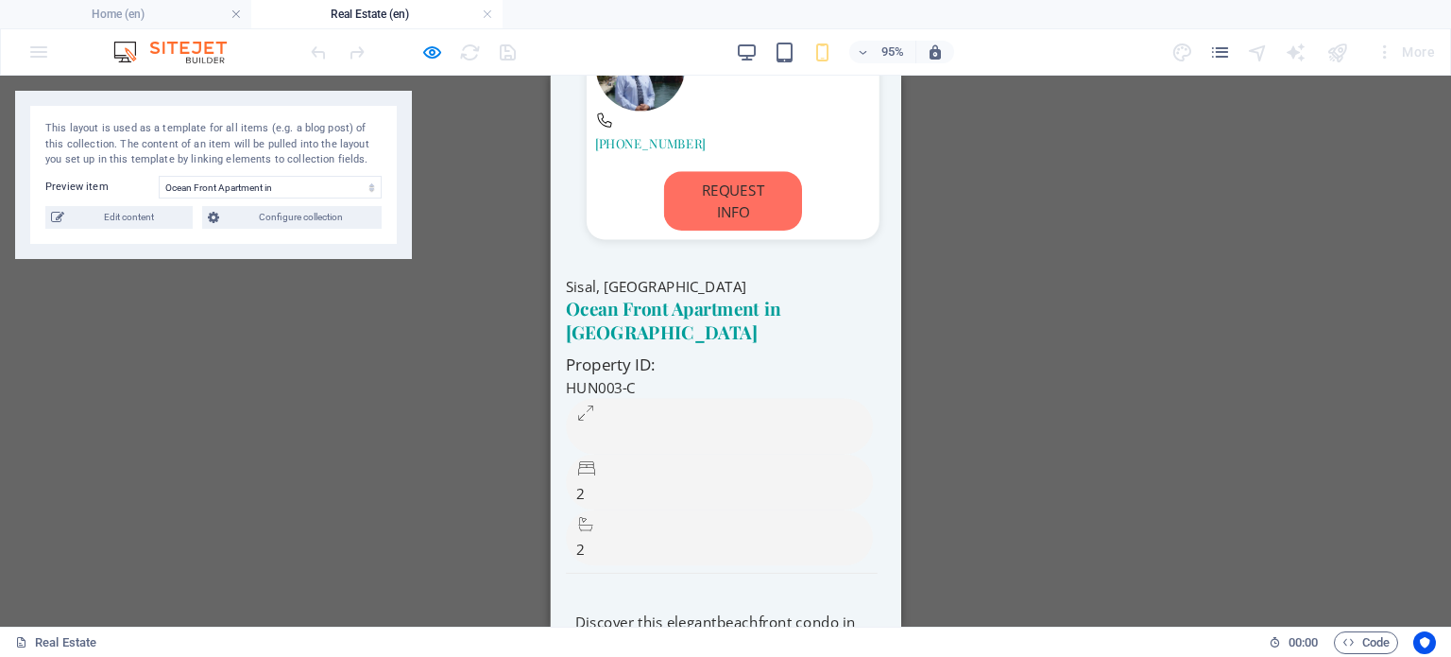
scroll to position [945, 0]
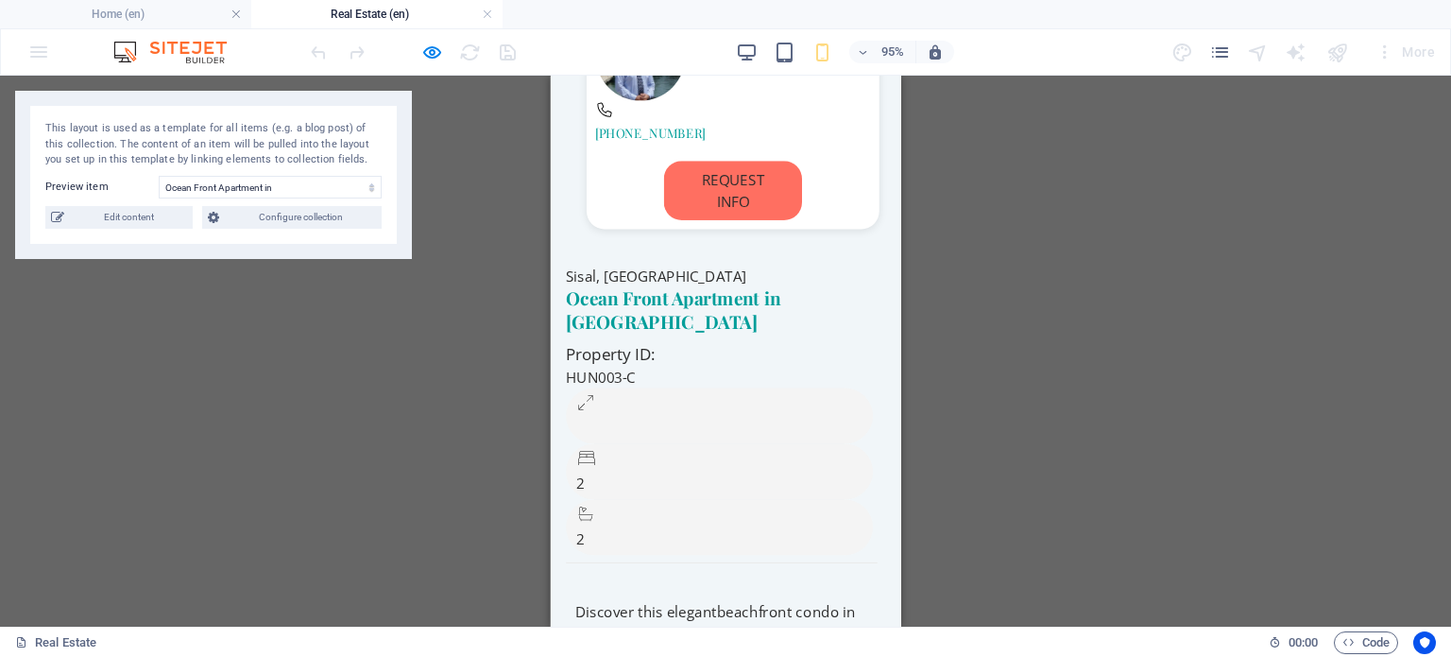
click at [691, 298] on h2 "Ocean Front Apartment in [GEOGRAPHIC_DATA]" at bounding box center [730, 322] width 329 height 49
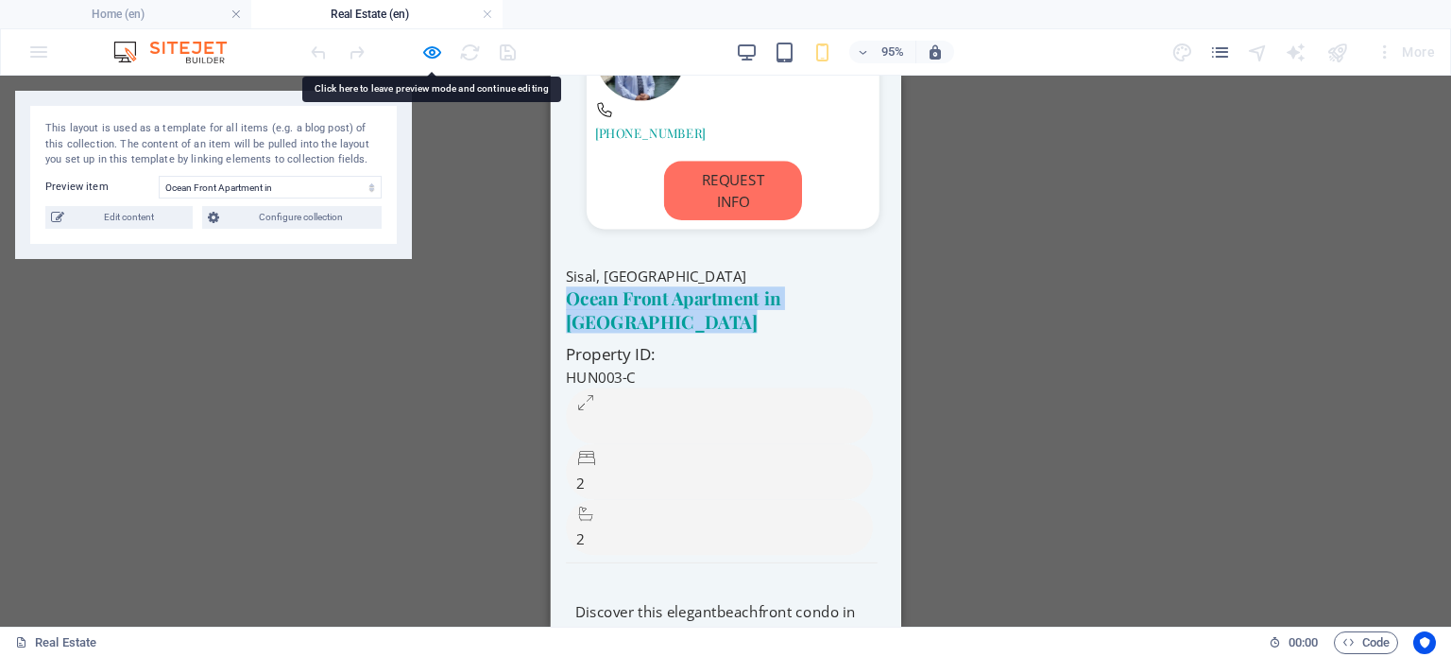
click at [691, 298] on h2 "Ocean Front Apartment in [GEOGRAPHIC_DATA]" at bounding box center [730, 322] width 329 height 49
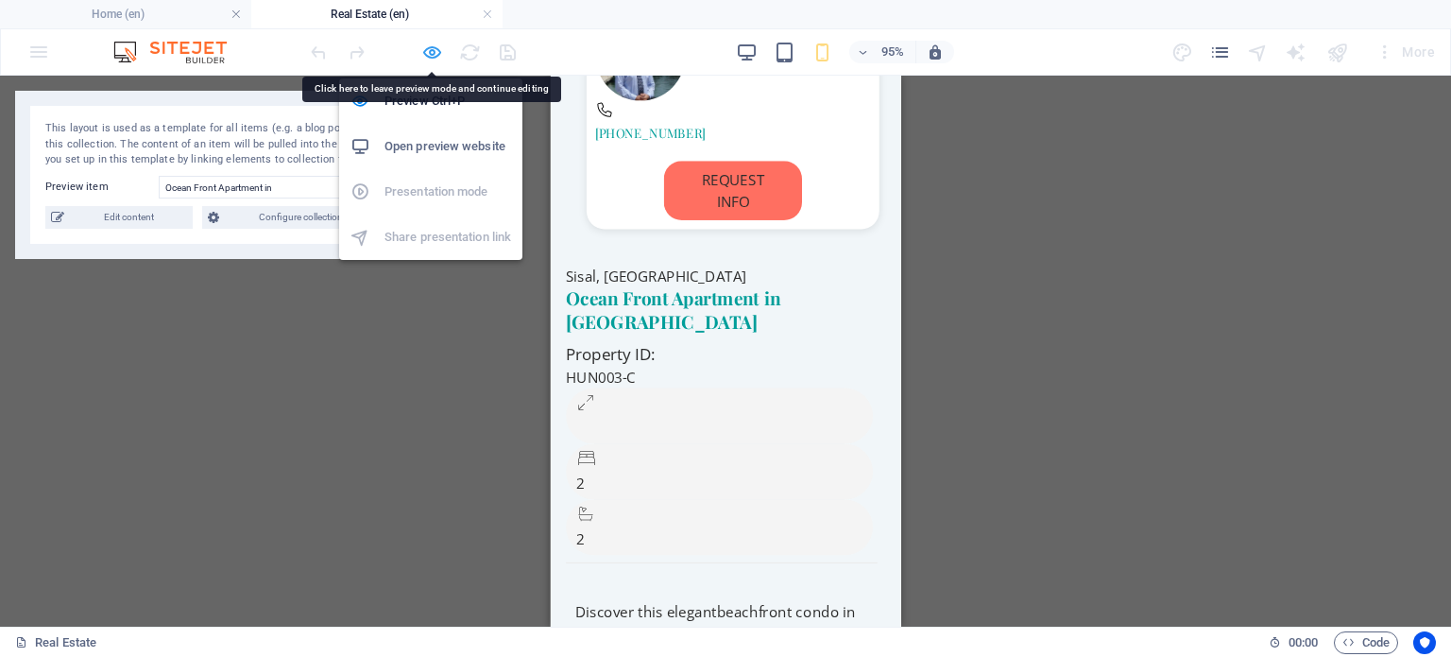
click at [432, 52] on icon "button" at bounding box center [432, 53] width 22 height 22
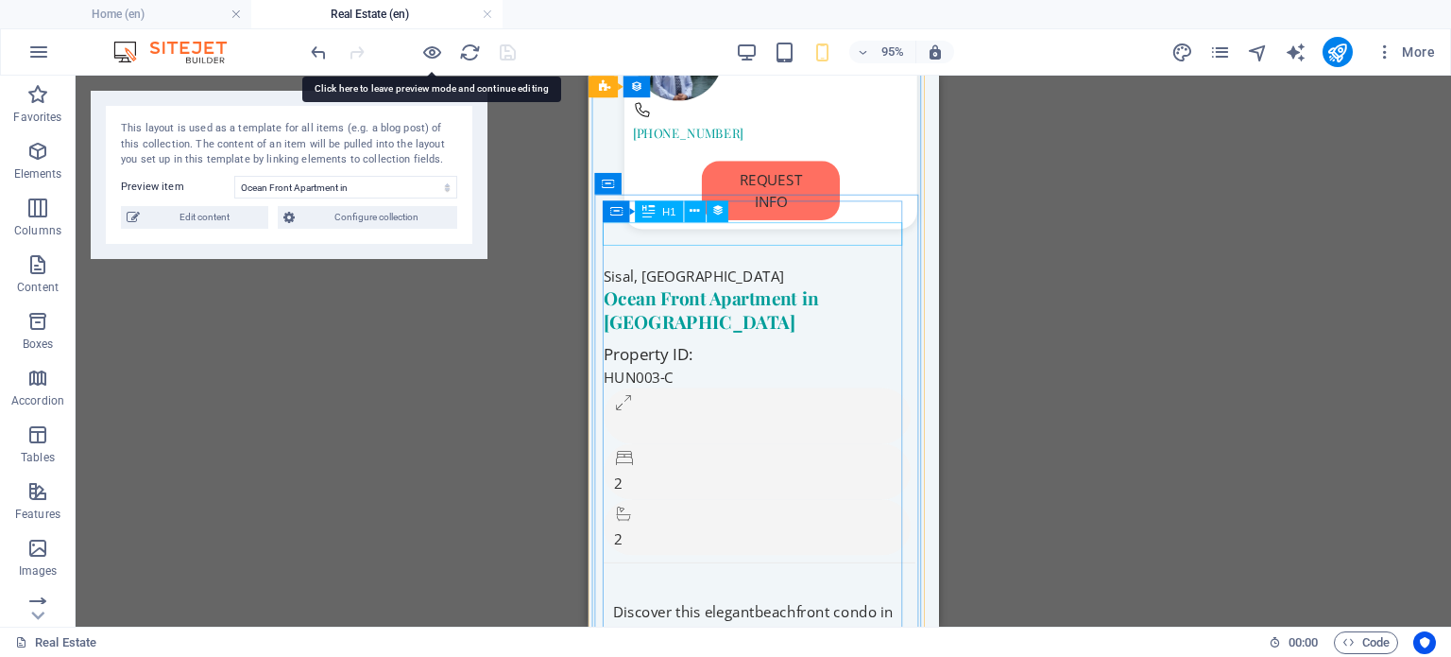
click at [742, 298] on div "Ocean Front Apartment in [GEOGRAPHIC_DATA]" at bounding box center [768, 322] width 329 height 49
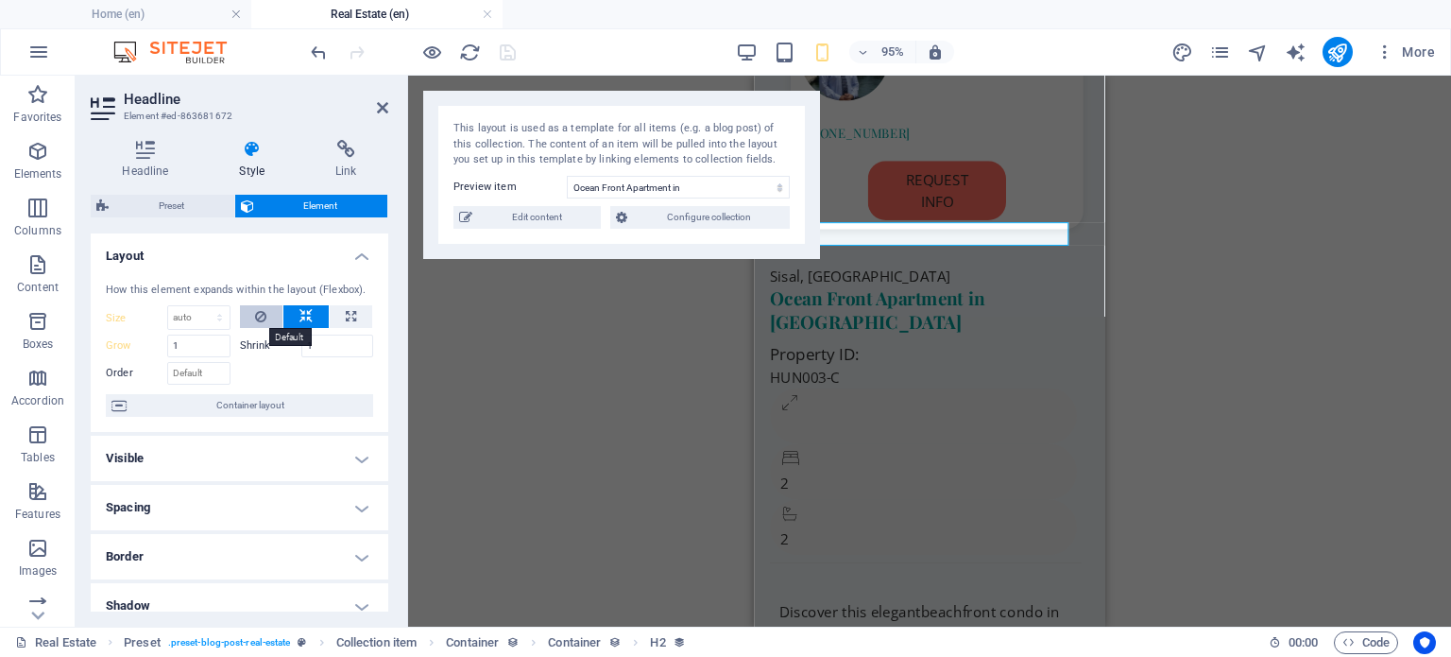
click at [261, 320] on icon at bounding box center [260, 316] width 11 height 23
click at [321, 342] on input "1" at bounding box center [337, 345] width 73 height 23
type input "1"
click at [276, 364] on div at bounding box center [307, 370] width 134 height 27
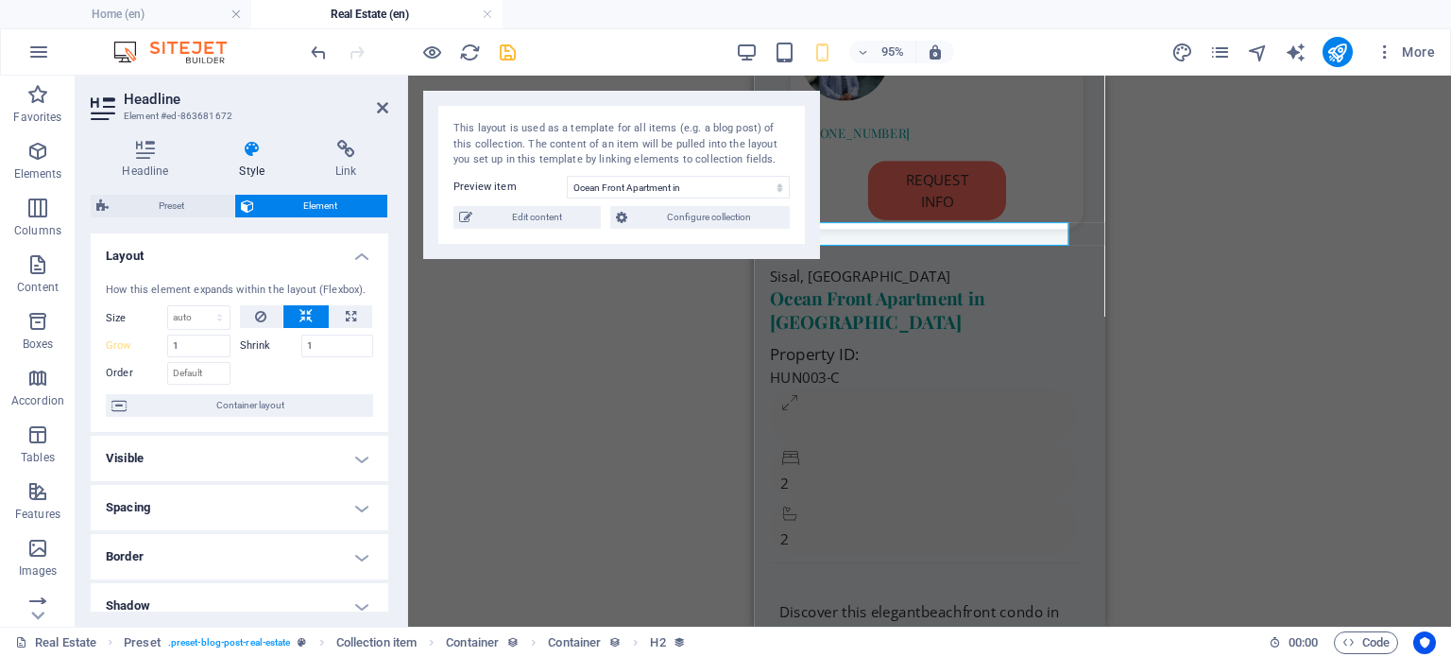
click at [506, 367] on div "Container H4 Preset Preset Collection item Collection item Preset Container Col…" at bounding box center [929, 351] width 1043 height 551
click at [1342, 42] on icon "publish" at bounding box center [1337, 53] width 22 height 22
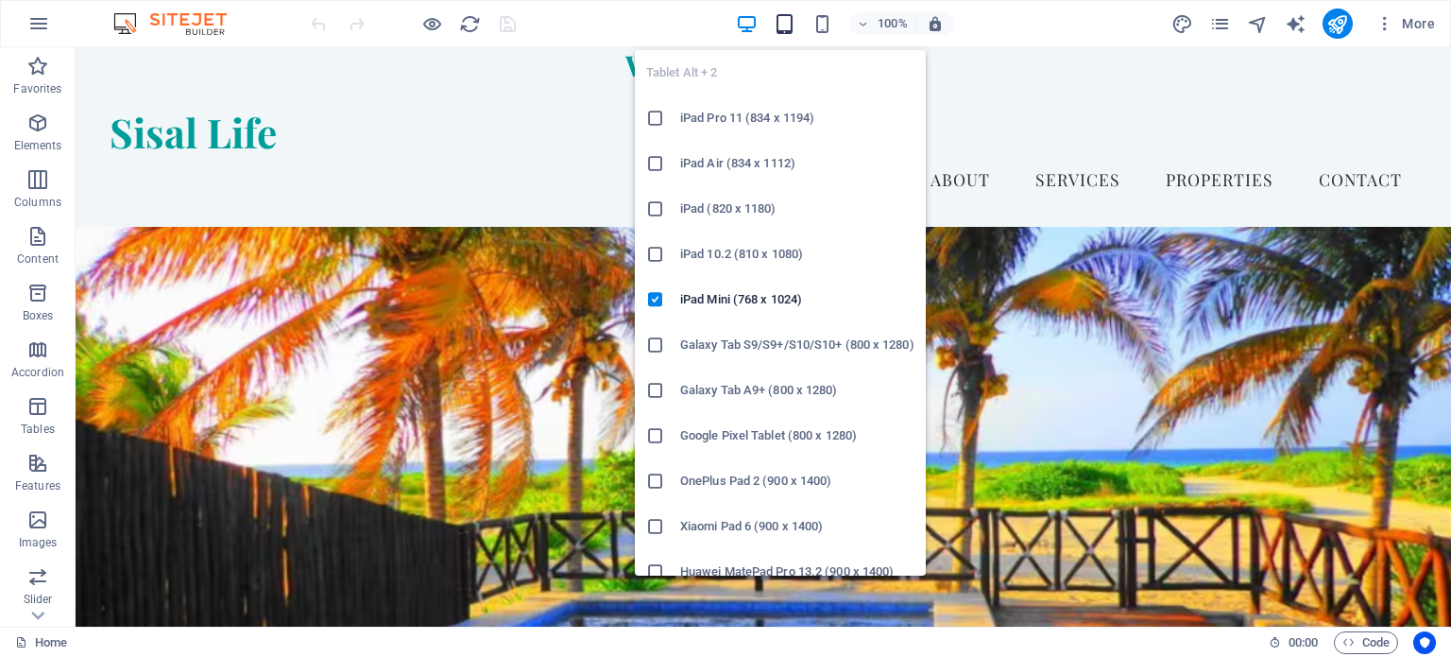
click at [779, 18] on icon "button" at bounding box center [785, 24] width 22 height 22
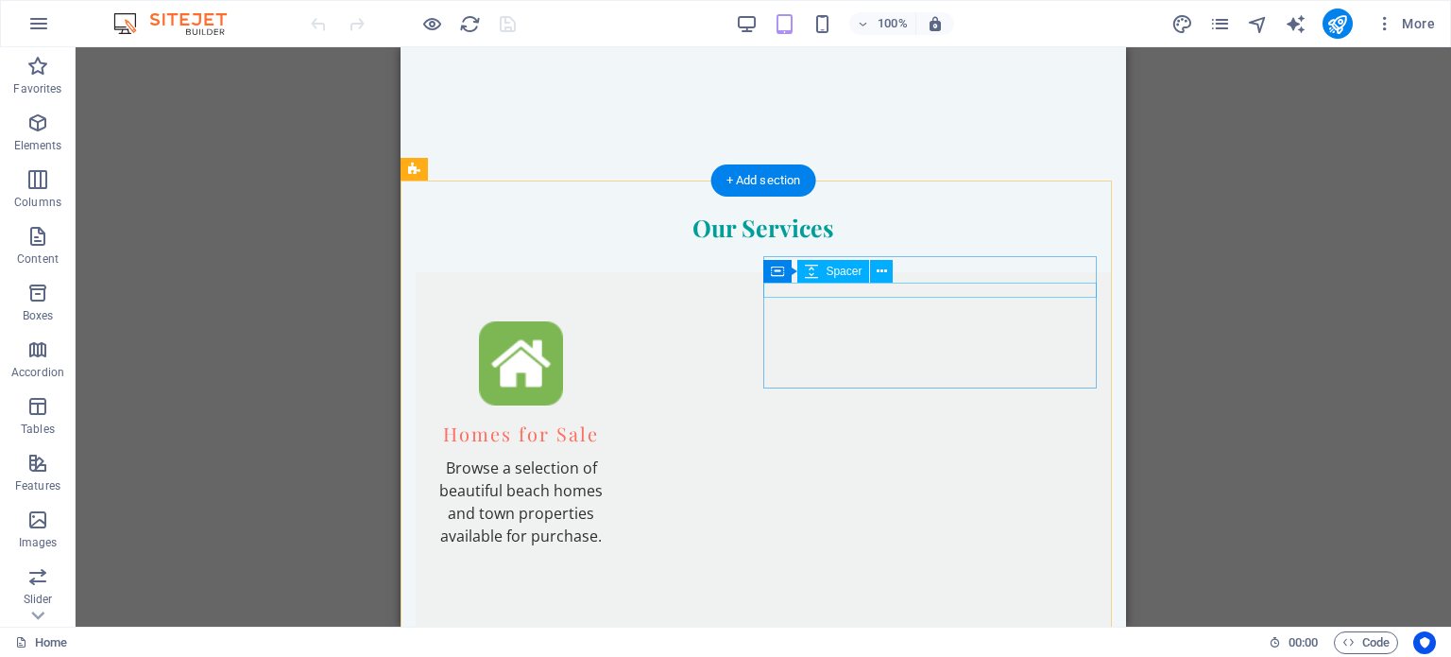
scroll to position [2553, 0]
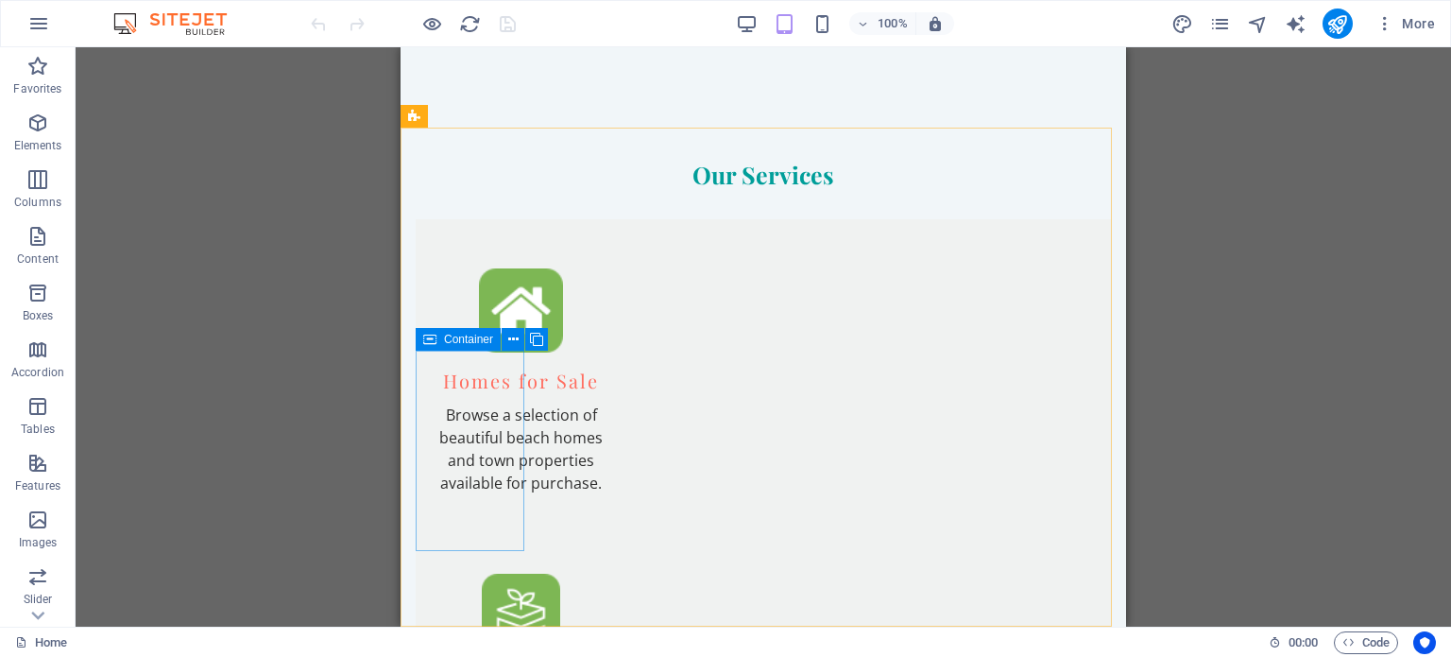
click at [433, 341] on icon at bounding box center [429, 339] width 13 height 23
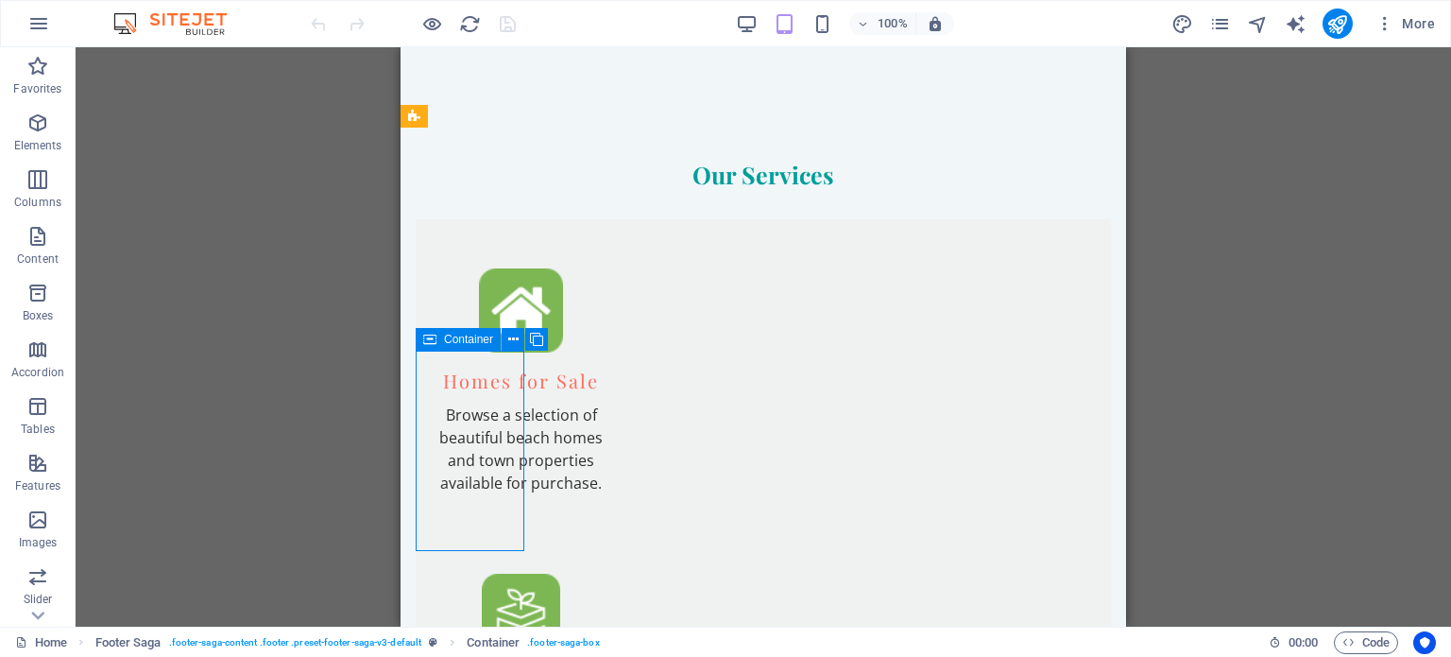
click at [433, 340] on icon at bounding box center [429, 339] width 13 height 23
select select "vw"
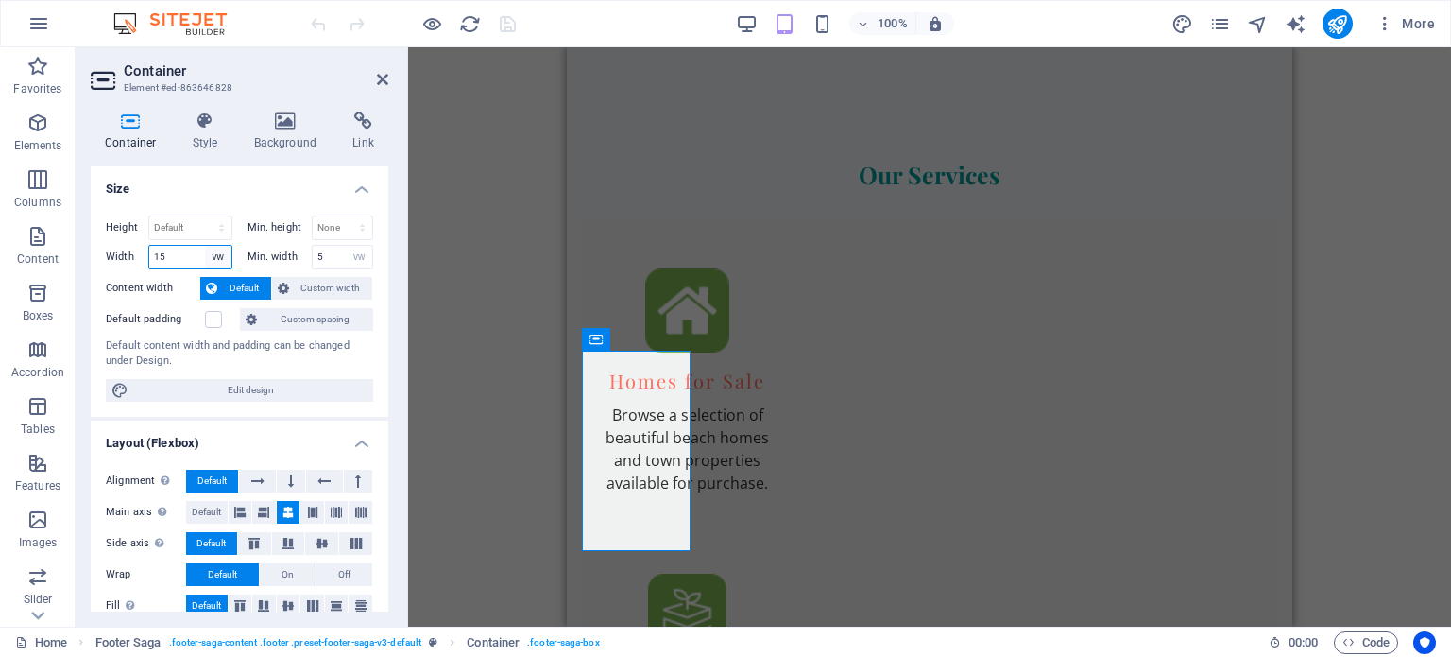
click at [209, 256] on select "Default px rem % em vh vw" at bounding box center [218, 257] width 26 height 23
select select "default"
click at [205, 246] on select "Default px rem % em vh vw" at bounding box center [218, 257] width 26 height 23
type input "15"
click at [181, 281] on label "Content width" at bounding box center [153, 288] width 94 height 23
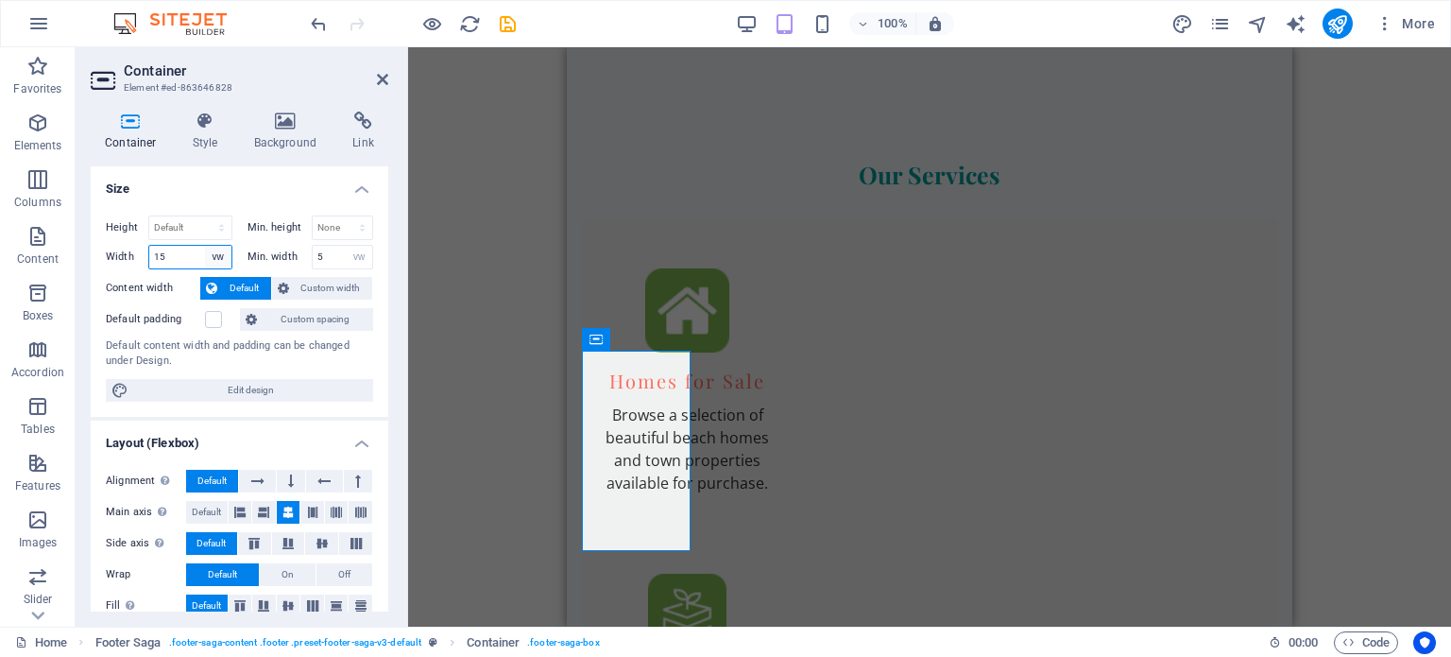
click at [217, 258] on select "Default px rem % em vh vw" at bounding box center [218, 257] width 26 height 23
select select "default"
click at [205, 246] on select "Default px rem % em vh vw" at bounding box center [218, 257] width 26 height 23
type input "15"
click at [200, 252] on input "15" at bounding box center [190, 257] width 82 height 23
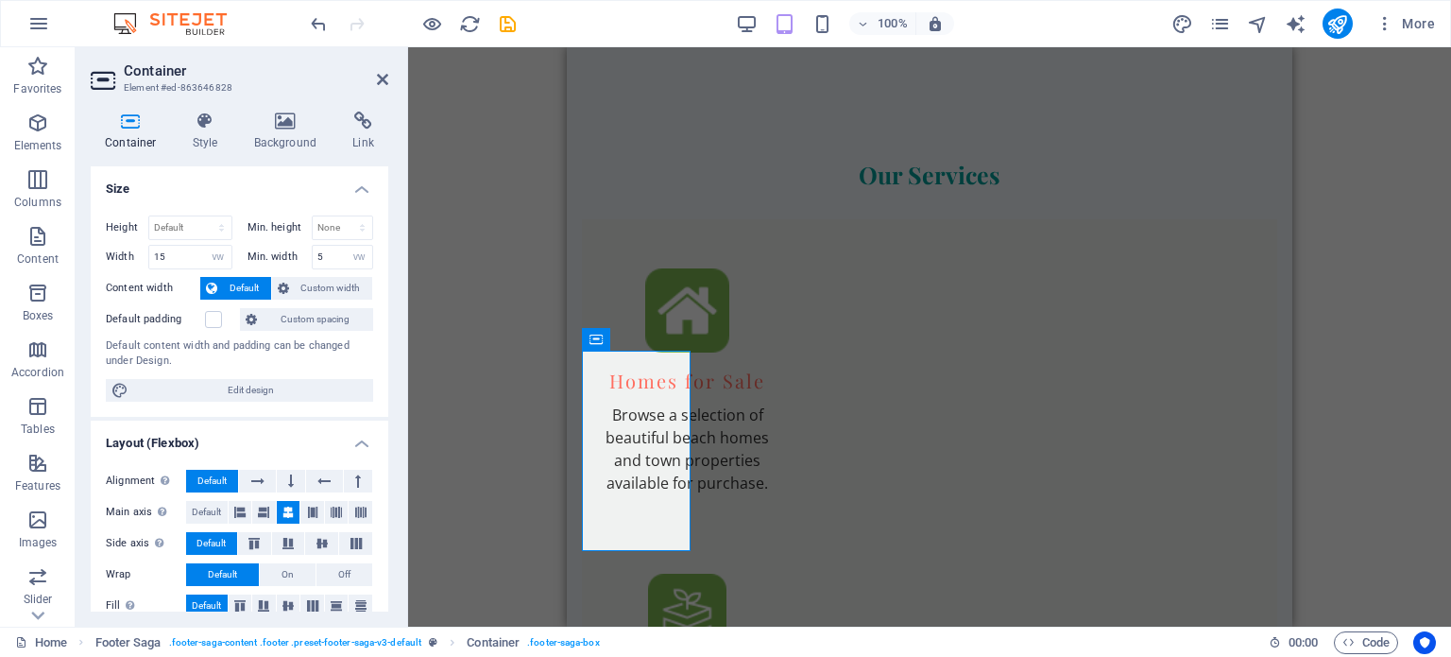
click at [152, 277] on label "Content width" at bounding box center [153, 288] width 94 height 23
click at [221, 252] on select "Default px rem % em vh vw" at bounding box center [218, 257] width 26 height 23
select select "default"
click at [205, 246] on select "Default px rem % em vh vw" at bounding box center [218, 257] width 26 height 23
type input "15"
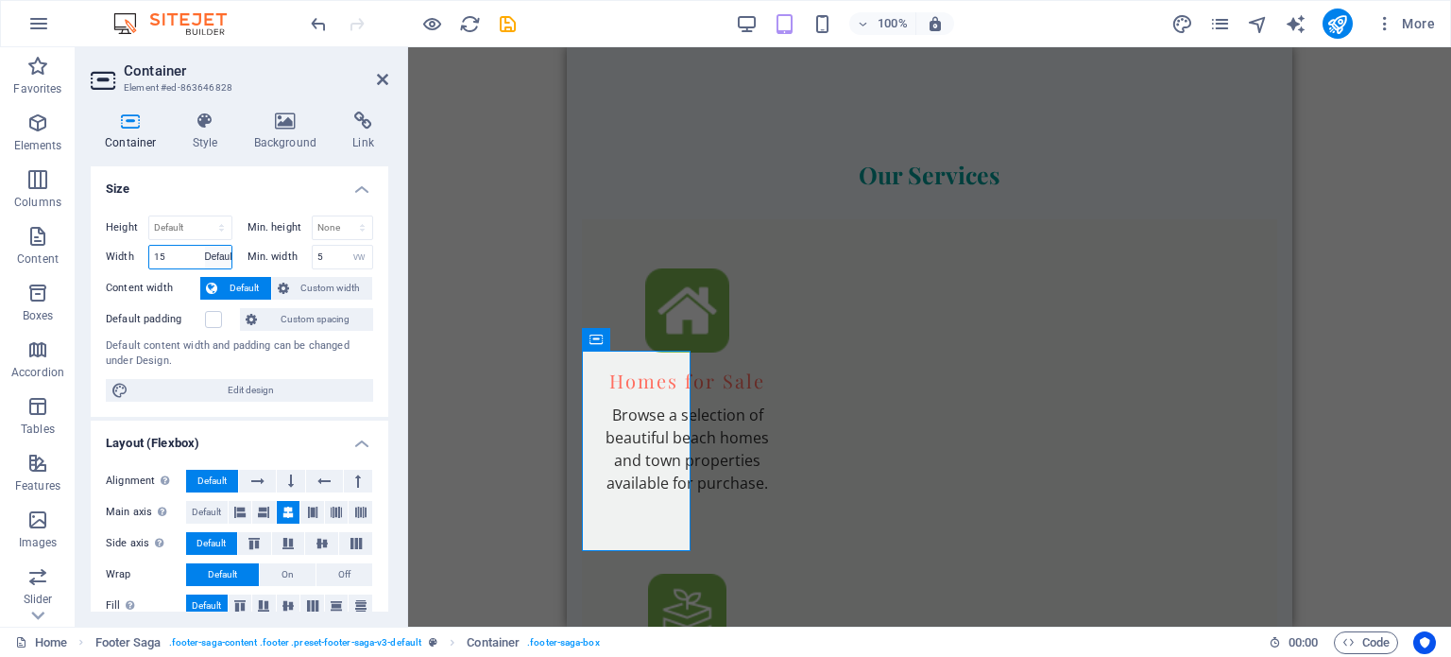
select select "vw"
click at [144, 275] on div "Height Default px rem % vh vw Min. height None px rem % vh vw Width 15 Default …" at bounding box center [240, 308] width 298 height 216
click at [678, 339] on icon at bounding box center [680, 340] width 10 height 20
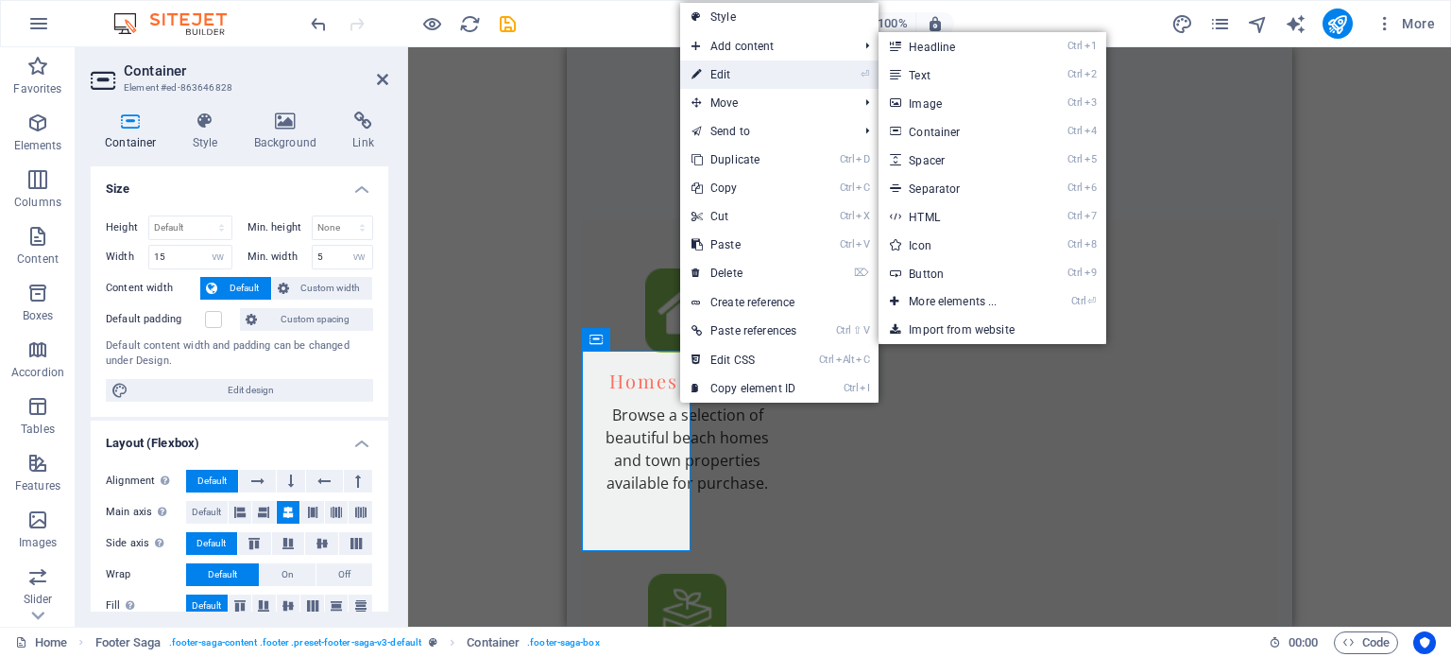
drag, startPoint x: 200, startPoint y: 22, endPoint x: 767, endPoint y: 68, distance: 568.8
click at [767, 68] on link "⏎ Edit" at bounding box center [744, 74] width 128 height 28
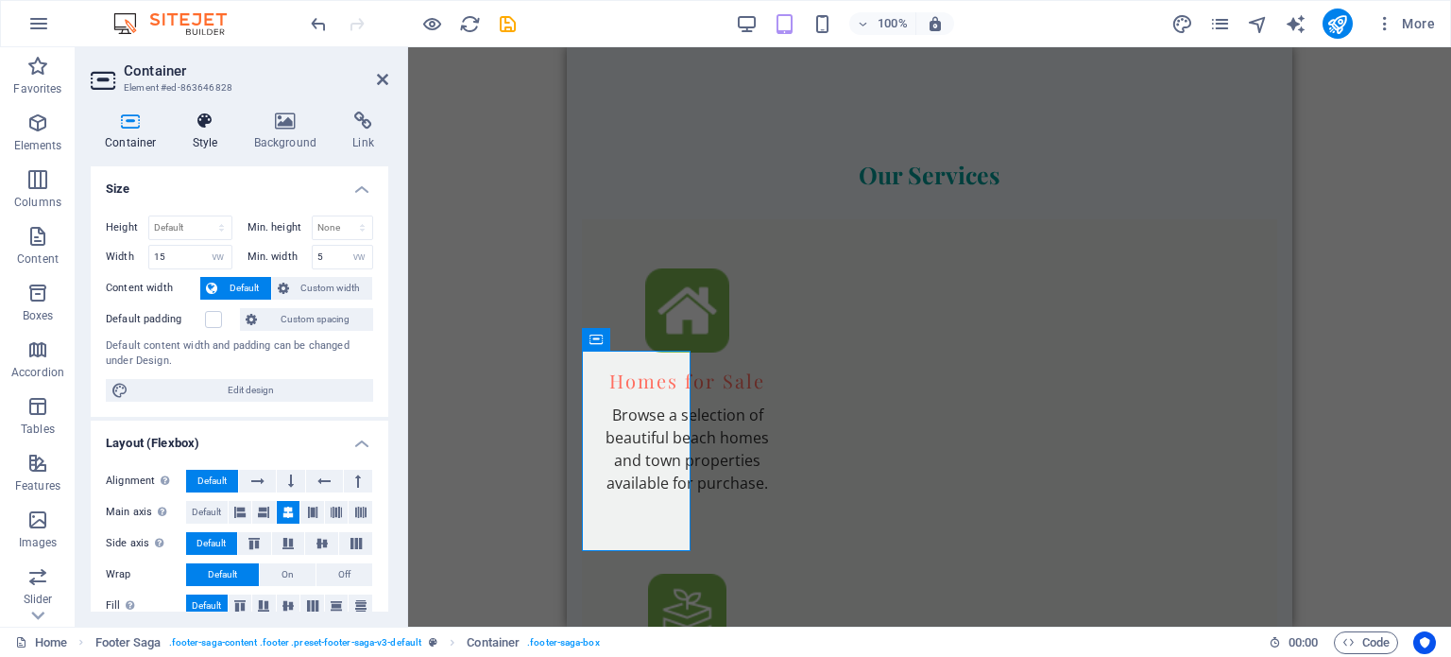
click at [215, 120] on icon at bounding box center [206, 120] width 54 height 19
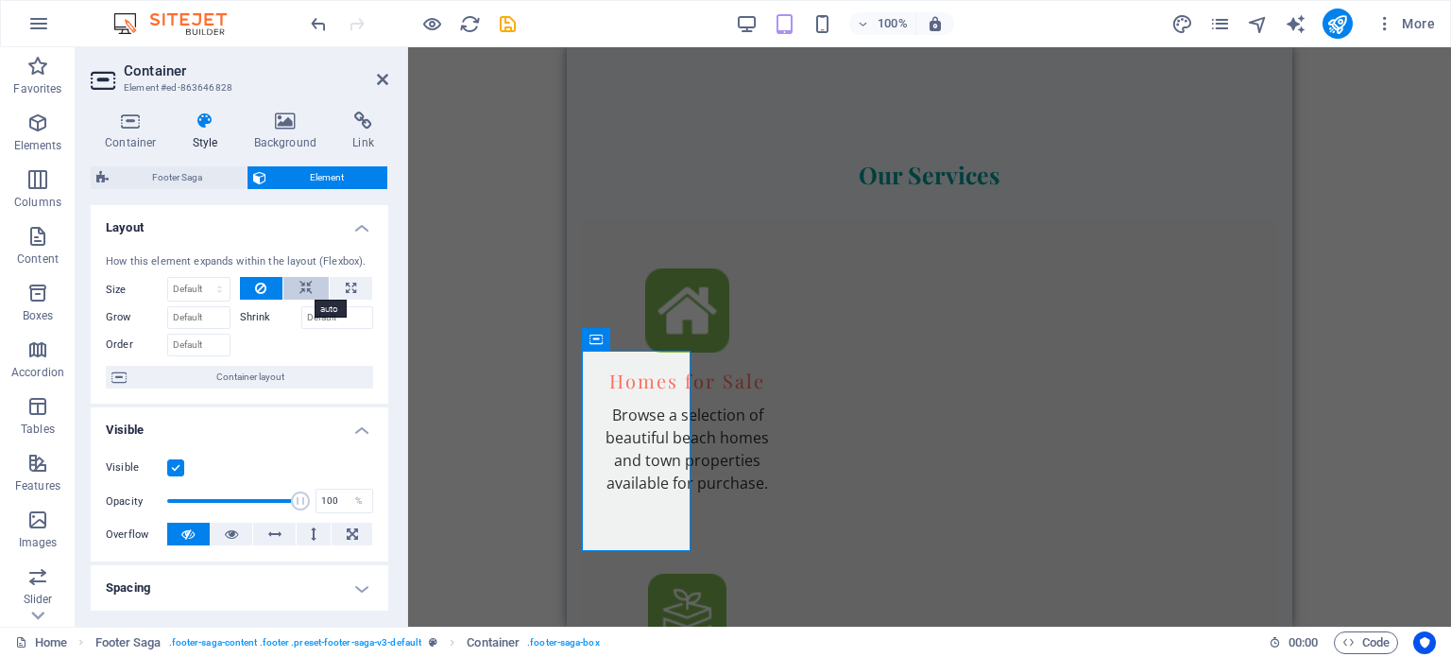
click at [299, 292] on icon at bounding box center [305, 288] width 13 height 23
click at [355, 285] on button at bounding box center [351, 288] width 43 height 23
type input "100"
select select "%"
click at [227, 527] on icon at bounding box center [231, 533] width 13 height 23
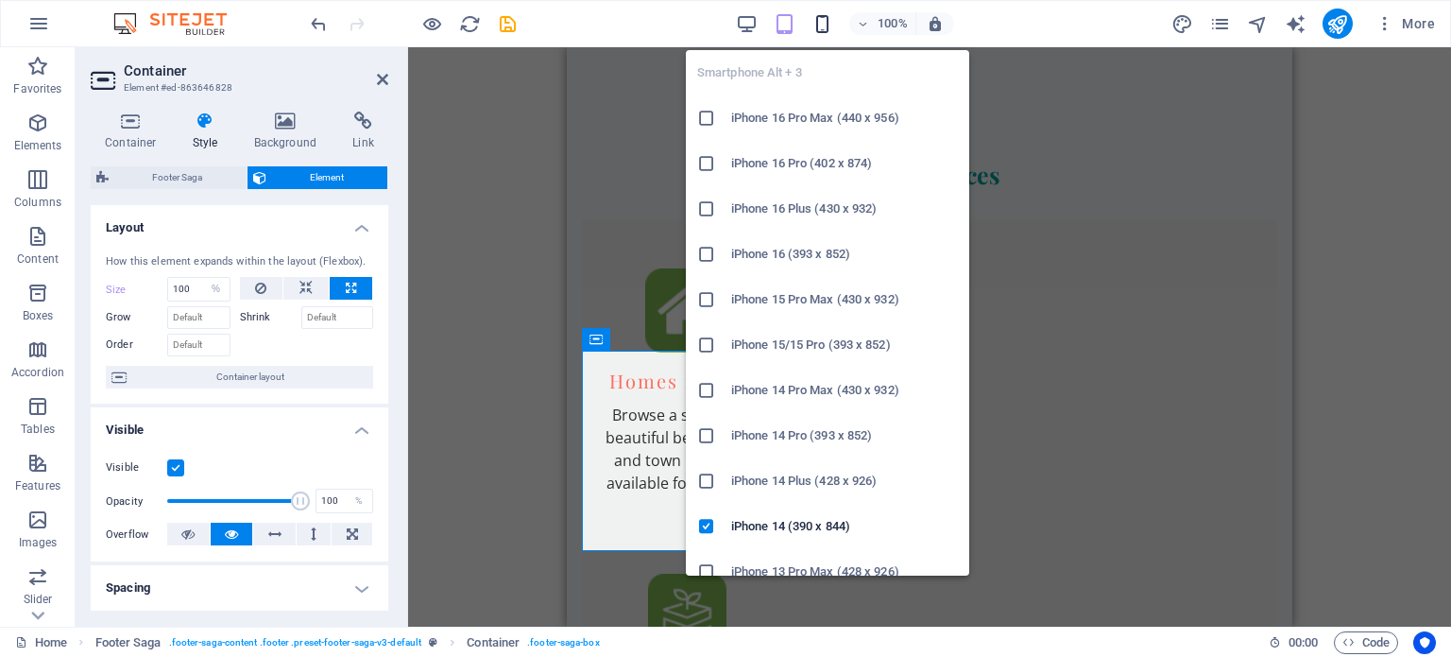
click at [824, 22] on icon "button" at bounding box center [823, 24] width 22 height 22
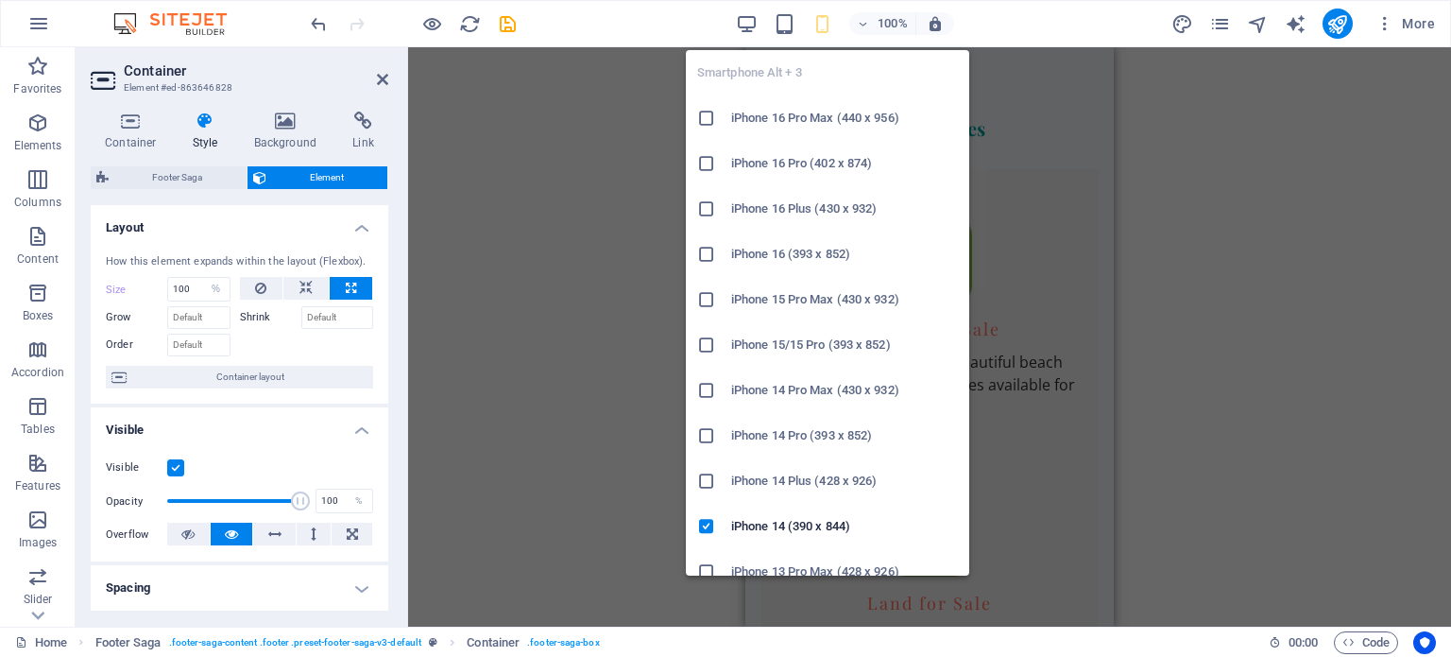
scroll to position [3806, 0]
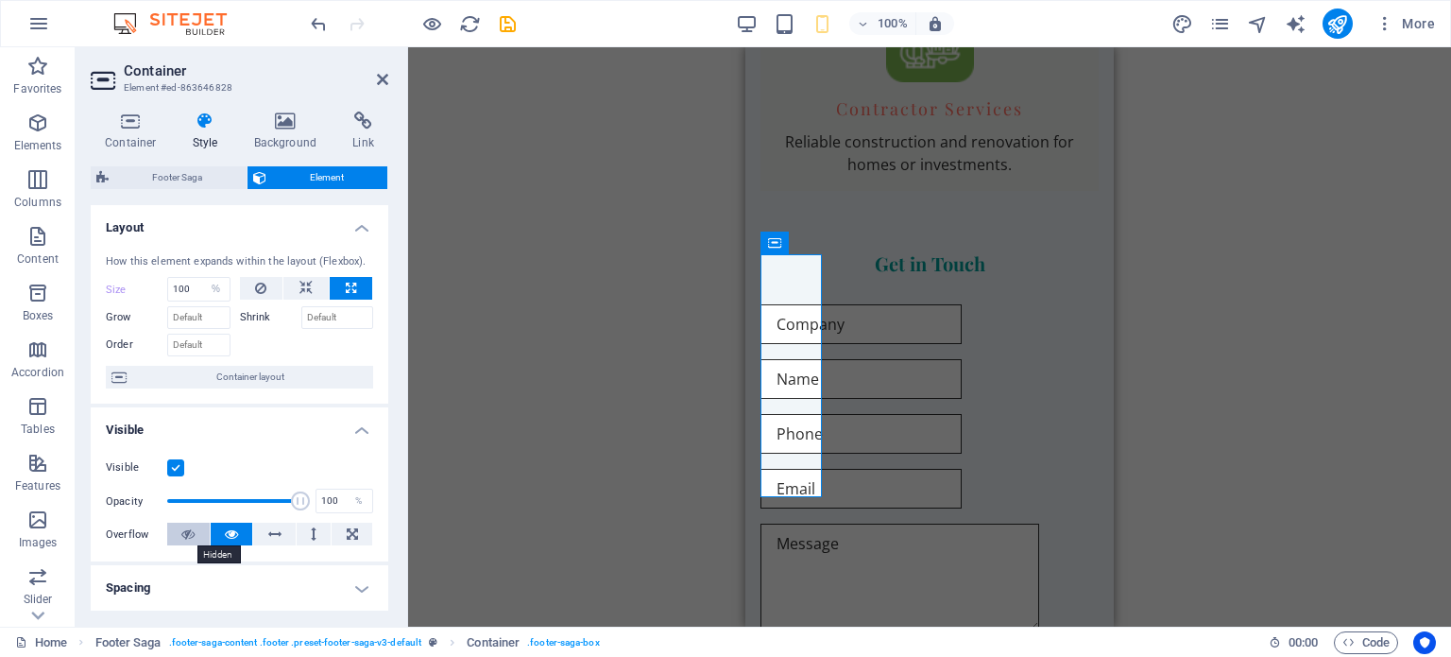
click at [191, 528] on icon at bounding box center [187, 533] width 13 height 23
click at [225, 528] on icon at bounding box center [231, 533] width 13 height 23
click at [274, 530] on icon at bounding box center [274, 533] width 13 height 23
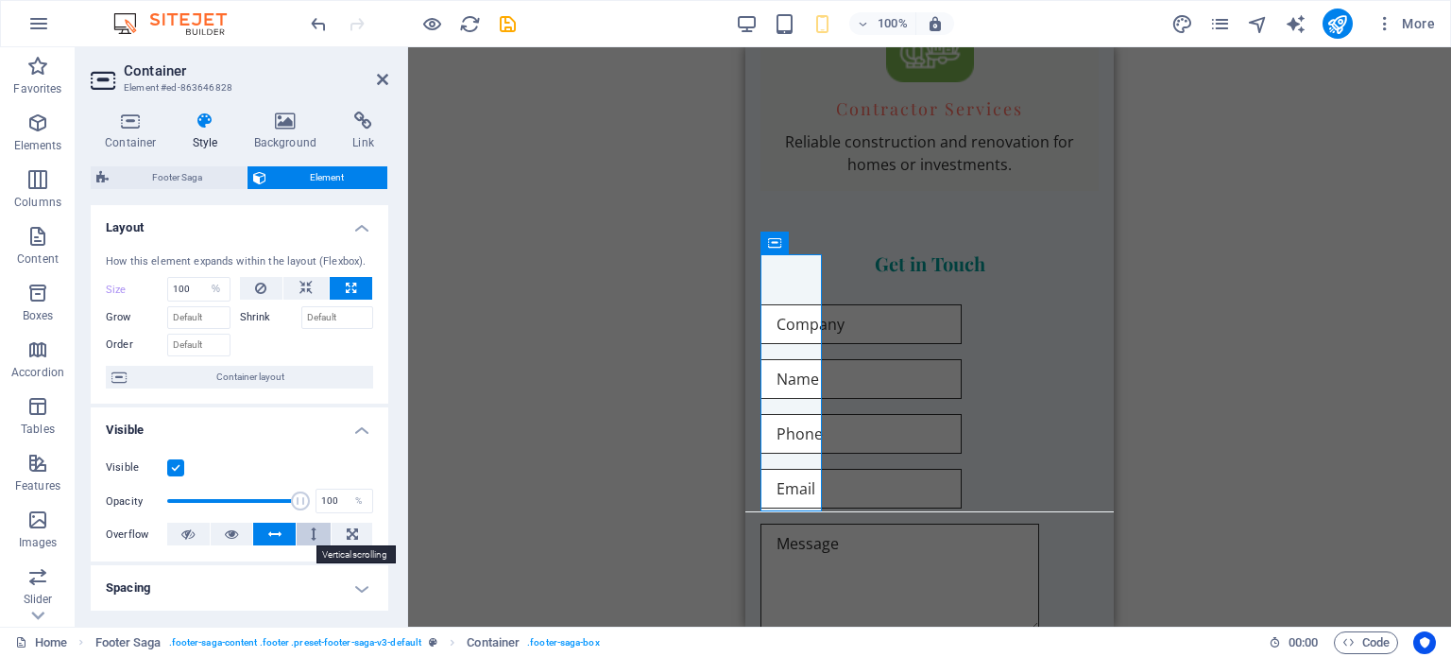
click at [317, 538] on button at bounding box center [314, 533] width 35 height 23
click at [347, 538] on icon at bounding box center [352, 533] width 11 height 23
click at [227, 528] on icon at bounding box center [231, 533] width 13 height 23
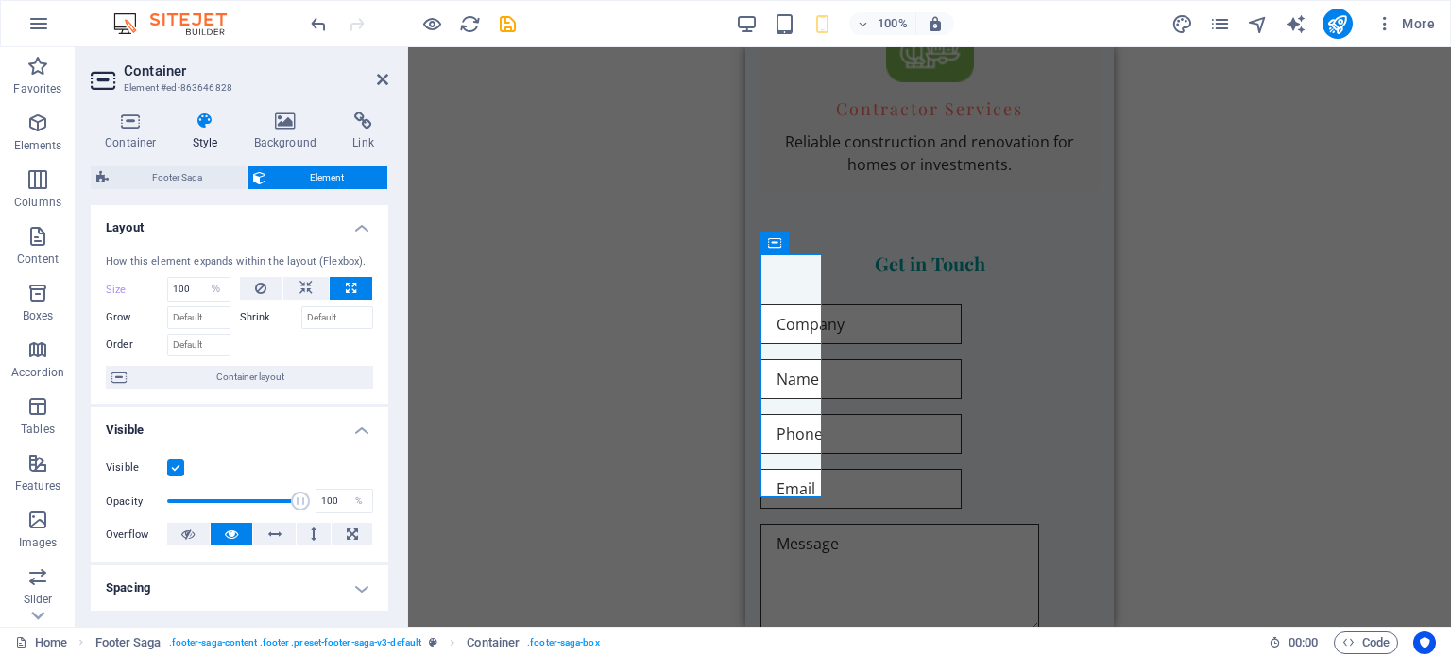
click at [166, 230] on h4 "Layout" at bounding box center [240, 222] width 298 height 34
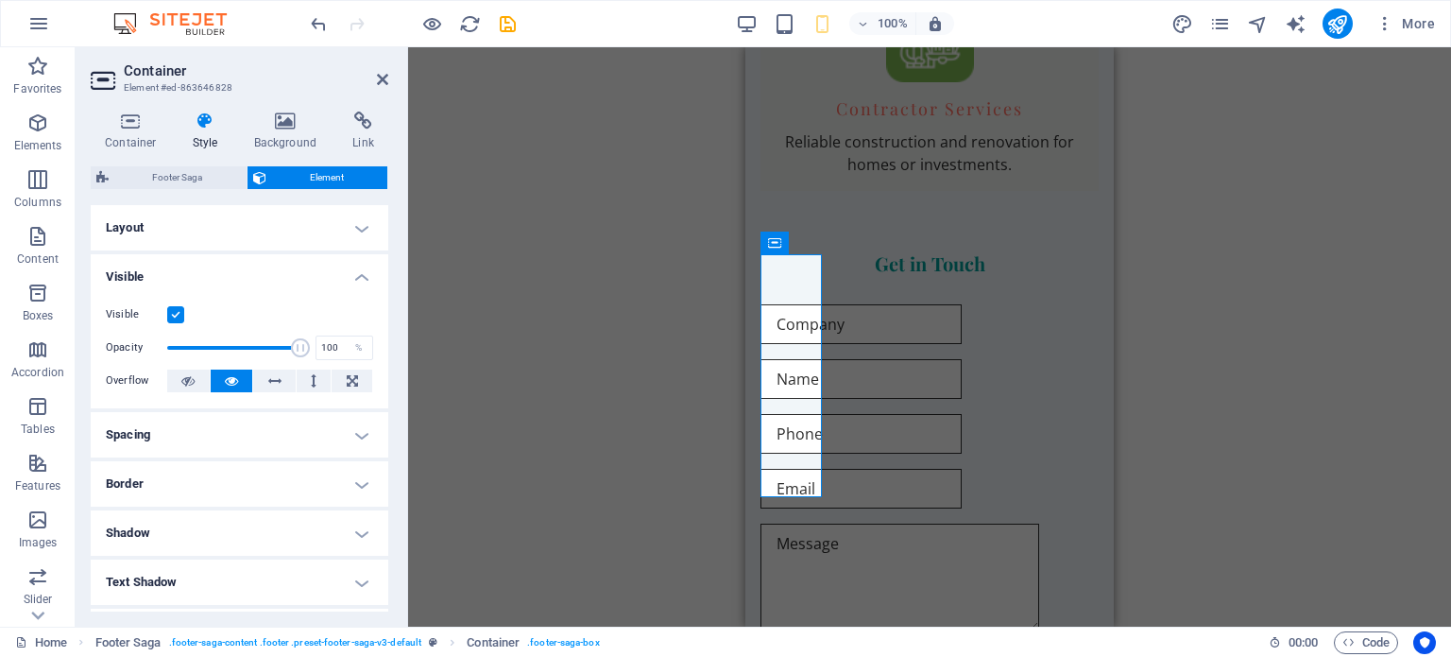
click at [197, 274] on h4 "Visible" at bounding box center [240, 271] width 298 height 34
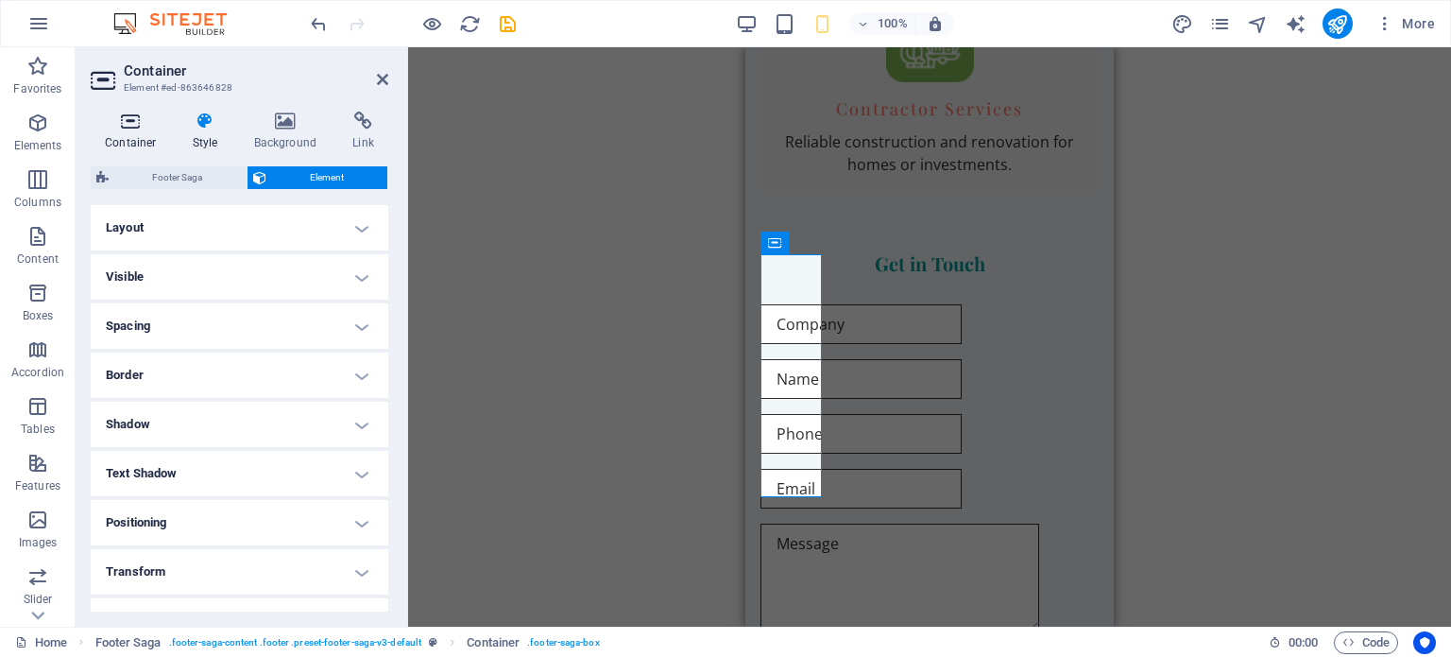
click at [126, 125] on icon at bounding box center [131, 120] width 80 height 19
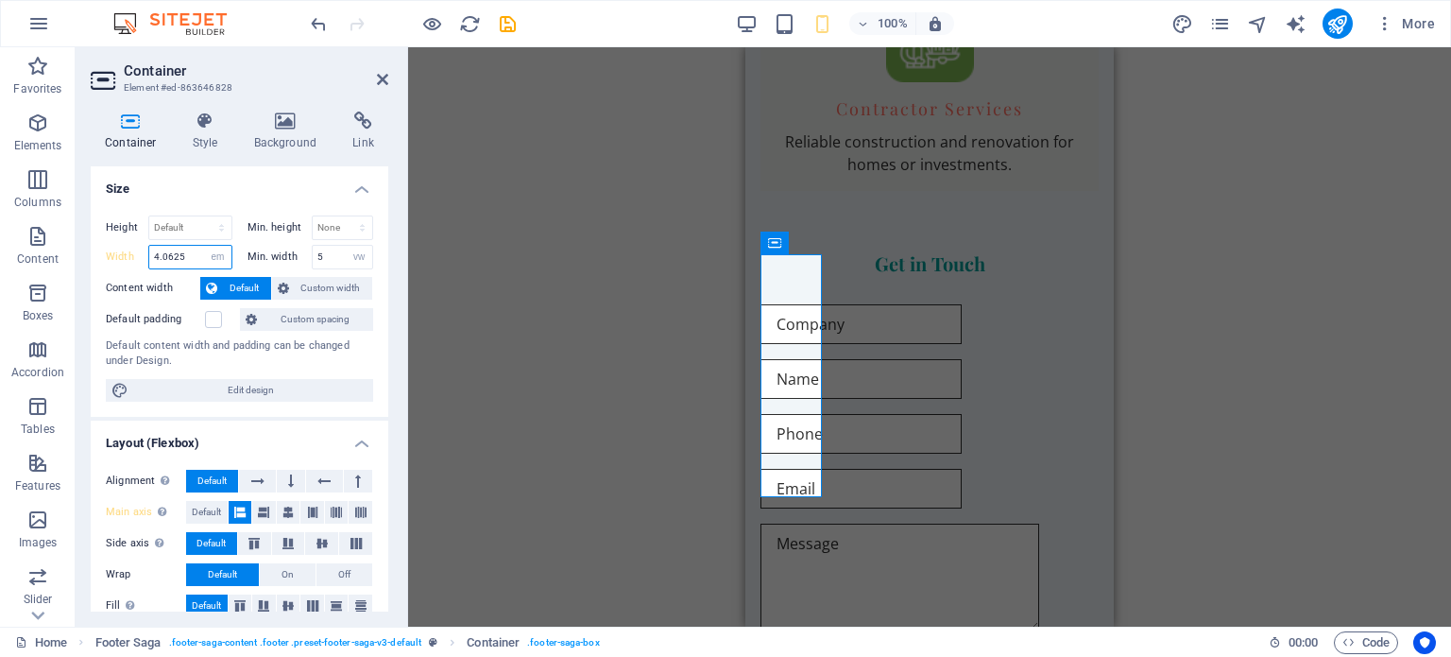
click at [189, 248] on input "4.0625" at bounding box center [190, 257] width 82 height 23
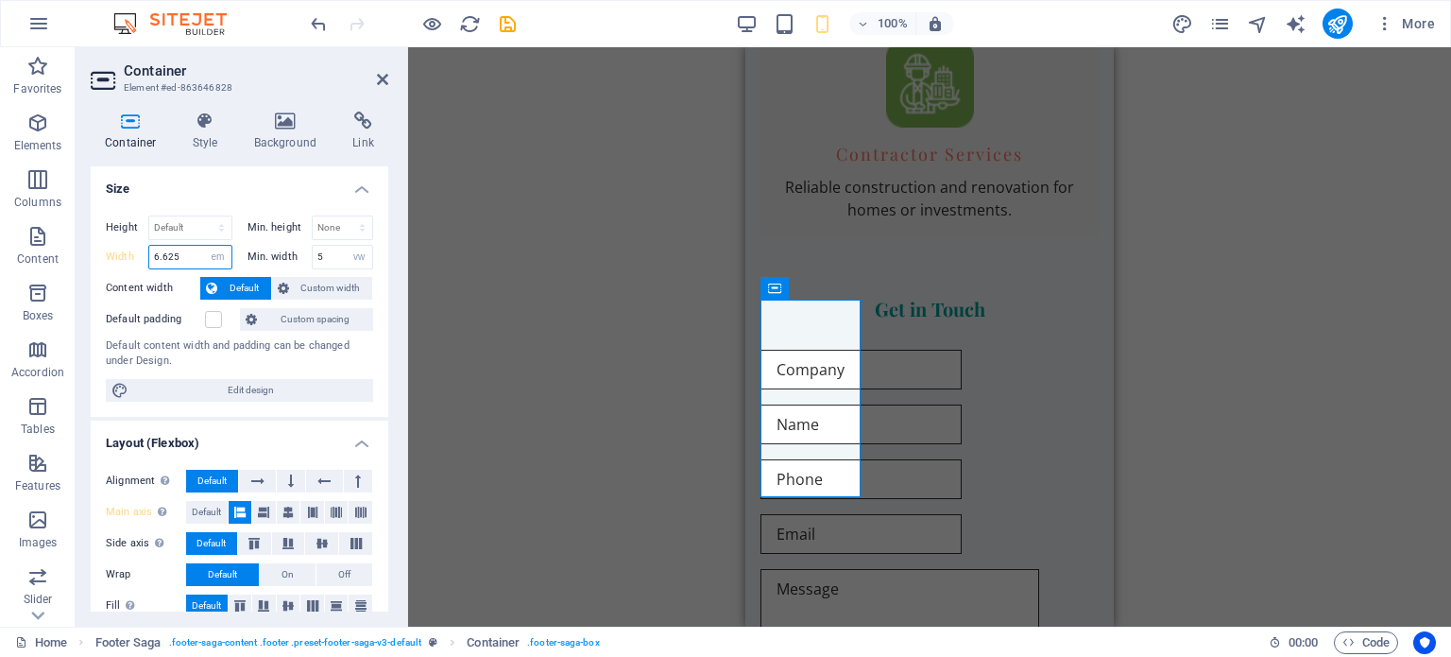
type input "6.625"
click at [235, 241] on div "Height Default px rem % vh vw" at bounding box center [173, 229] width 134 height 29
click at [219, 249] on select "Default px rem % em vh vw" at bounding box center [218, 257] width 26 height 23
select select "default"
click at [205, 246] on select "Default px rem % em vh vw" at bounding box center [218, 257] width 26 height 23
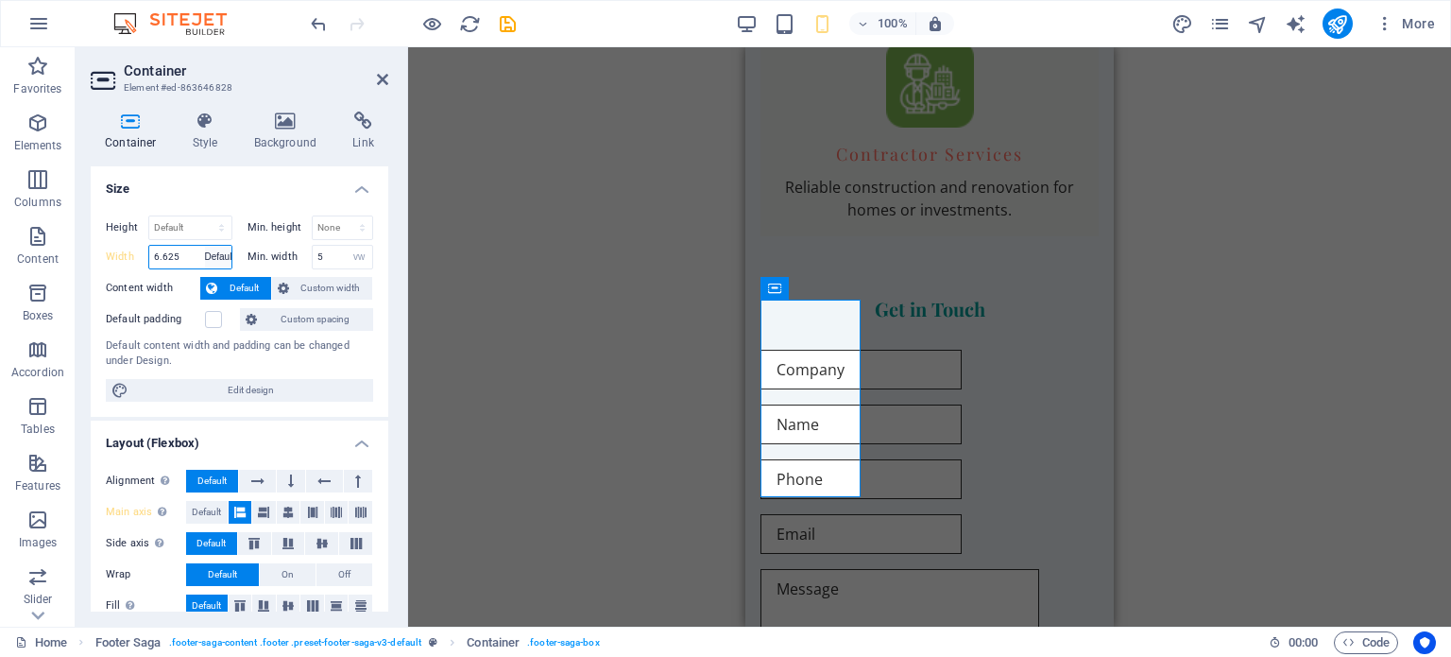
type input "6.625"
select select "em"
click at [188, 282] on label "Content width" at bounding box center [153, 288] width 94 height 23
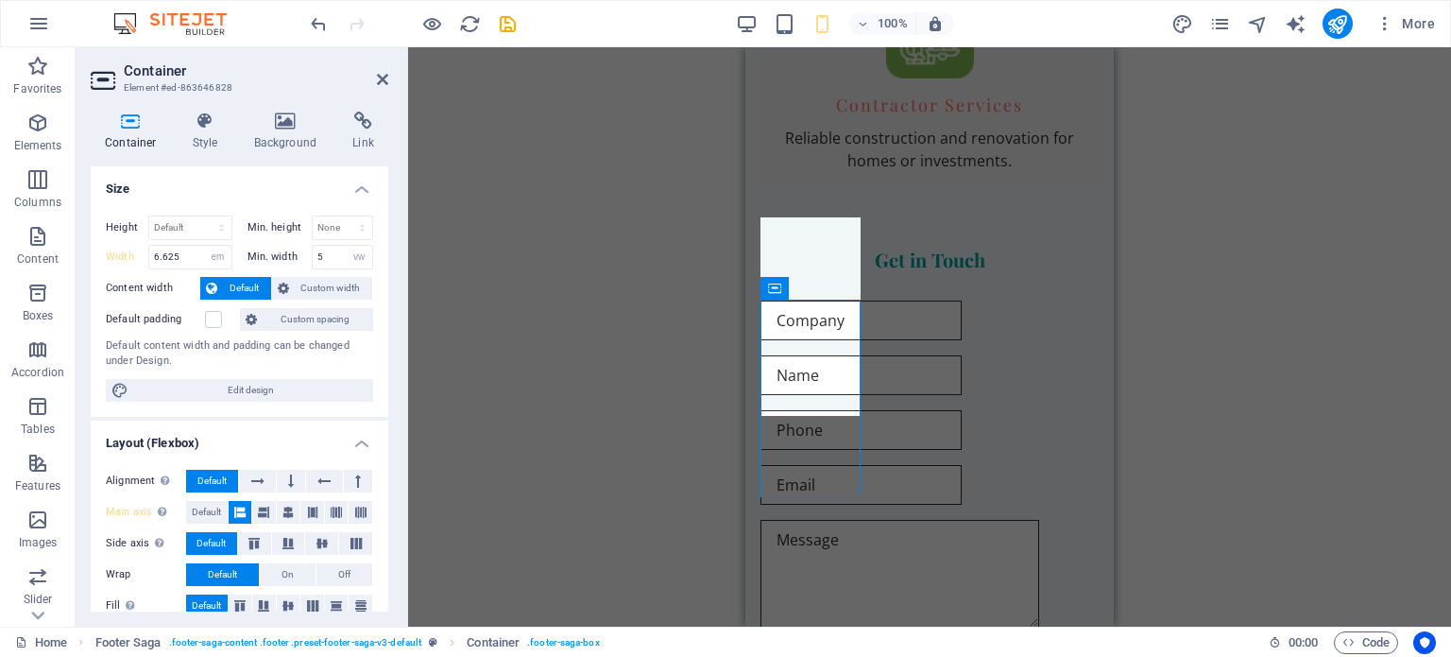
click at [497, 31] on icon "save" at bounding box center [508, 24] width 22 height 22
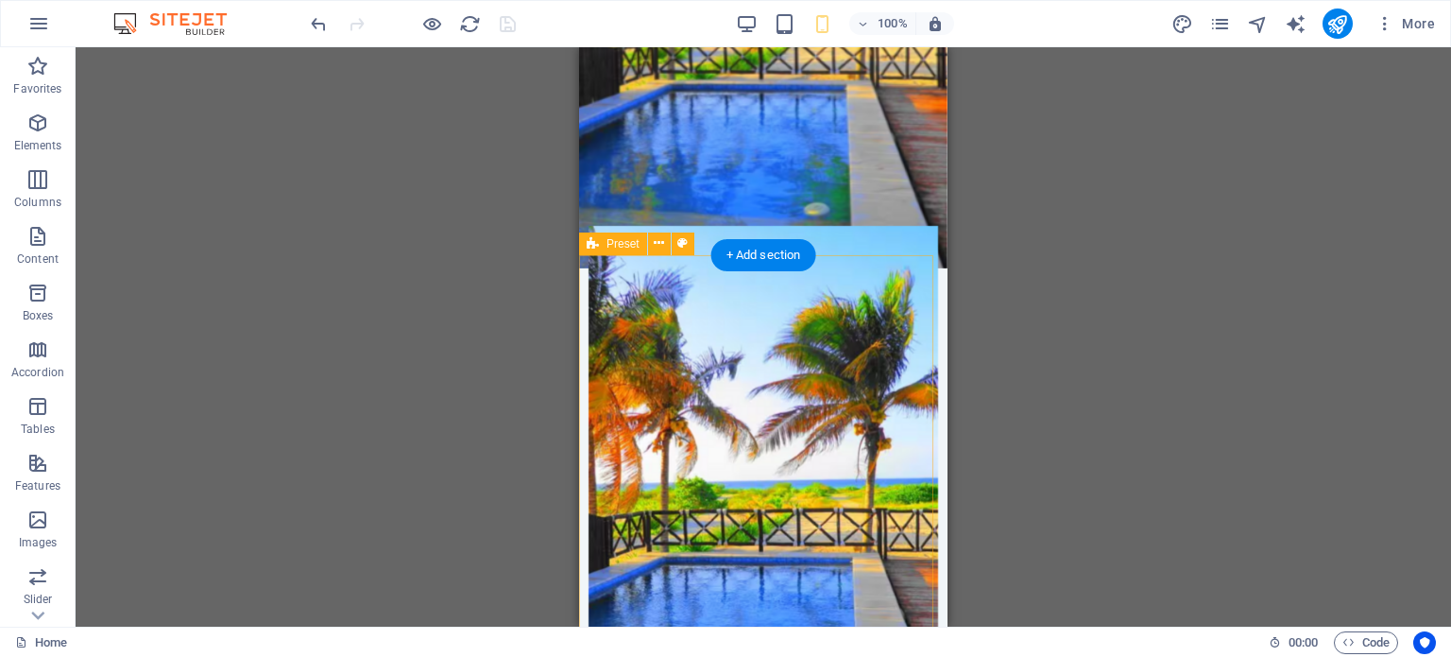
scroll to position [0, 0]
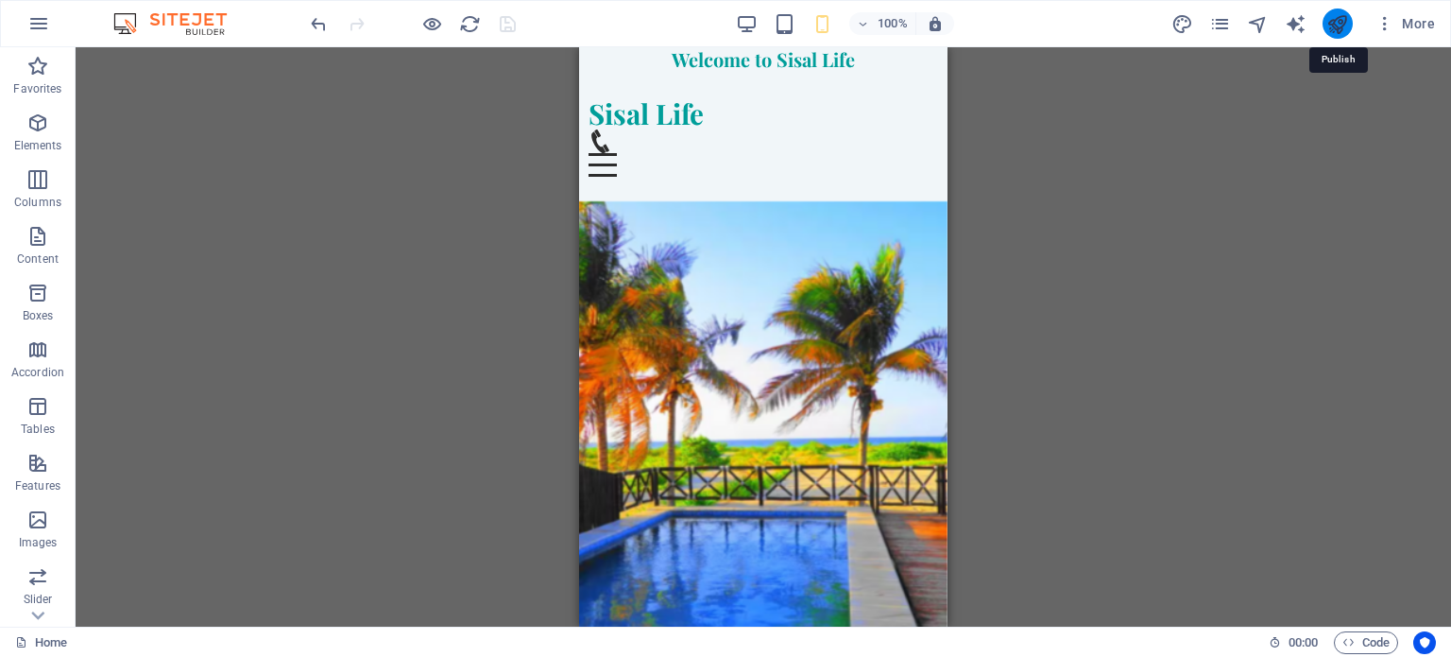
click at [1330, 23] on icon "publish" at bounding box center [1337, 24] width 22 height 22
